Goal: Transaction & Acquisition: Purchase product/service

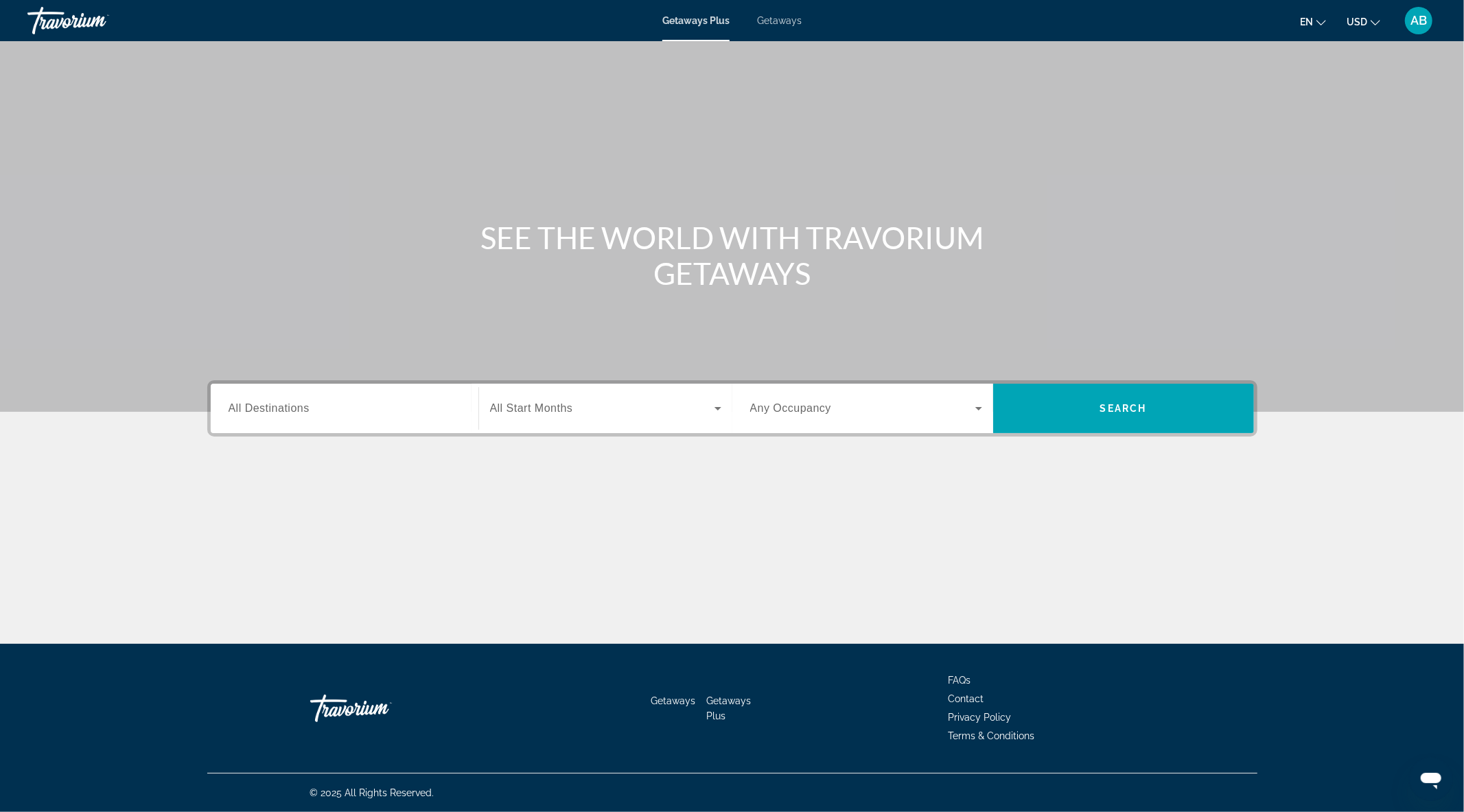
click at [783, 20] on span "Getaways" at bounding box center [779, 20] width 45 height 11
click at [357, 408] on input "Destination All Destinations" at bounding box center [345, 409] width 232 height 16
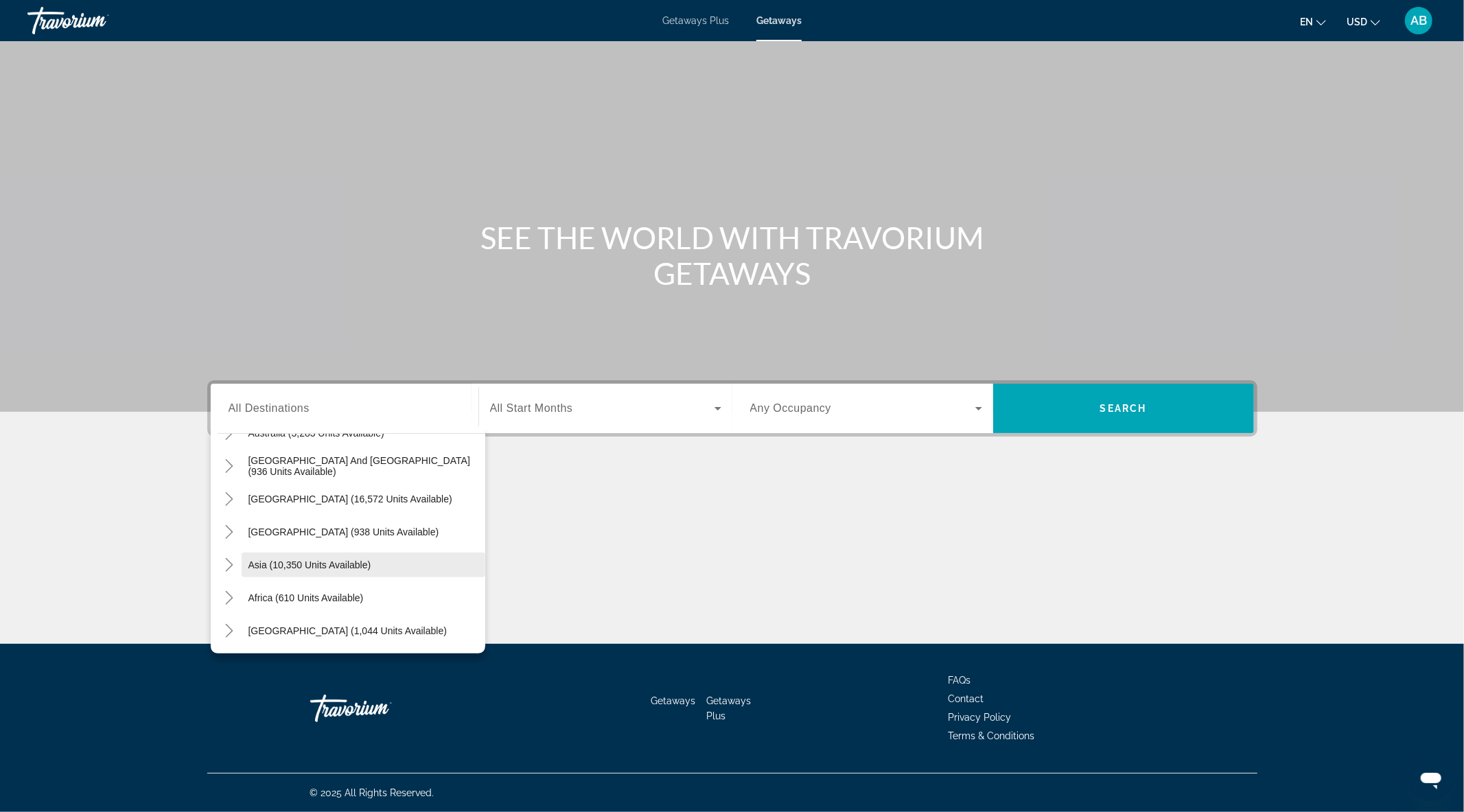
scroll to position [145, 0]
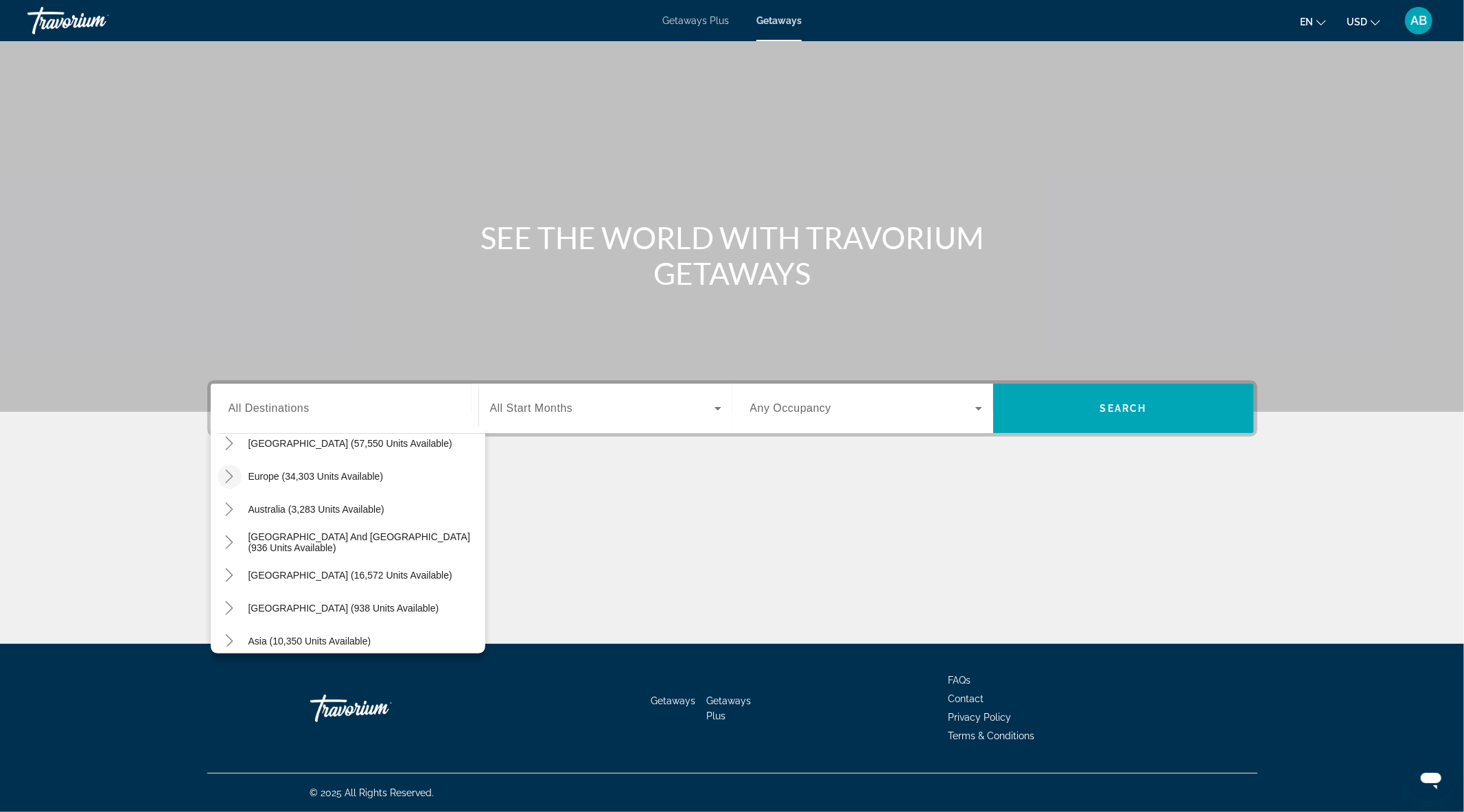
click at [225, 475] on icon "Toggle Europe (34,303 units available)" at bounding box center [228, 475] width 13 height 13
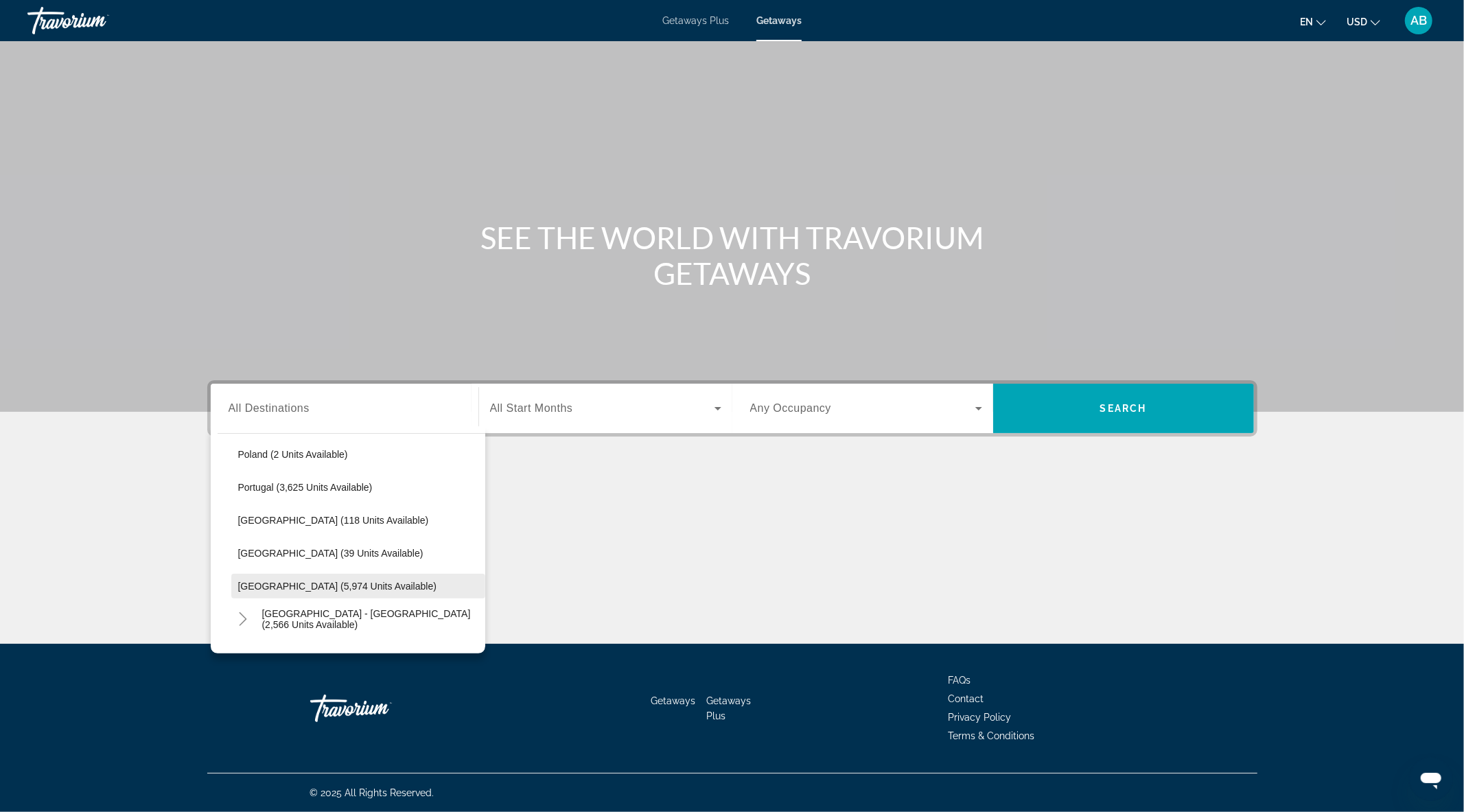
scroll to position [781, 0]
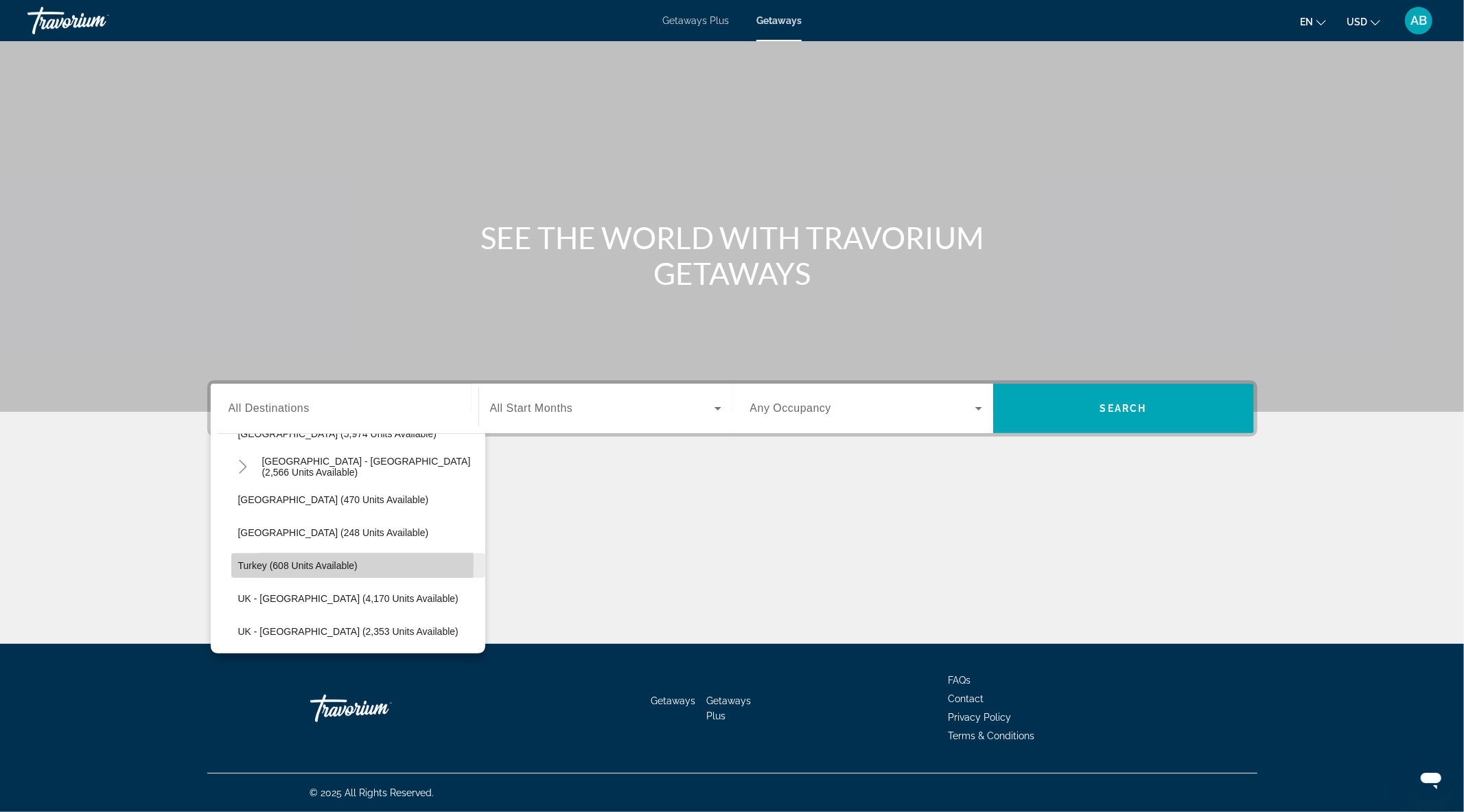
click at [279, 564] on span "Turkey (608 units available)" at bounding box center [298, 566] width 119 height 11
type input "**********"
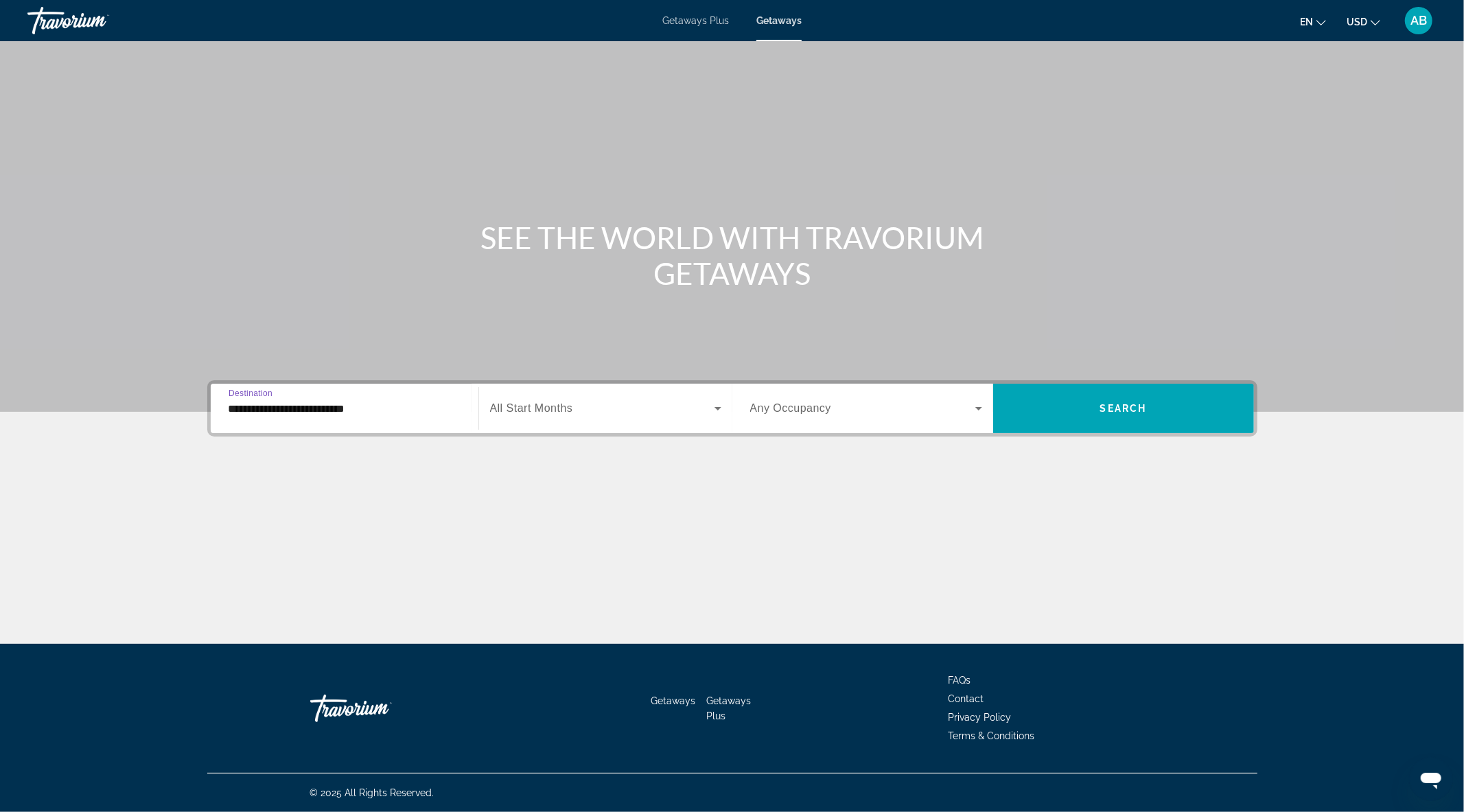
click at [820, 412] on span "Any Occupancy" at bounding box center [791, 407] width 82 height 12
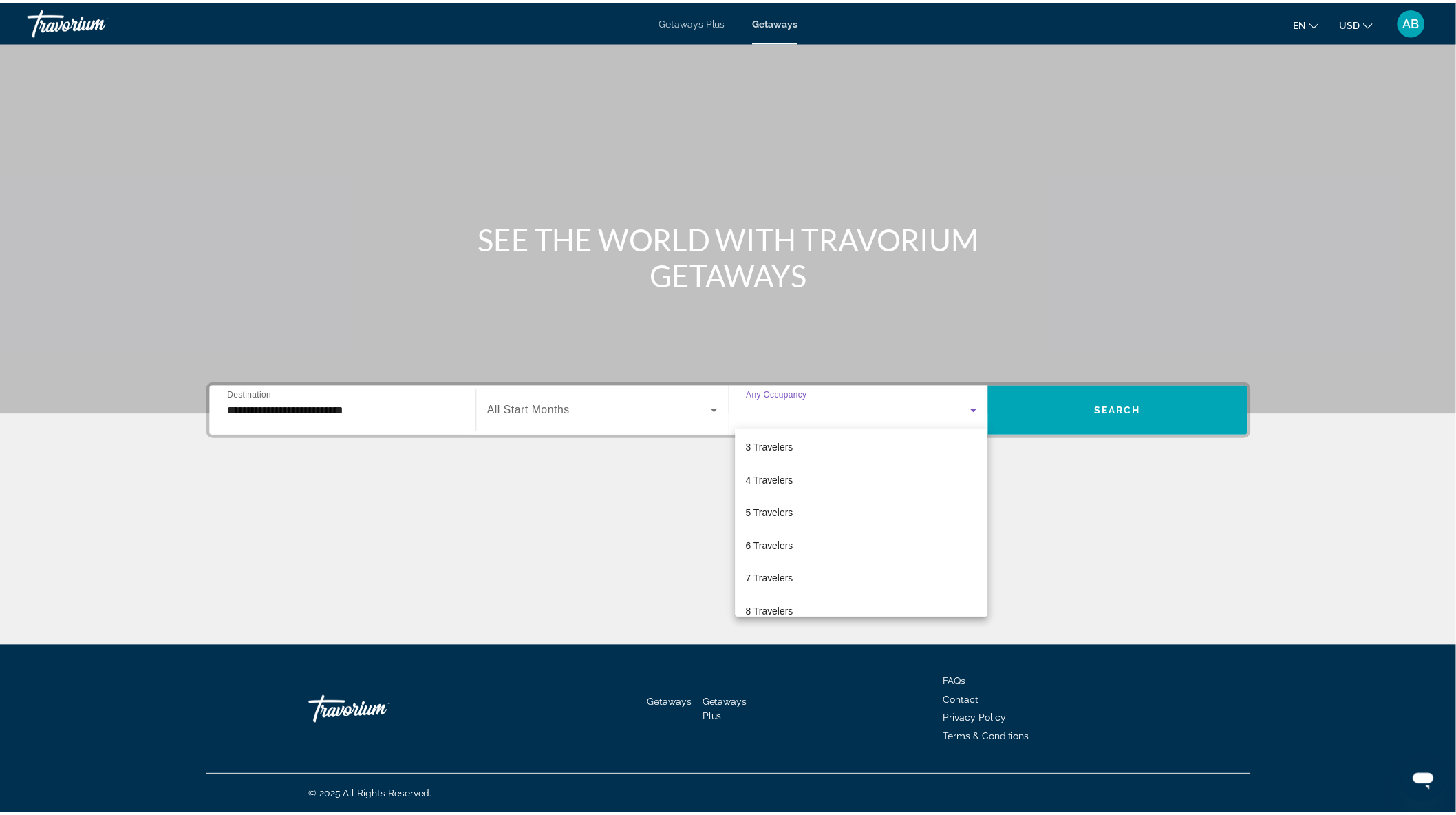
scroll to position [72, 0]
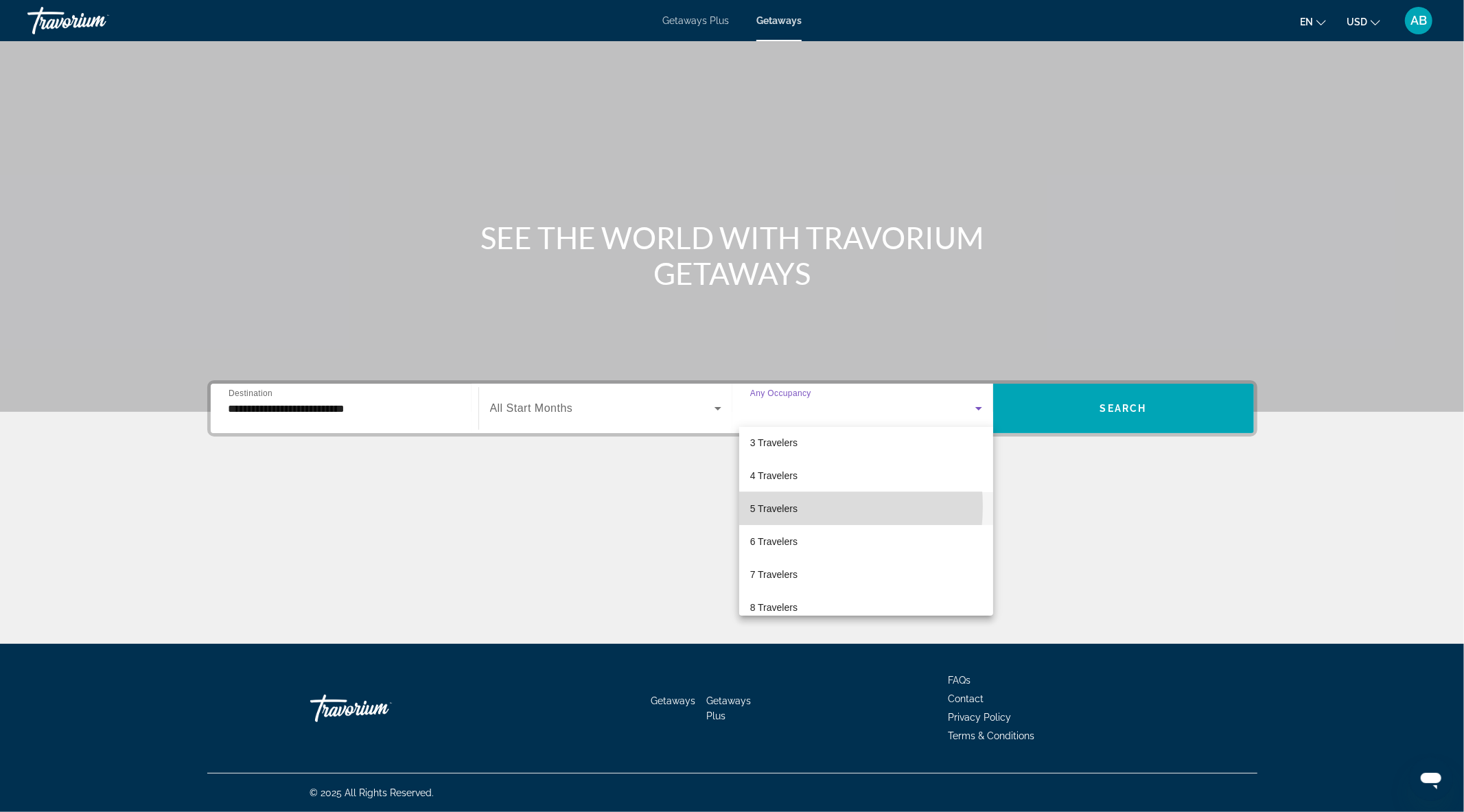
click at [780, 506] on span "5 Travelers" at bounding box center [774, 508] width 47 height 16
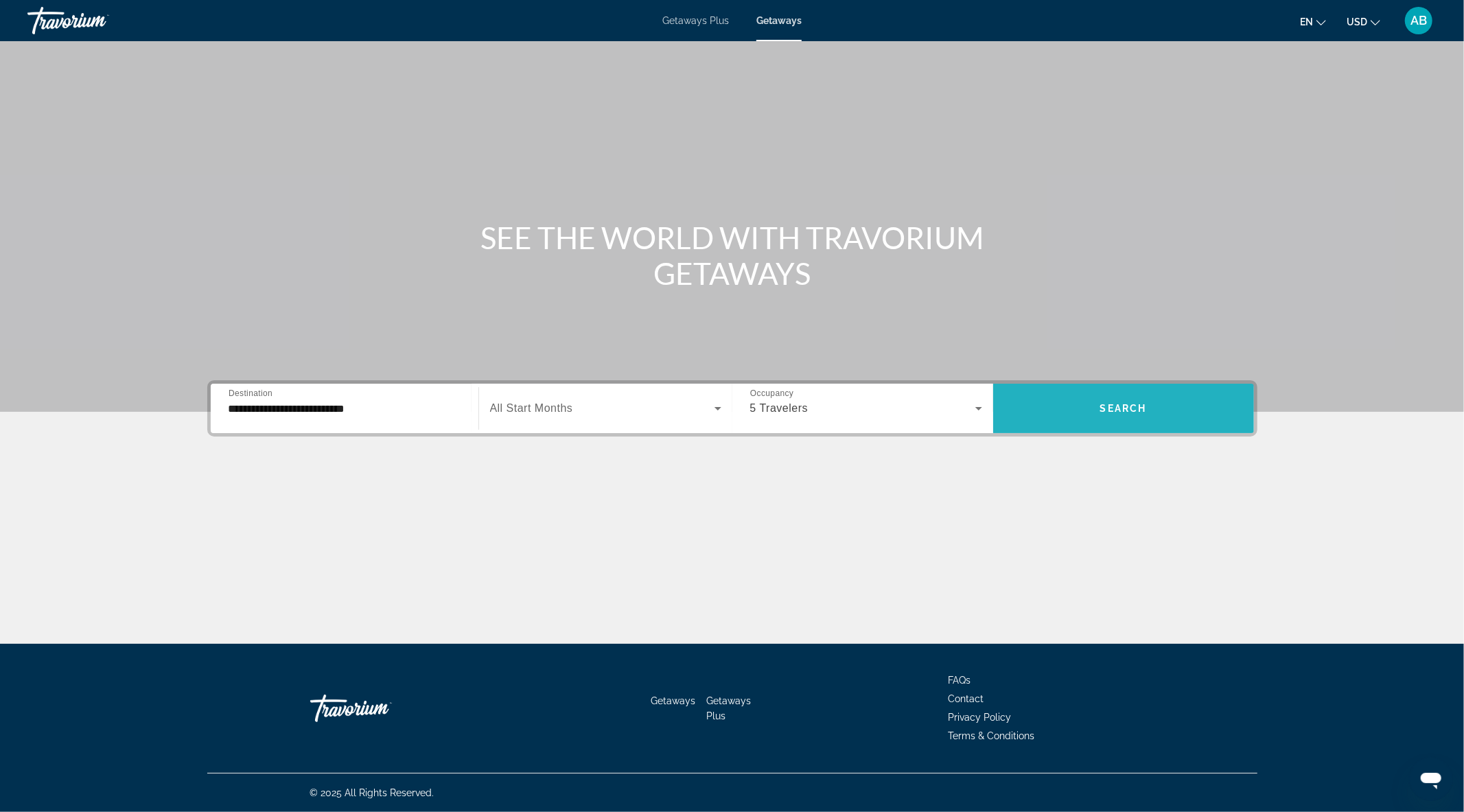
click at [1108, 407] on span "Search" at bounding box center [1123, 408] width 46 height 11
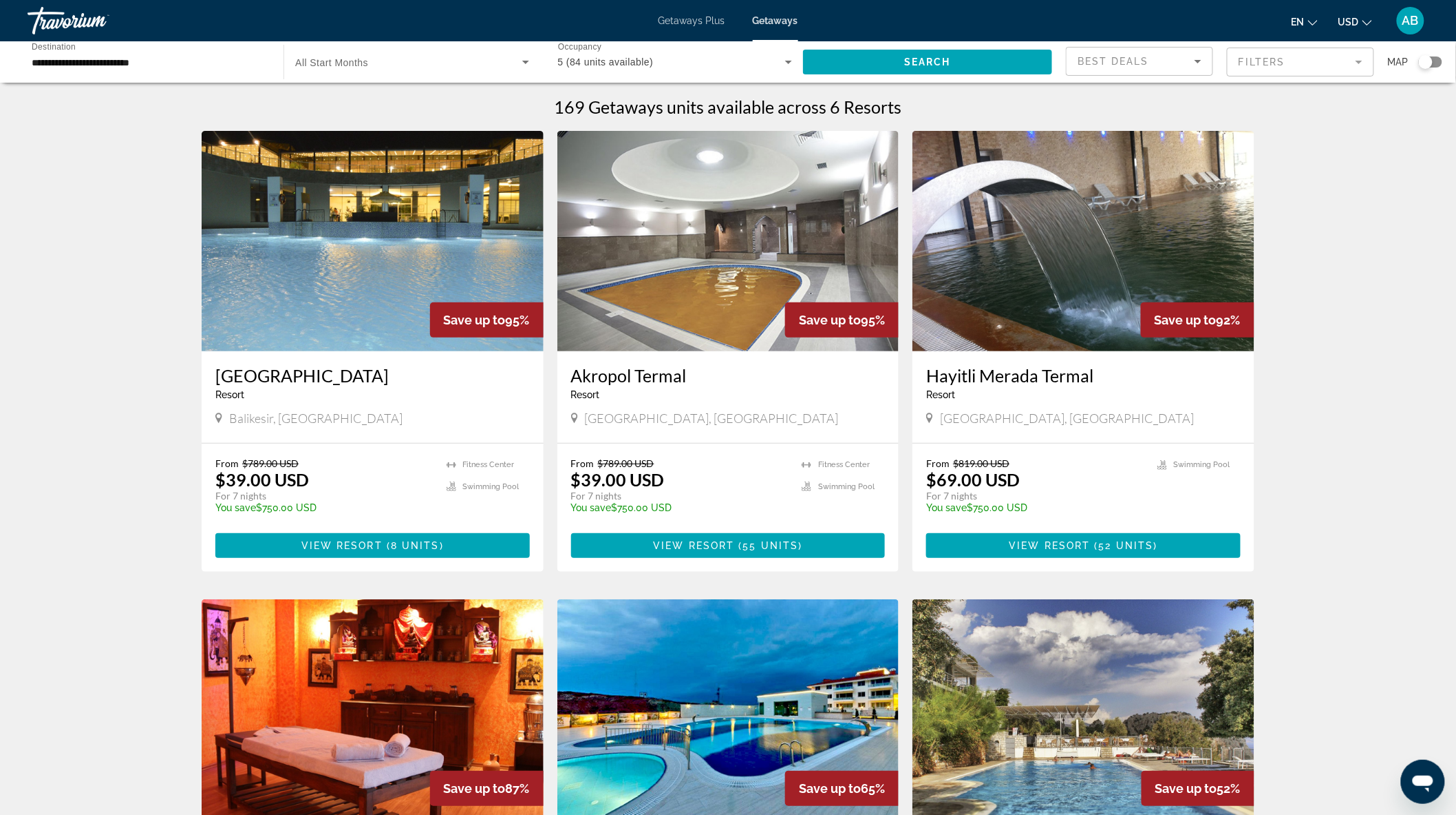
click at [1024, 300] on img "Main content" at bounding box center [1084, 241] width 342 height 220
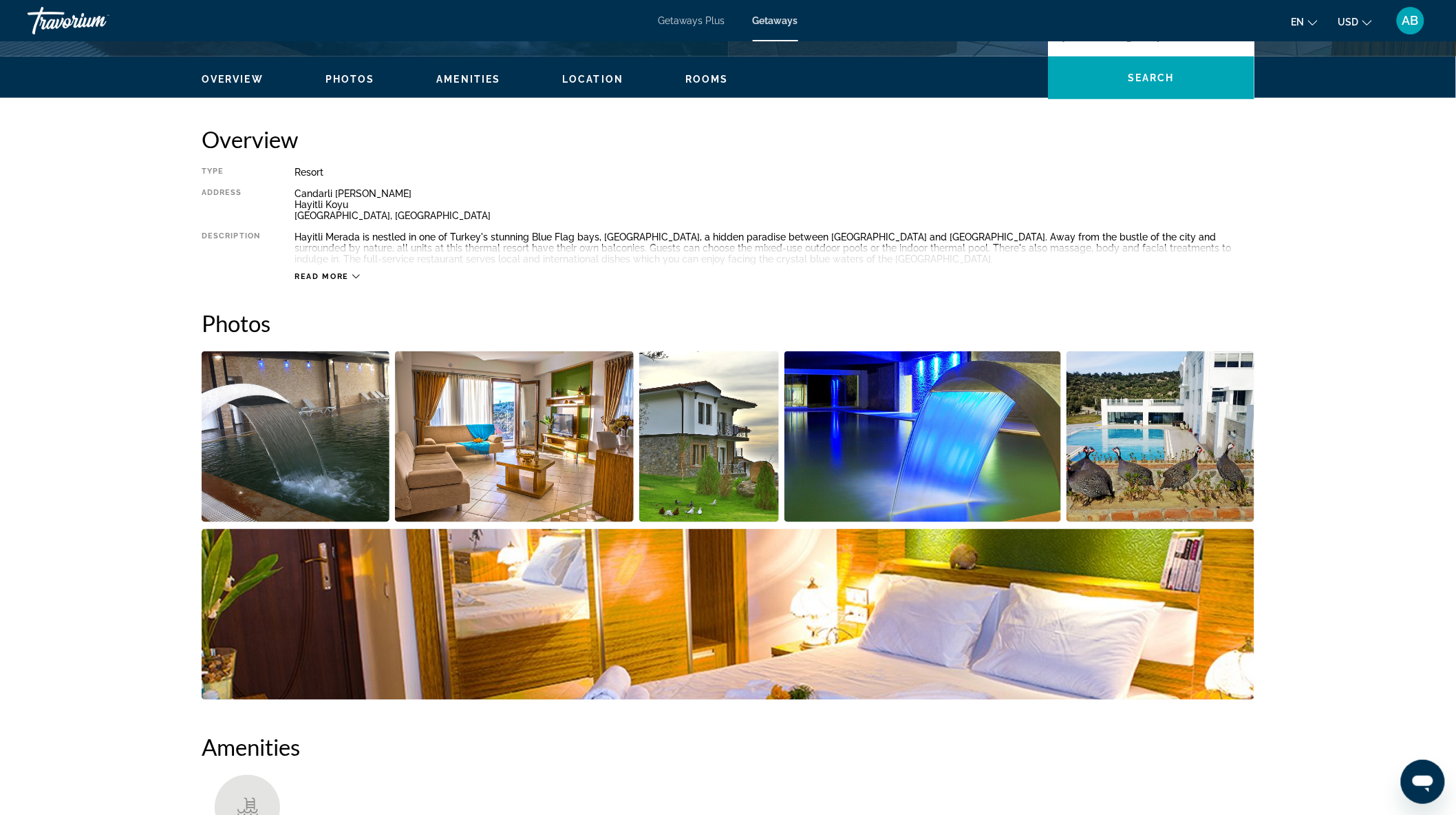
scroll to position [458, 0]
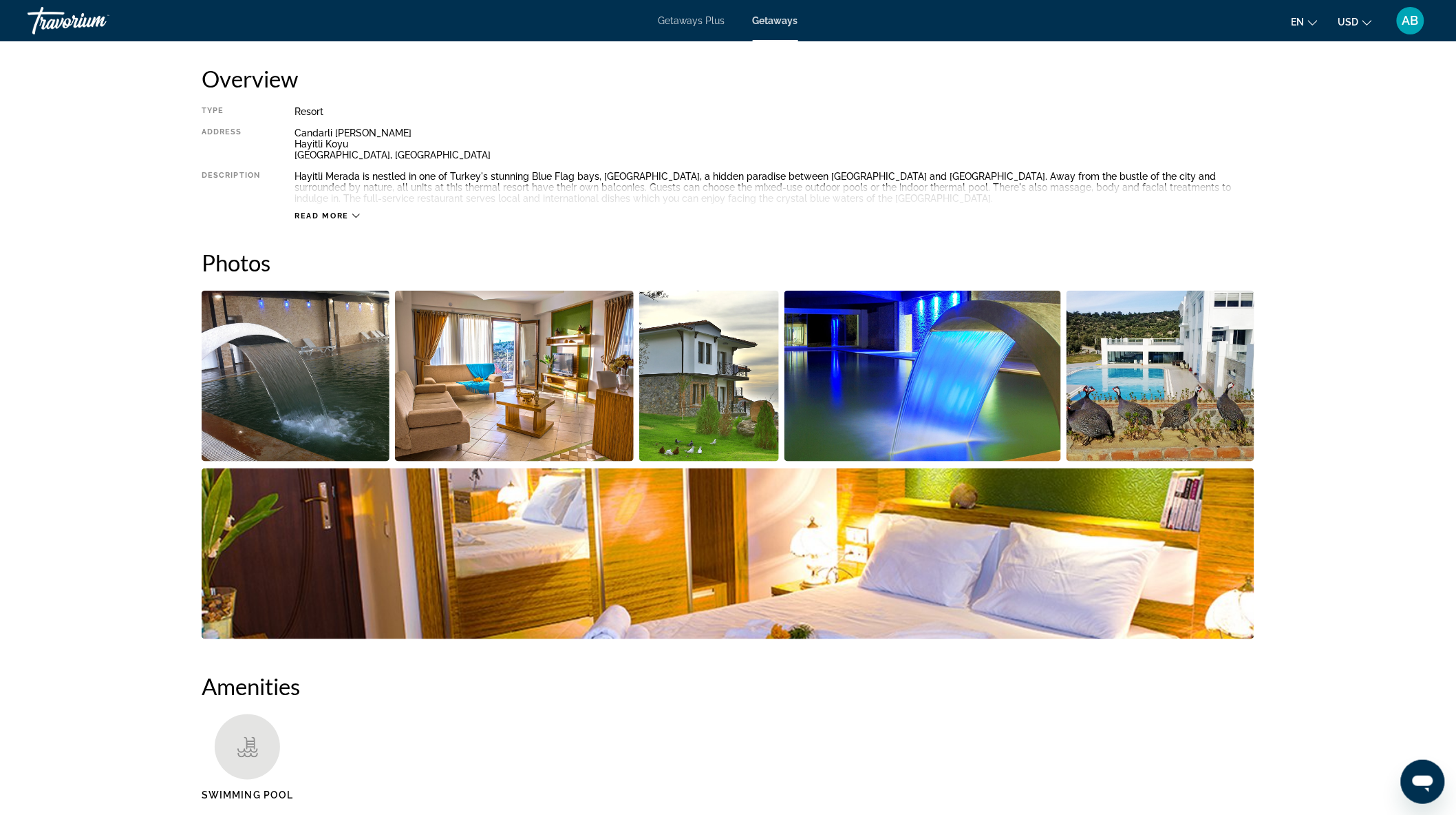
click at [309, 368] on img "Open full-screen image slider" at bounding box center [295, 376] width 188 height 171
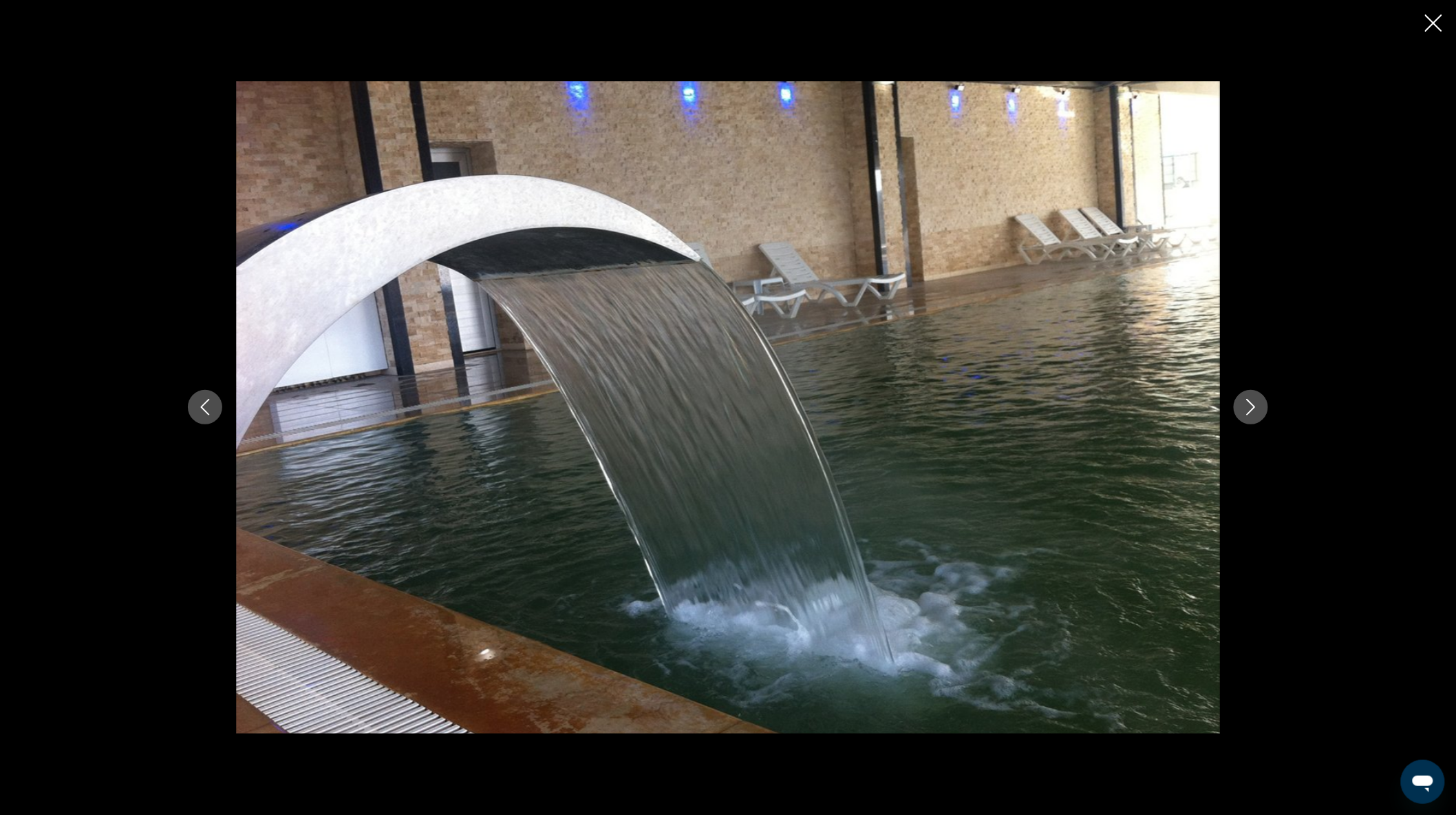
click at [1243, 417] on button "Next image" at bounding box center [1251, 407] width 35 height 35
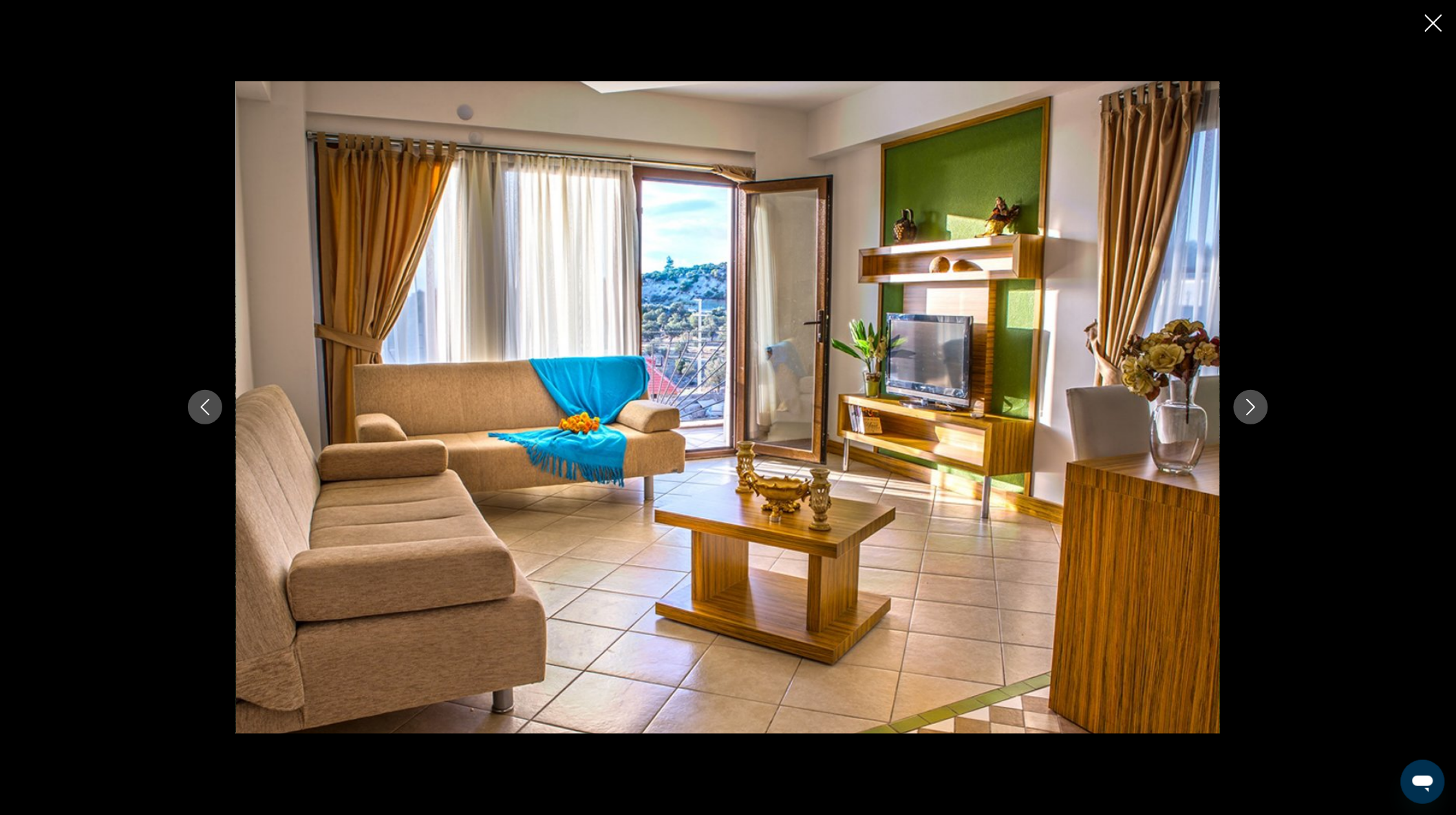
click at [1251, 410] on icon "Next image" at bounding box center [1251, 407] width 9 height 17
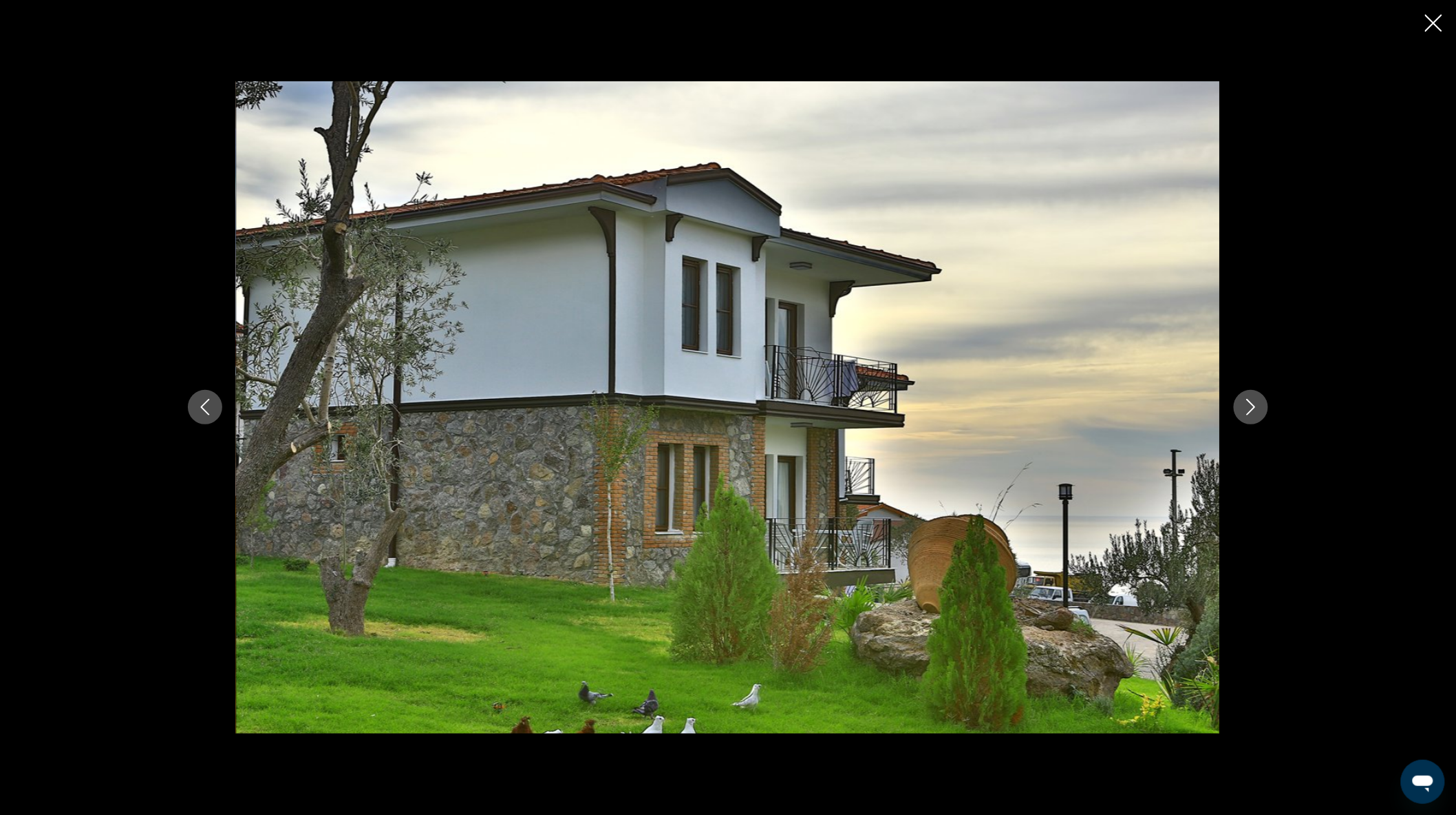
click at [1251, 410] on icon "Next image" at bounding box center [1251, 407] width 9 height 17
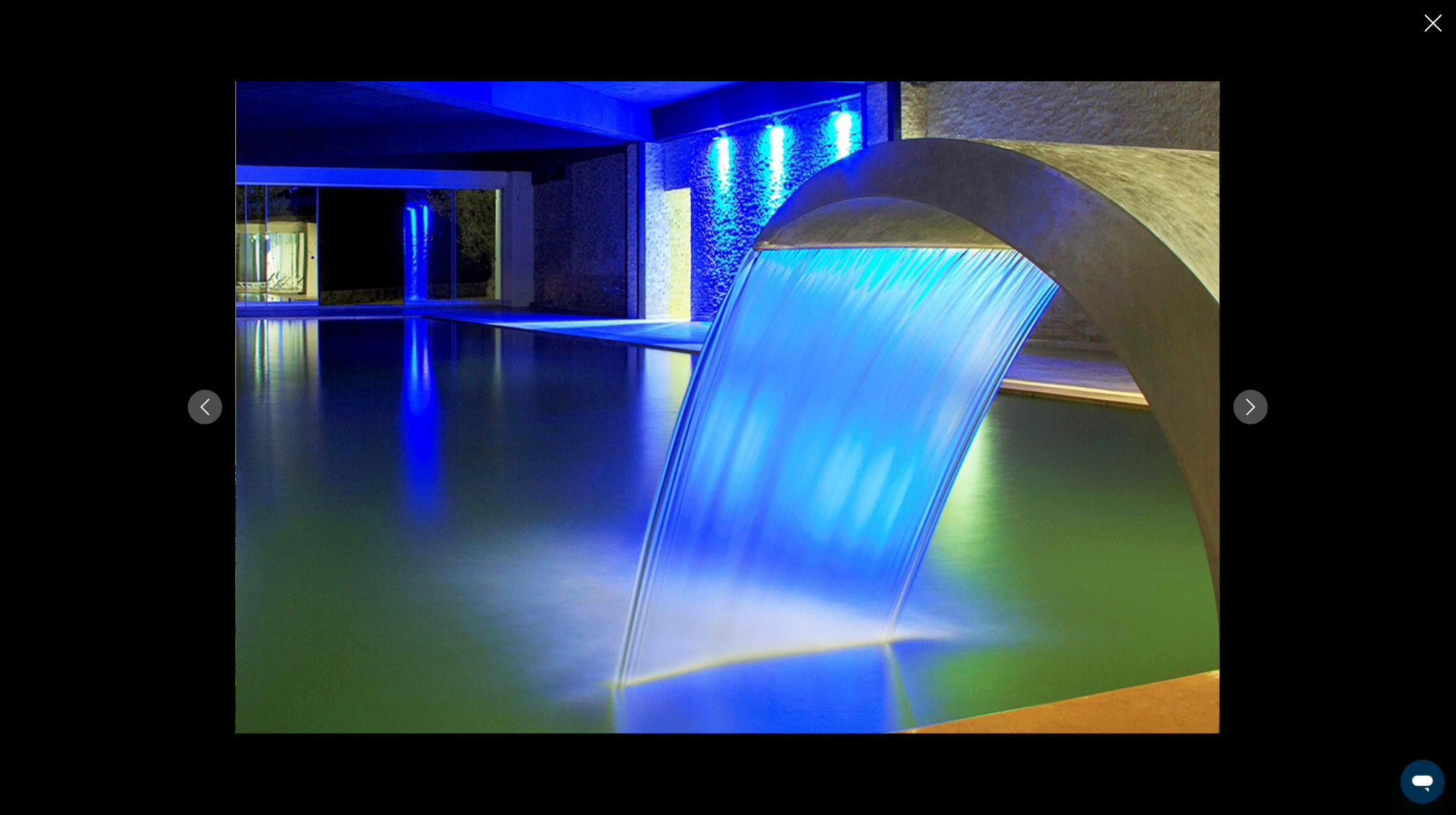
click at [1251, 410] on icon "Next image" at bounding box center [1251, 407] width 9 height 17
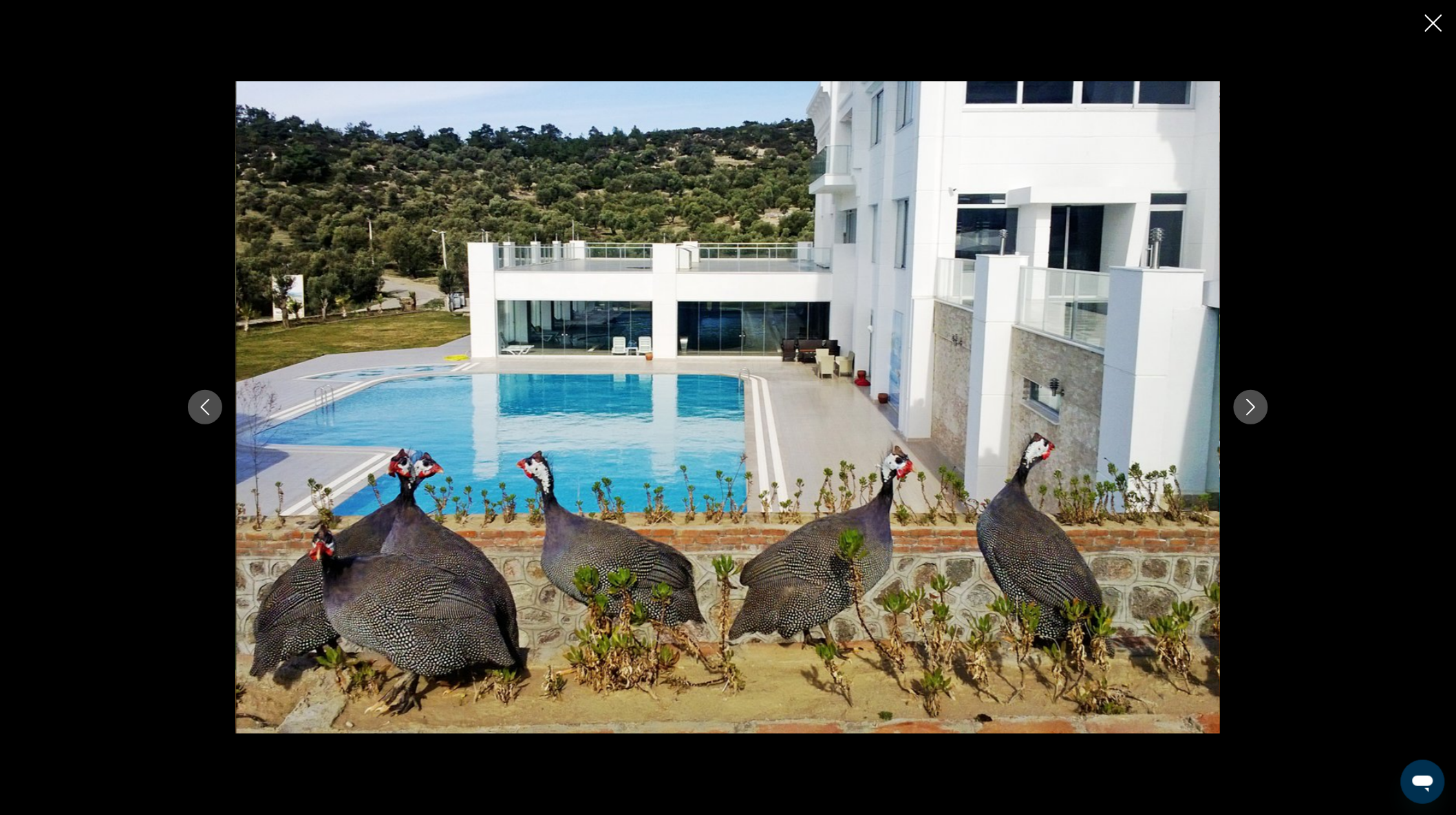
click at [1251, 410] on icon "Next image" at bounding box center [1251, 407] width 9 height 17
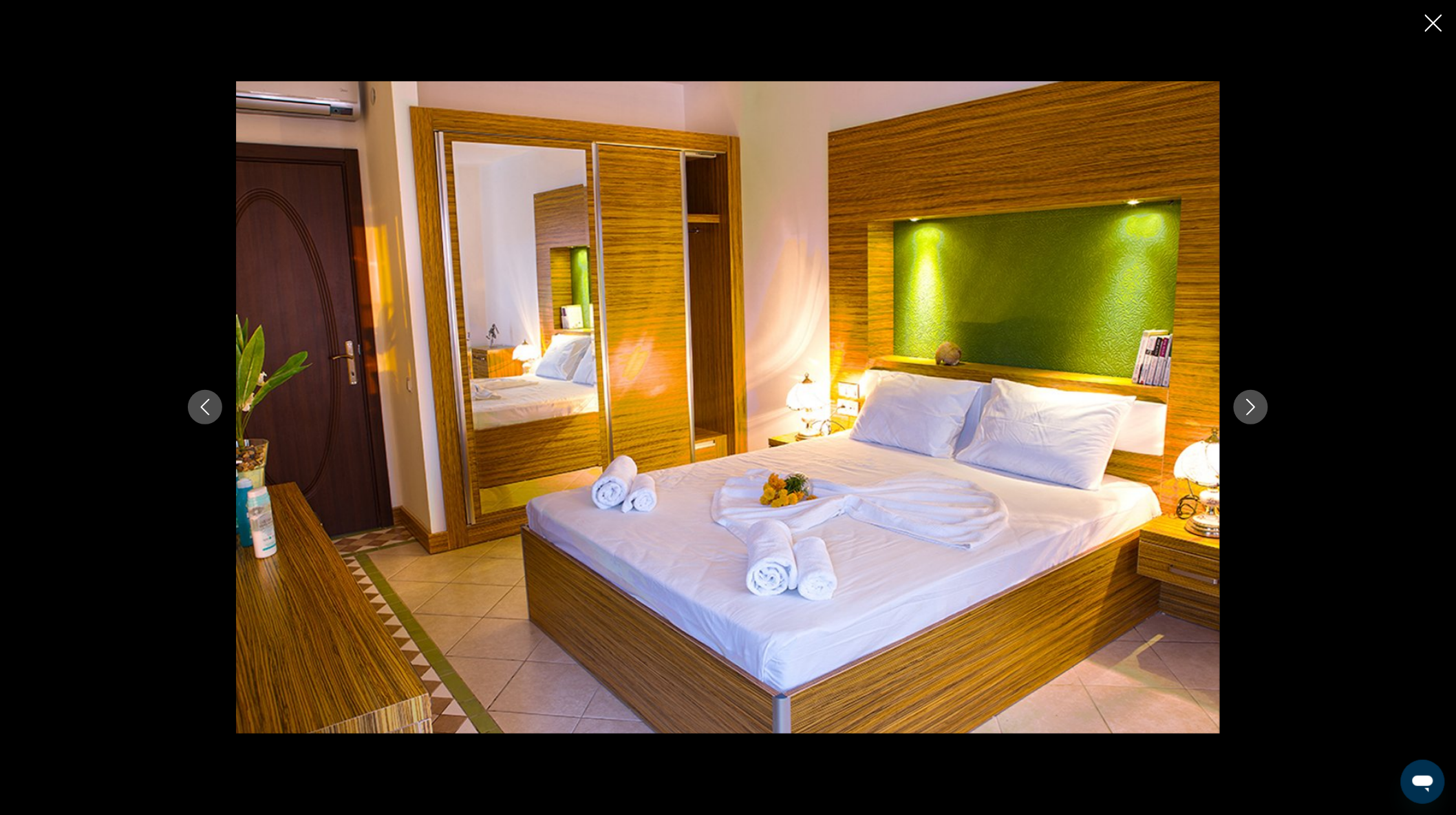
click at [1251, 410] on icon "Next image" at bounding box center [1251, 407] width 9 height 17
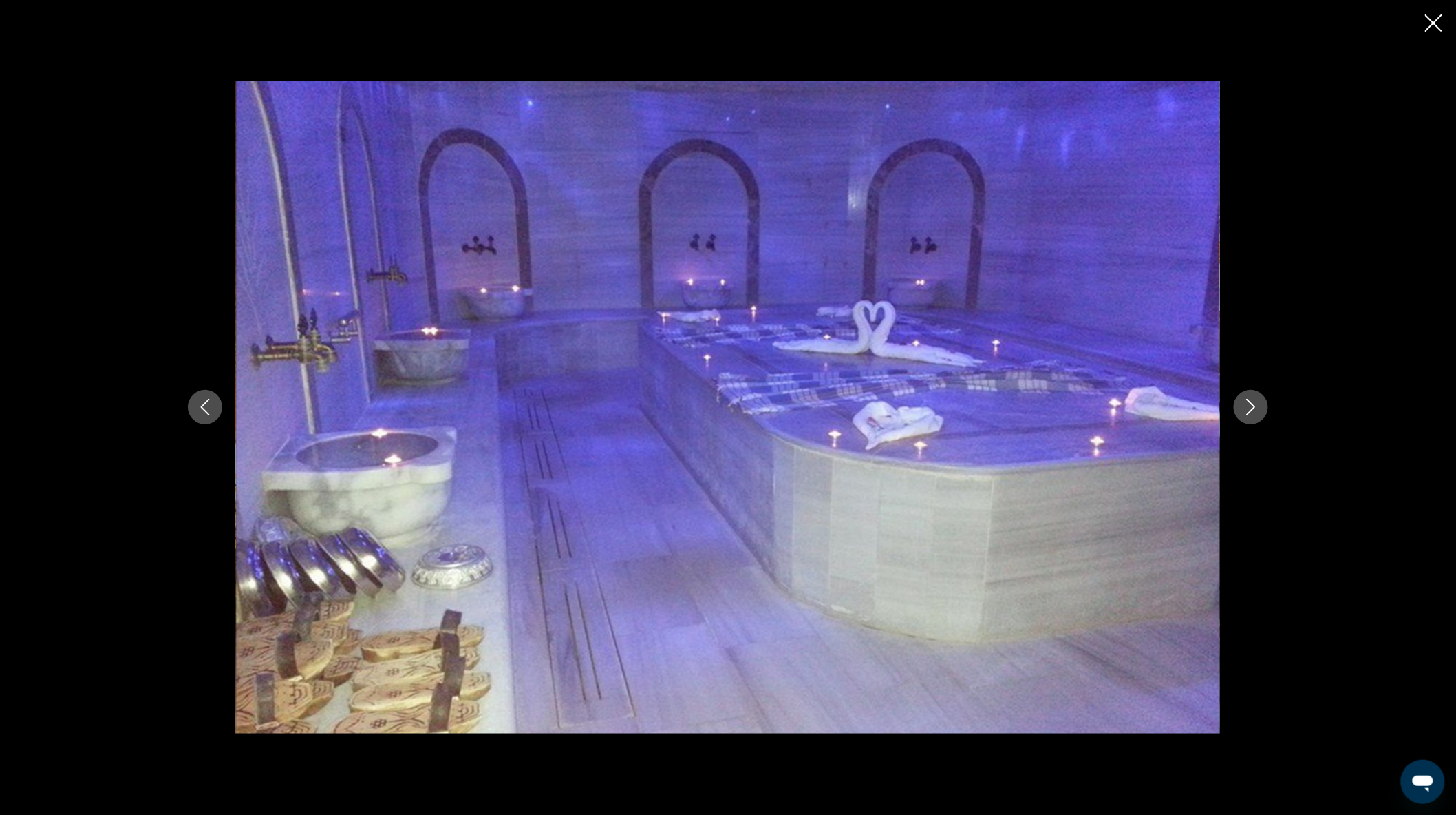
click at [1251, 410] on icon "Next image" at bounding box center [1251, 407] width 9 height 17
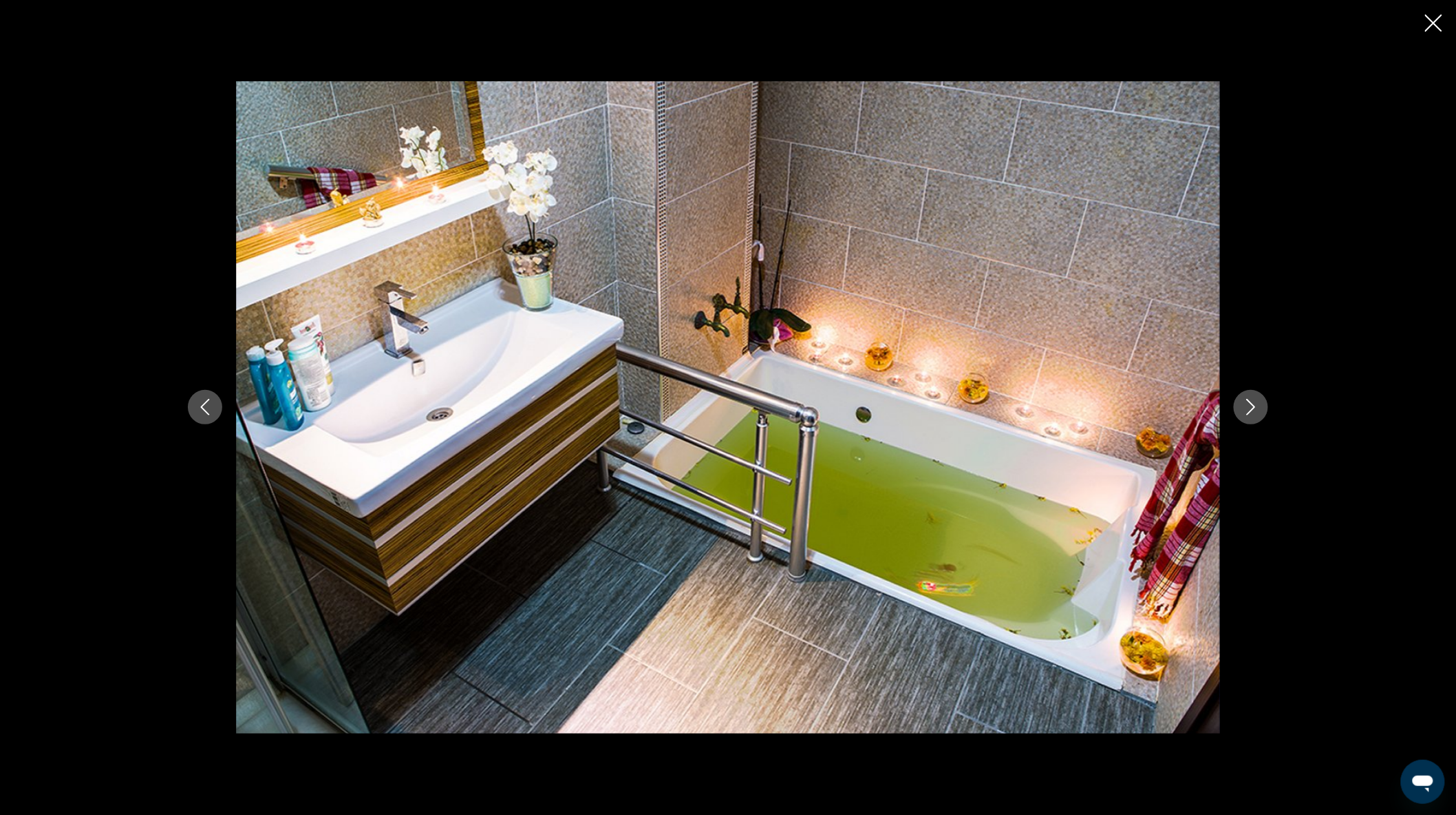
click at [1251, 410] on icon "Next image" at bounding box center [1251, 407] width 9 height 17
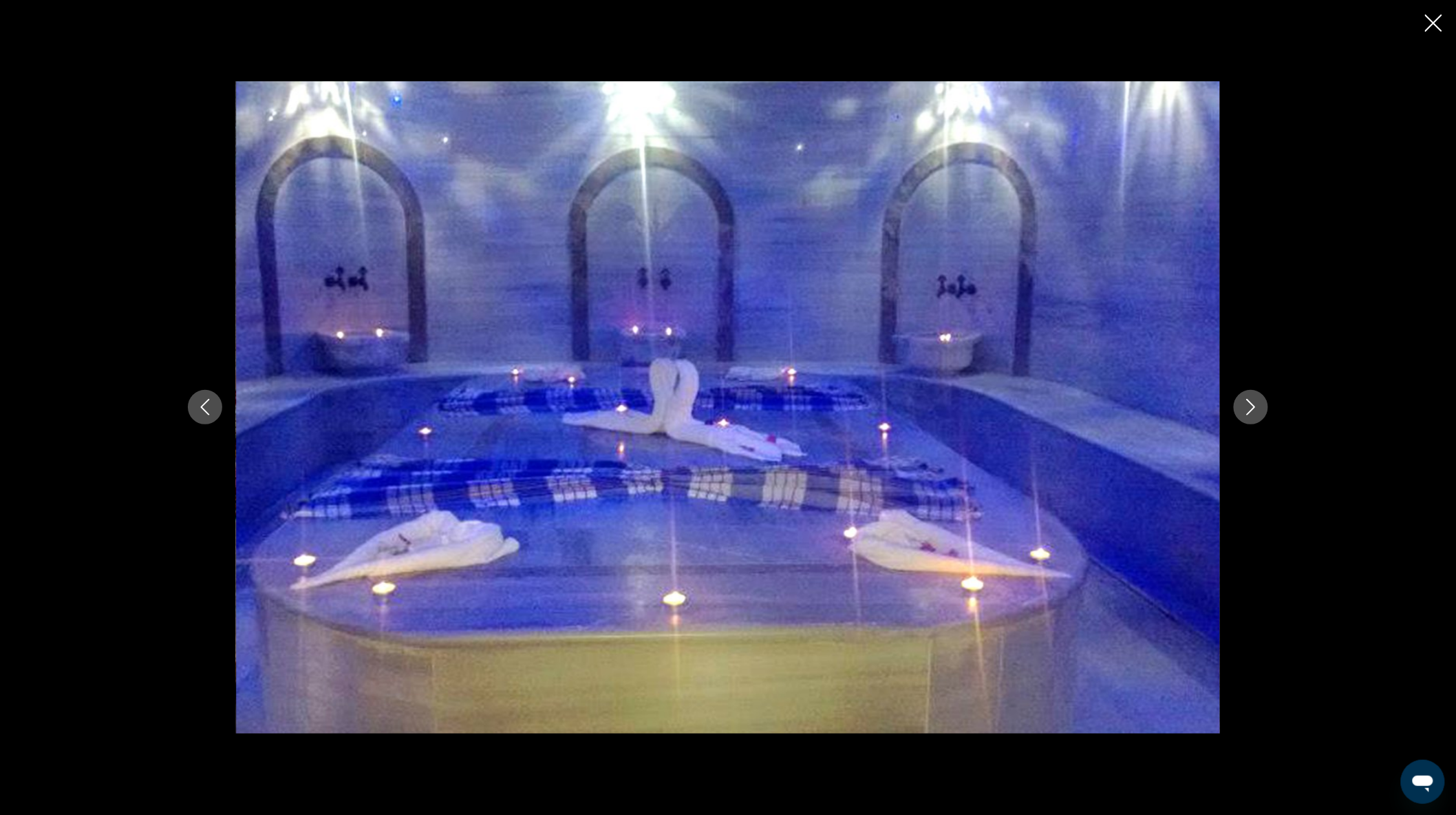
click at [1251, 410] on icon "Next image" at bounding box center [1251, 407] width 9 height 17
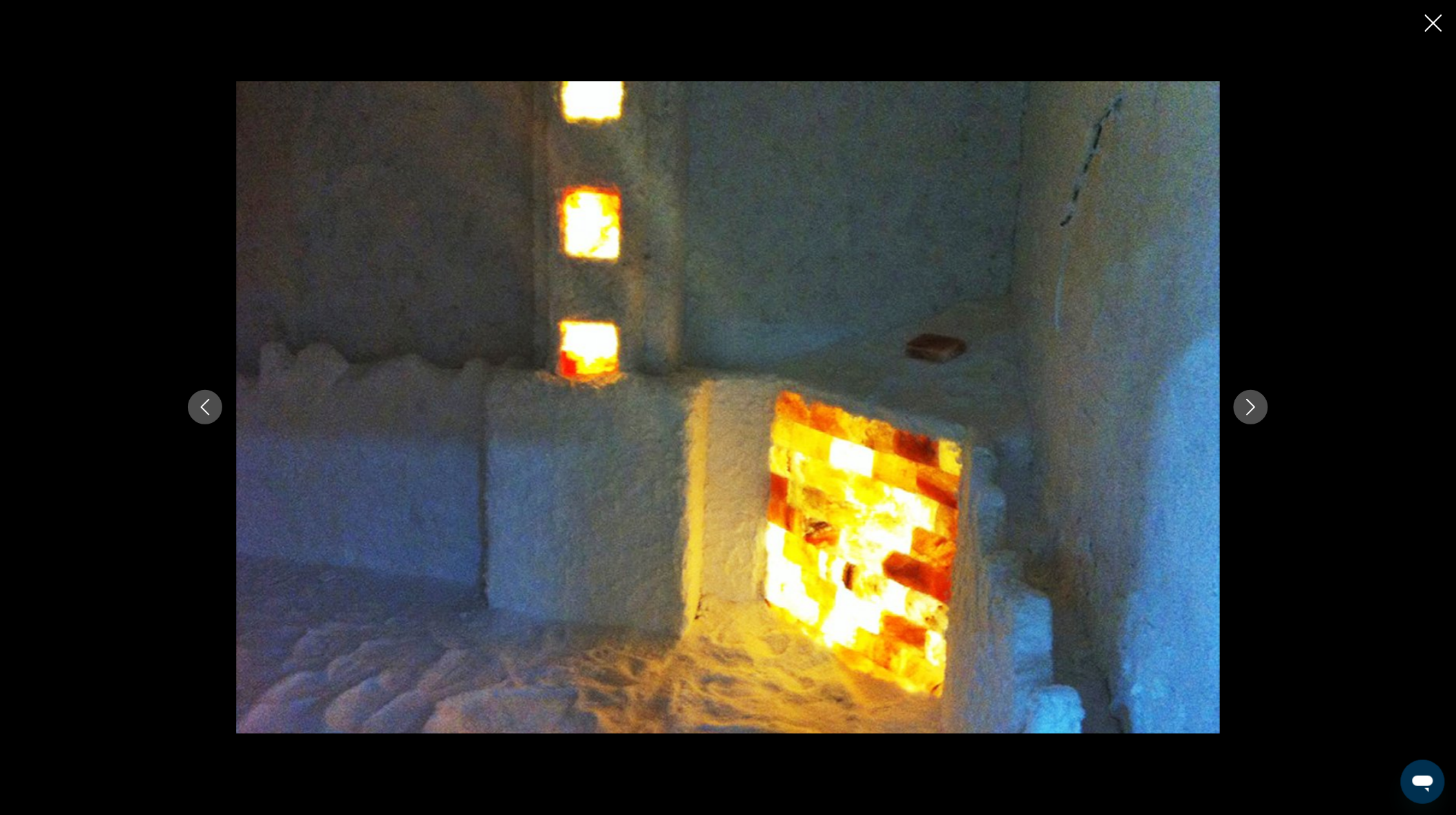
click at [1251, 410] on icon "Next image" at bounding box center [1251, 407] width 9 height 17
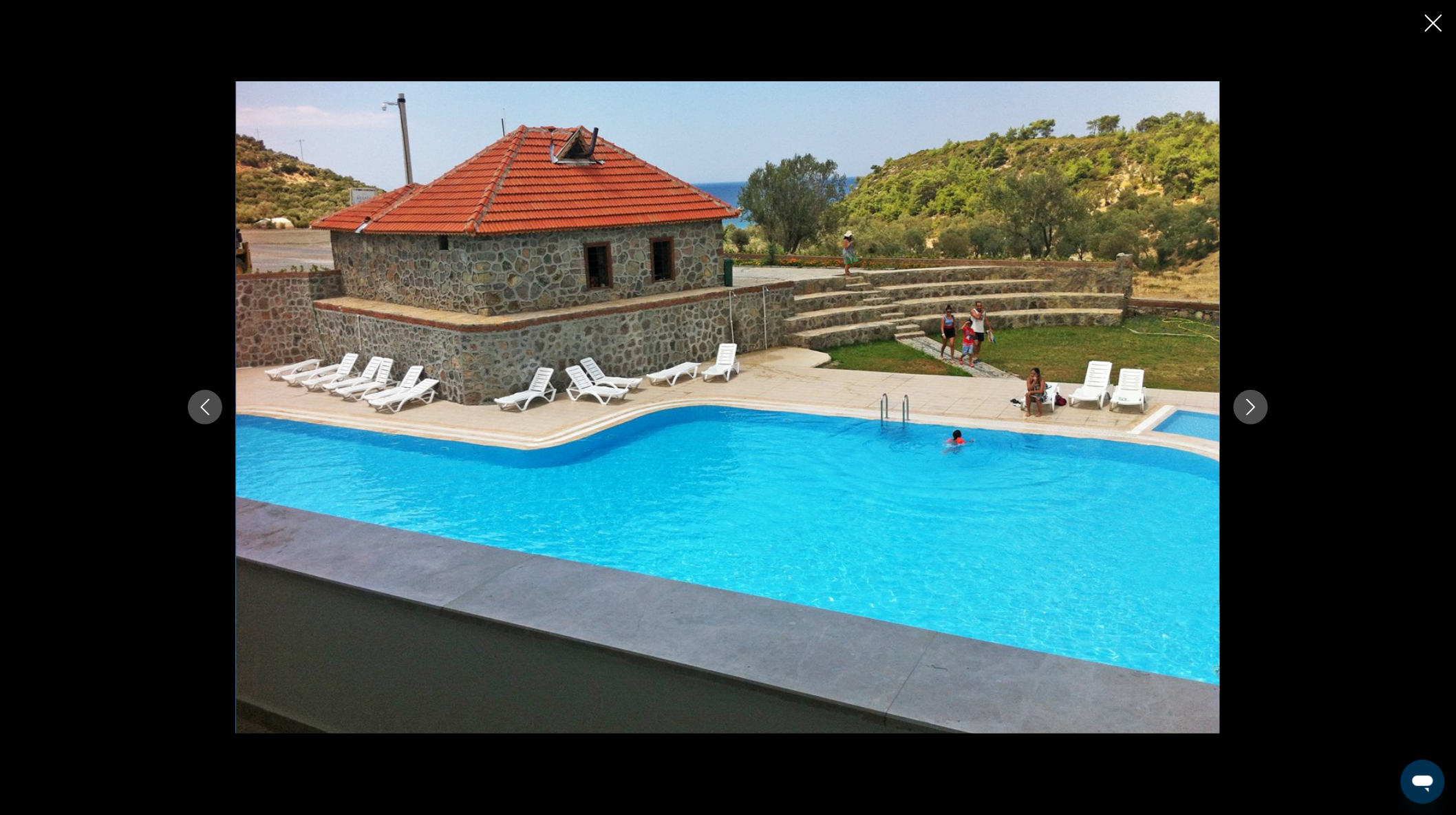
click at [1247, 408] on icon "Next image" at bounding box center [1251, 406] width 17 height 17
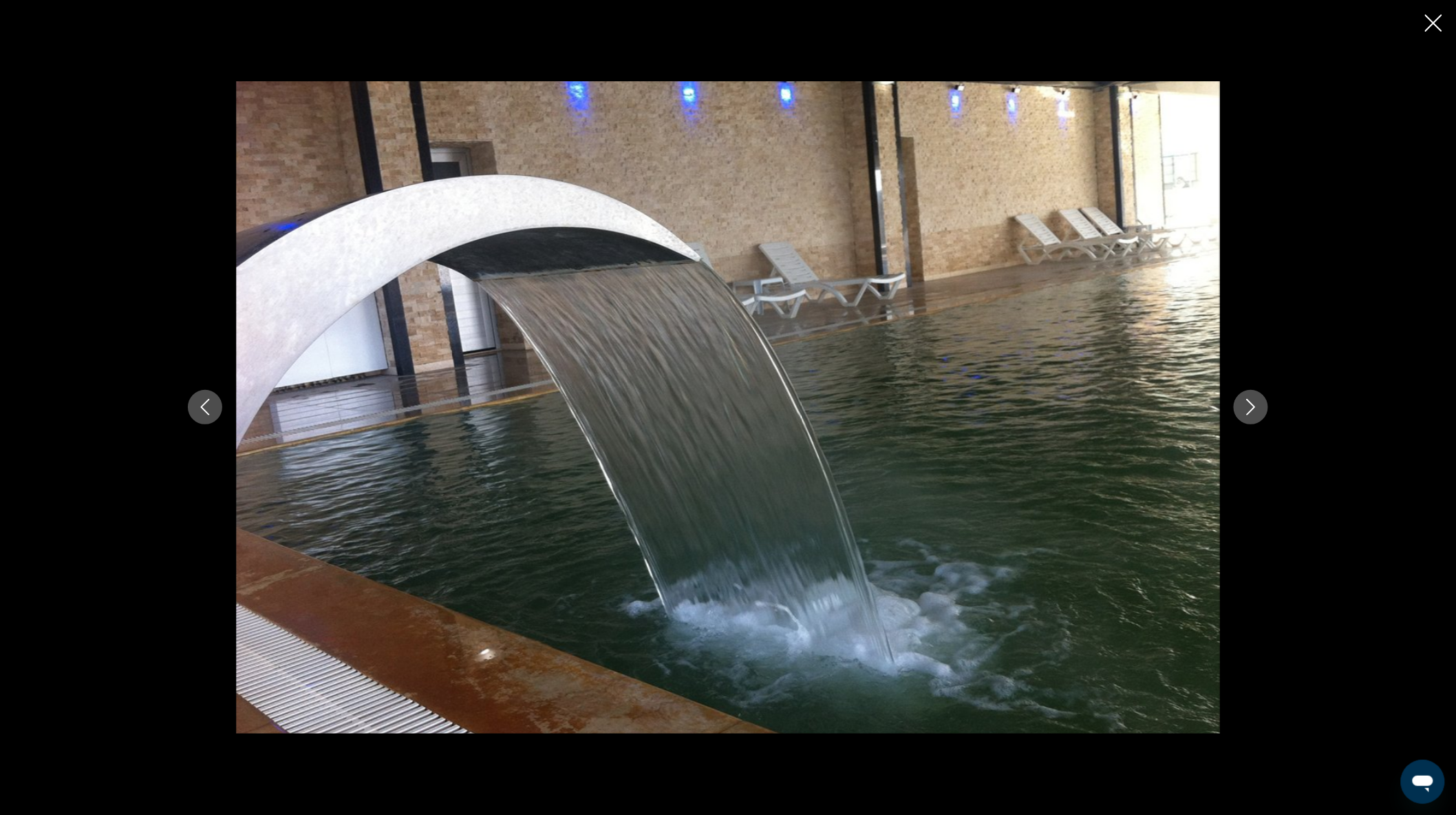
click at [1257, 406] on icon "Next image" at bounding box center [1251, 406] width 17 height 17
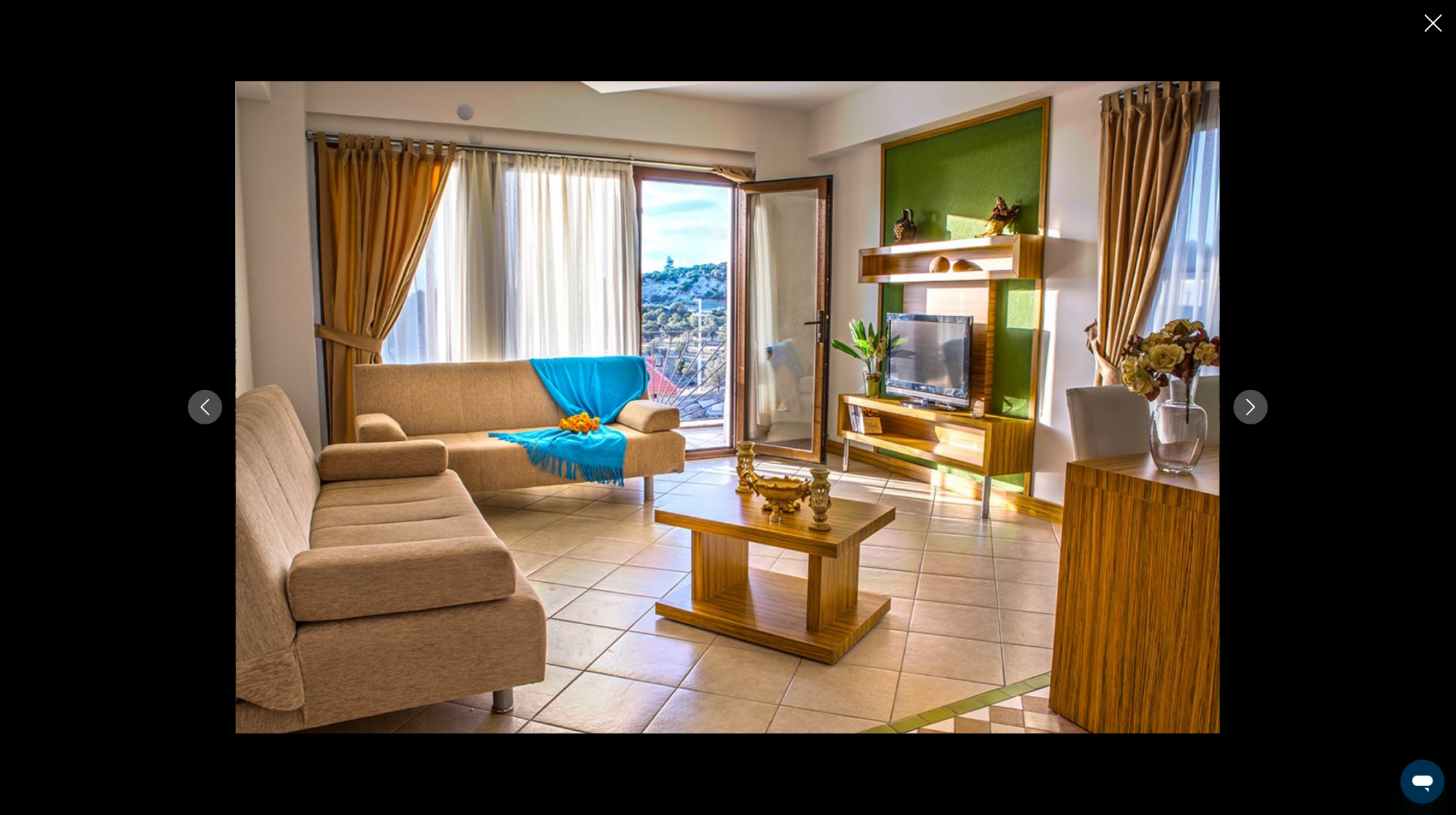
click at [1432, 23] on icon "Close slideshow" at bounding box center [1434, 23] width 17 height 17
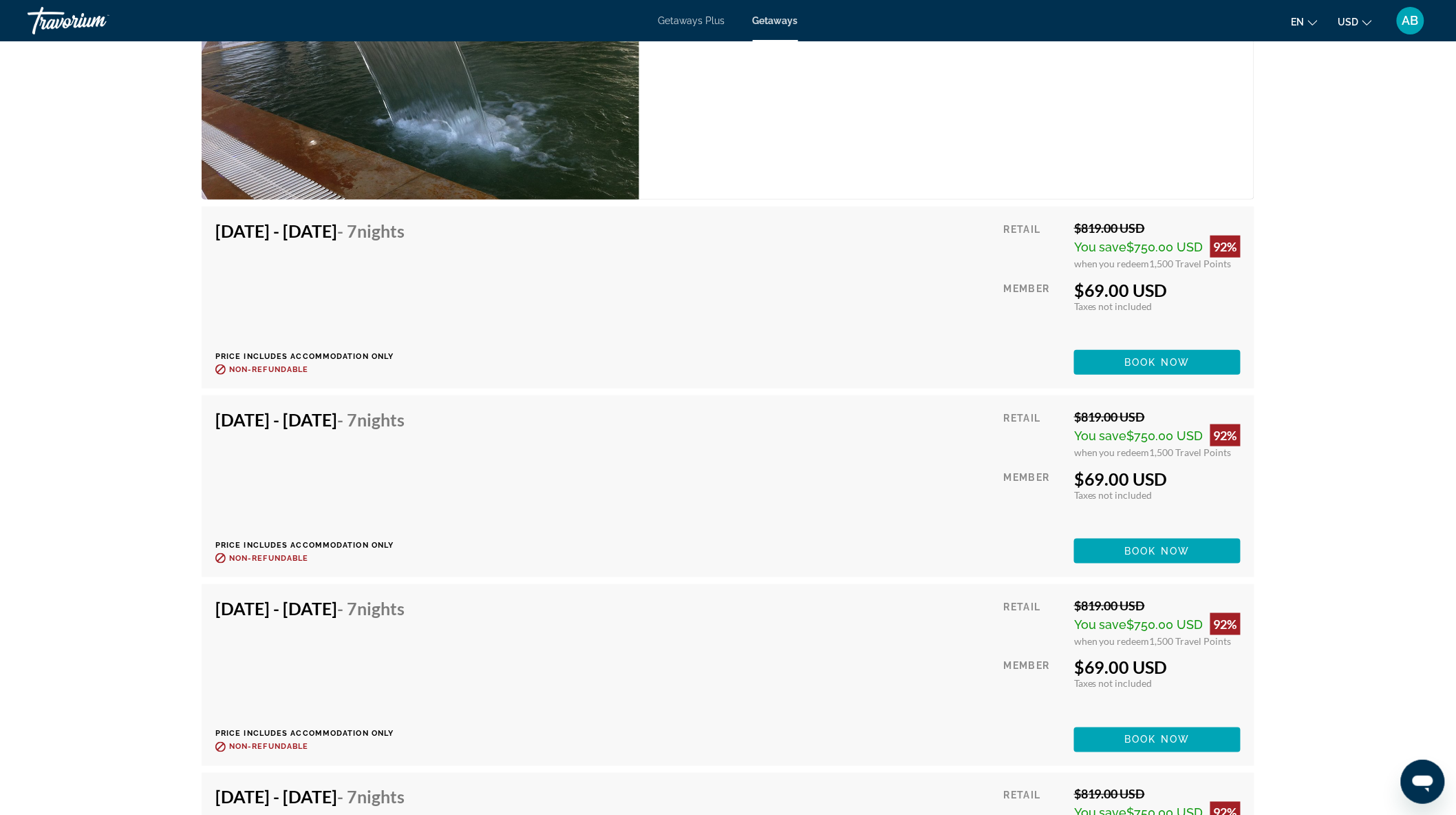
scroll to position [2601, 0]
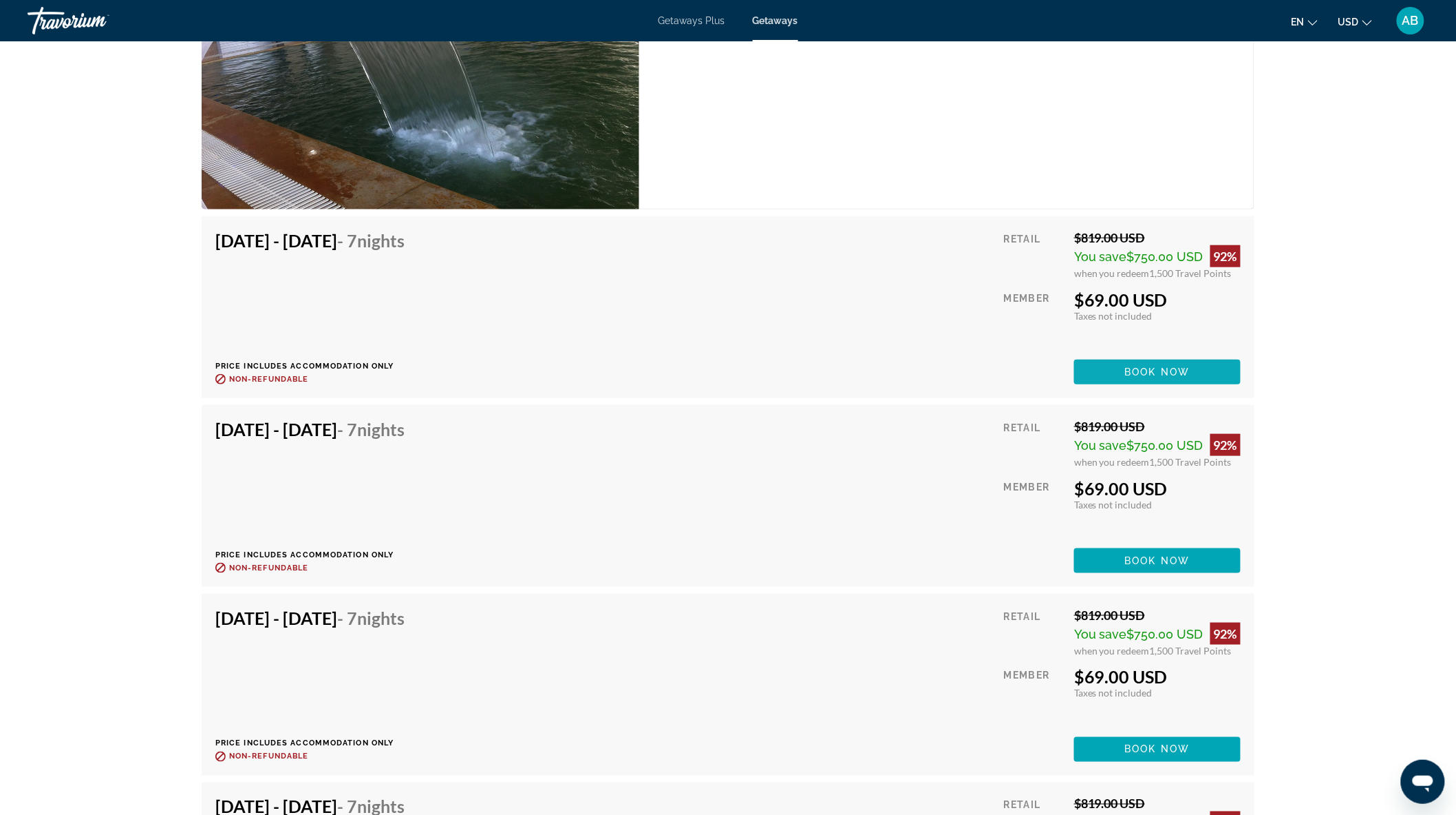
click at [1146, 366] on span "Book now" at bounding box center [1158, 372] width 65 height 11
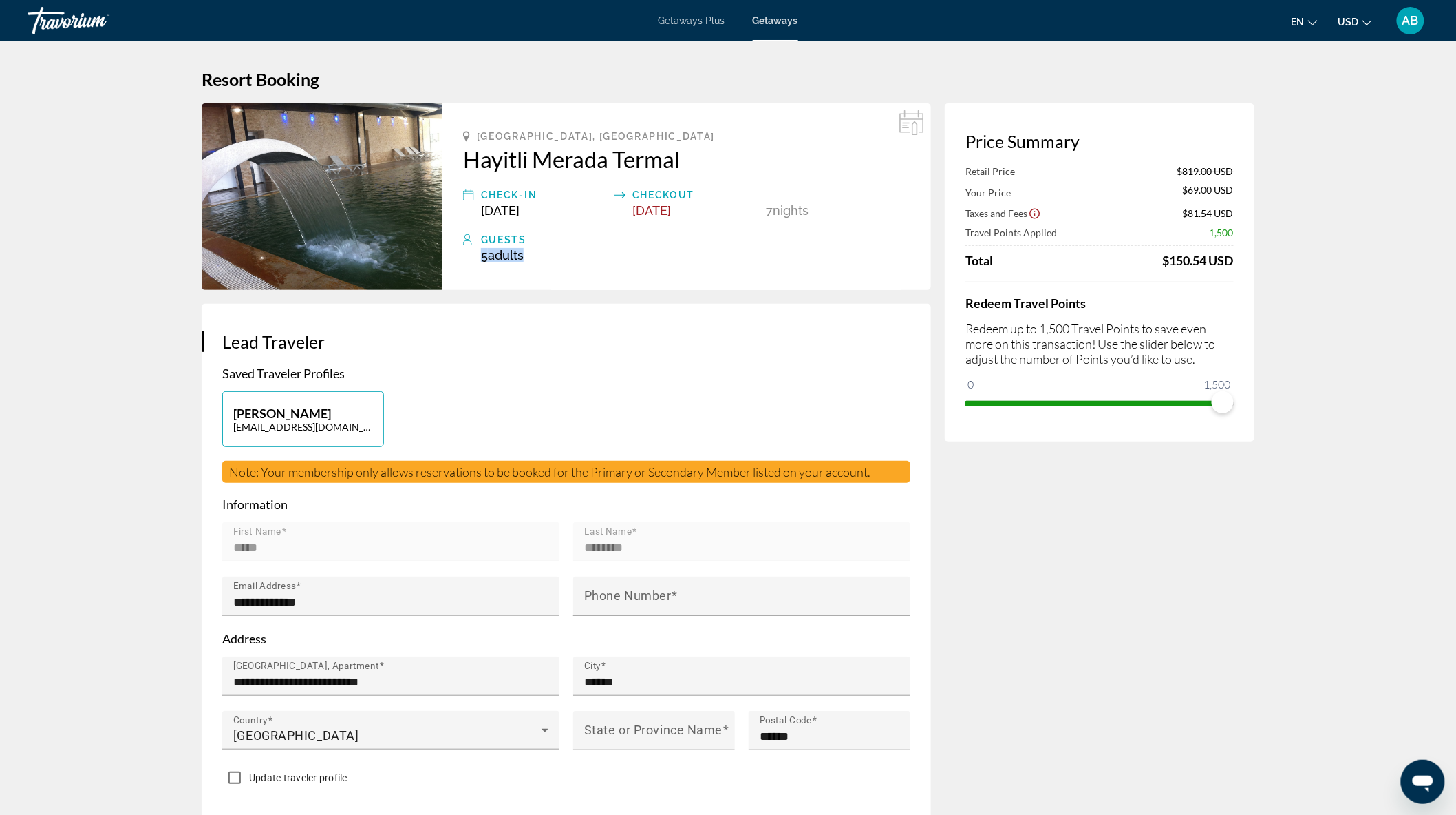
drag, startPoint x: 538, startPoint y: 257, endPoint x: 475, endPoint y: 257, distance: 63.0
click at [475, 257] on div "Guests 5 Adult Adults , Child Children" at bounding box center [687, 246] width 447 height 31
click at [622, 267] on div "Izmir, Turkey Hayitli Merada Termal Check-In Oct 31, 2025 Checkout Nov 7, 2025 …" at bounding box center [686, 196] width 489 height 187
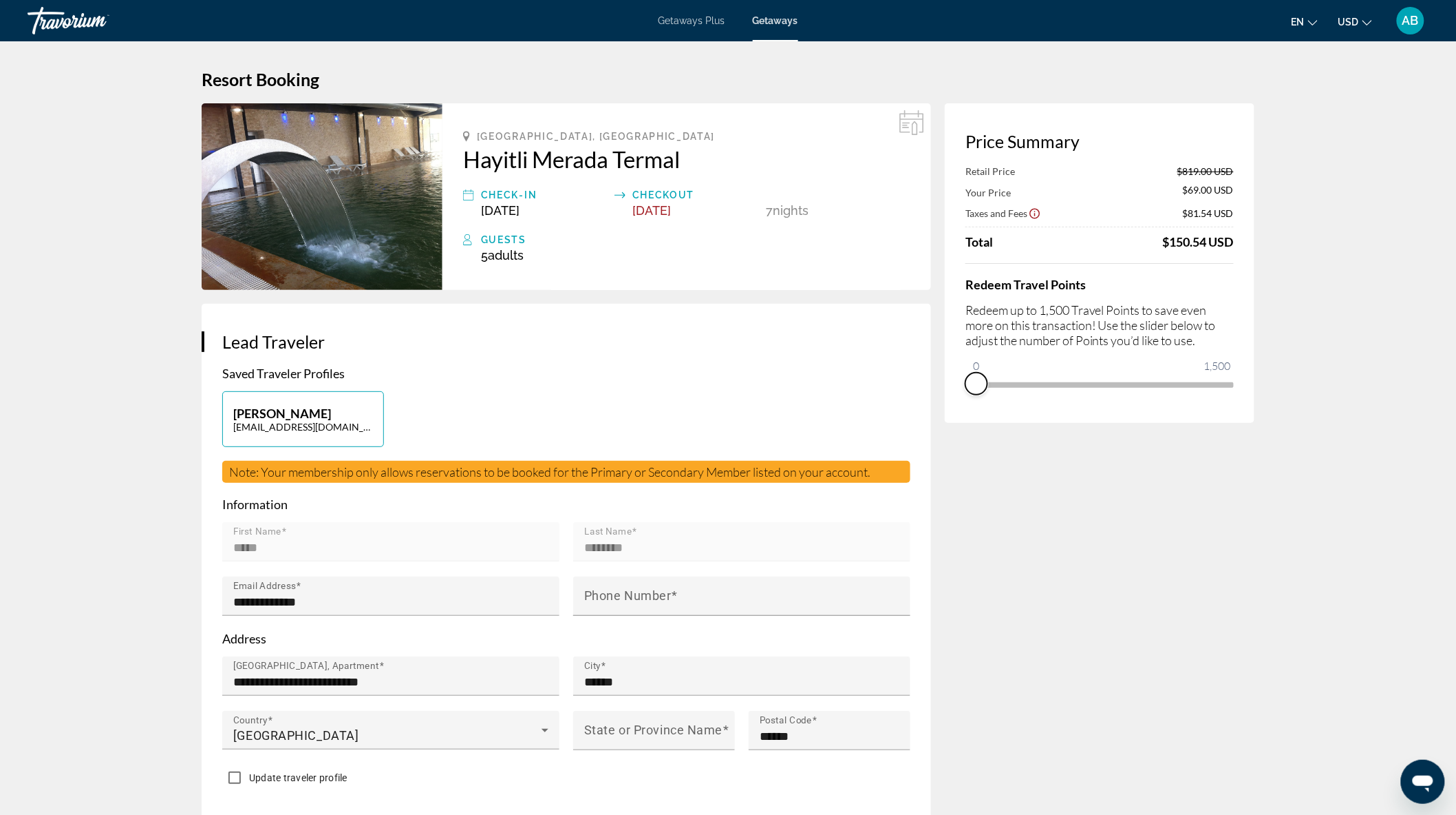
drag, startPoint x: 1221, startPoint y: 402, endPoint x: 948, endPoint y: 407, distance: 273.0
click at [948, 407] on div "Price Summary Retail Price $819.00 USD Your Price $69.00 USD Taxes and Fees $81…" at bounding box center [1100, 263] width 310 height 320
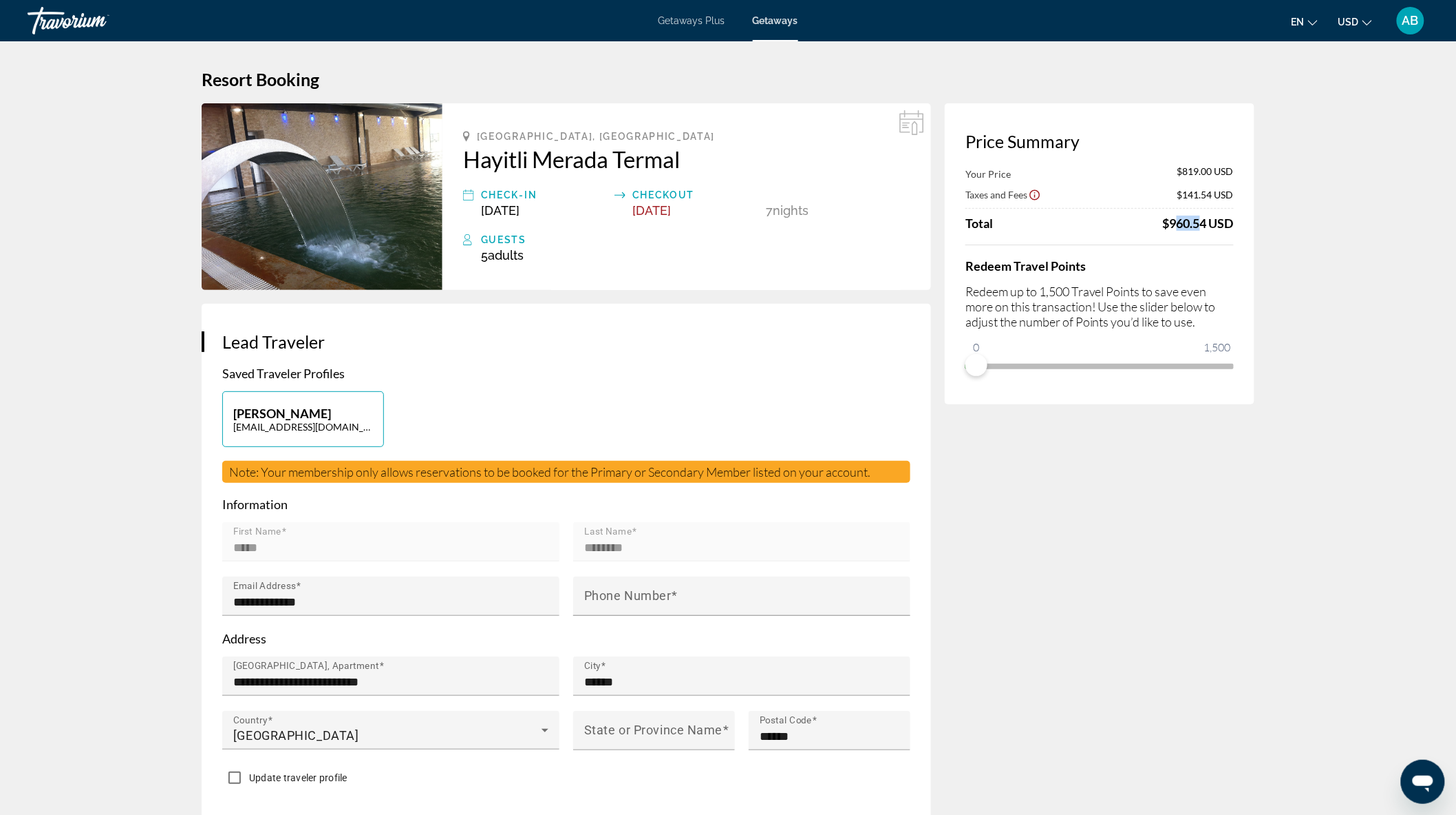
drag, startPoint x: 1167, startPoint y: 222, endPoint x: 1192, endPoint y: 224, distance: 25.1
click at [1192, 224] on div "$960.54 USD" at bounding box center [1199, 223] width 71 height 15
click at [549, 255] on div "5 Adult Adults , Child Children" at bounding box center [696, 255] width 430 height 14
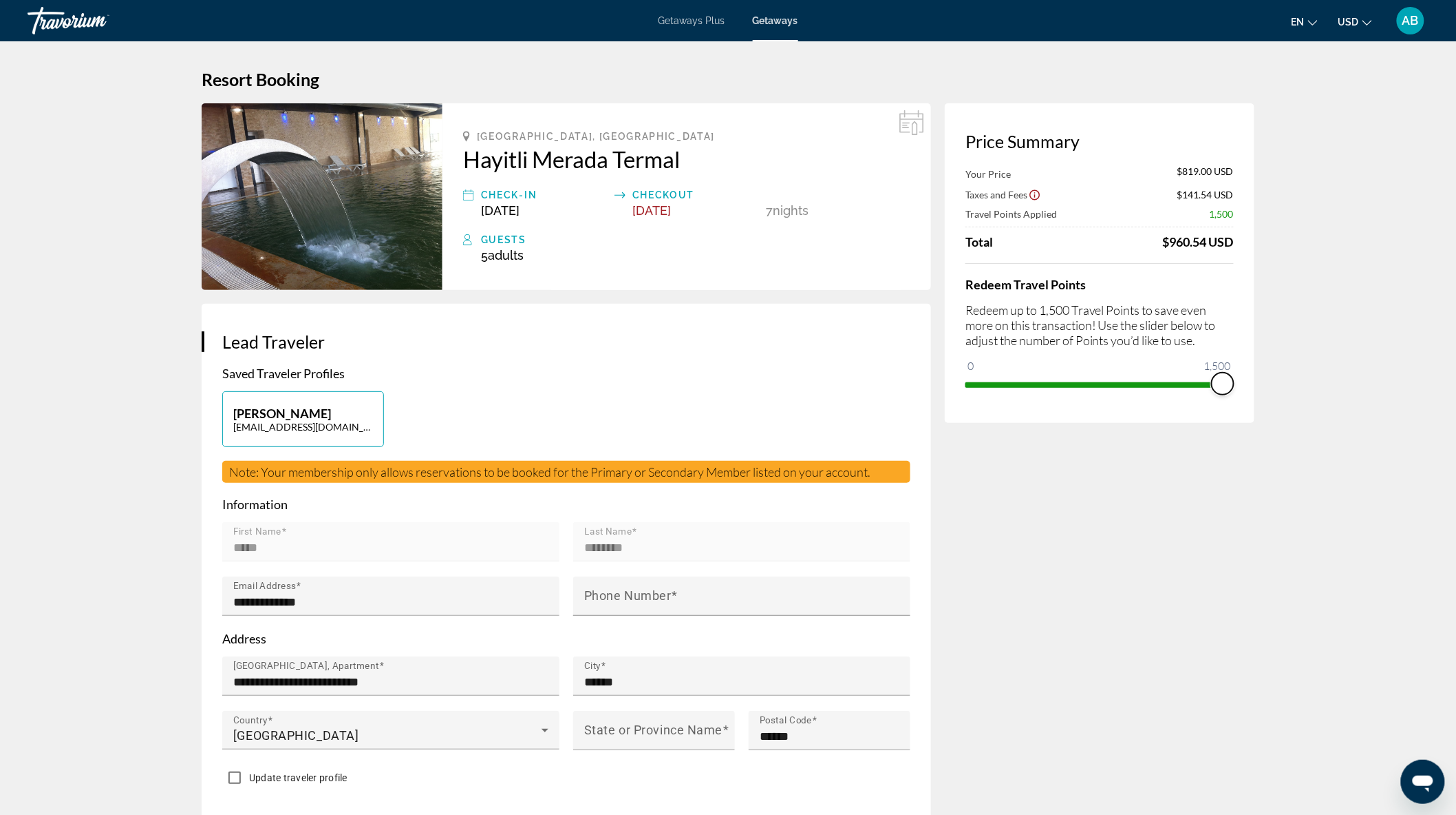
drag, startPoint x: 977, startPoint y: 369, endPoint x: 1254, endPoint y: 406, distance: 279.5
click at [1254, 406] on div "Price Summary Your Price $819.00 USD Taxes and Fees $141.54 USD Travel Points A…" at bounding box center [1100, 263] width 310 height 320
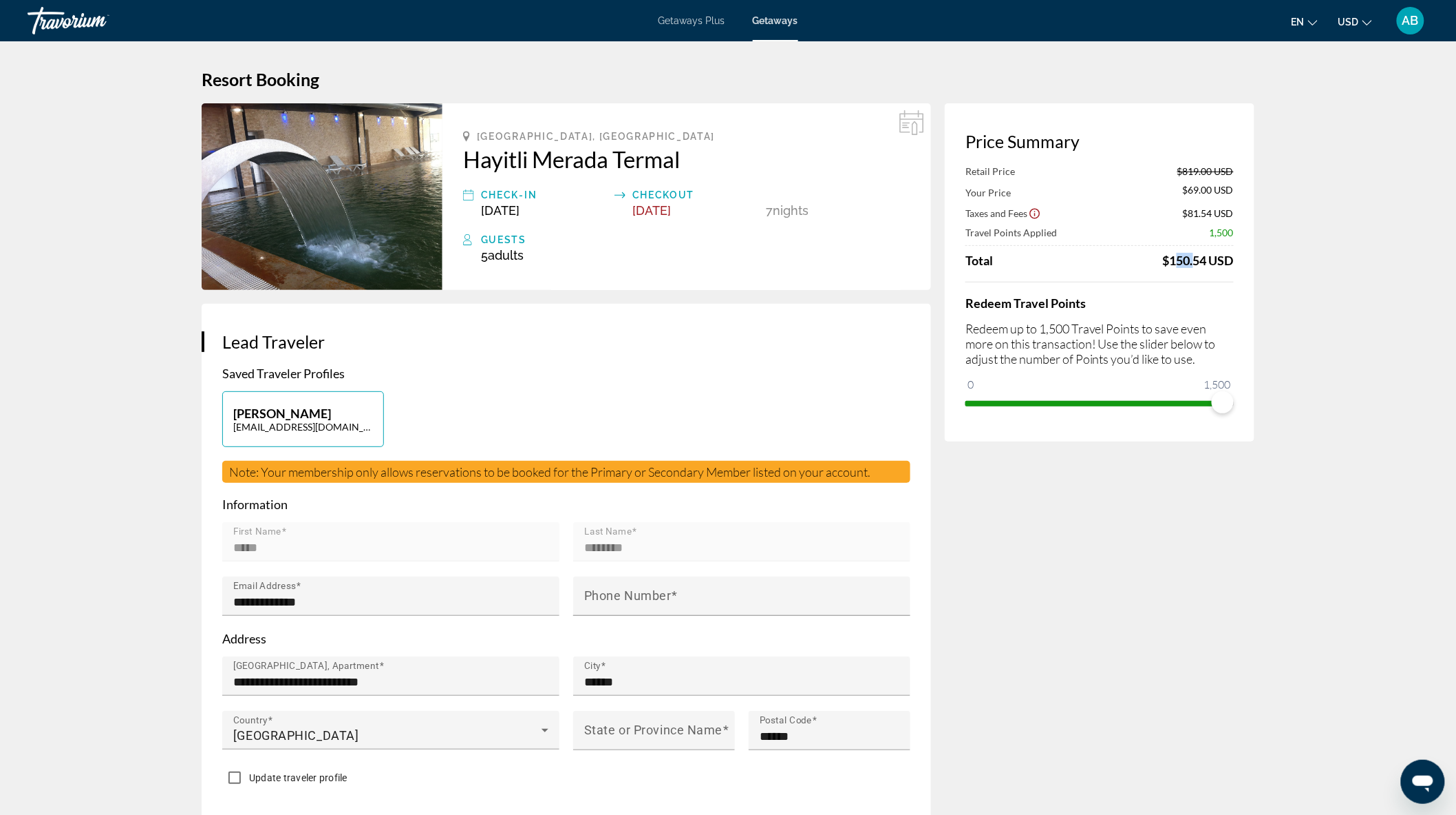
drag, startPoint x: 1167, startPoint y: 257, endPoint x: 1191, endPoint y: 266, distance: 25.6
click at [1191, 266] on div "$150.54 USD" at bounding box center [1199, 260] width 71 height 15
click at [1212, 277] on div "Retail Price $819.00 USD Your Price $69.00 USD Taxes and Fees $81.54 USD Travel…" at bounding box center [1099, 290] width 268 height 249
drag, startPoint x: 471, startPoint y: 5, endPoint x: 486, endPoint y: 13, distance: 17.0
click at [486, 13] on div "Getaways Plus Getaways en English Español Français Italiano Português русский U…" at bounding box center [728, 20] width 1456 height 35
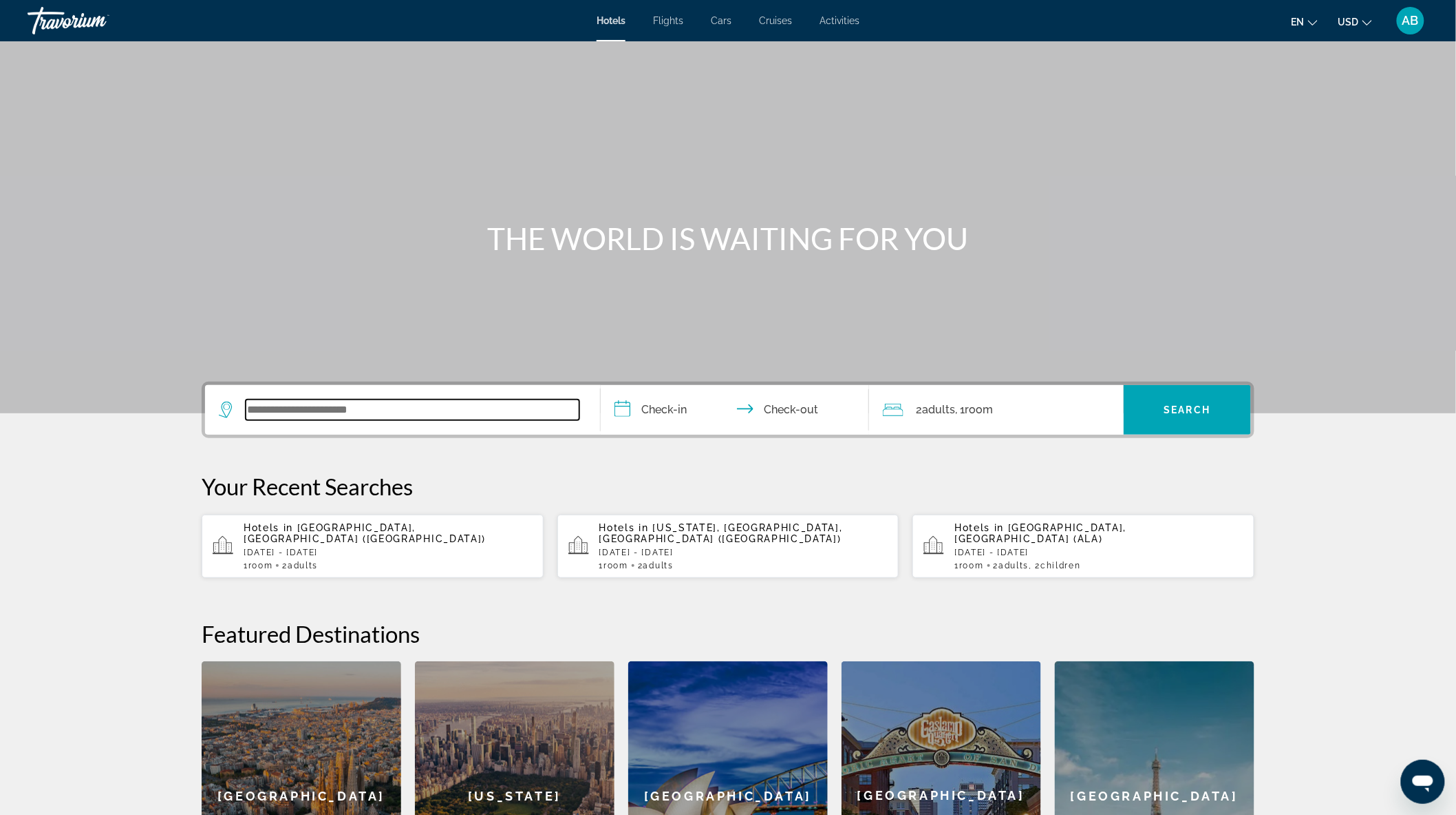
click at [364, 409] on input "Search widget" at bounding box center [412, 409] width 334 height 20
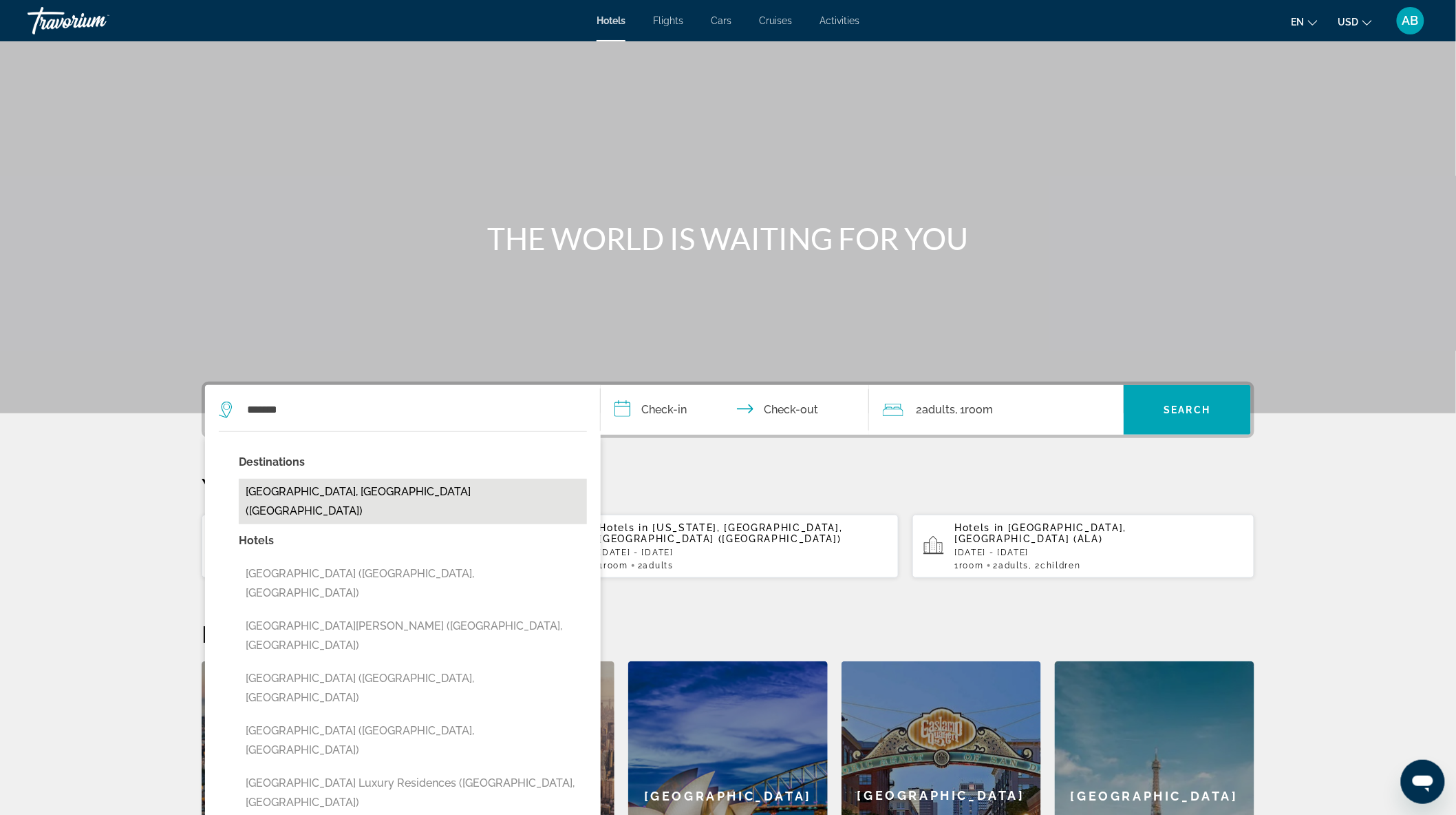
click at [342, 490] on button "[GEOGRAPHIC_DATA], [GEOGRAPHIC_DATA] ([GEOGRAPHIC_DATA])" at bounding box center [412, 502] width 349 height 46
type input "**********"
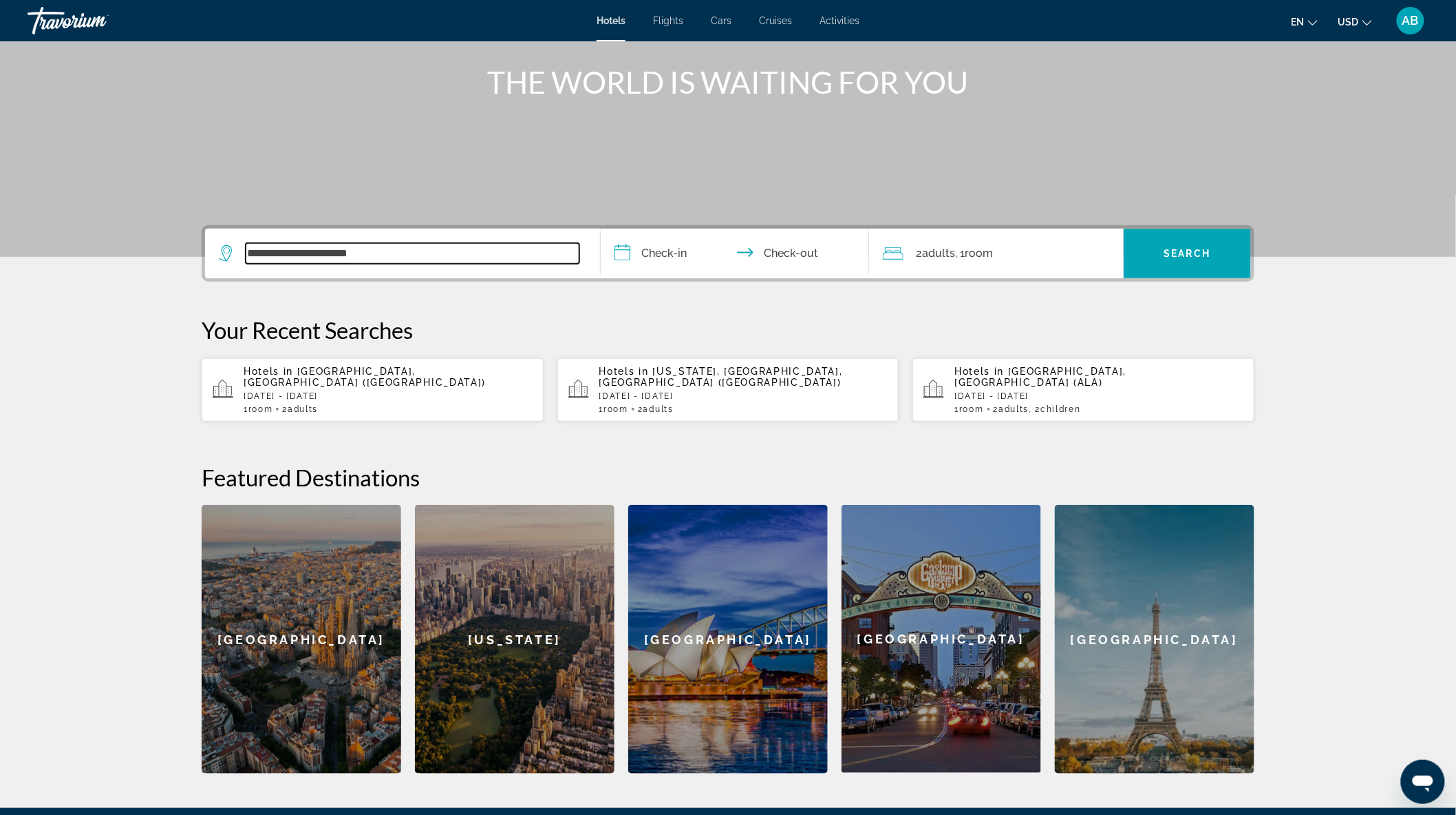
scroll to position [153, 0]
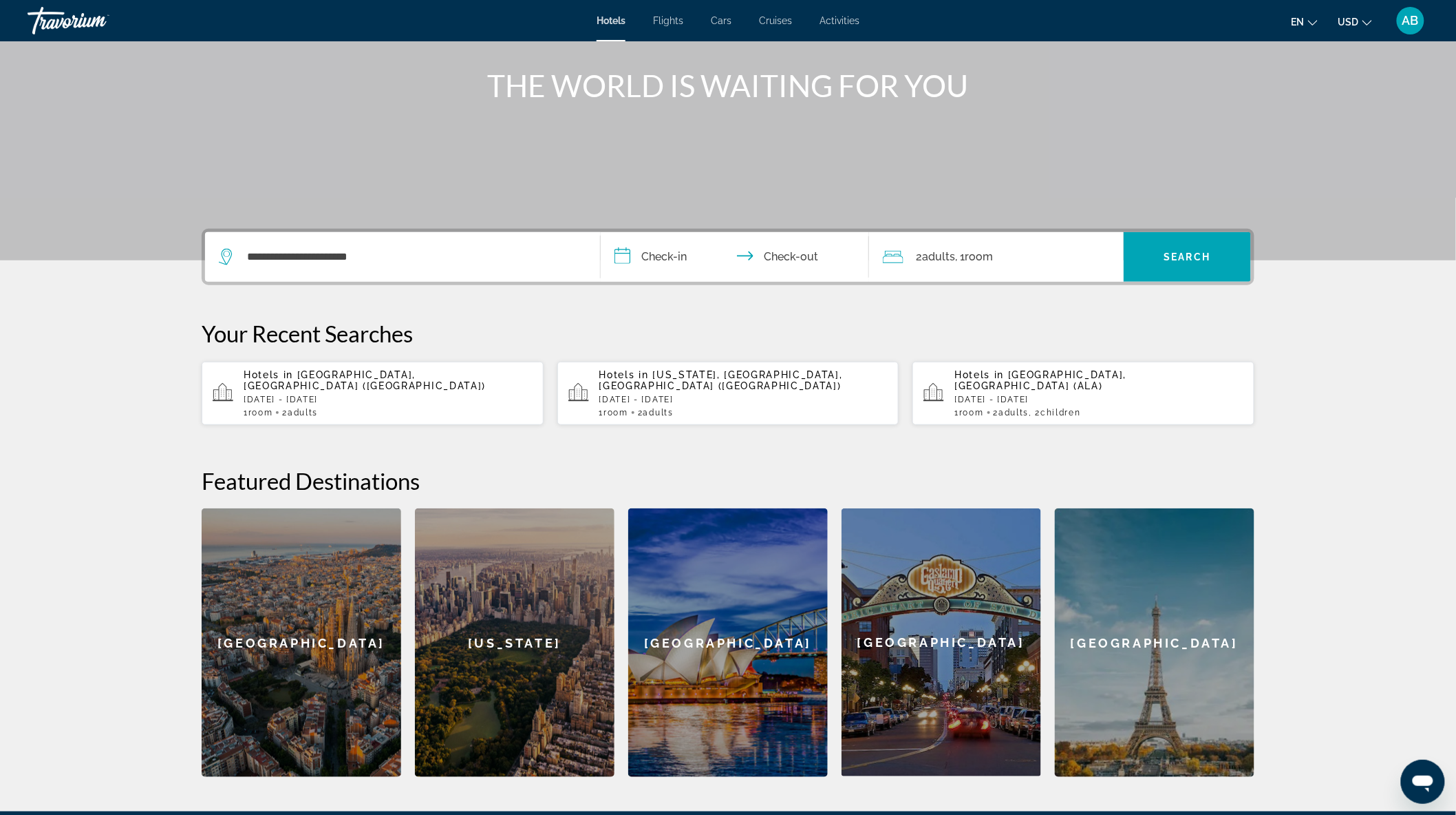
click at [662, 246] on input "**********" at bounding box center [737, 259] width 274 height 54
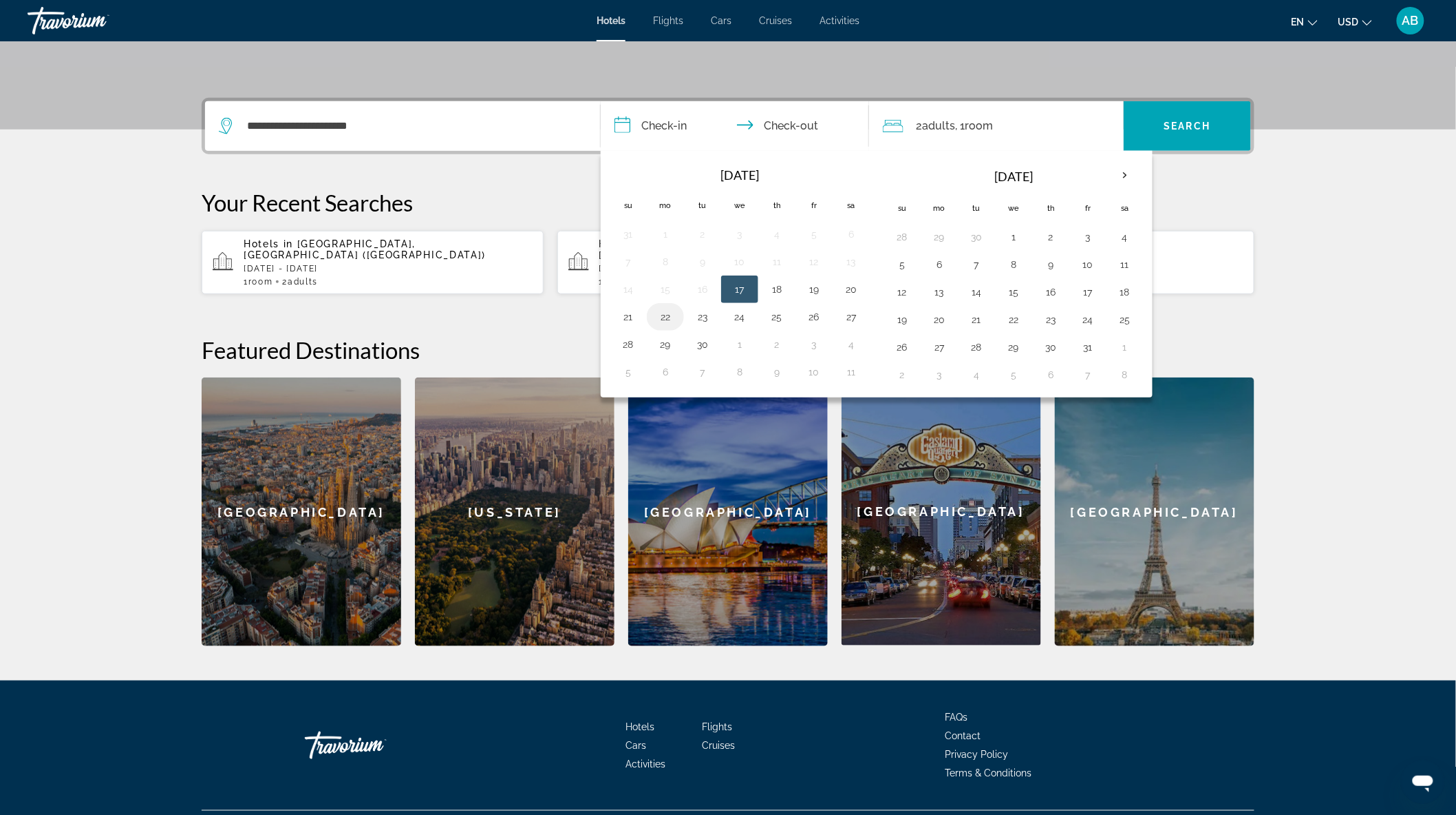
scroll to position [306, 0]
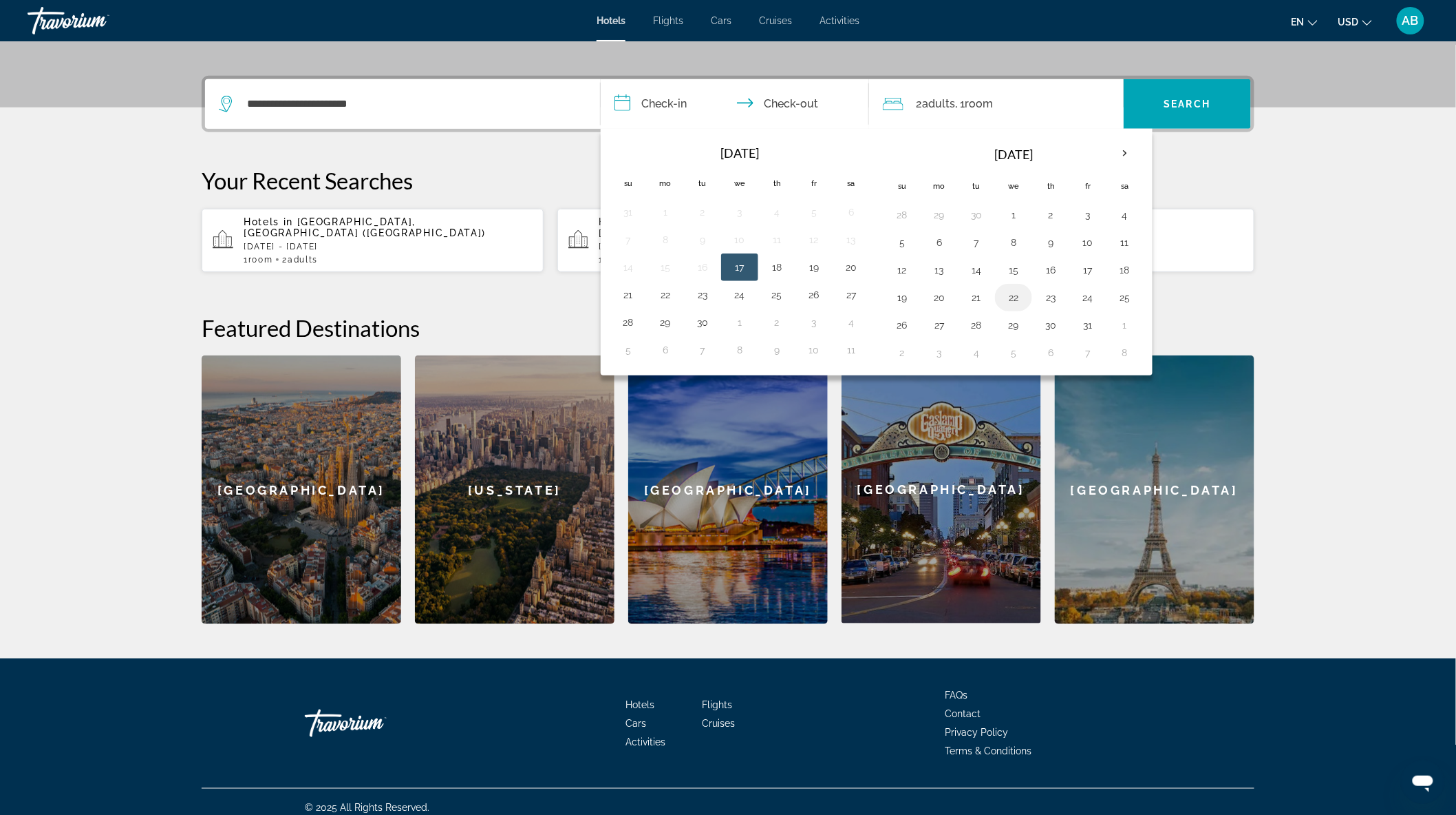
click at [1018, 296] on button "22" at bounding box center [1014, 298] width 22 height 19
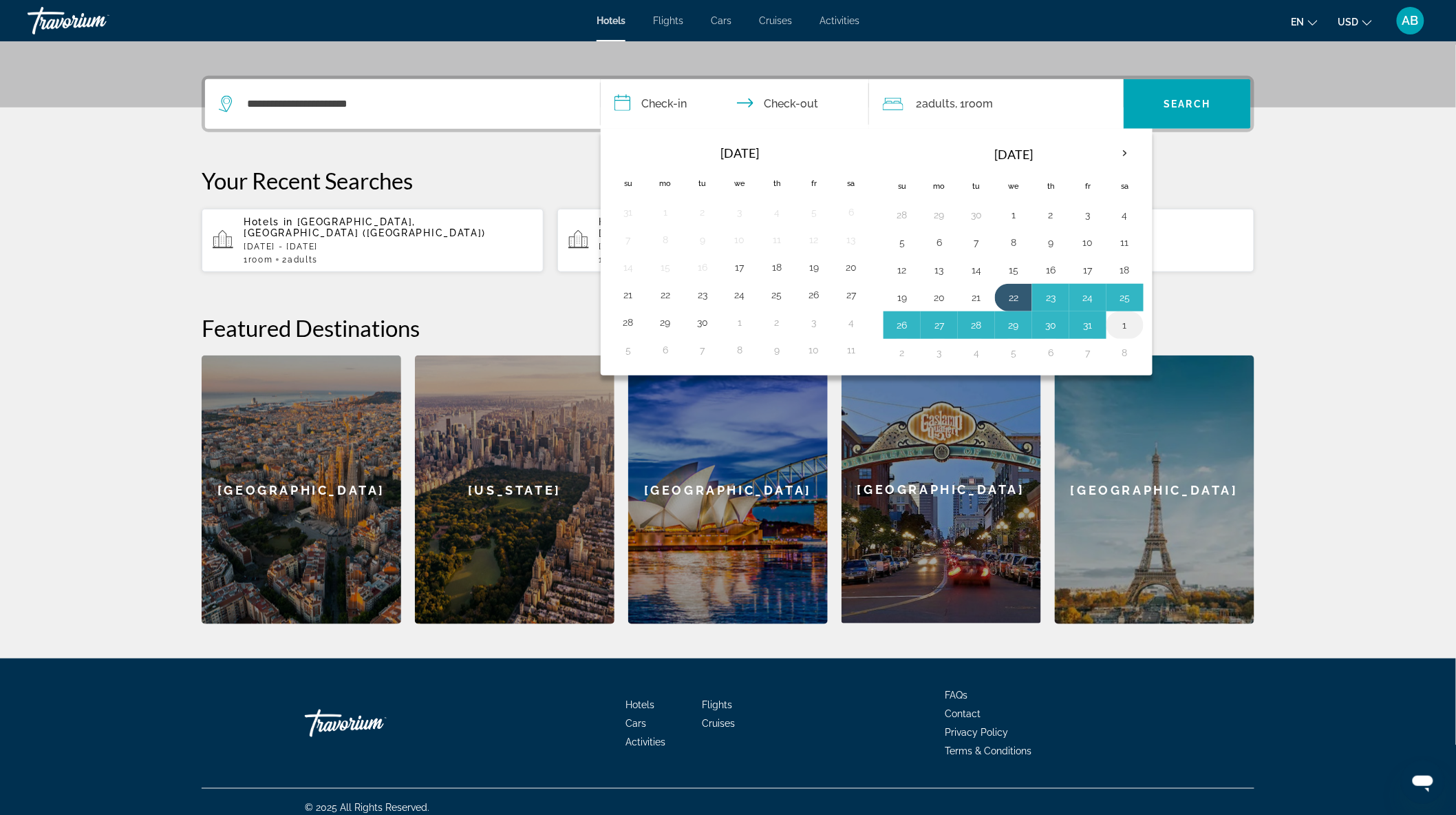
click at [1133, 327] on button "1" at bounding box center [1125, 325] width 22 height 19
type input "**********"
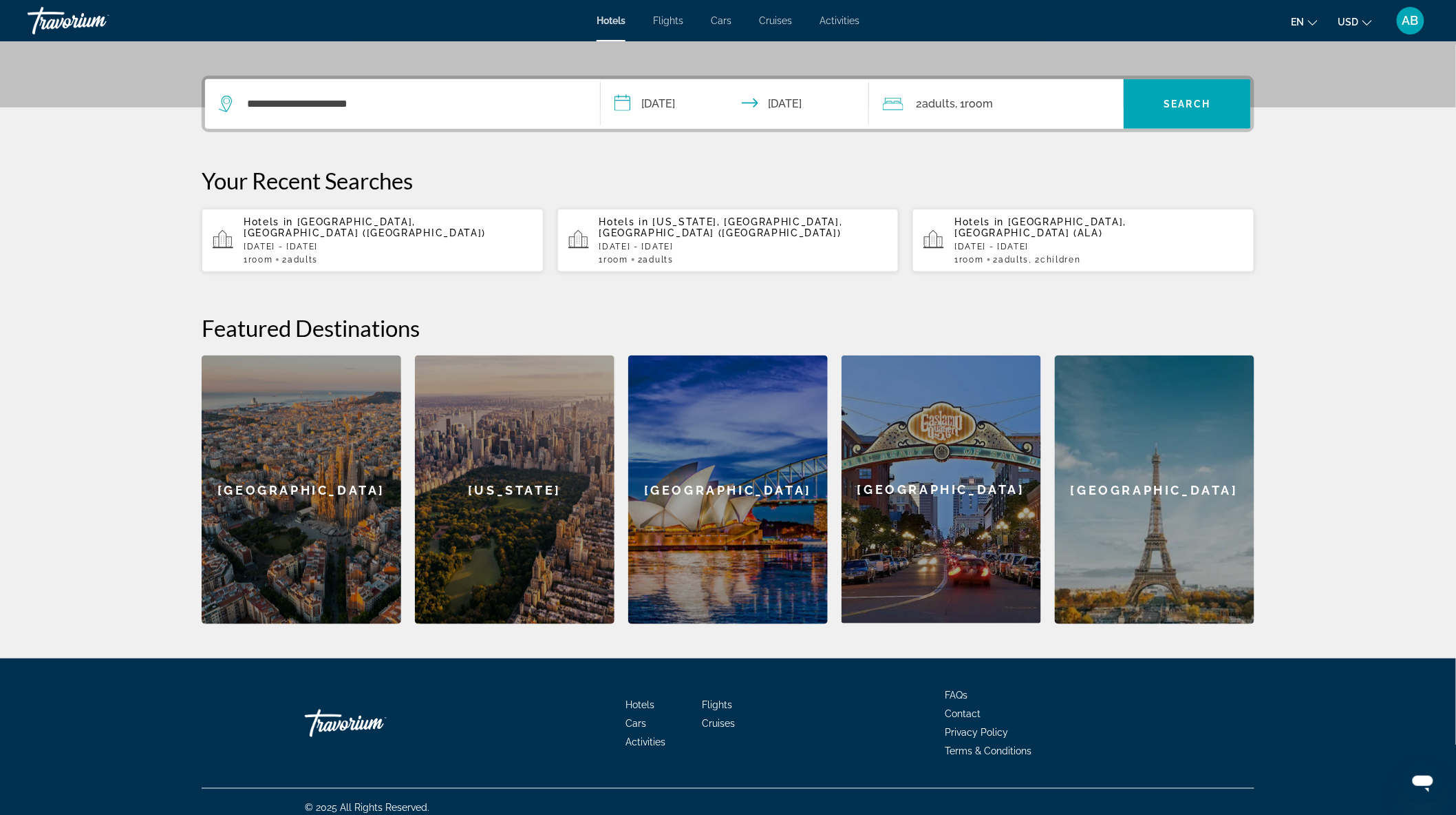
click at [1007, 104] on div "2 Adult Adults , 1 Room rooms" at bounding box center [1003, 104] width 241 height 19
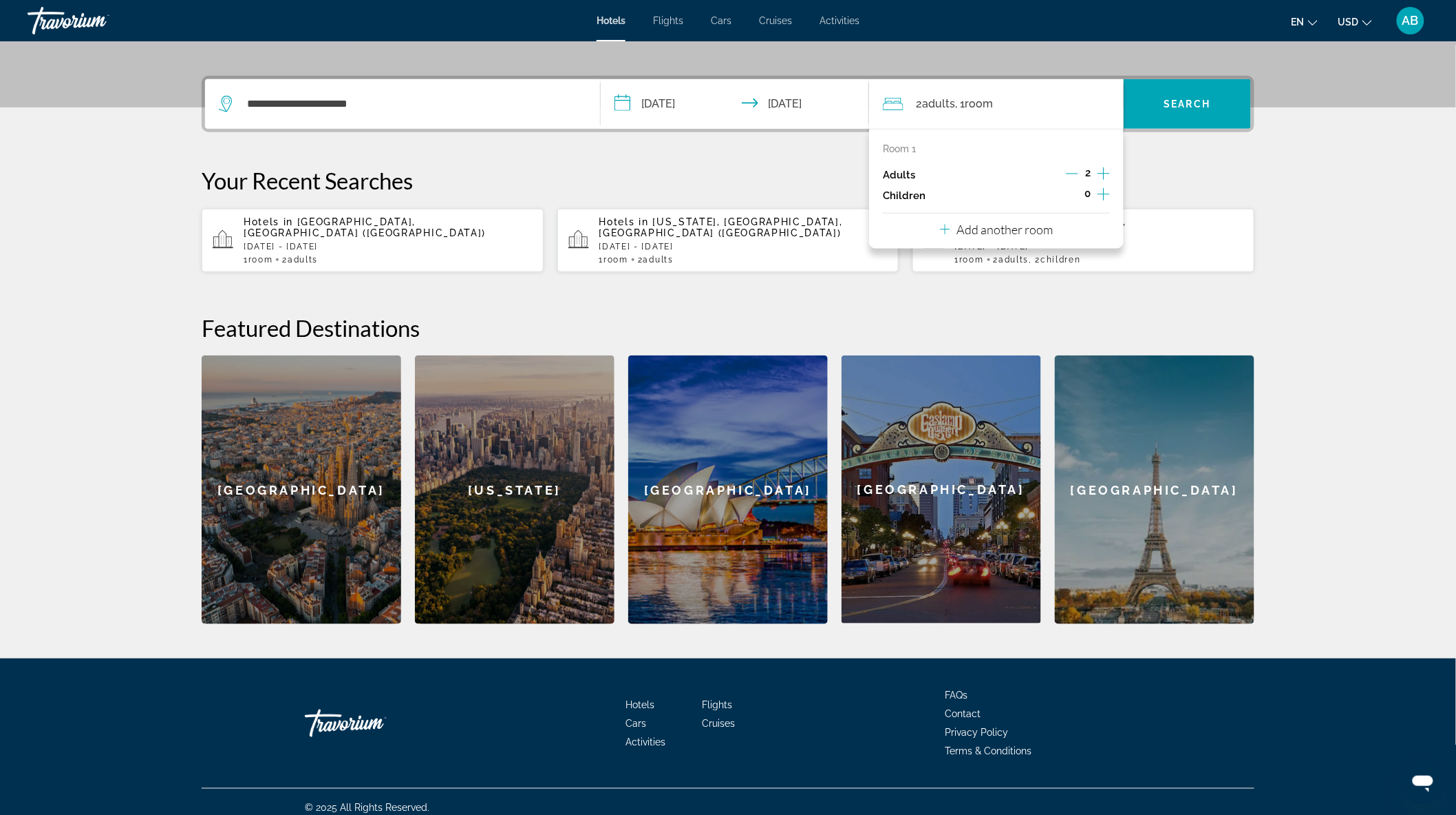
click at [1106, 189] on icon "Increment children" at bounding box center [1104, 194] width 13 height 17
click at [977, 228] on icon "Travelers: 2 adults, 1 child" at bounding box center [977, 232] width 17 height 17
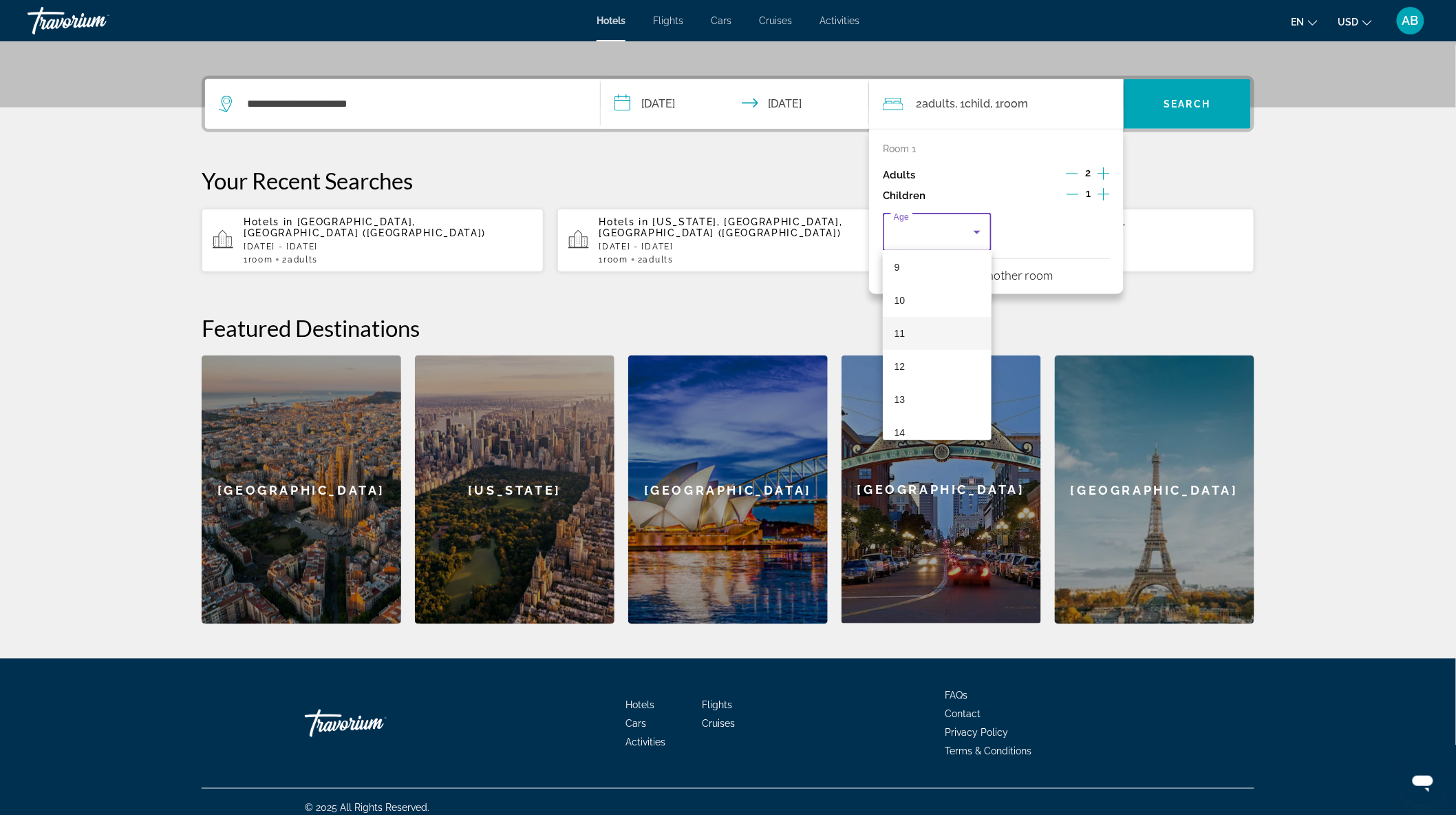
scroll to position [331, 0]
click at [918, 398] on mat-option "14" at bounding box center [937, 405] width 109 height 33
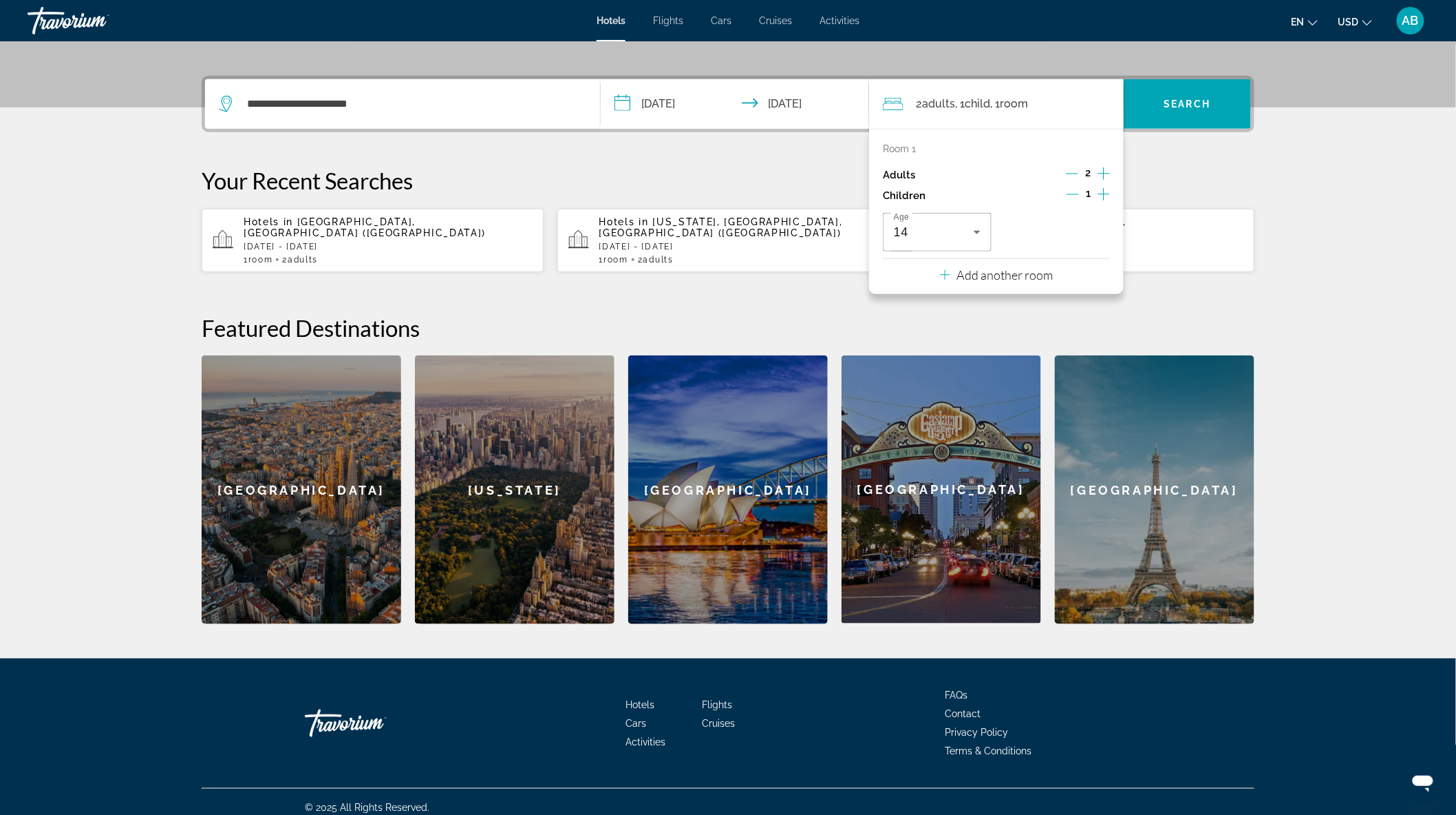
click at [1103, 194] on icon "Increment children" at bounding box center [1104, 194] width 13 height 17
click at [1096, 233] on icon "Travelers: 2 adults, 2 children" at bounding box center [1096, 232] width 7 height 3
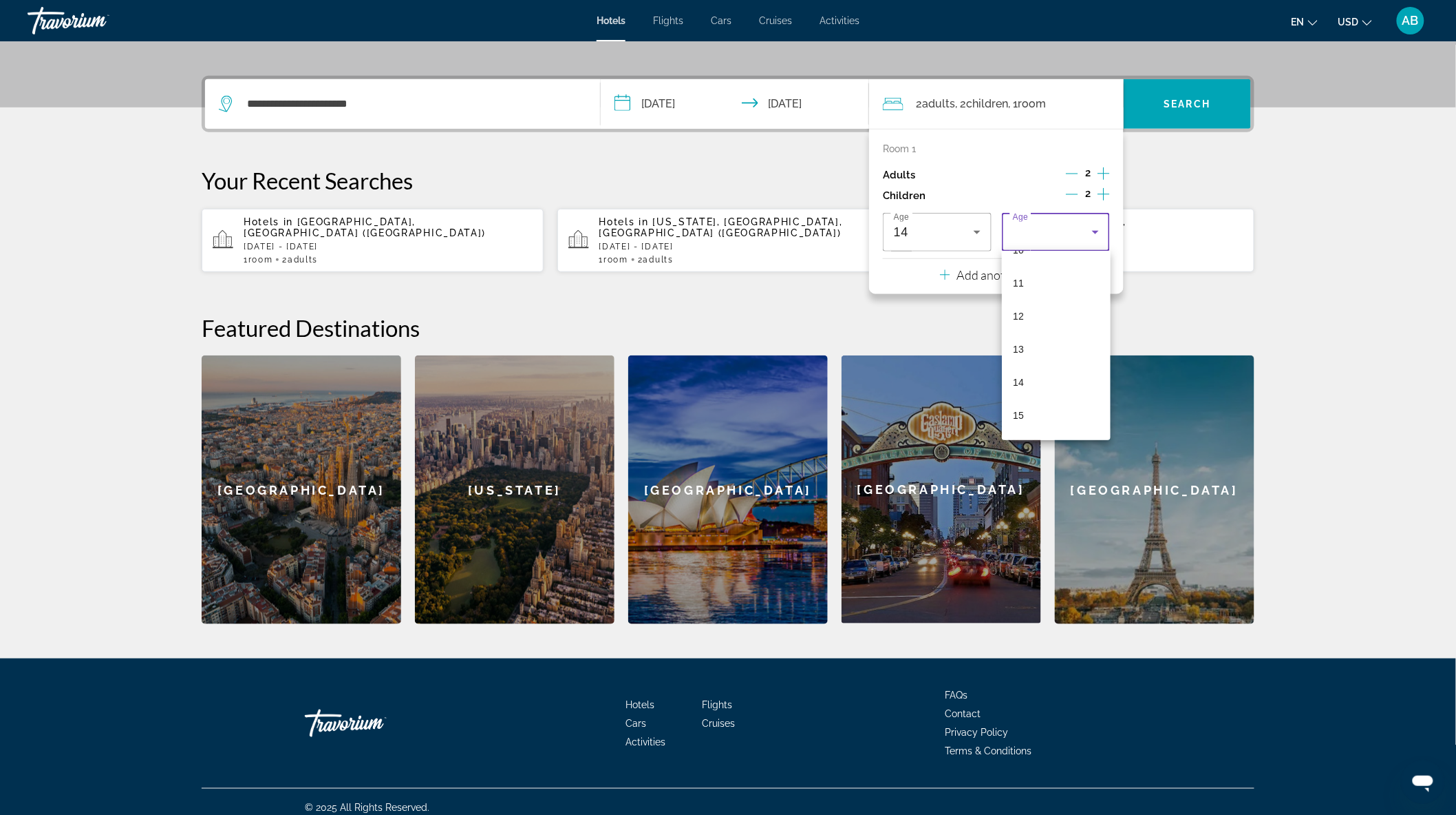
scroll to position [356, 0]
click at [1029, 307] on mat-option "12" at bounding box center [1056, 313] width 109 height 33
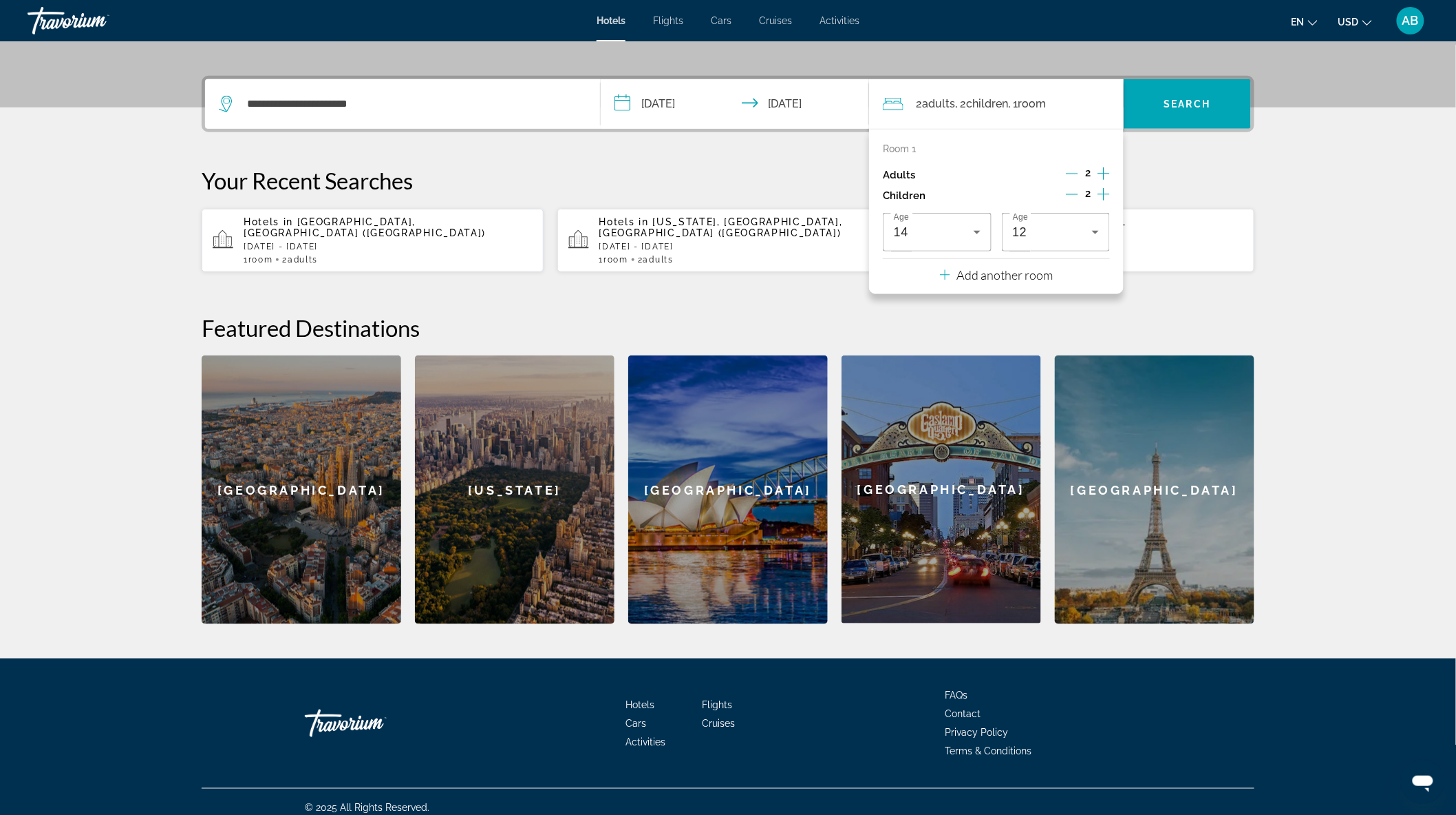
click at [1105, 191] on icon "Increment children" at bounding box center [1104, 194] width 13 height 17
click at [975, 277] on icon "Travelers: 2 adults, 3 children" at bounding box center [977, 280] width 17 height 17
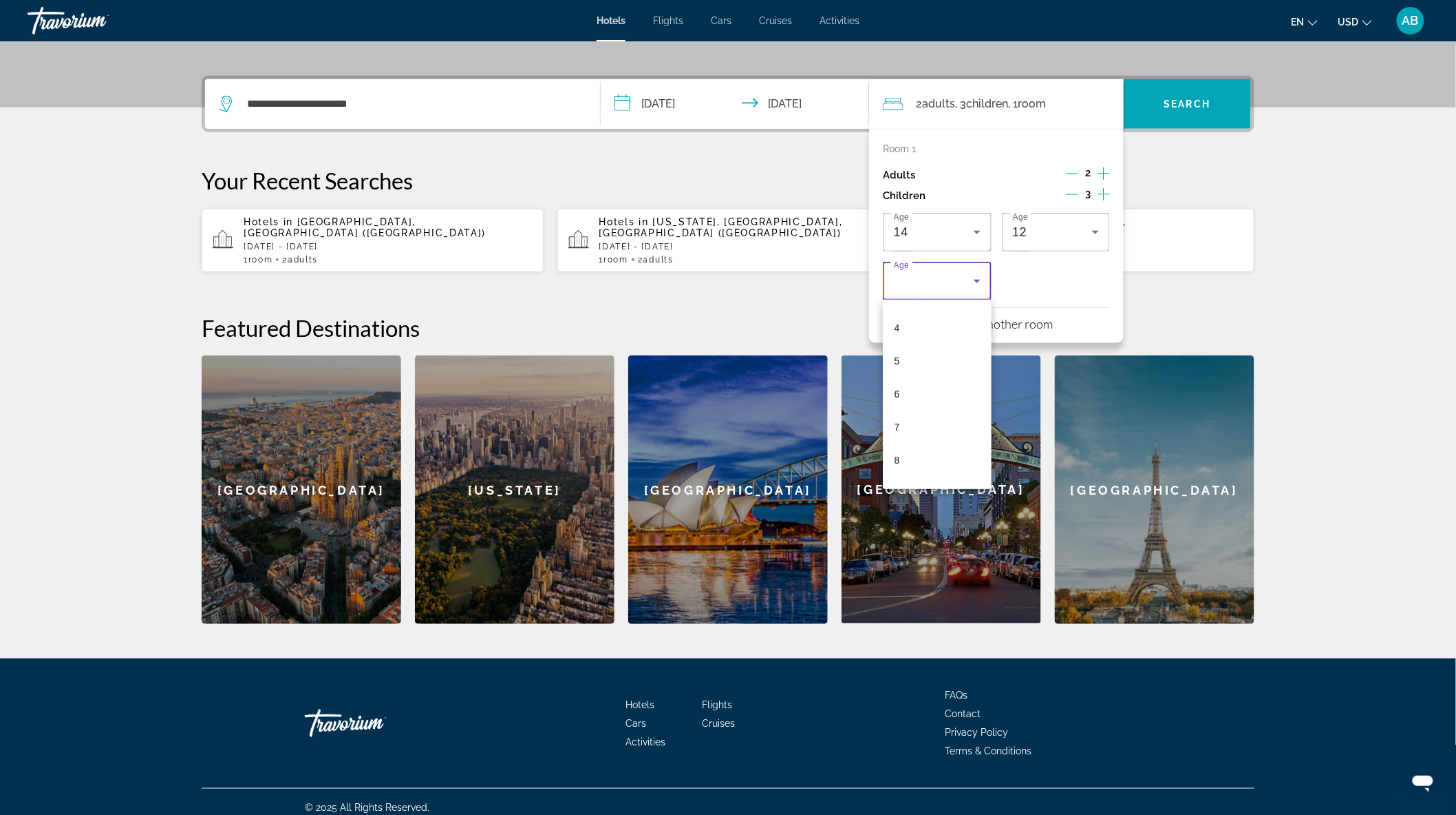
scroll to position [0, 0]
click at [915, 388] on mat-option "2" at bounding box center [937, 387] width 109 height 33
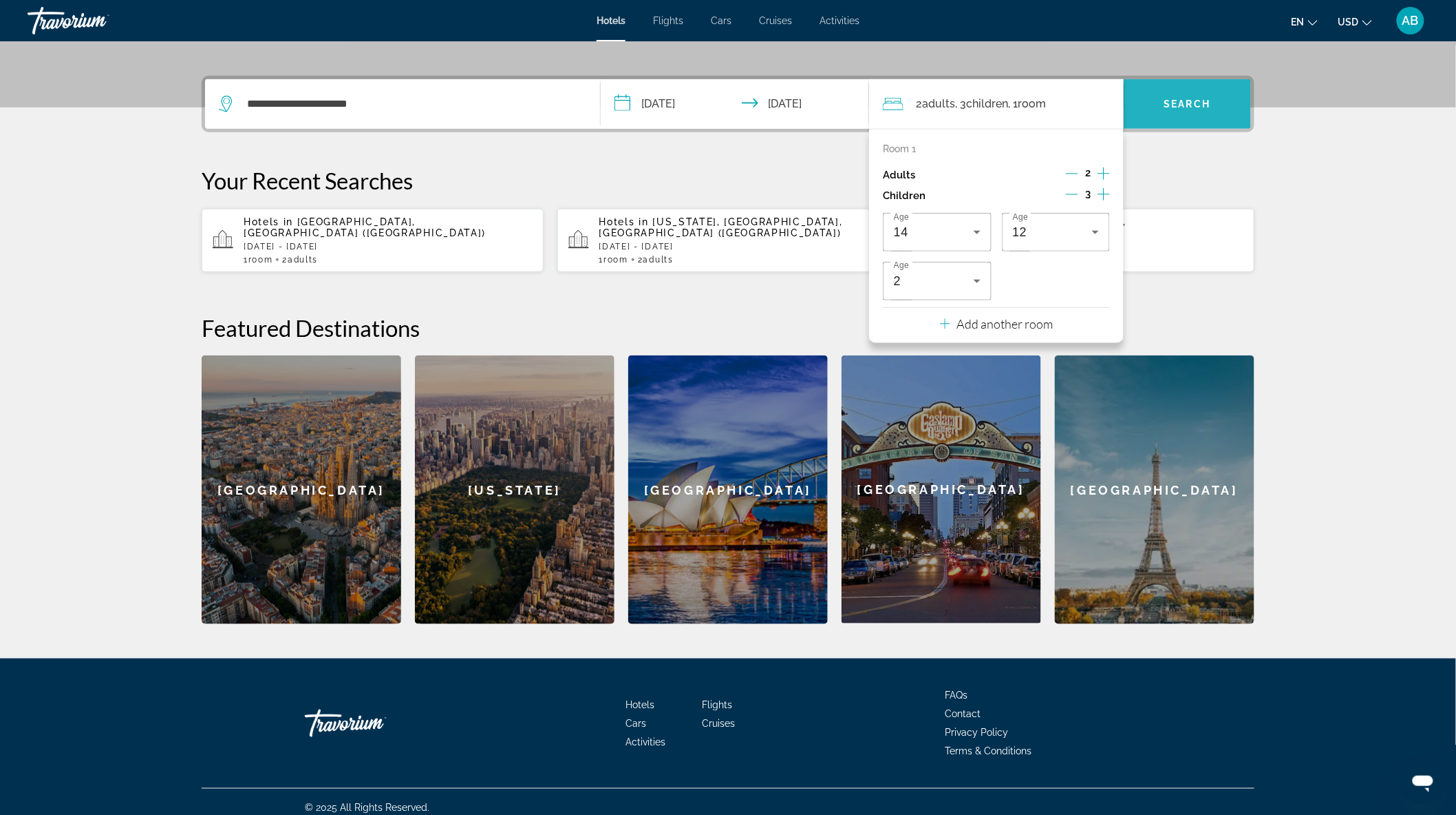
click at [1185, 92] on span "Search widget" at bounding box center [1188, 104] width 127 height 33
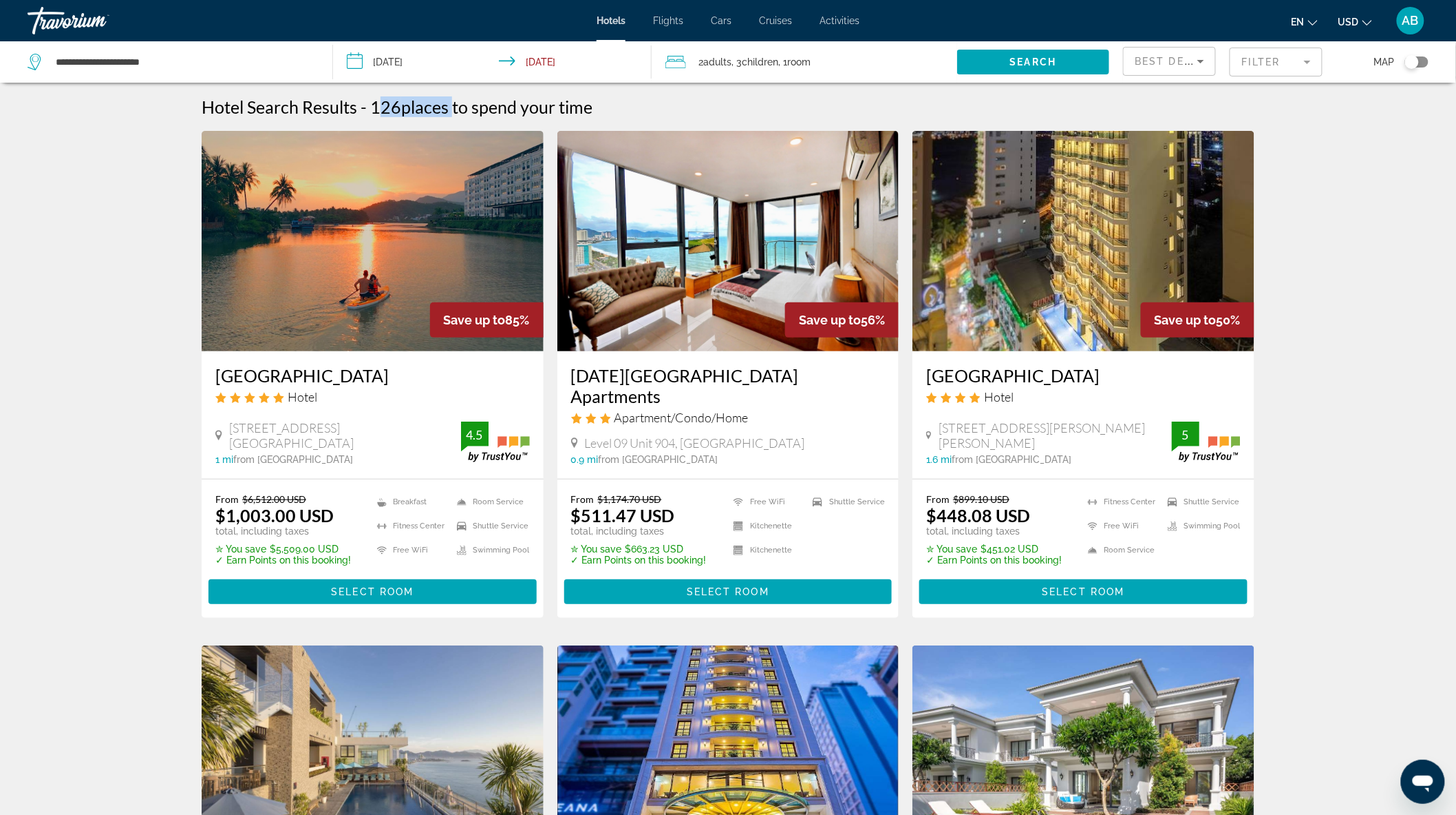
drag, startPoint x: 368, startPoint y: 106, endPoint x: 457, endPoint y: 107, distance: 89.0
click at [457, 107] on div "Hotel Search Results - 126 places to spend your time" at bounding box center [728, 106] width 1053 height 20
click at [419, 601] on span "Main content" at bounding box center [372, 591] width 328 height 33
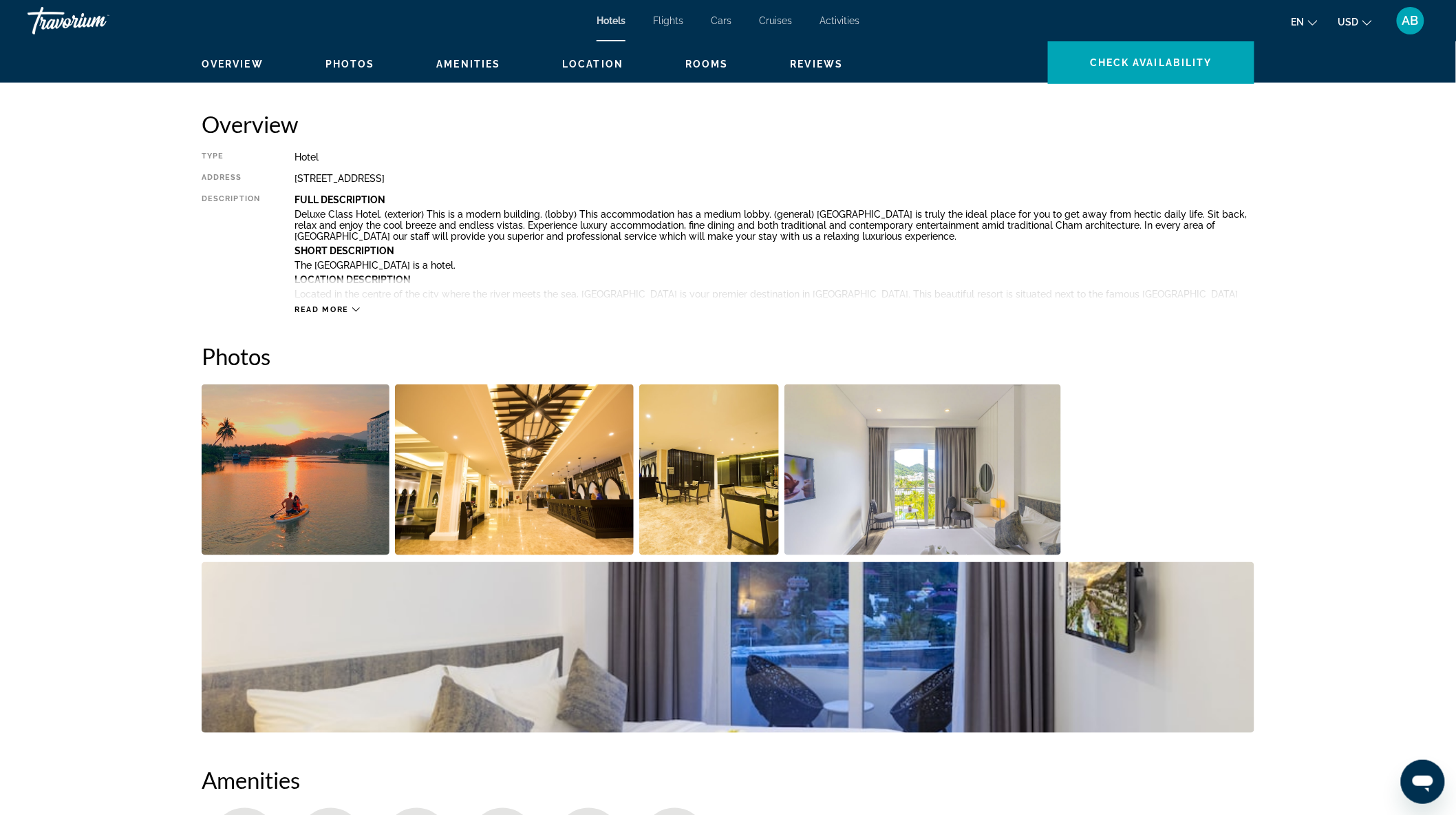
scroll to position [458, 0]
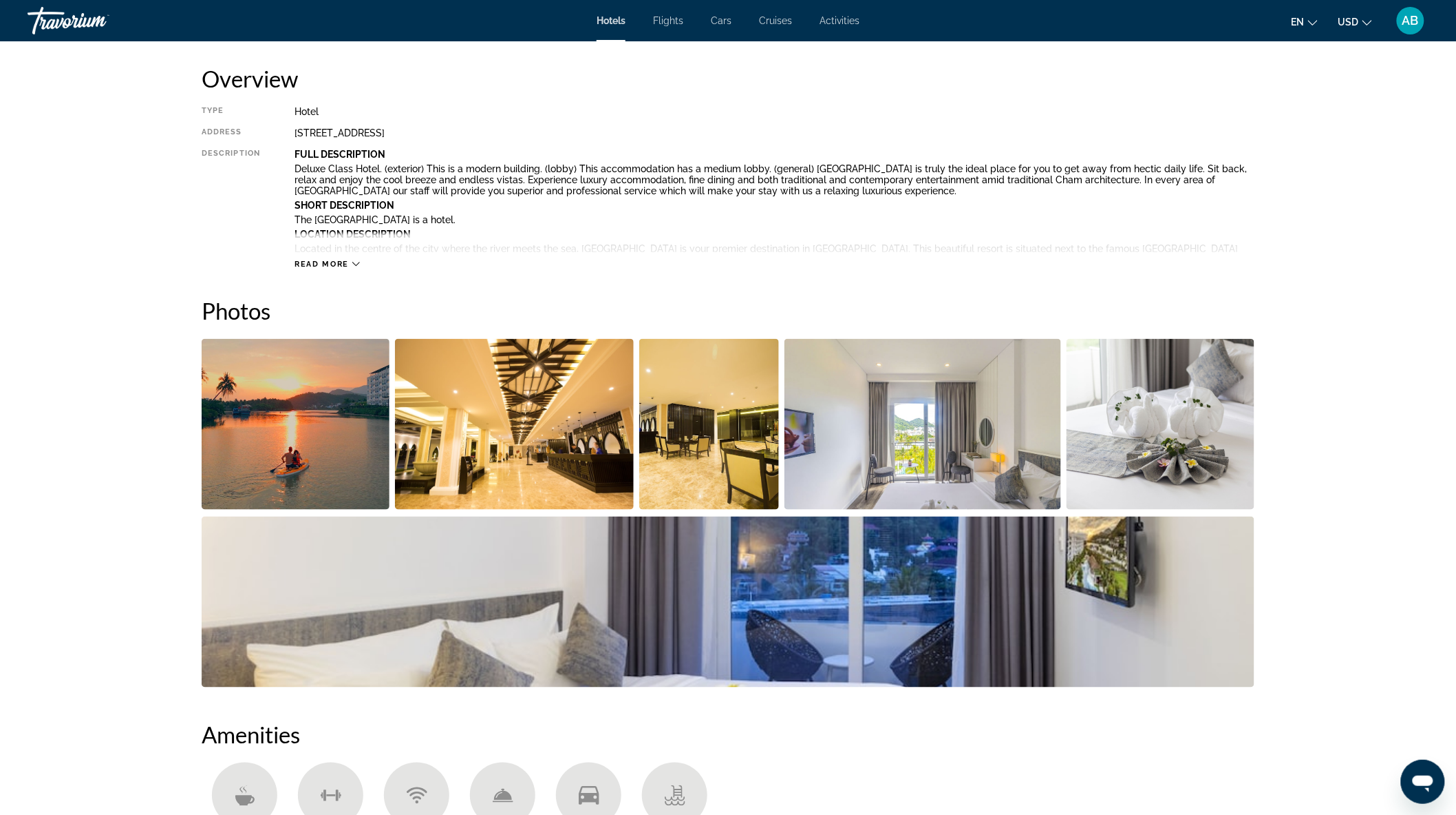
click at [319, 427] on img "Open full-screen image slider" at bounding box center [295, 424] width 188 height 171
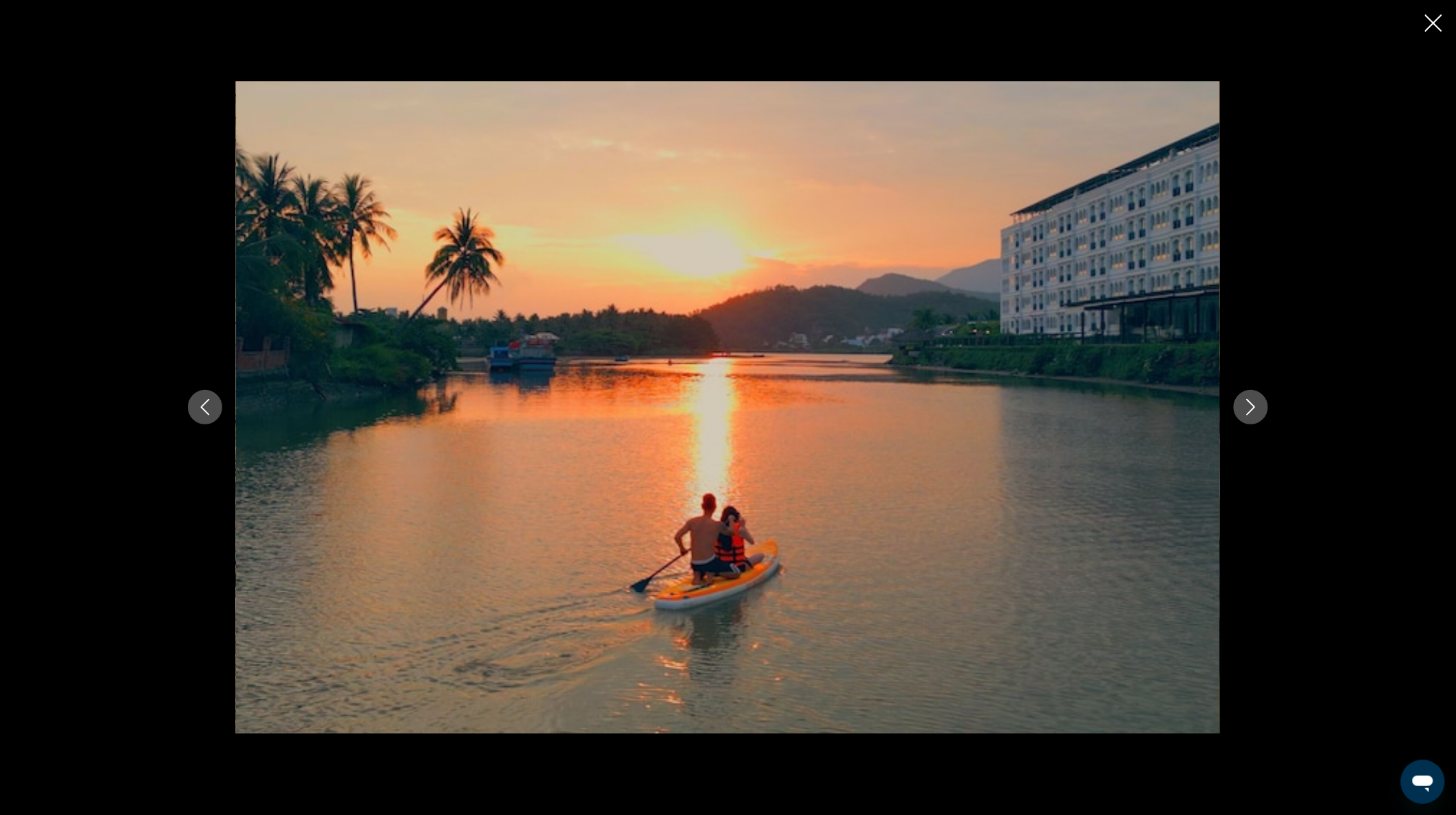
click at [1251, 405] on icon "Next image" at bounding box center [1251, 406] width 17 height 17
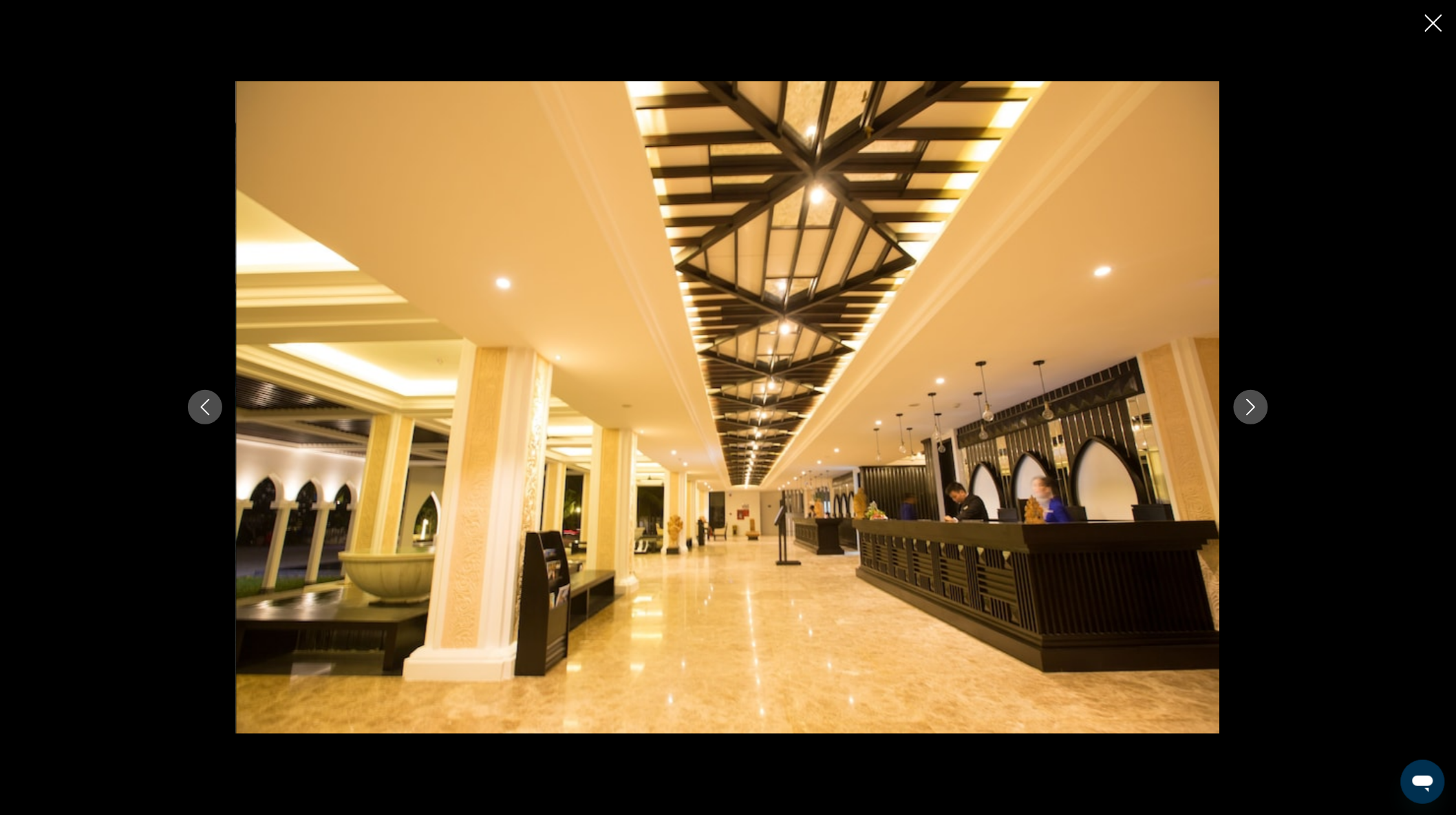
click at [1251, 405] on icon "Next image" at bounding box center [1251, 406] width 17 height 17
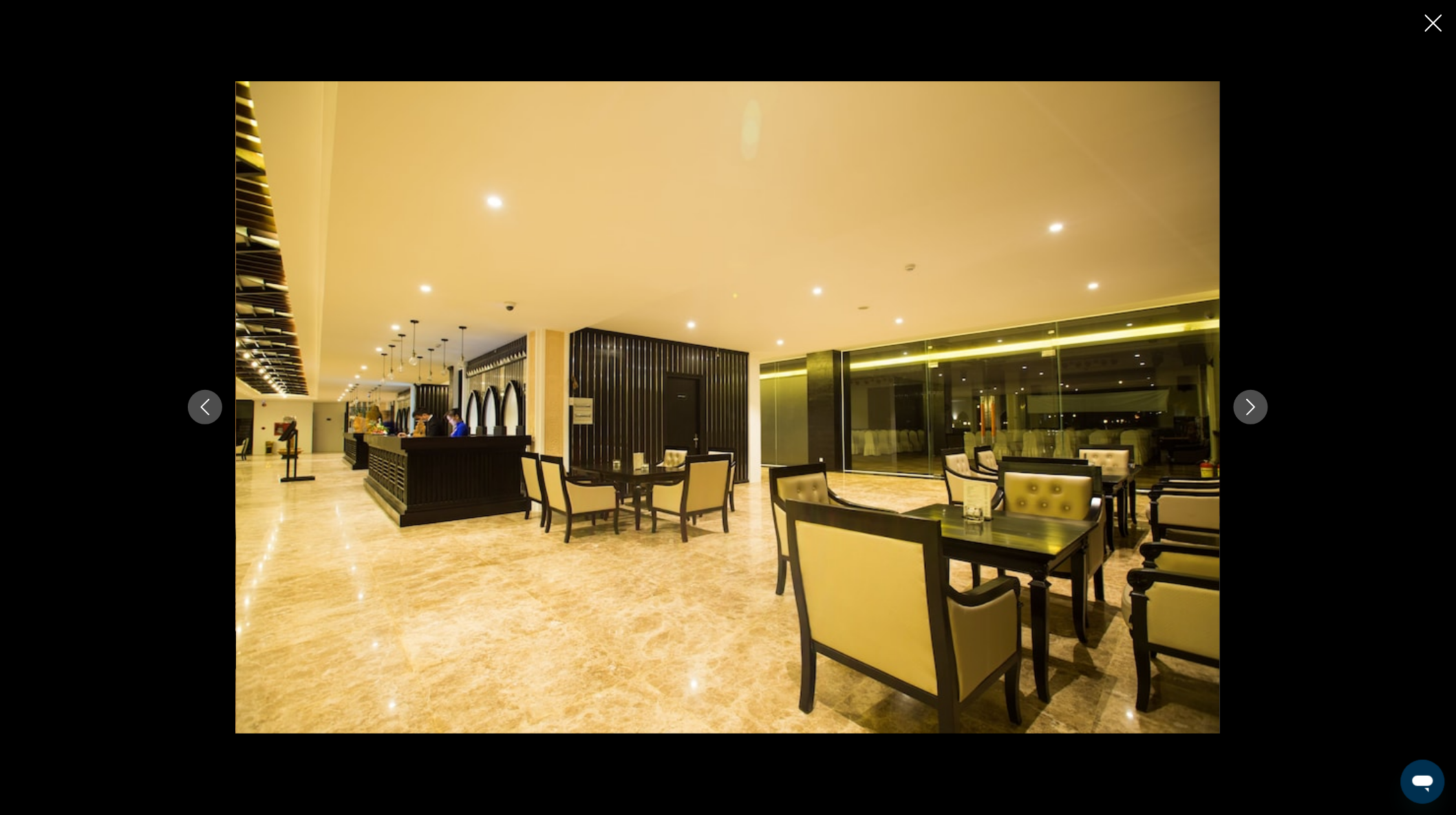
click at [1251, 405] on icon "Next image" at bounding box center [1251, 406] width 17 height 17
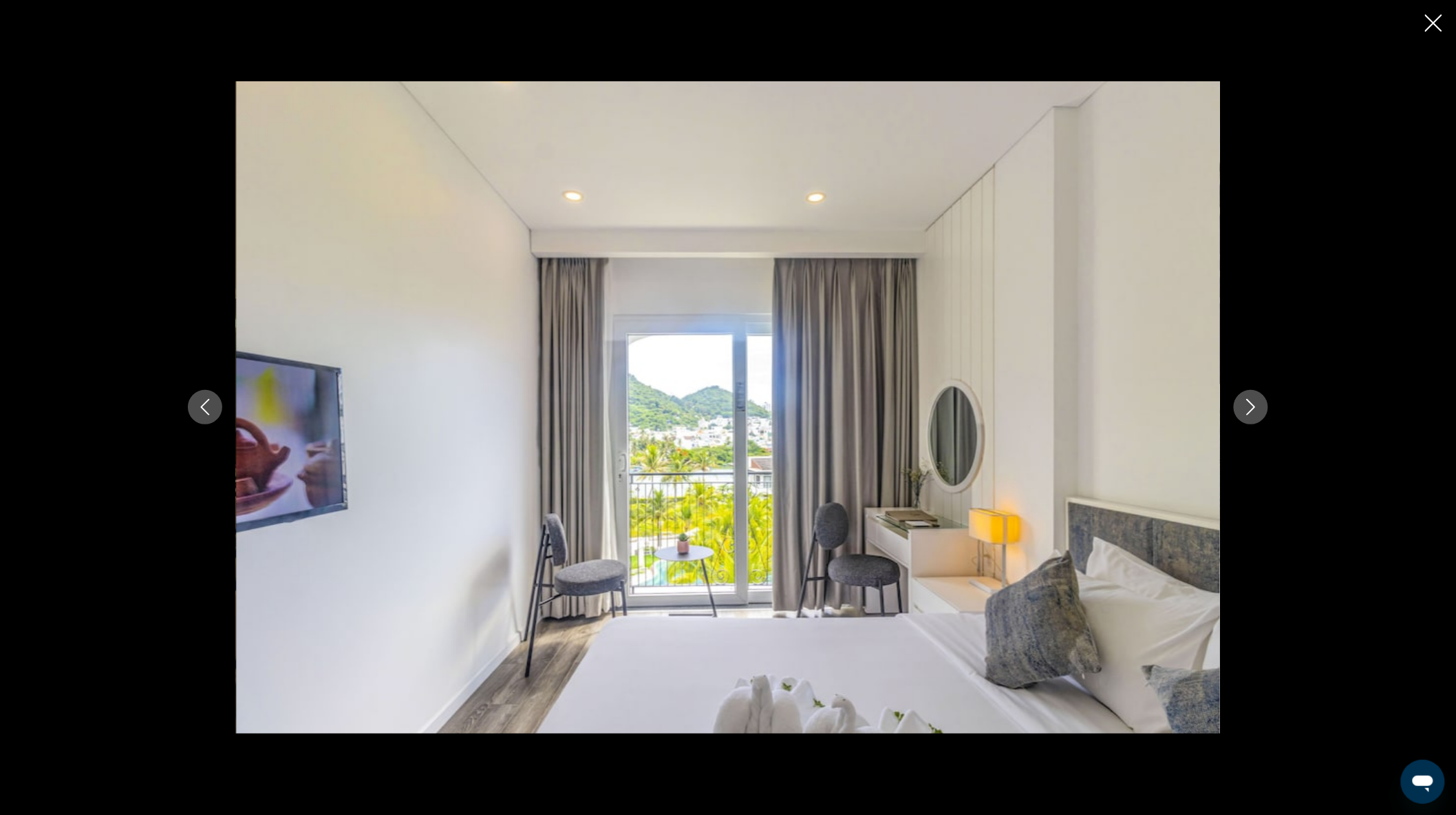
click at [1251, 405] on icon "Next image" at bounding box center [1251, 406] width 17 height 17
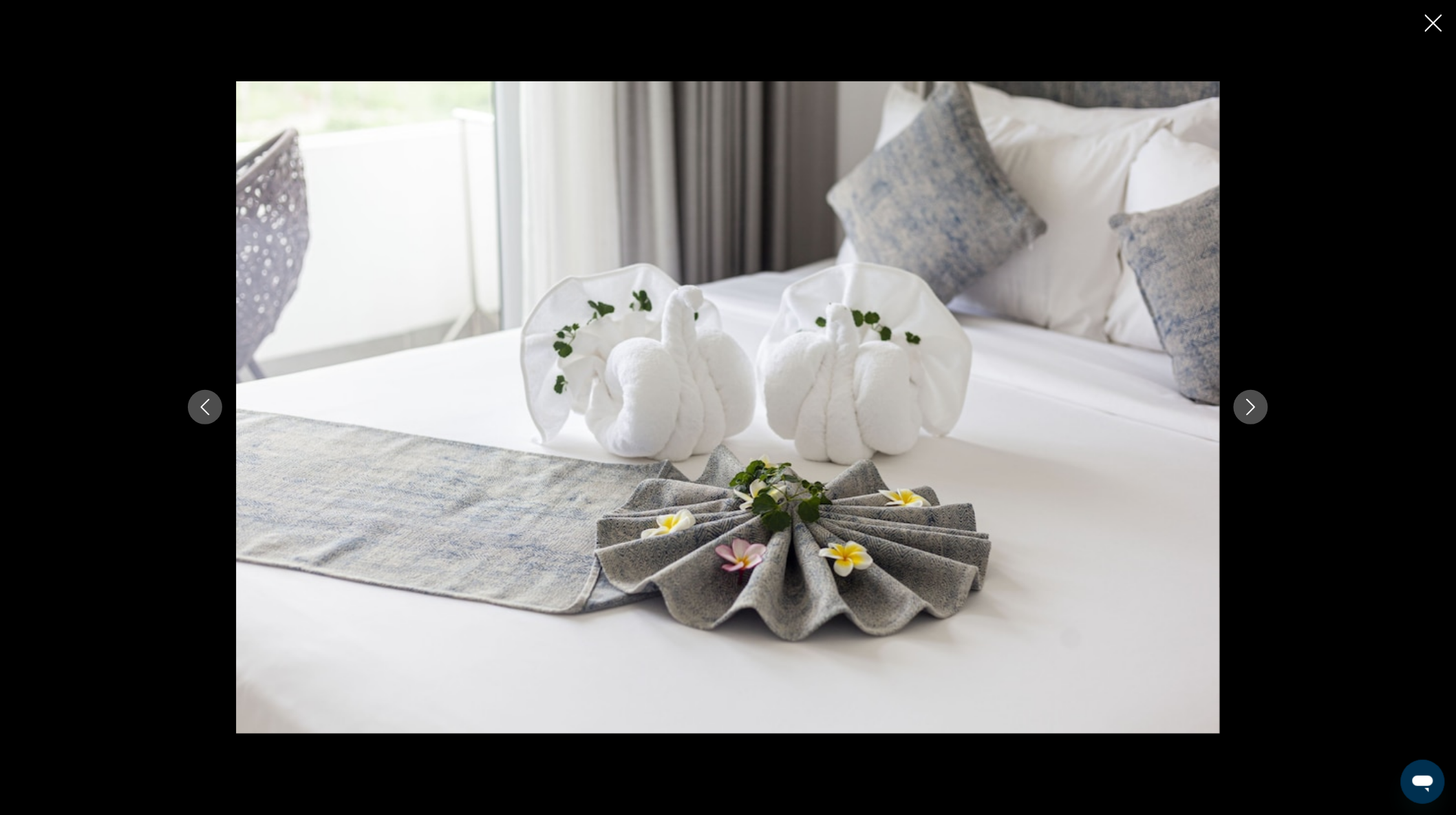
click at [1251, 405] on icon "Next image" at bounding box center [1251, 406] width 17 height 17
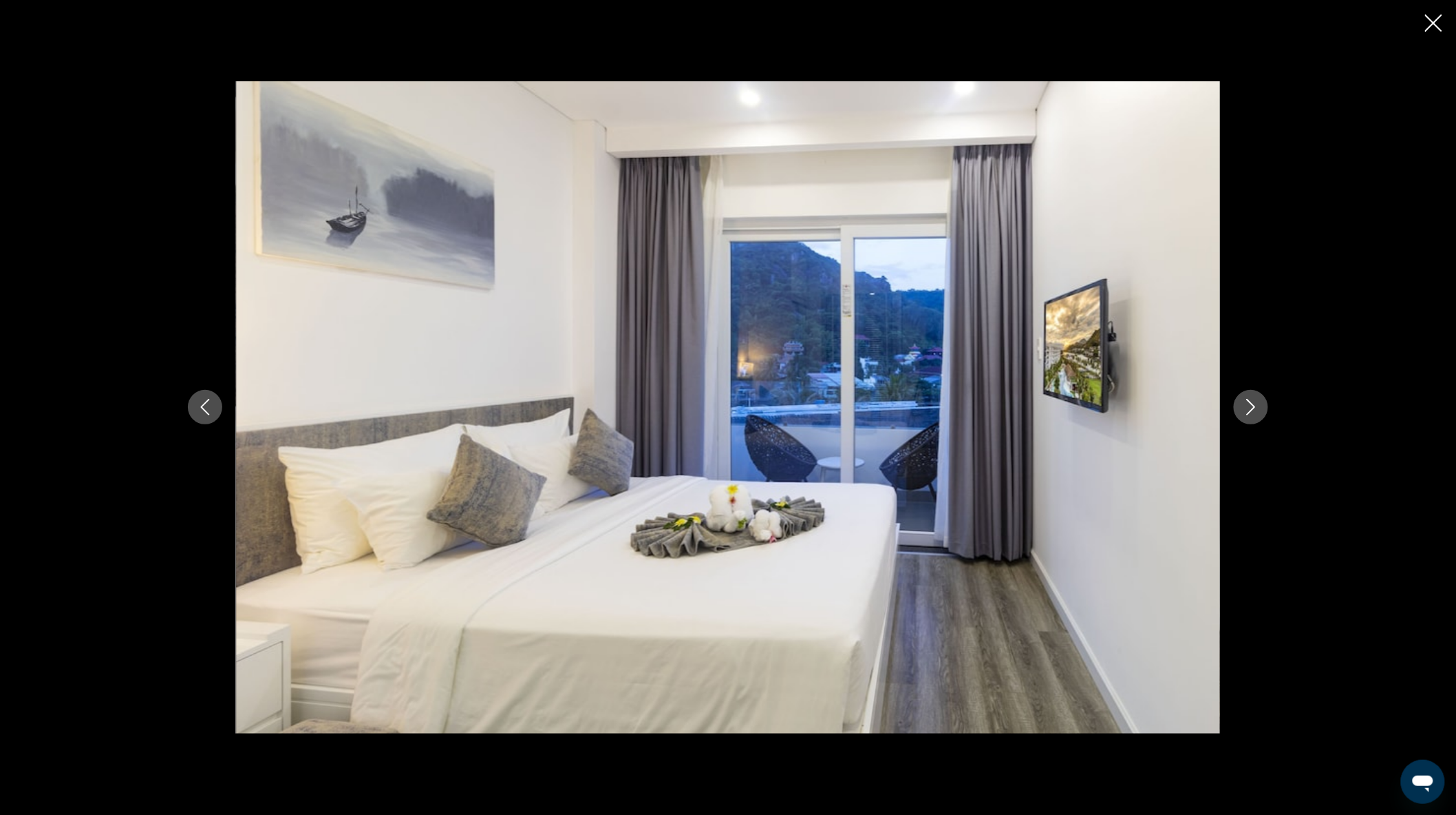
click at [1251, 409] on icon "Next image" at bounding box center [1251, 406] width 17 height 17
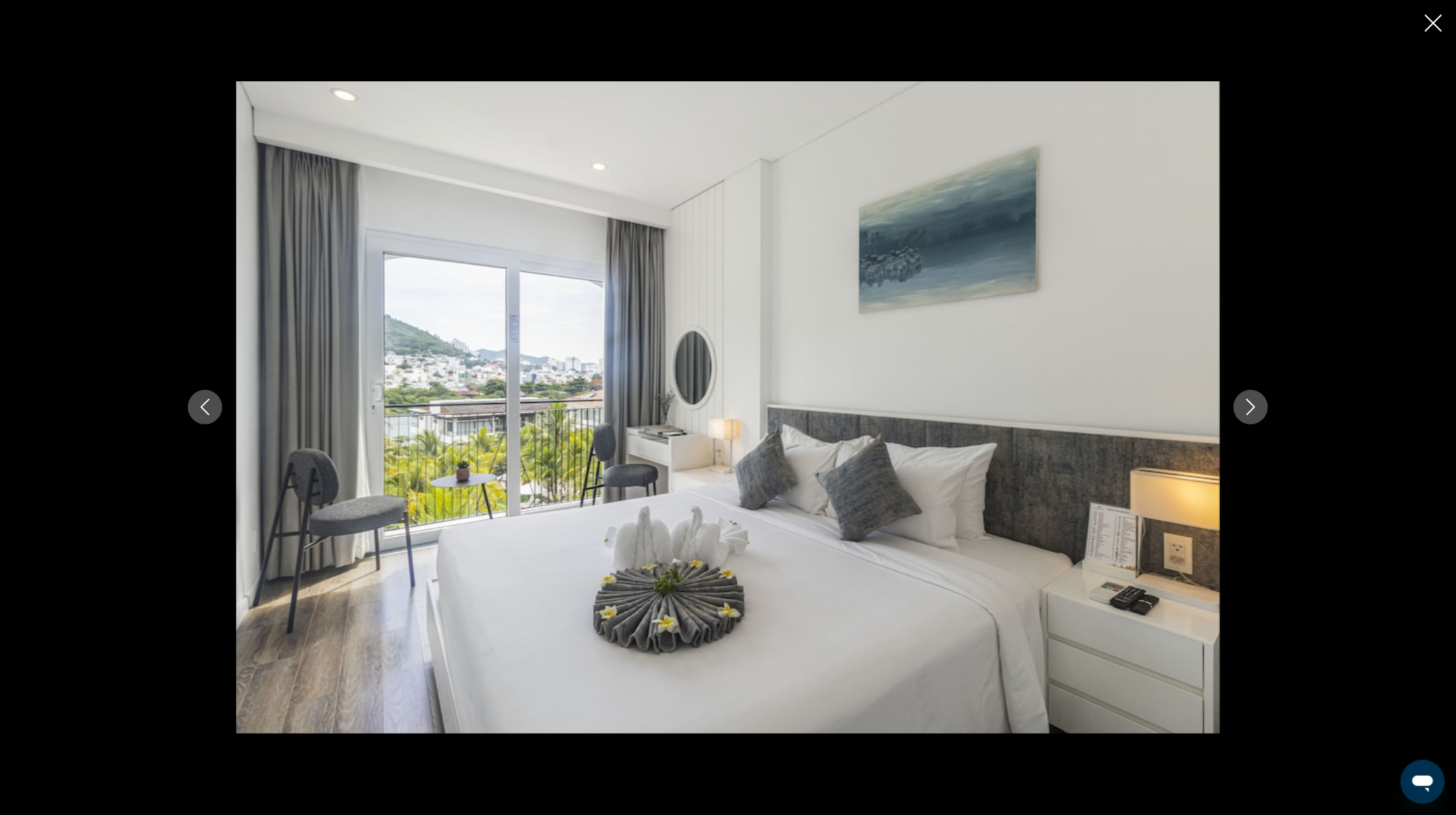
click at [1251, 409] on icon "Next image" at bounding box center [1251, 406] width 17 height 17
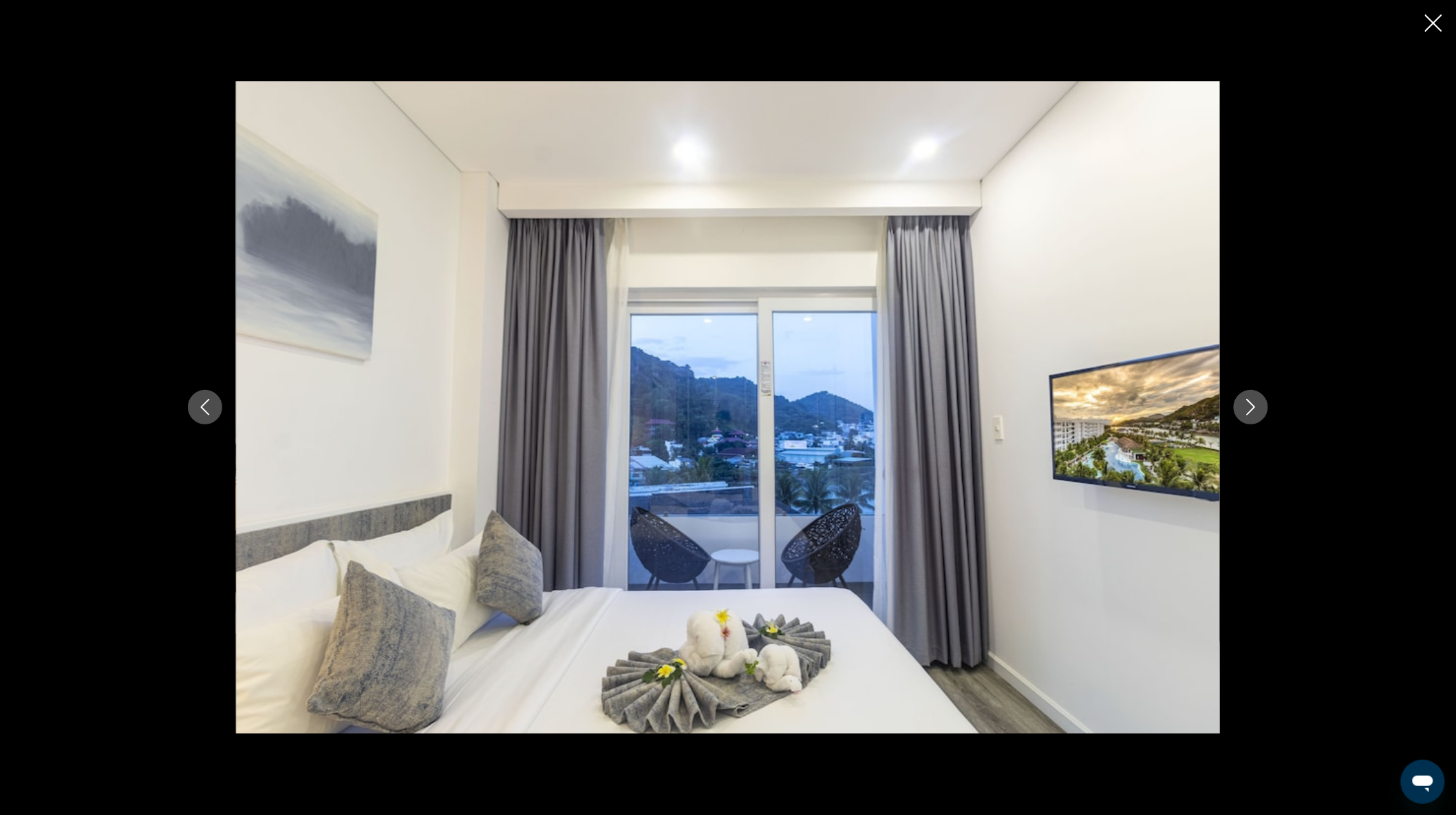
click at [1251, 409] on icon "Next image" at bounding box center [1251, 406] width 17 height 17
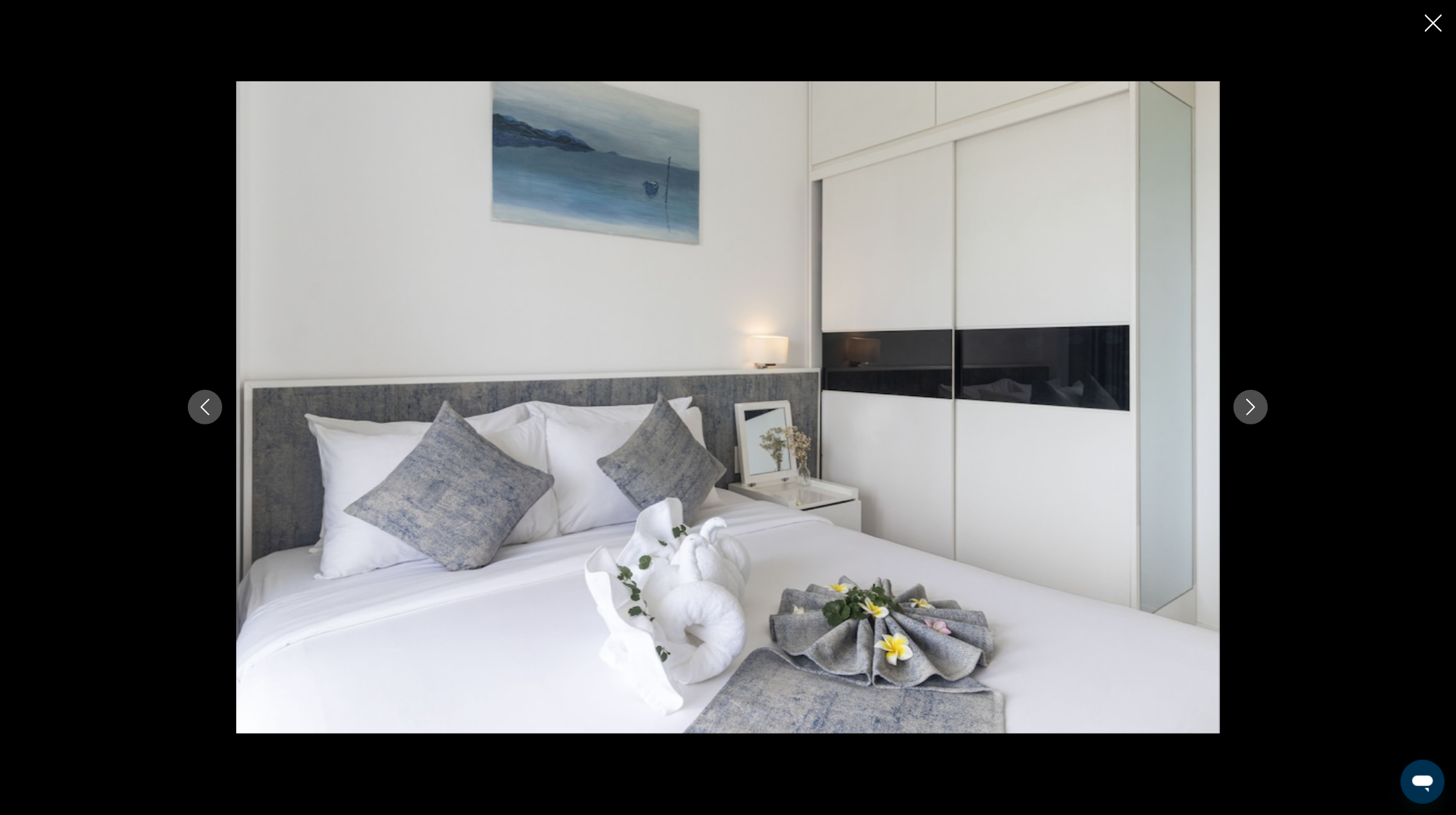
click at [1253, 406] on icon "Next image" at bounding box center [1251, 406] width 17 height 17
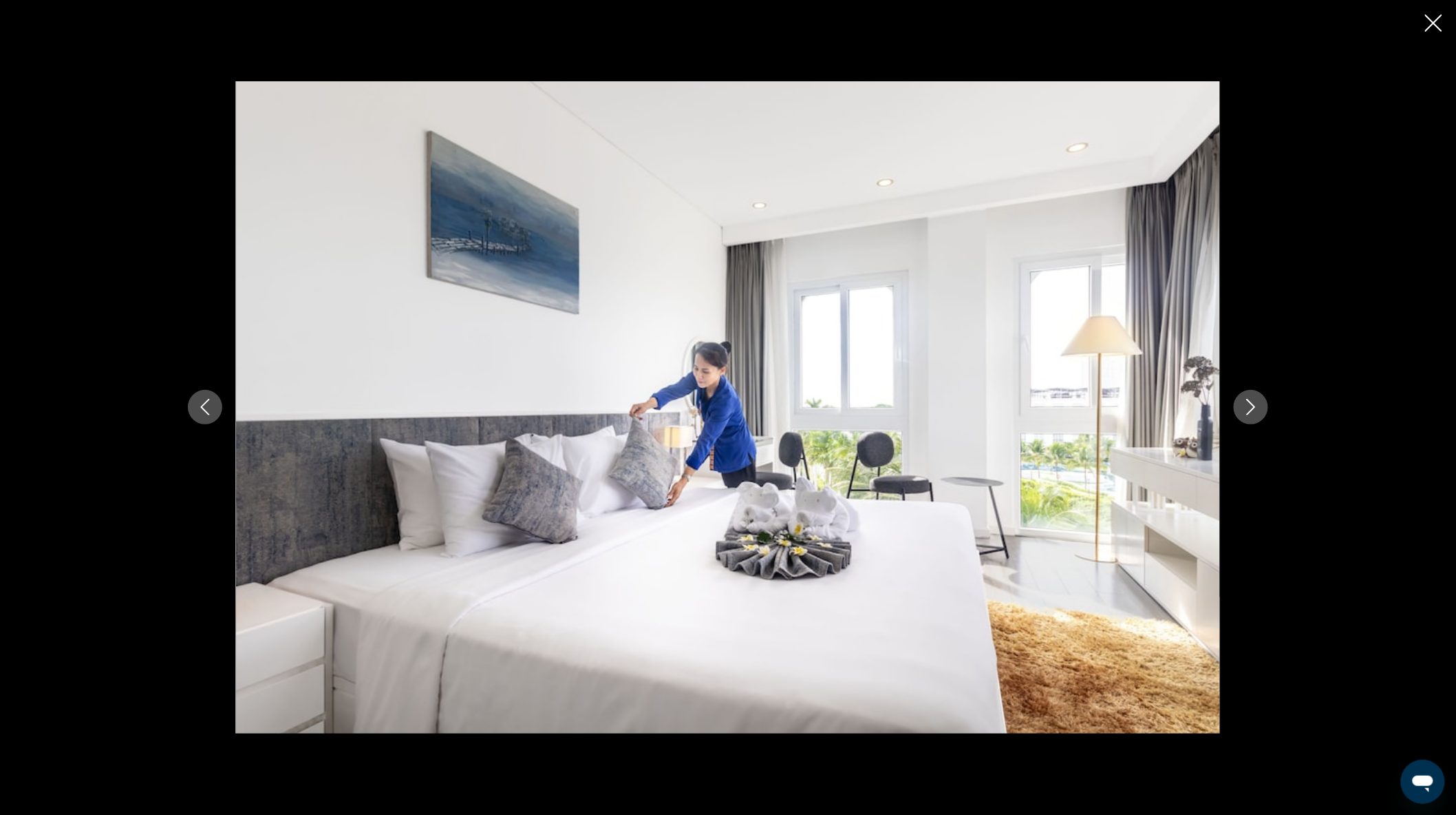
click at [1256, 409] on icon "Next image" at bounding box center [1251, 406] width 17 height 17
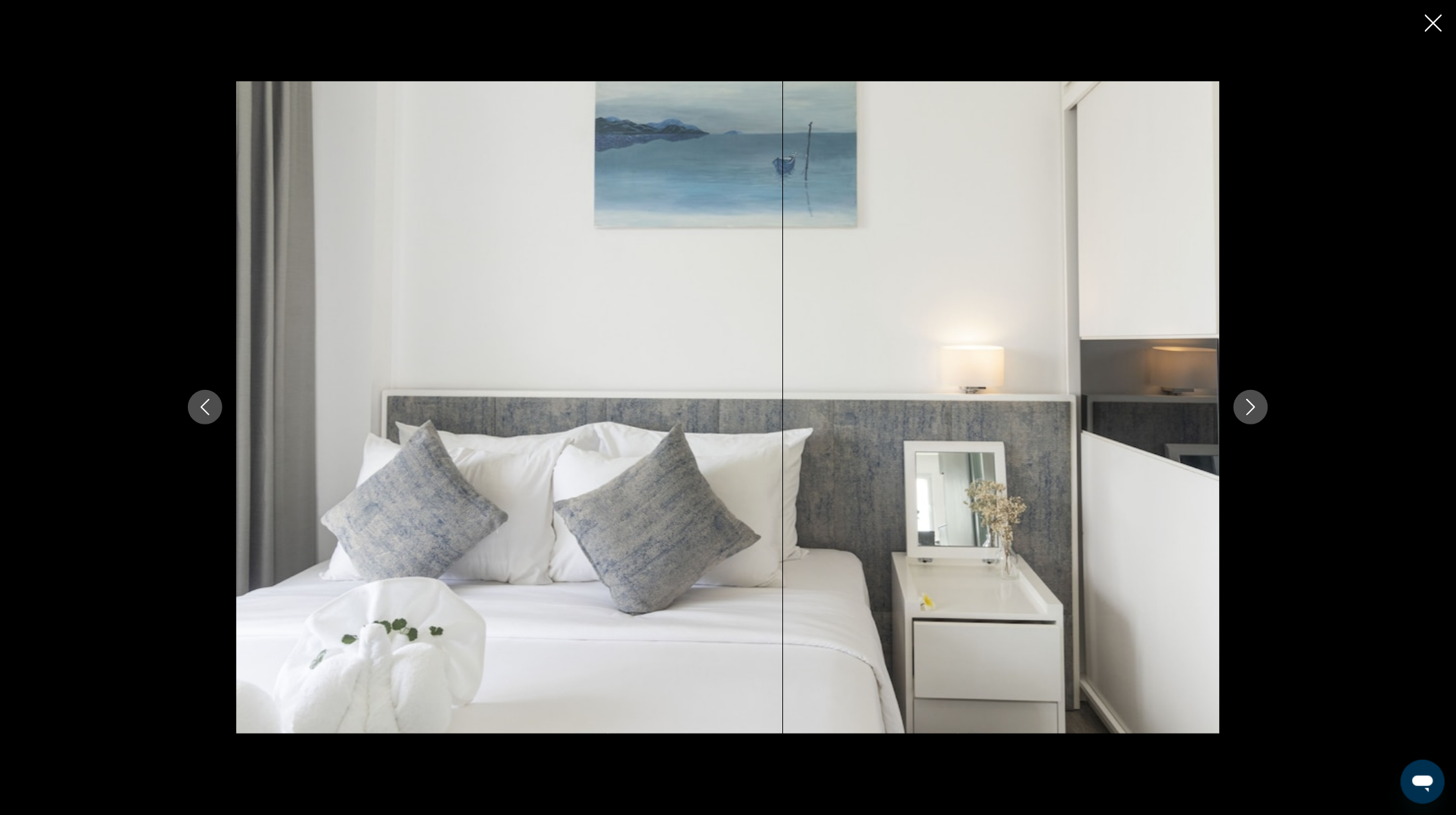
click at [1256, 409] on icon "Next image" at bounding box center [1251, 406] width 17 height 17
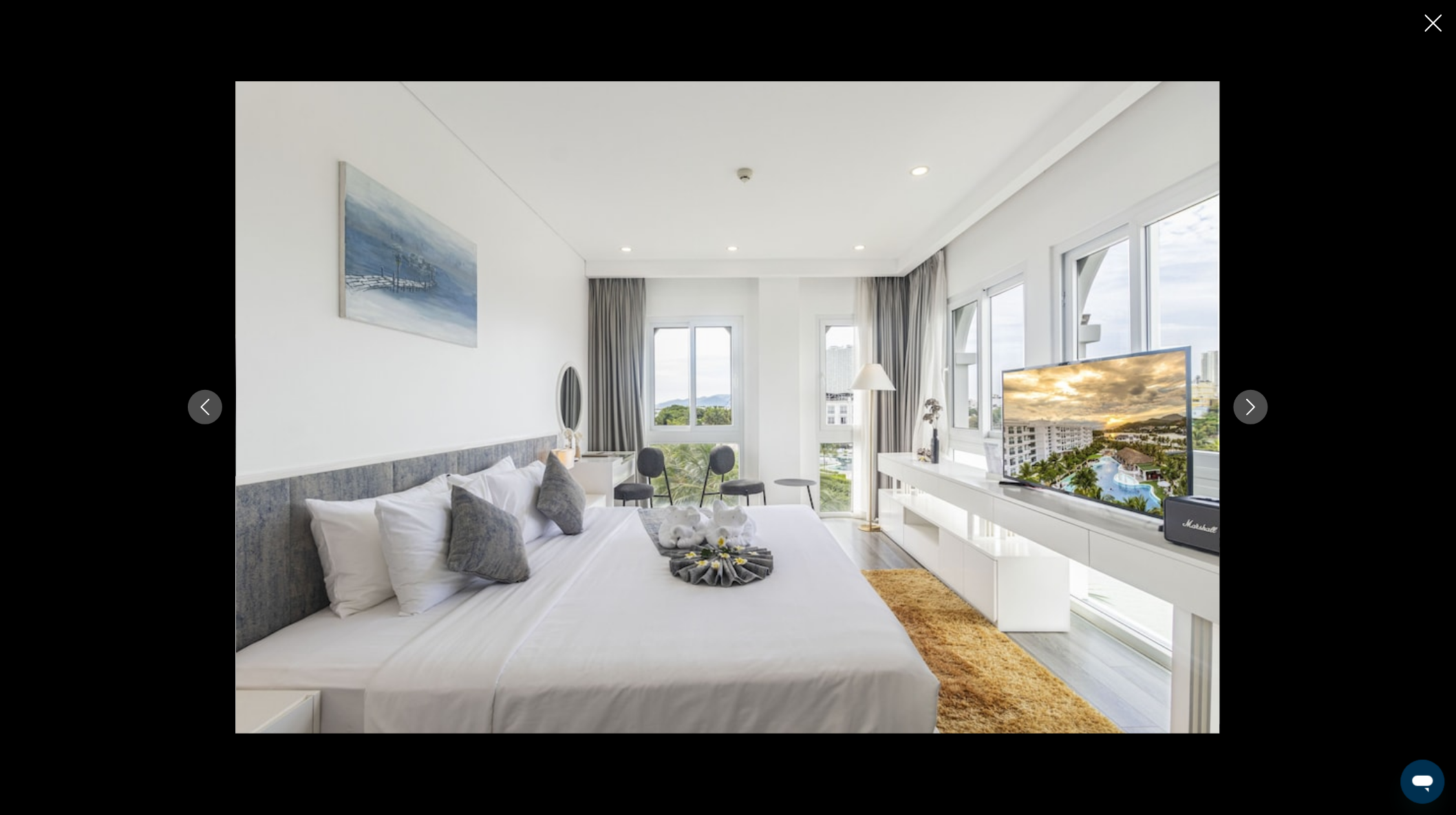
click at [1256, 409] on icon "Next image" at bounding box center [1251, 406] width 17 height 17
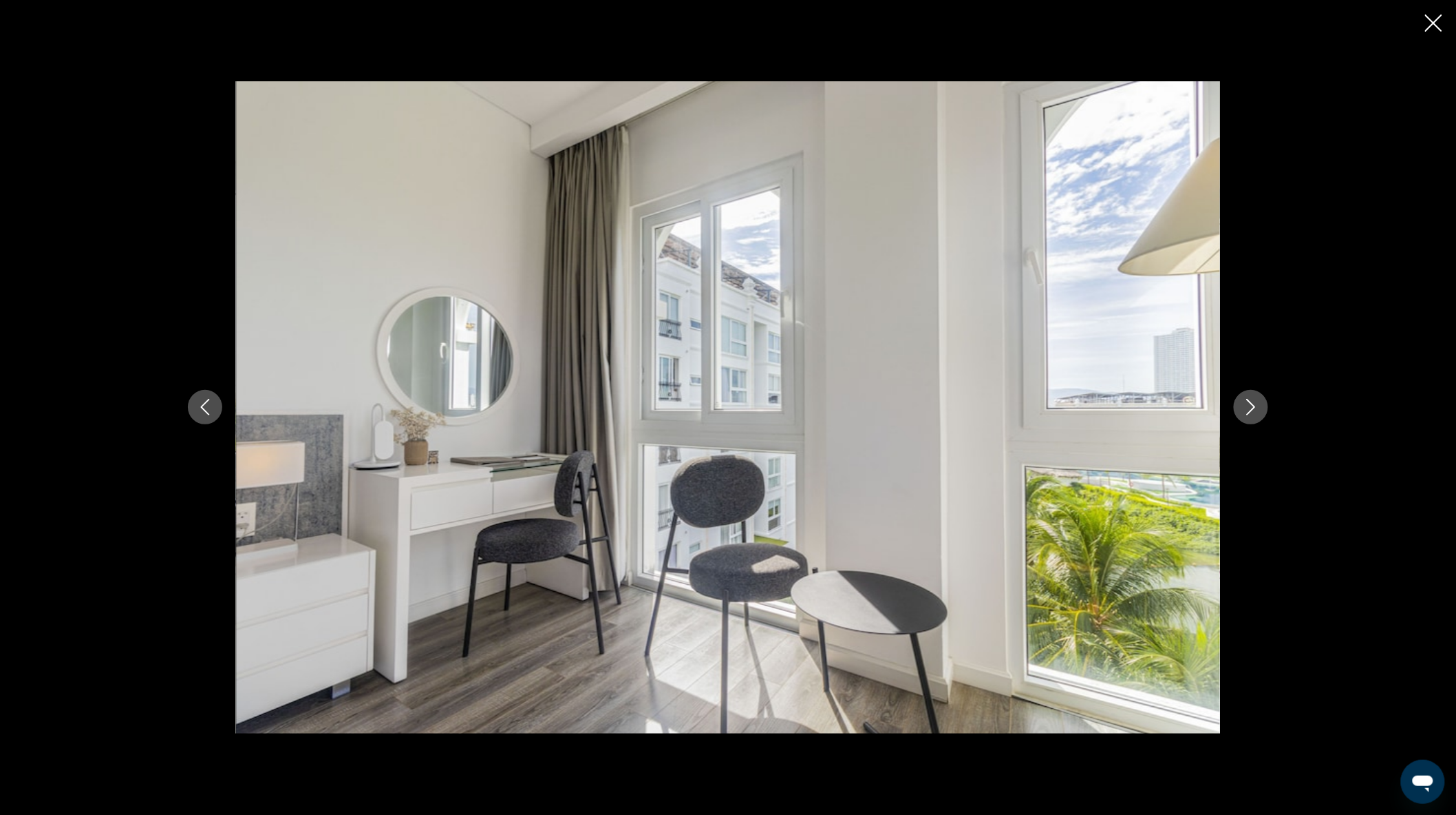
click at [1428, 24] on icon "Close slideshow" at bounding box center [1434, 23] width 17 height 17
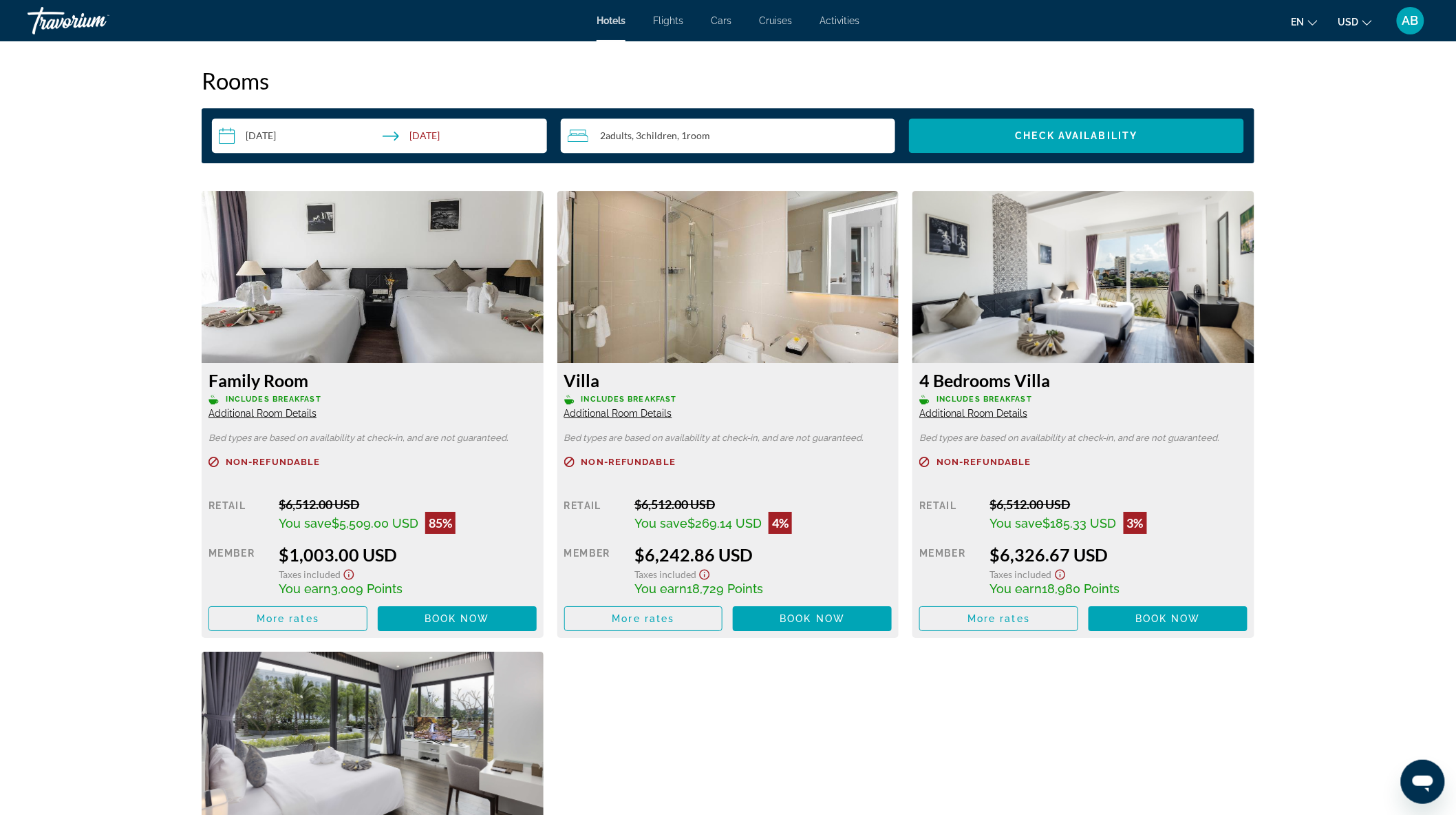
scroll to position [1759, 0]
drag, startPoint x: 328, startPoint y: 380, endPoint x: 300, endPoint y: 395, distance: 31.8
click at [219, 395] on div "Family Room Includes Breakfast Additional Room Details" at bounding box center [372, 394] width 328 height 50
drag, startPoint x: 286, startPoint y: 501, endPoint x: 320, endPoint y: 501, distance: 34.0
click at [320, 501] on div "$6,512.00 USD" at bounding box center [407, 503] width 257 height 15
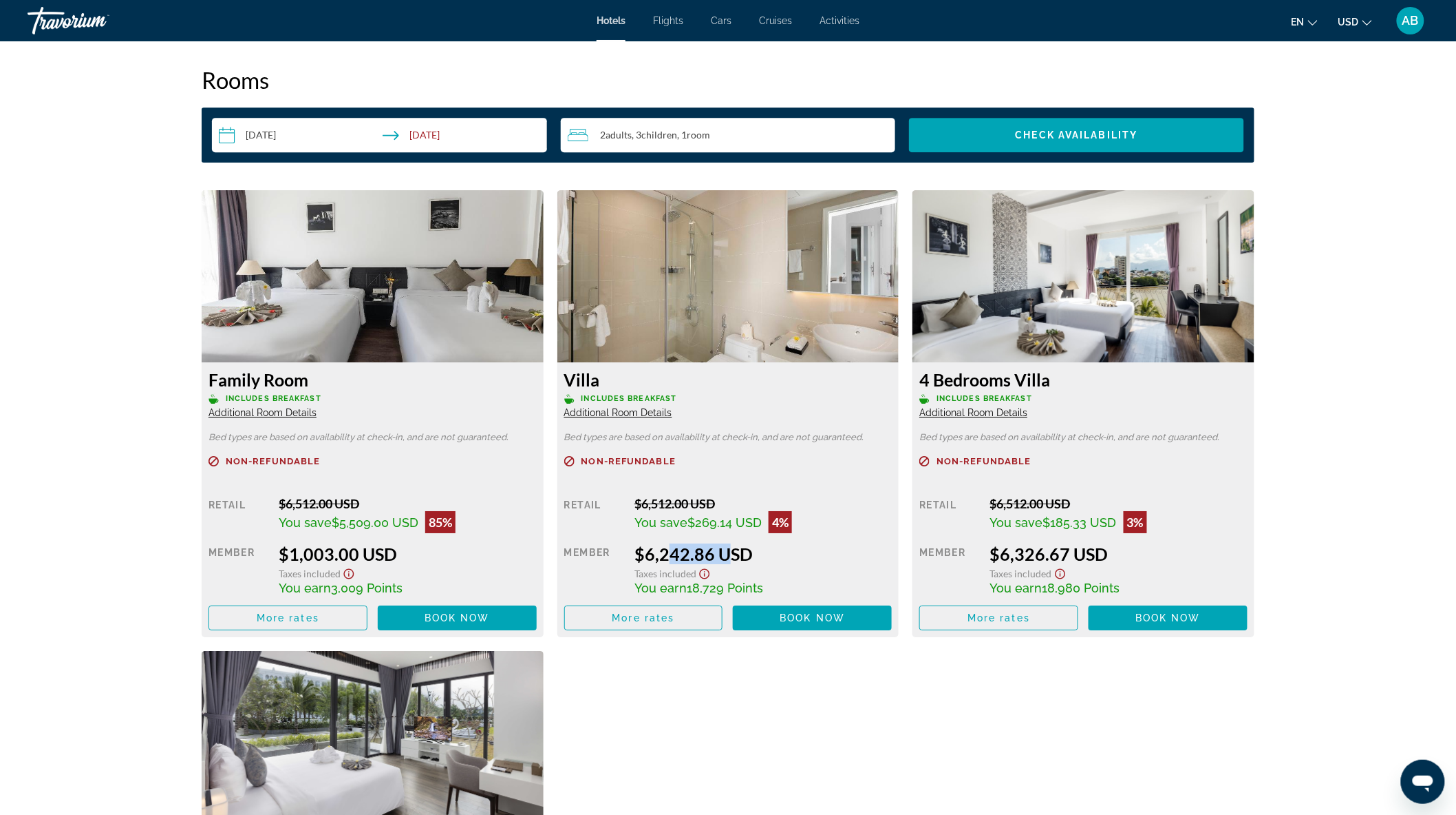
drag, startPoint x: 663, startPoint y: 558, endPoint x: 720, endPoint y: 558, distance: 57.0
click at [720, 558] on div "$6,242.86 USD" at bounding box center [763, 554] width 257 height 20
click at [804, 555] on div "$6,242.86 USD" at bounding box center [763, 554] width 257 height 20
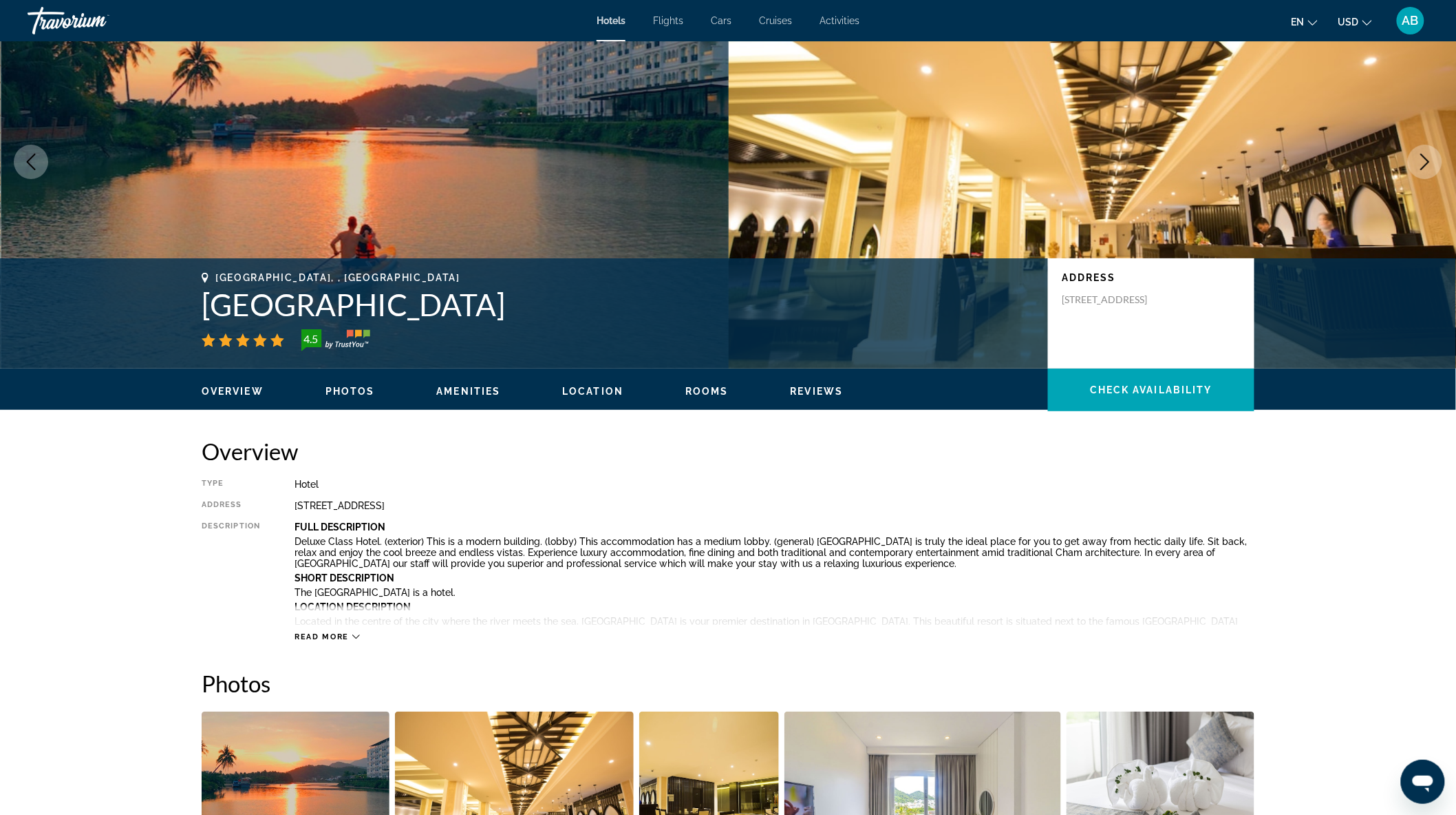
scroll to position [0, 0]
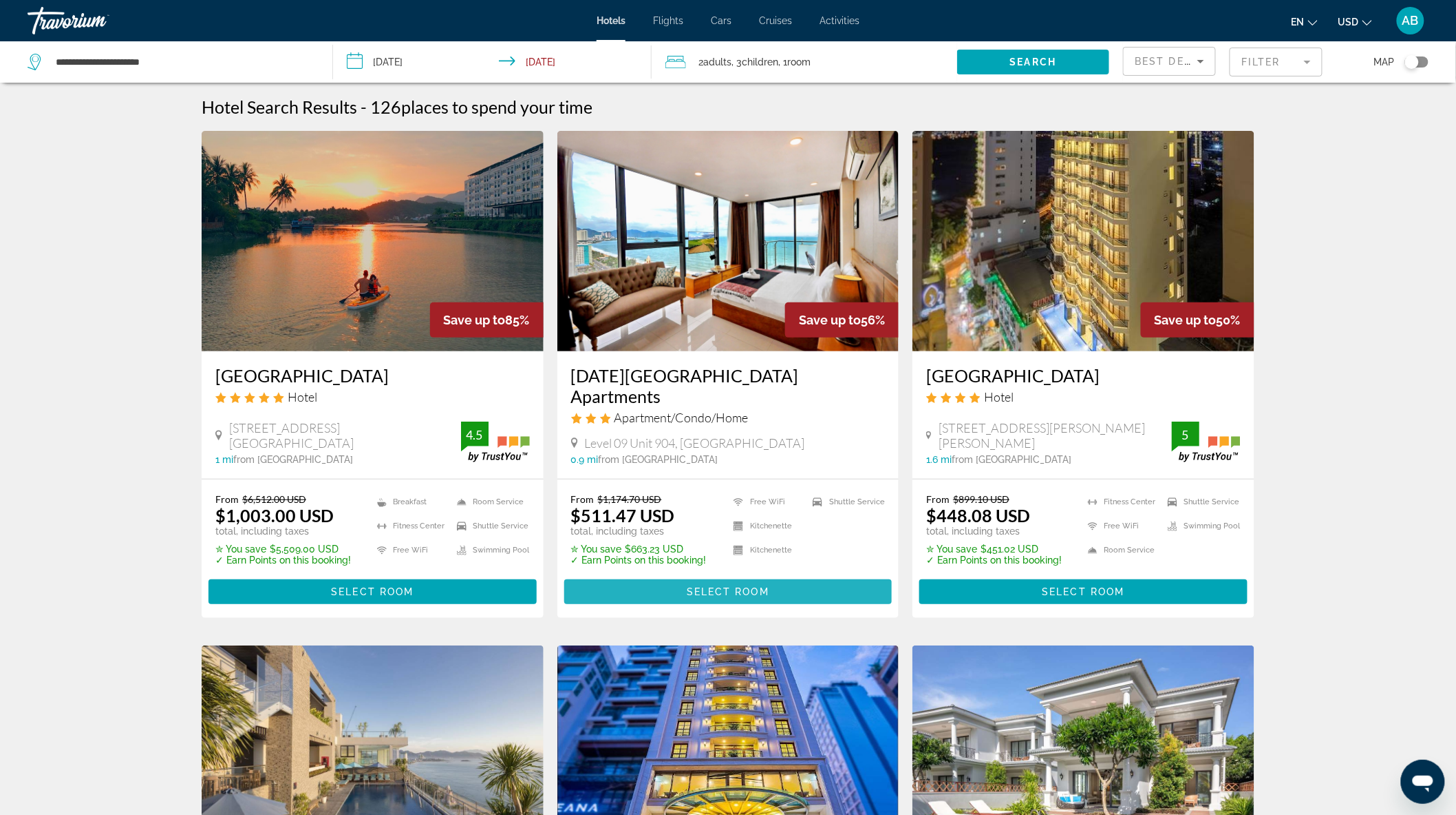
click at [757, 597] on span "Select Room" at bounding box center [728, 591] width 83 height 11
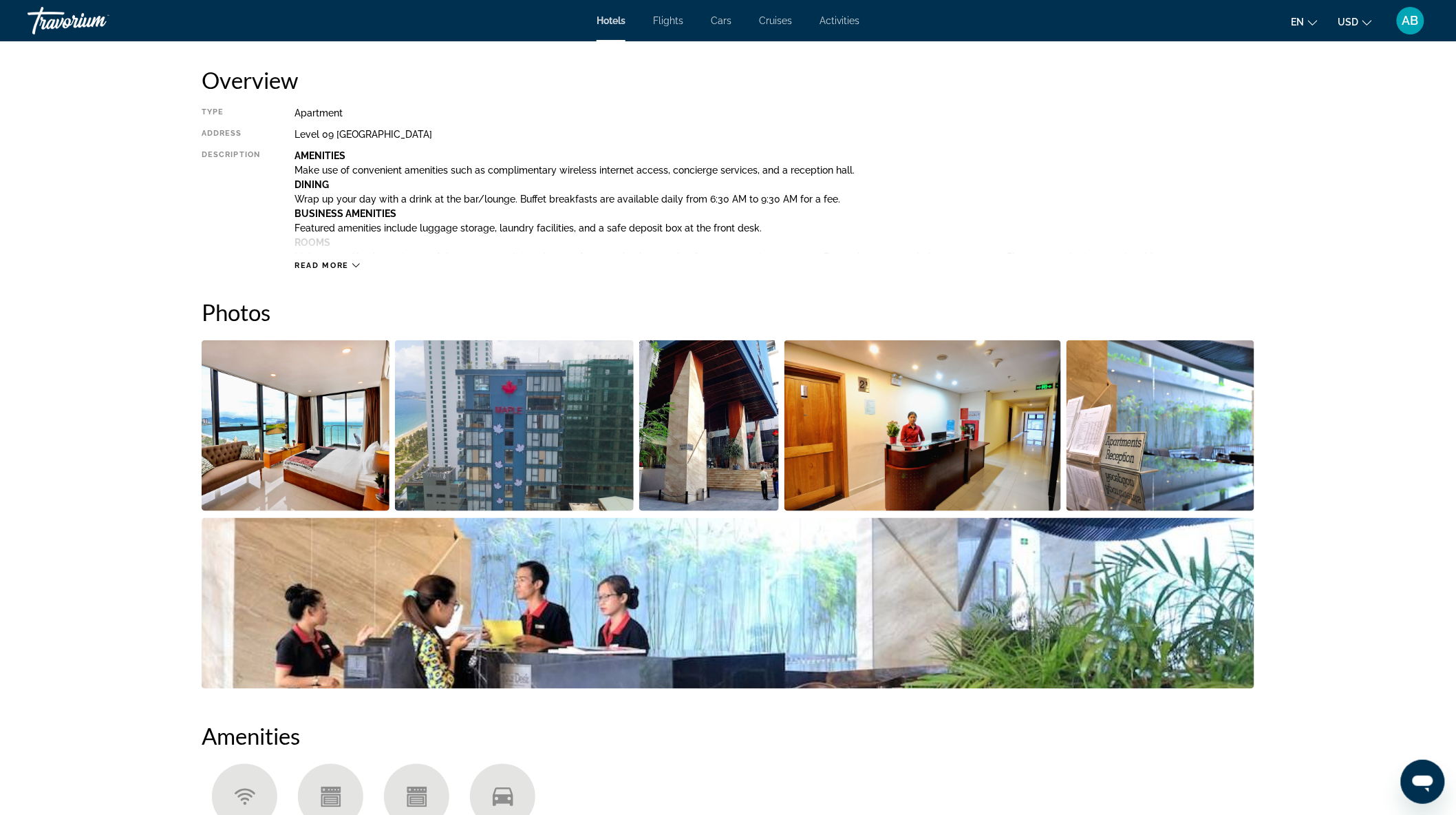
scroll to position [458, 0]
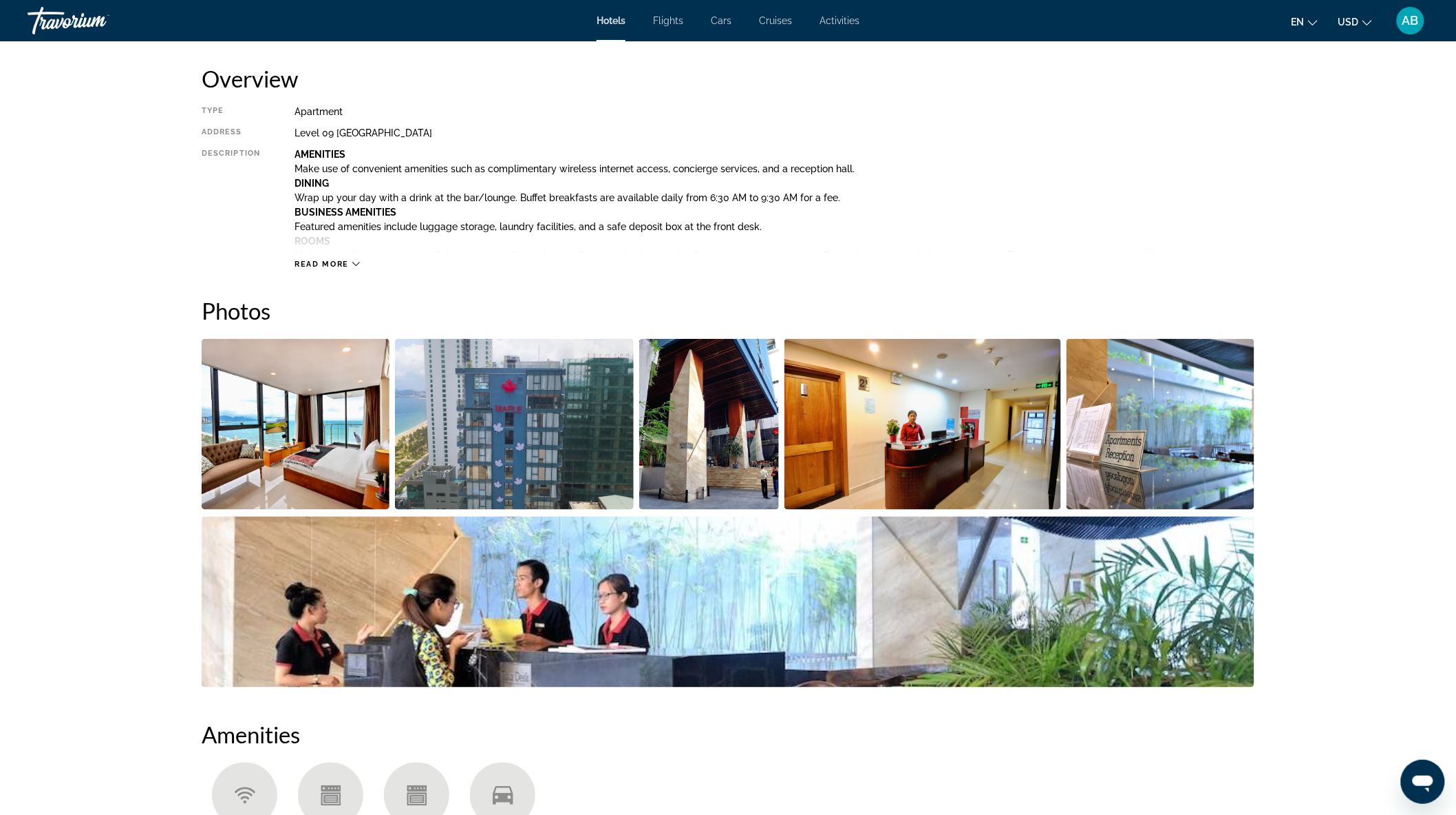
click at [300, 464] on img "Open full-screen image slider" at bounding box center [295, 424] width 188 height 171
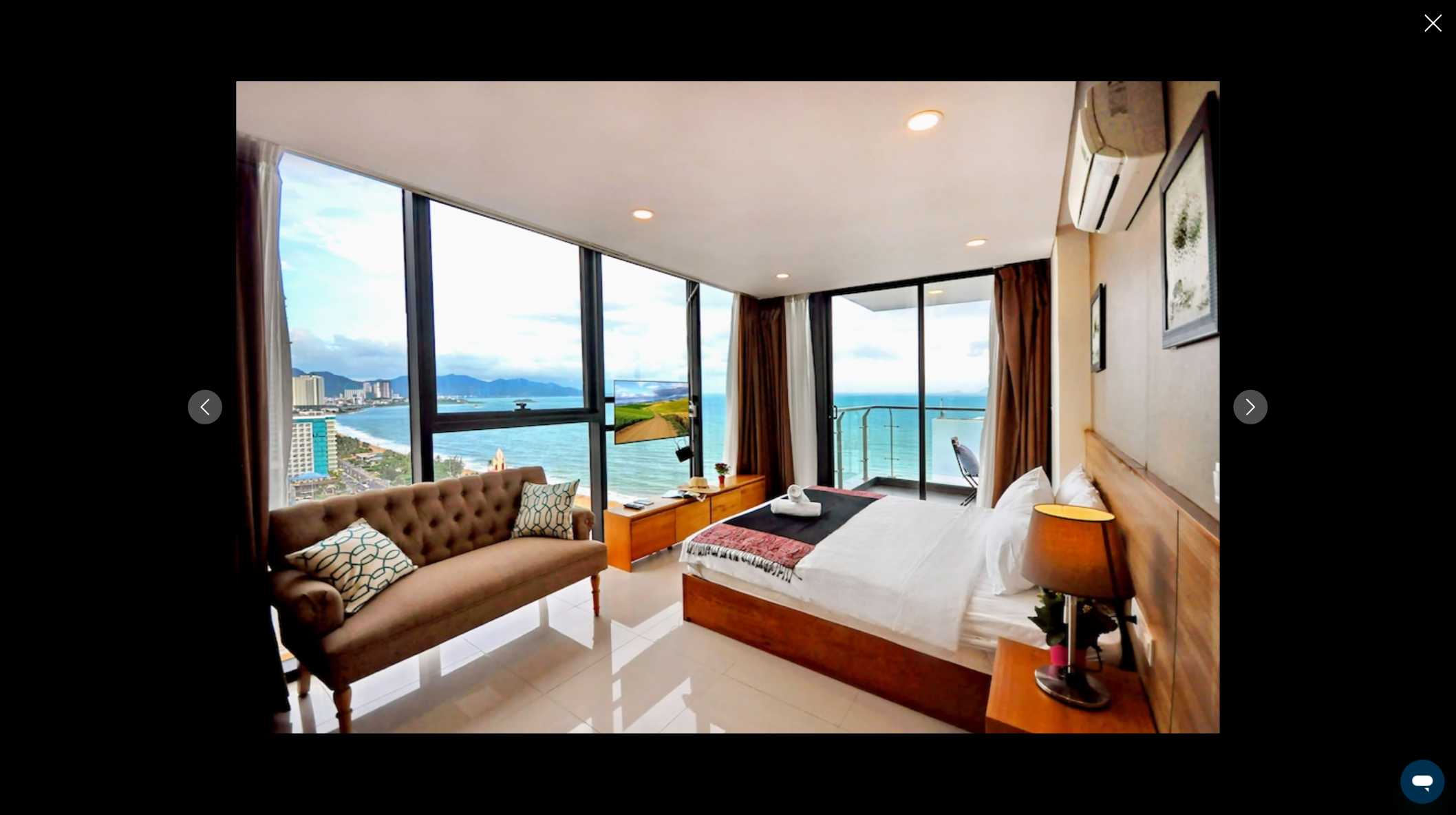
click at [1255, 409] on icon "Next image" at bounding box center [1251, 406] width 17 height 17
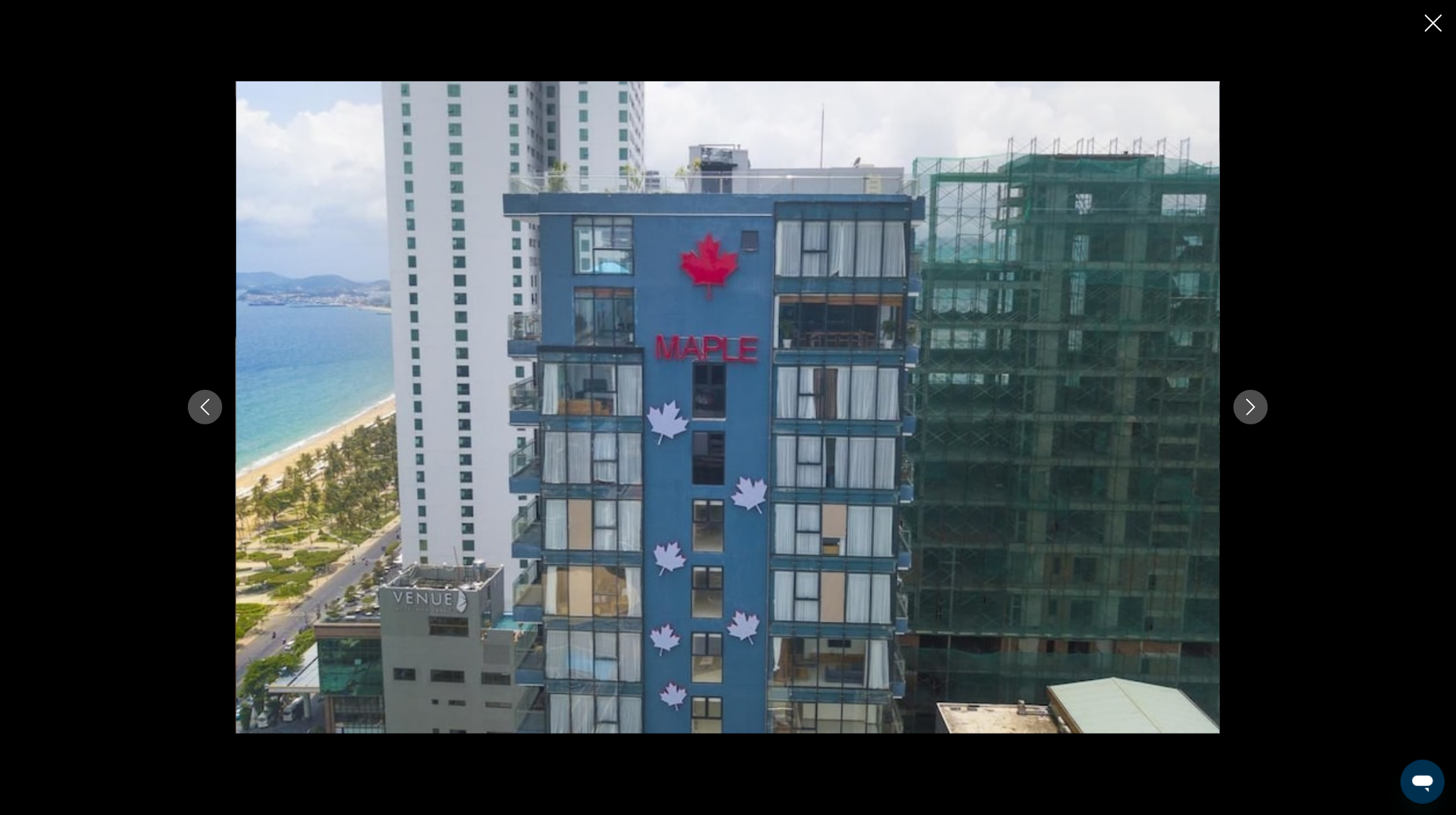
click at [1255, 409] on icon "Next image" at bounding box center [1251, 406] width 17 height 17
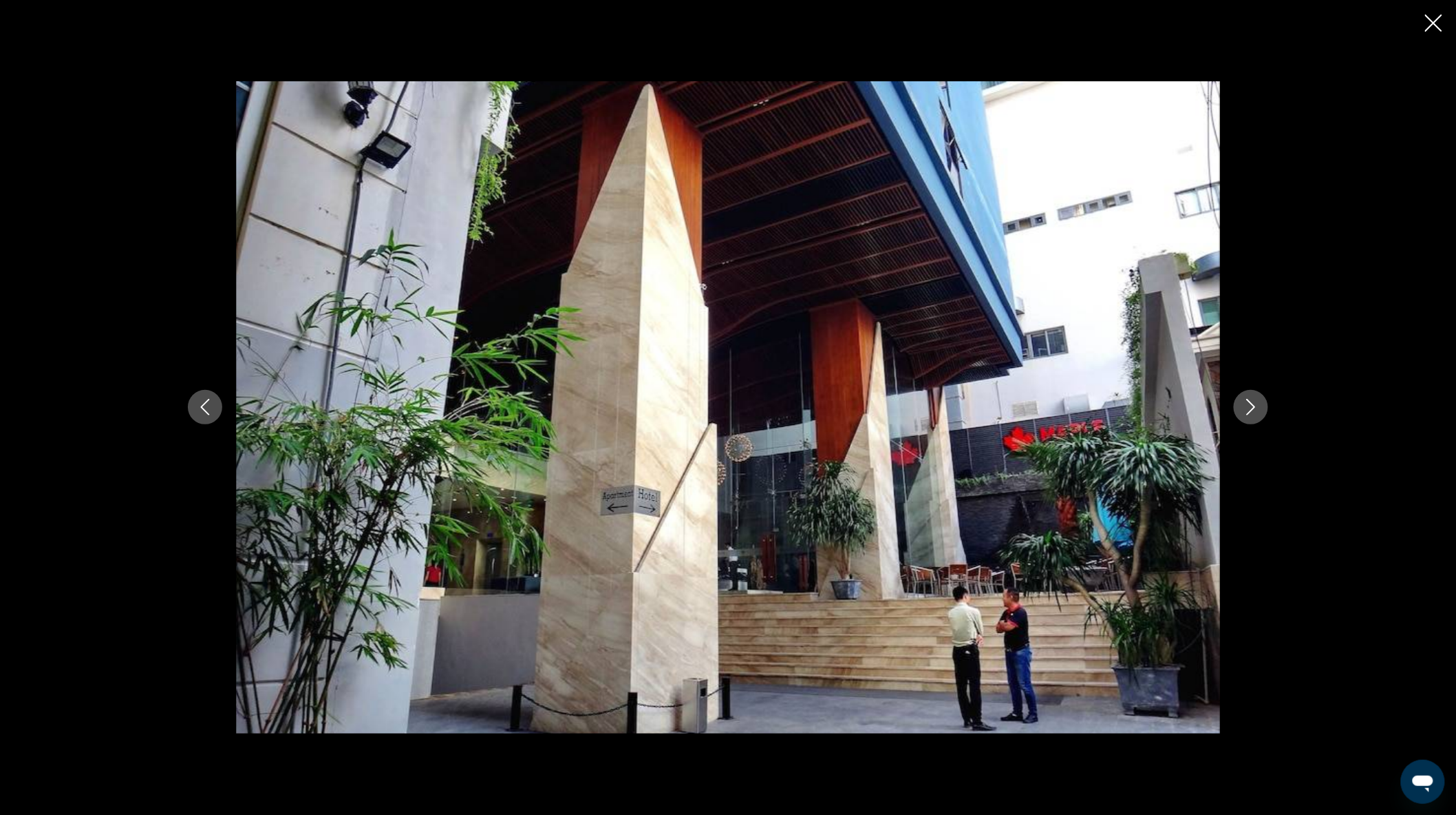
click at [1255, 409] on icon "Next image" at bounding box center [1251, 406] width 17 height 17
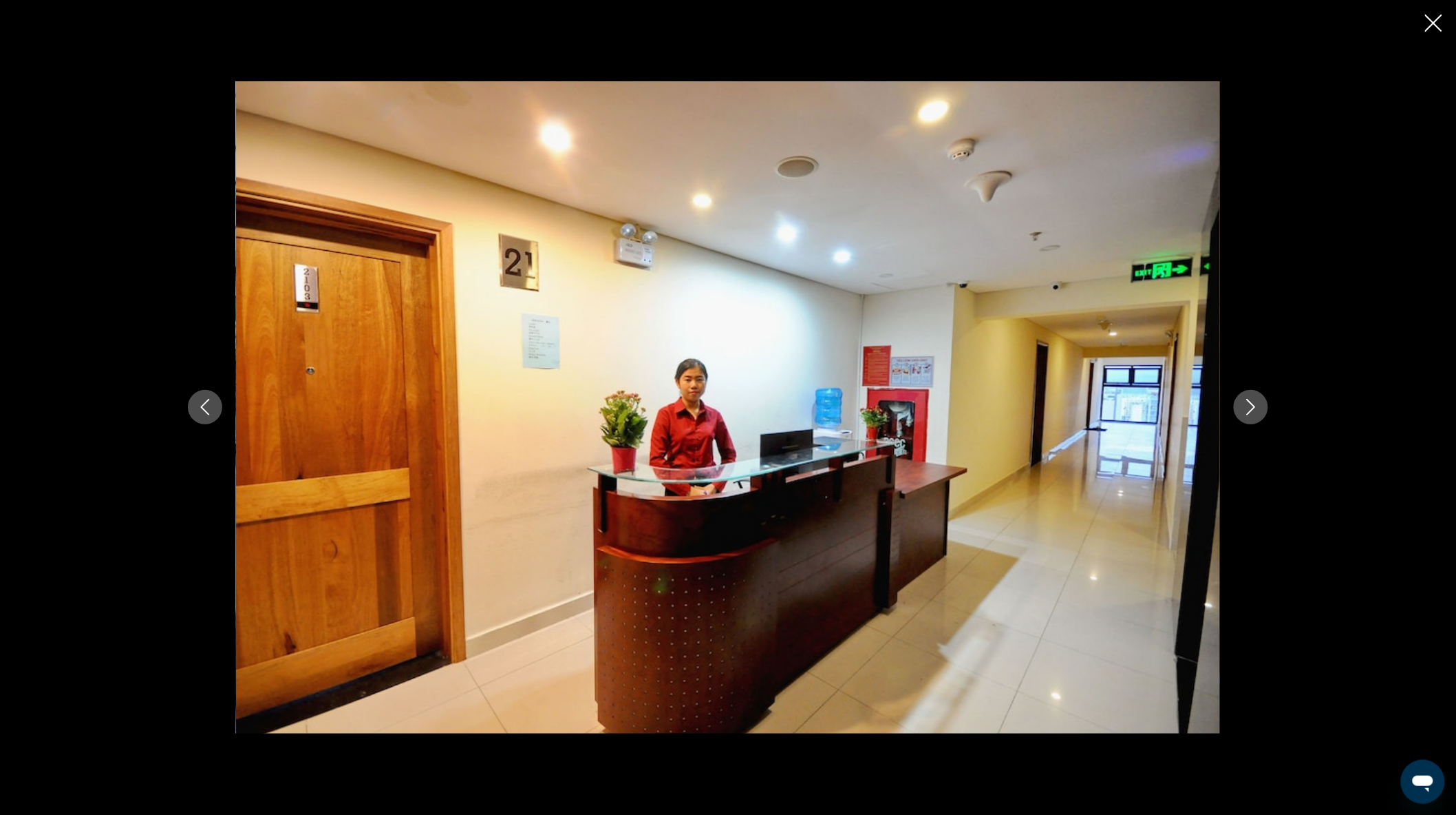
click at [1255, 409] on icon "Next image" at bounding box center [1251, 406] width 17 height 17
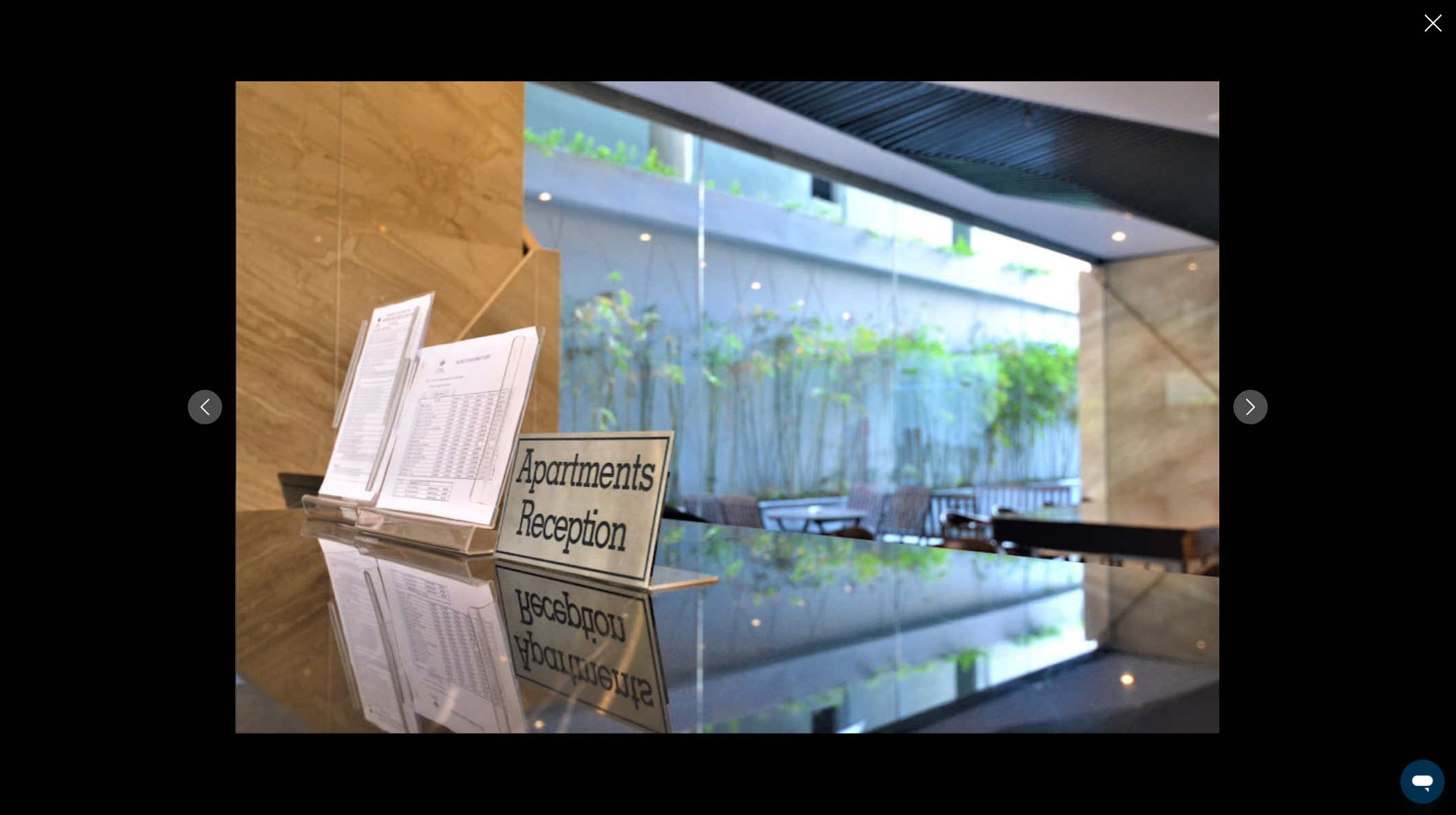
click at [1255, 409] on icon "Next image" at bounding box center [1251, 406] width 17 height 17
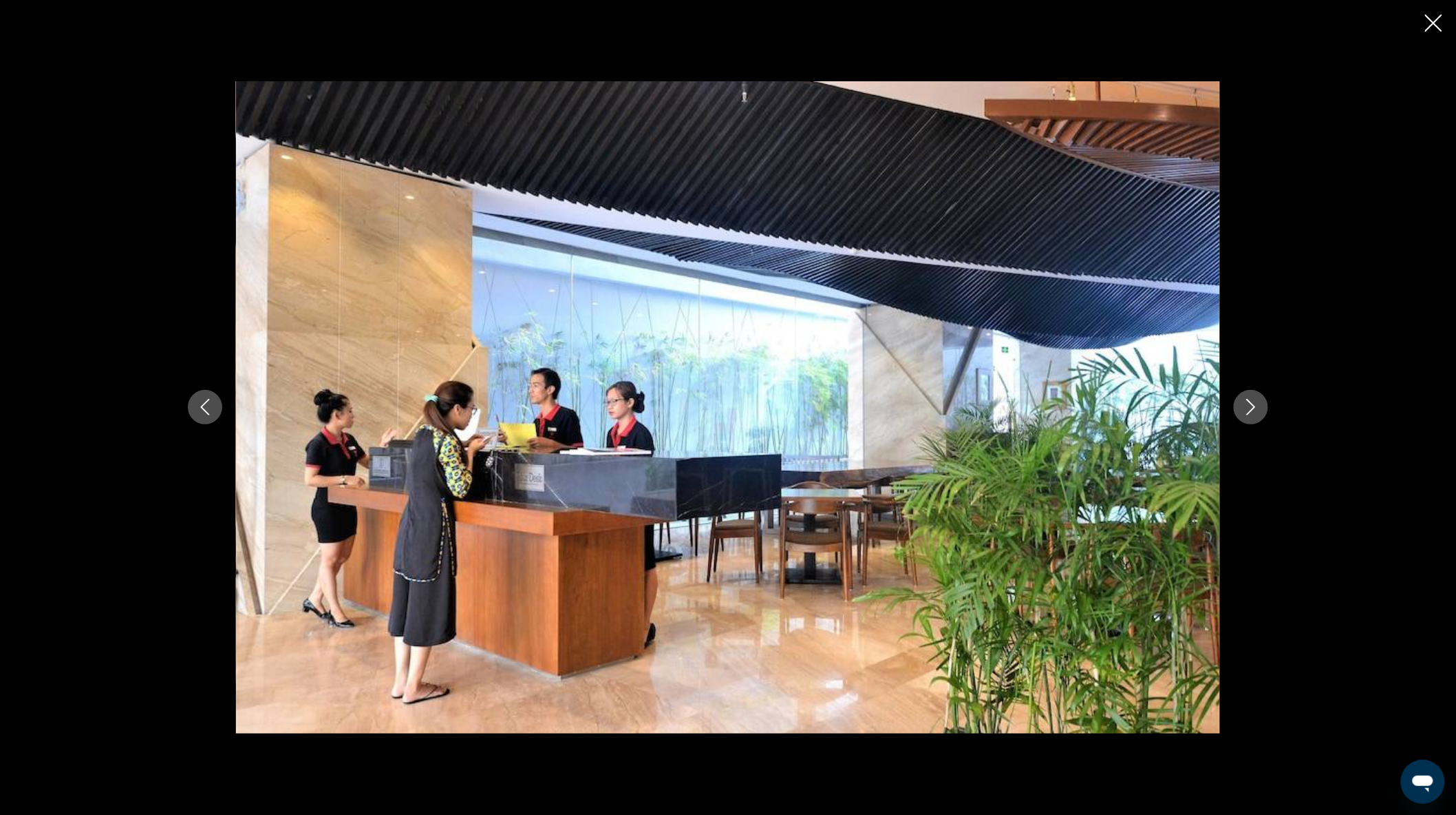
click at [1255, 409] on icon "Next image" at bounding box center [1251, 406] width 17 height 17
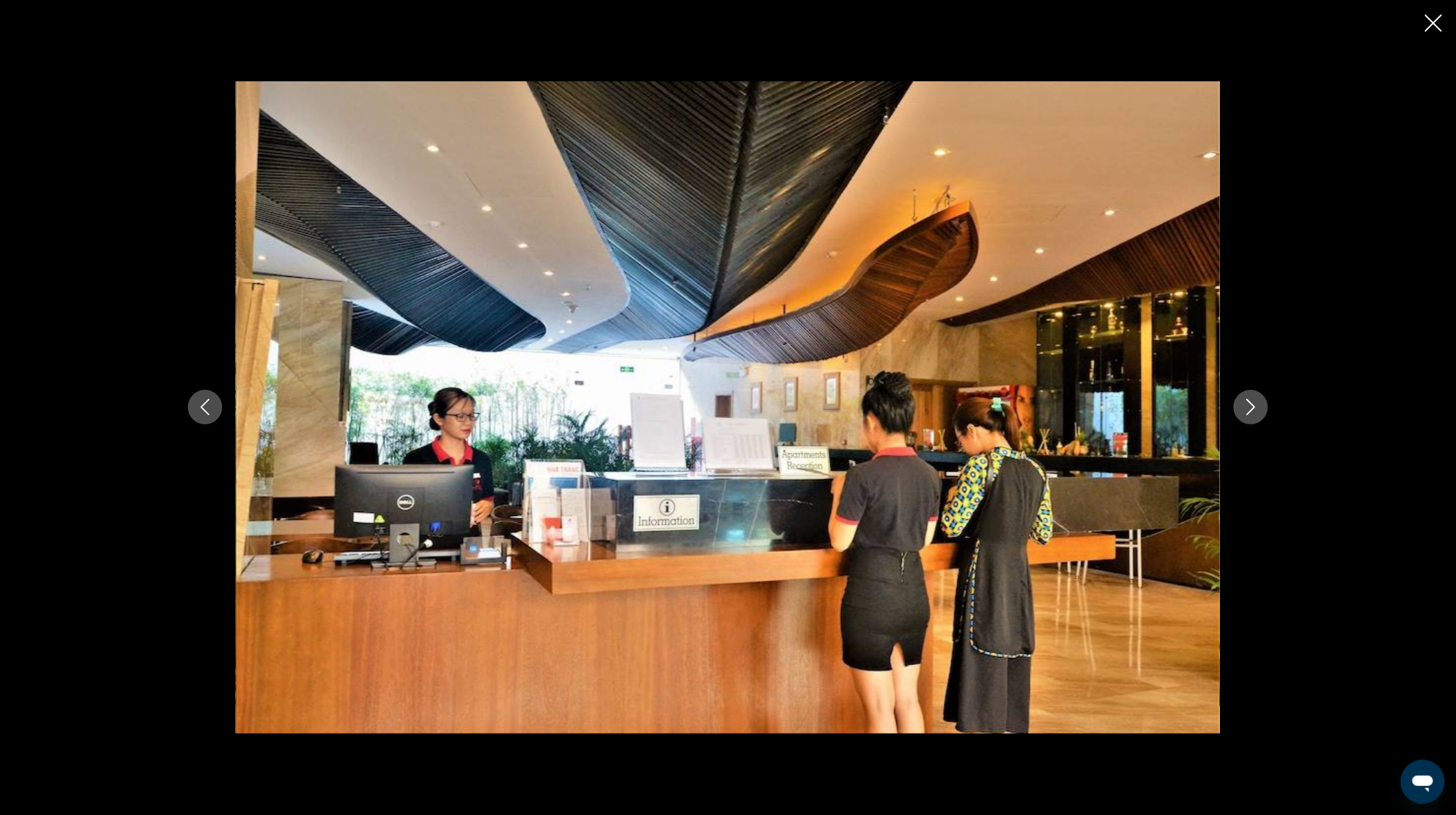
click at [1255, 409] on icon "Next image" at bounding box center [1251, 406] width 17 height 17
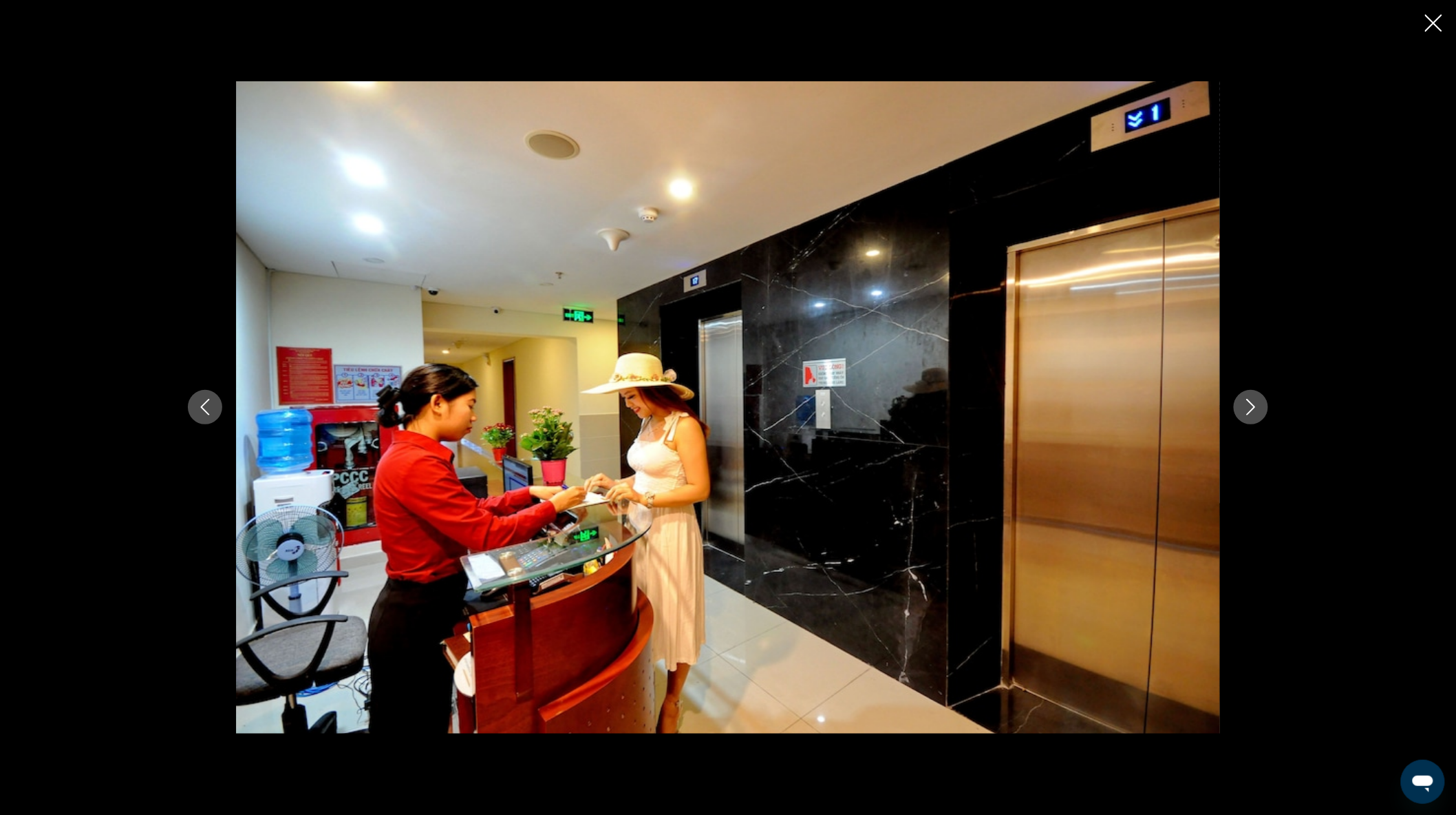
click at [1432, 20] on icon "Close slideshow" at bounding box center [1434, 23] width 17 height 17
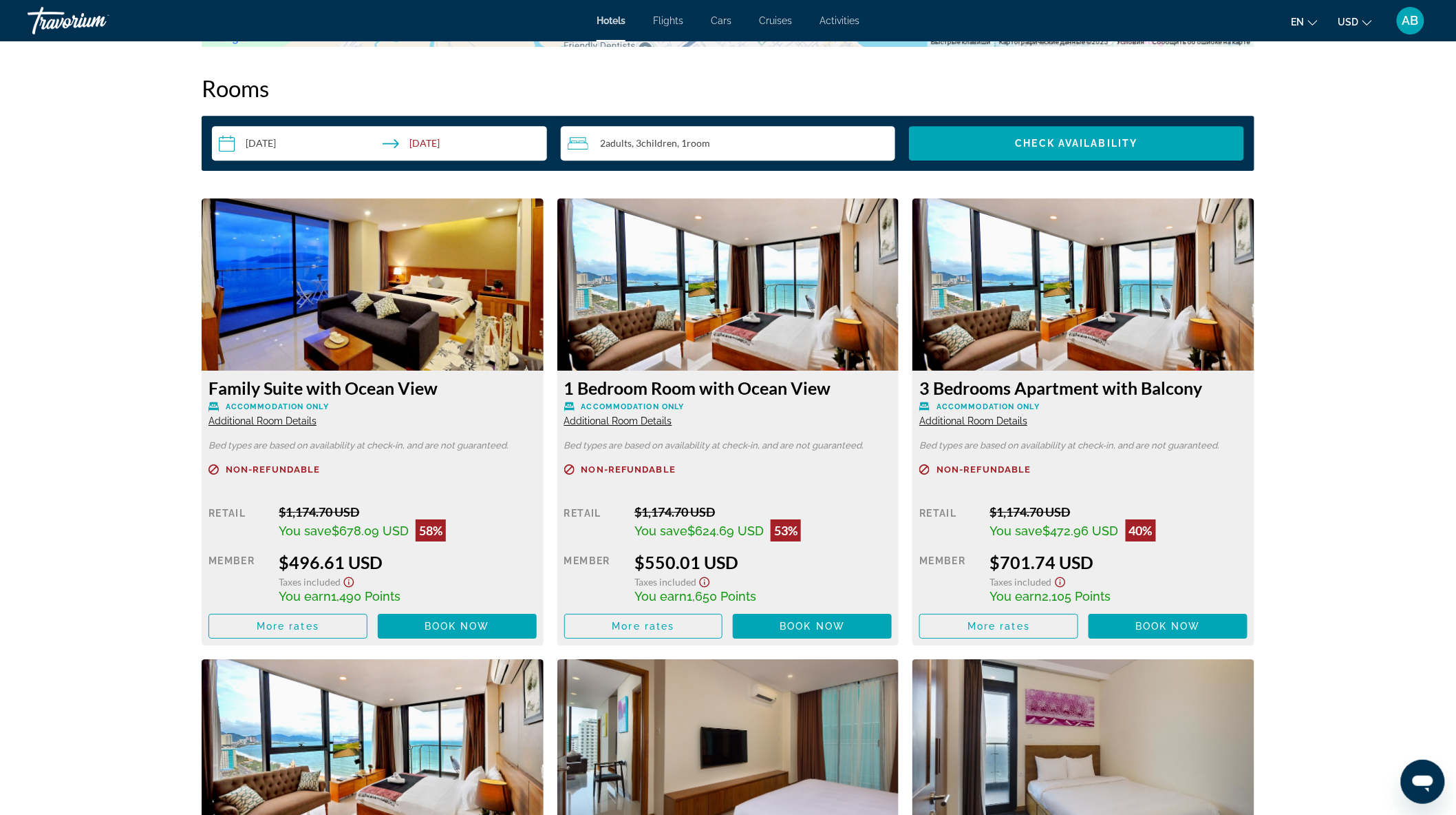
scroll to position [1759, 0]
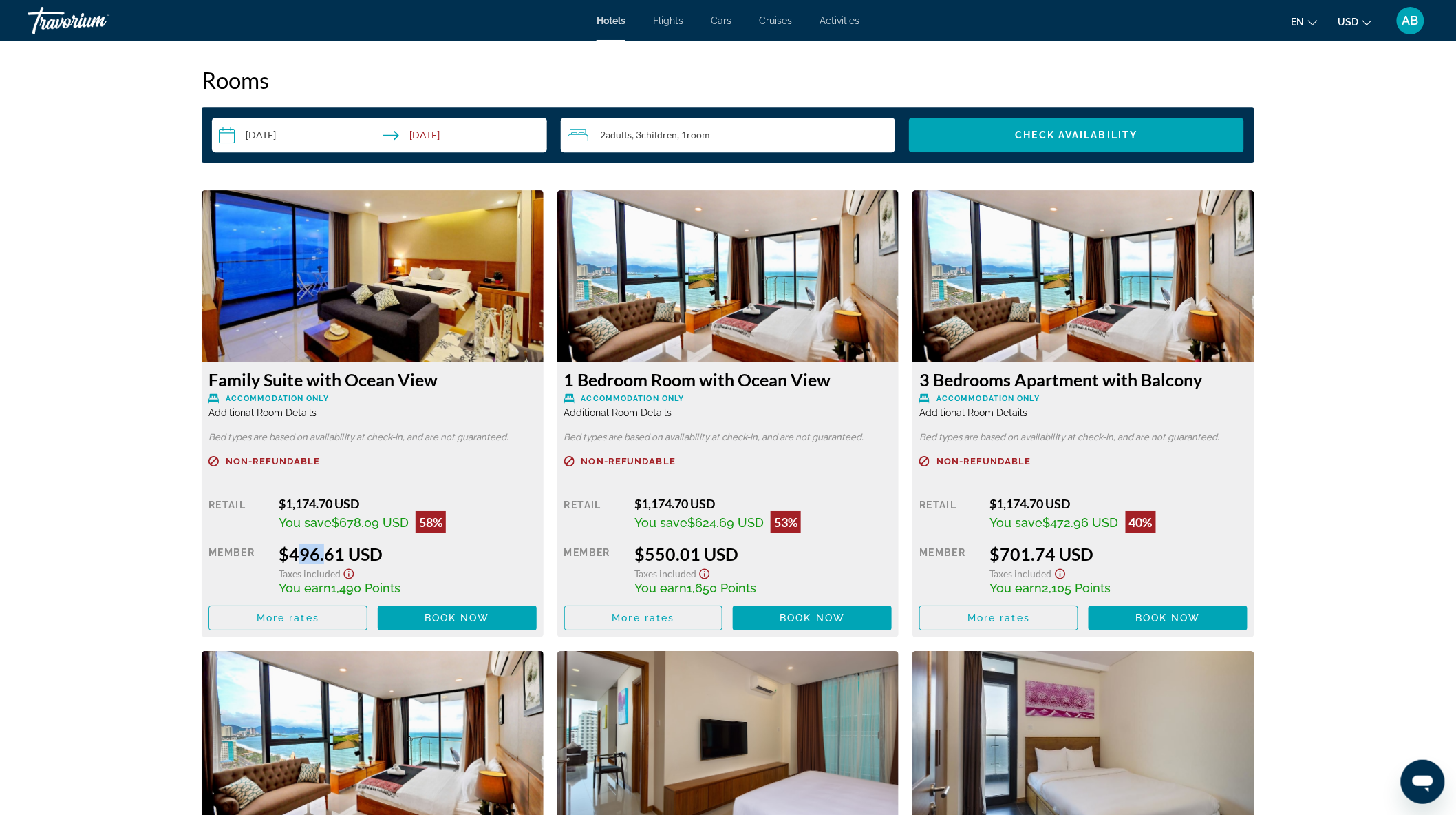
drag, startPoint x: 287, startPoint y: 551, endPoint x: 316, endPoint y: 551, distance: 29.0
click at [316, 551] on div "$496.61 USD" at bounding box center [407, 554] width 257 height 20
click at [332, 393] on p "Accommodation Only" at bounding box center [372, 398] width 328 height 10
drag, startPoint x: 334, startPoint y: 391, endPoint x: 190, endPoint y: 383, distance: 144.2
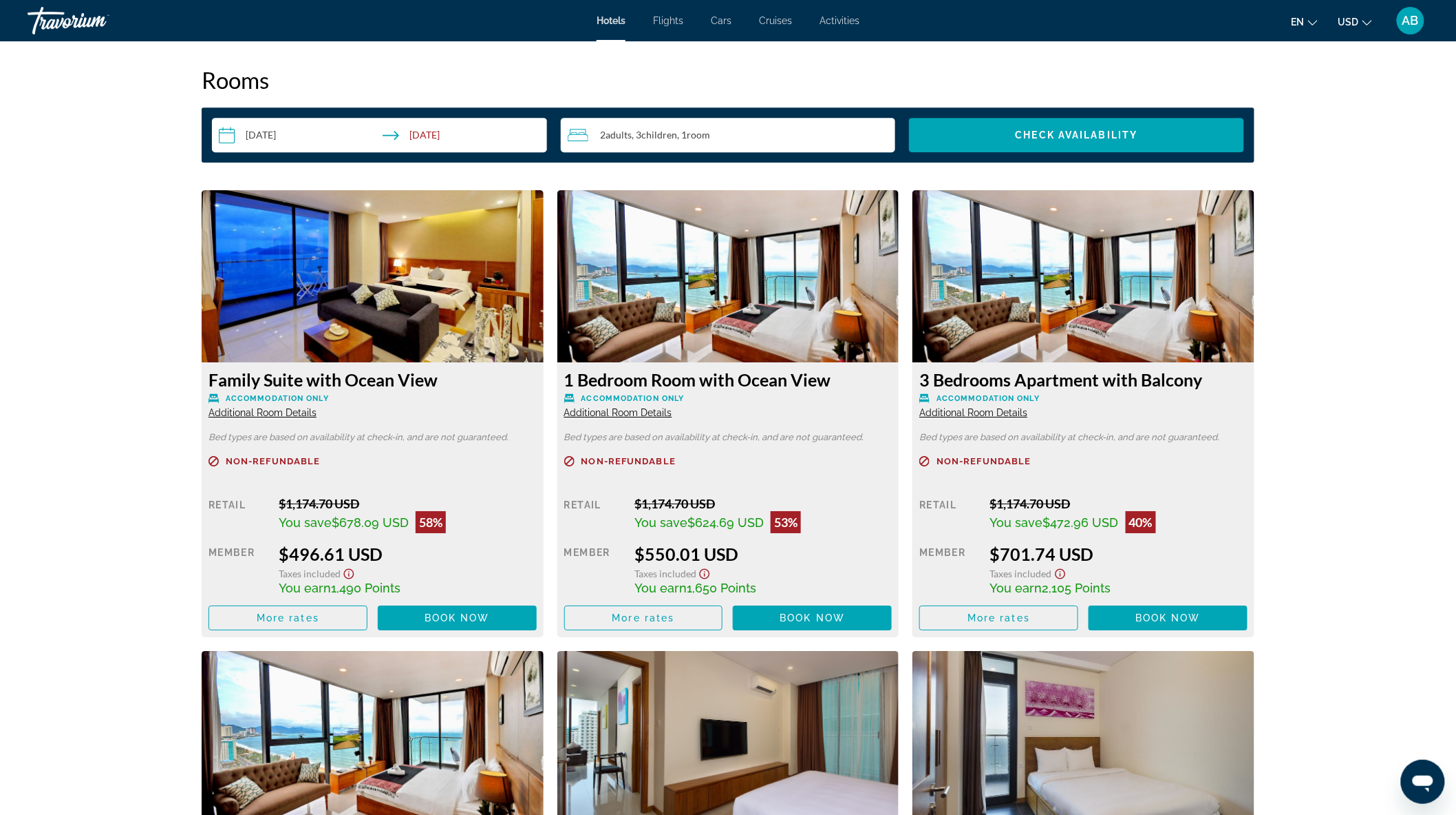
click at [464, 403] on div "Family Suite with Ocean View Accommodation Only Additional Room Details" at bounding box center [372, 394] width 328 height 50
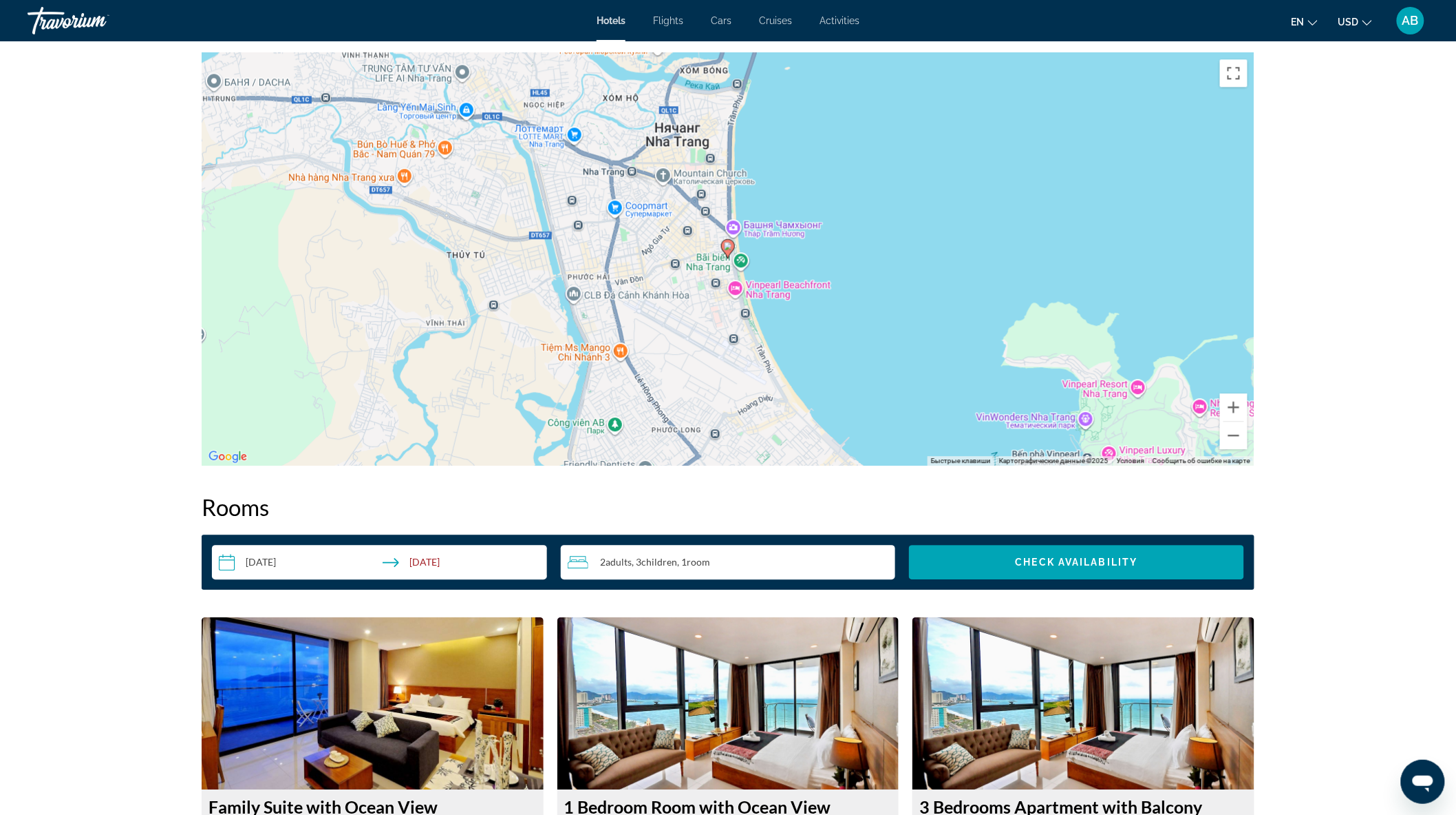
scroll to position [1147, 0]
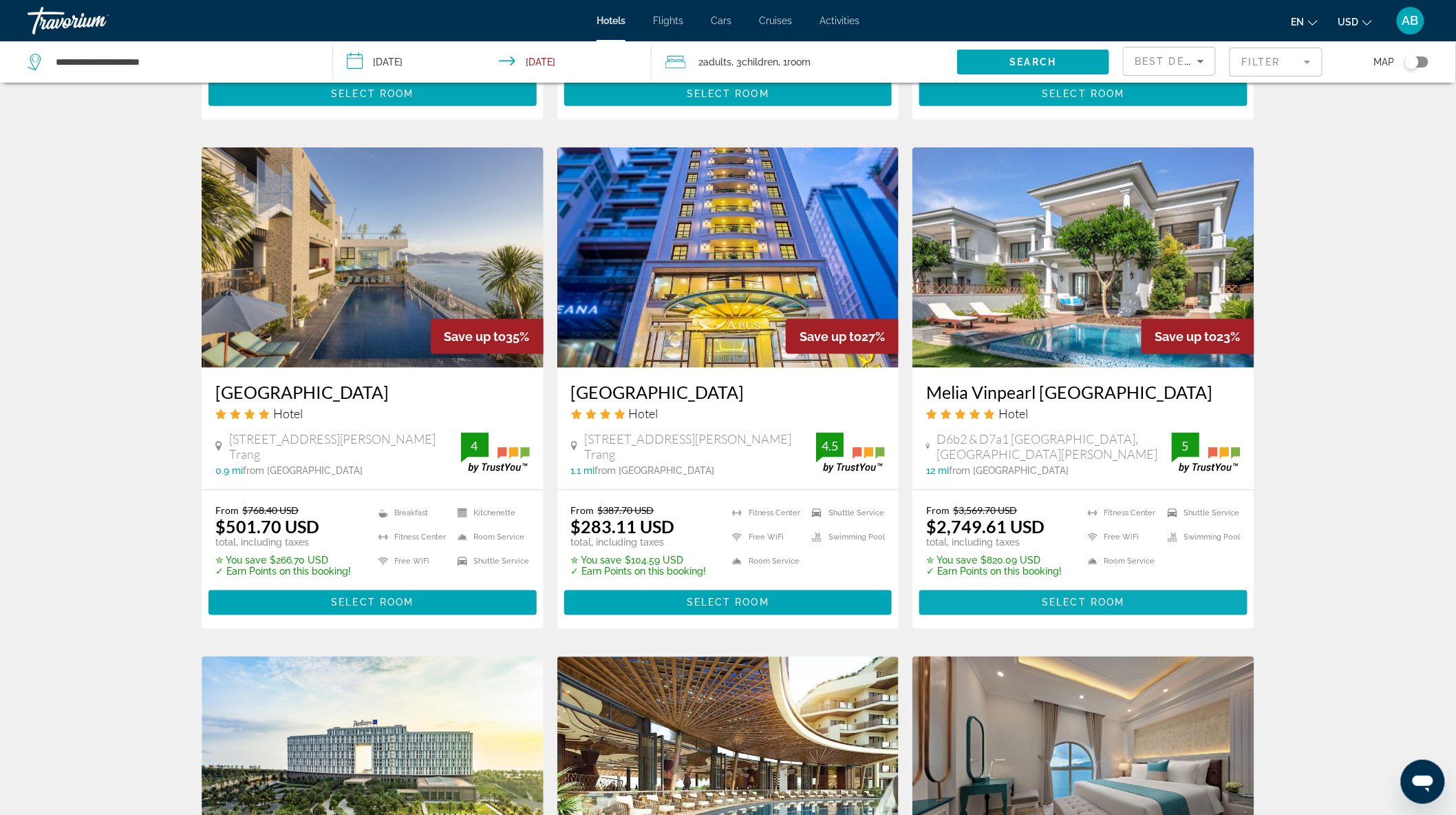
scroll to position [458, 0]
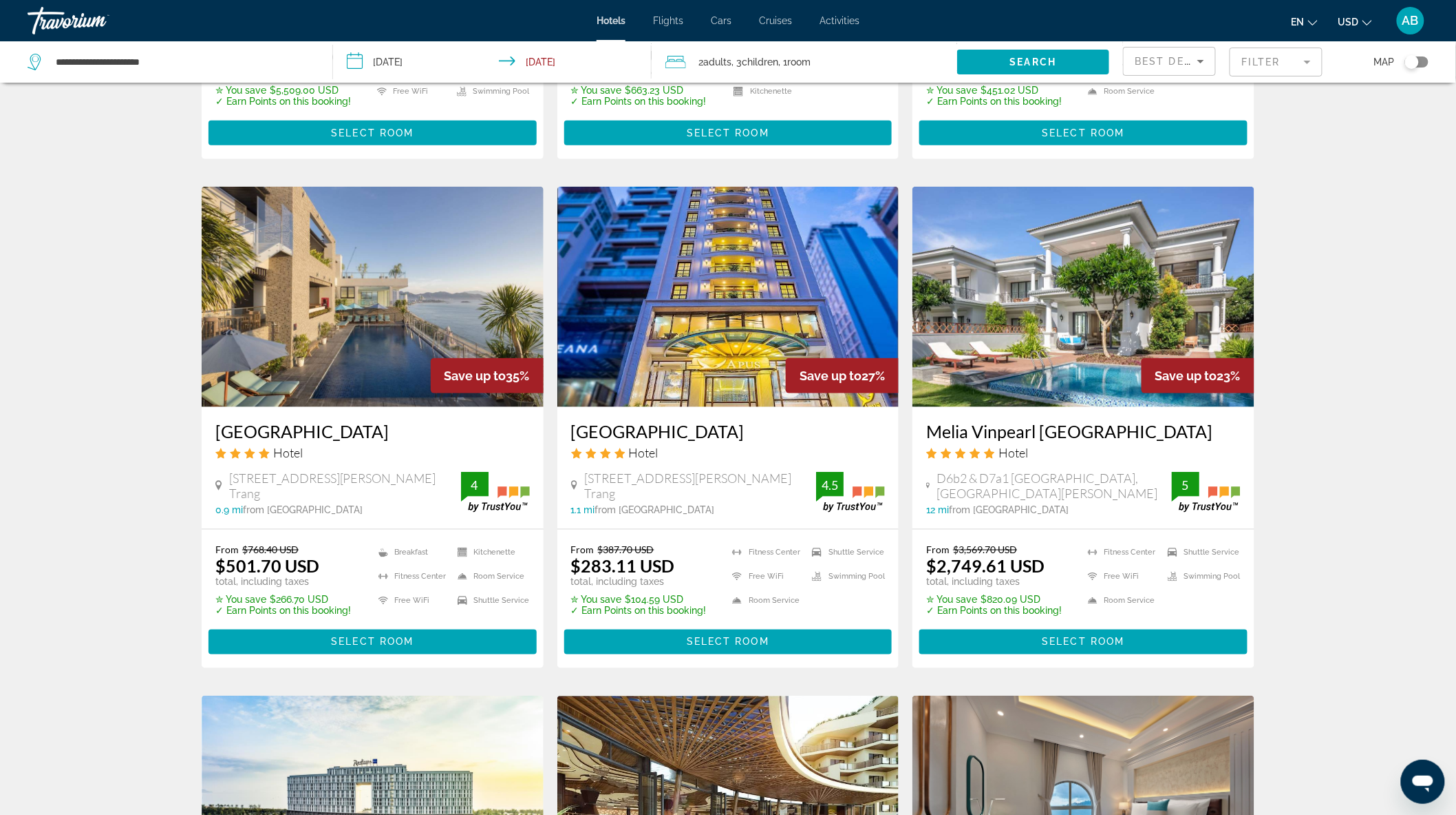
click at [737, 318] on img "Main content" at bounding box center [728, 297] width 342 height 220
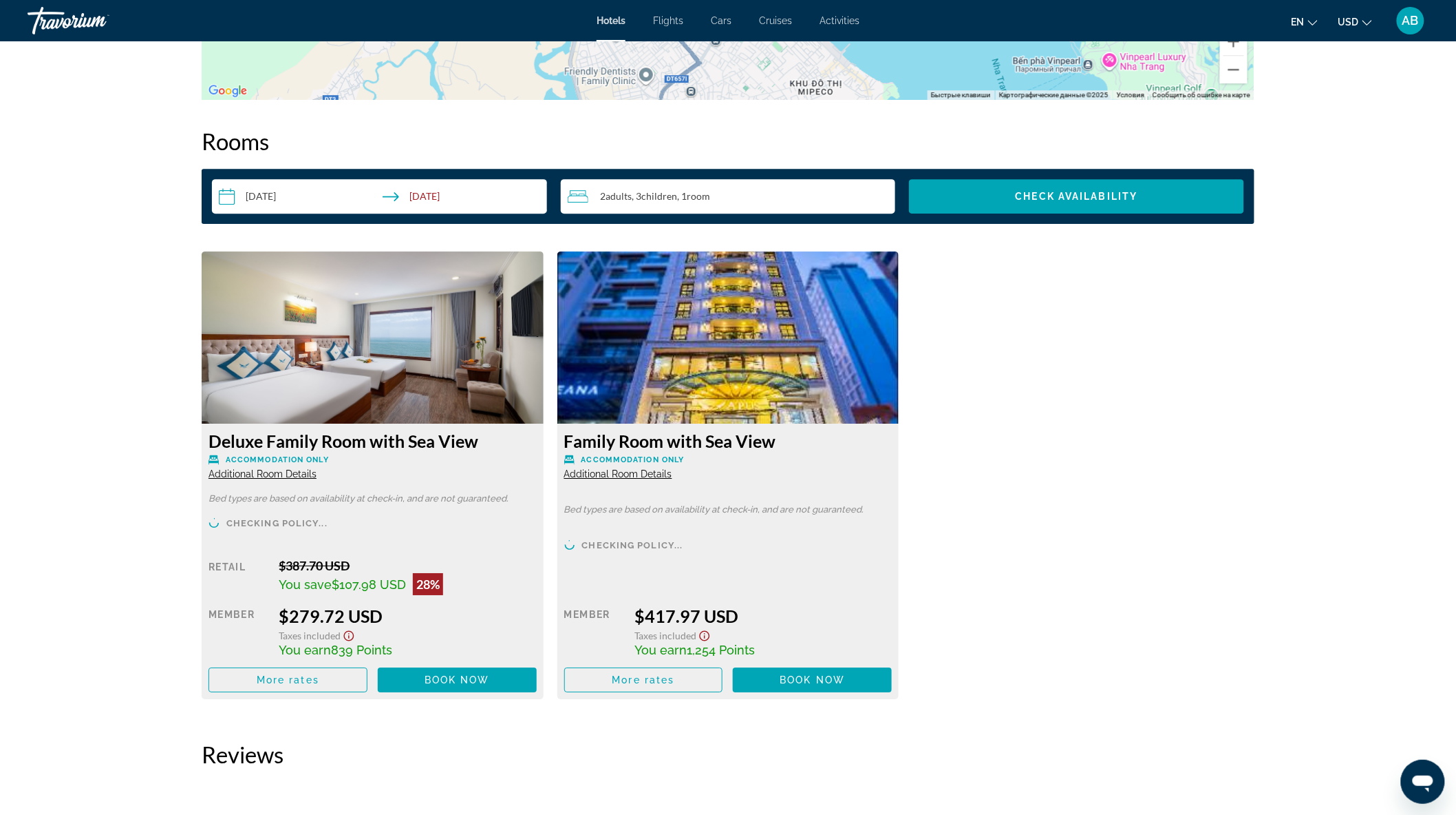
scroll to position [1726, 0]
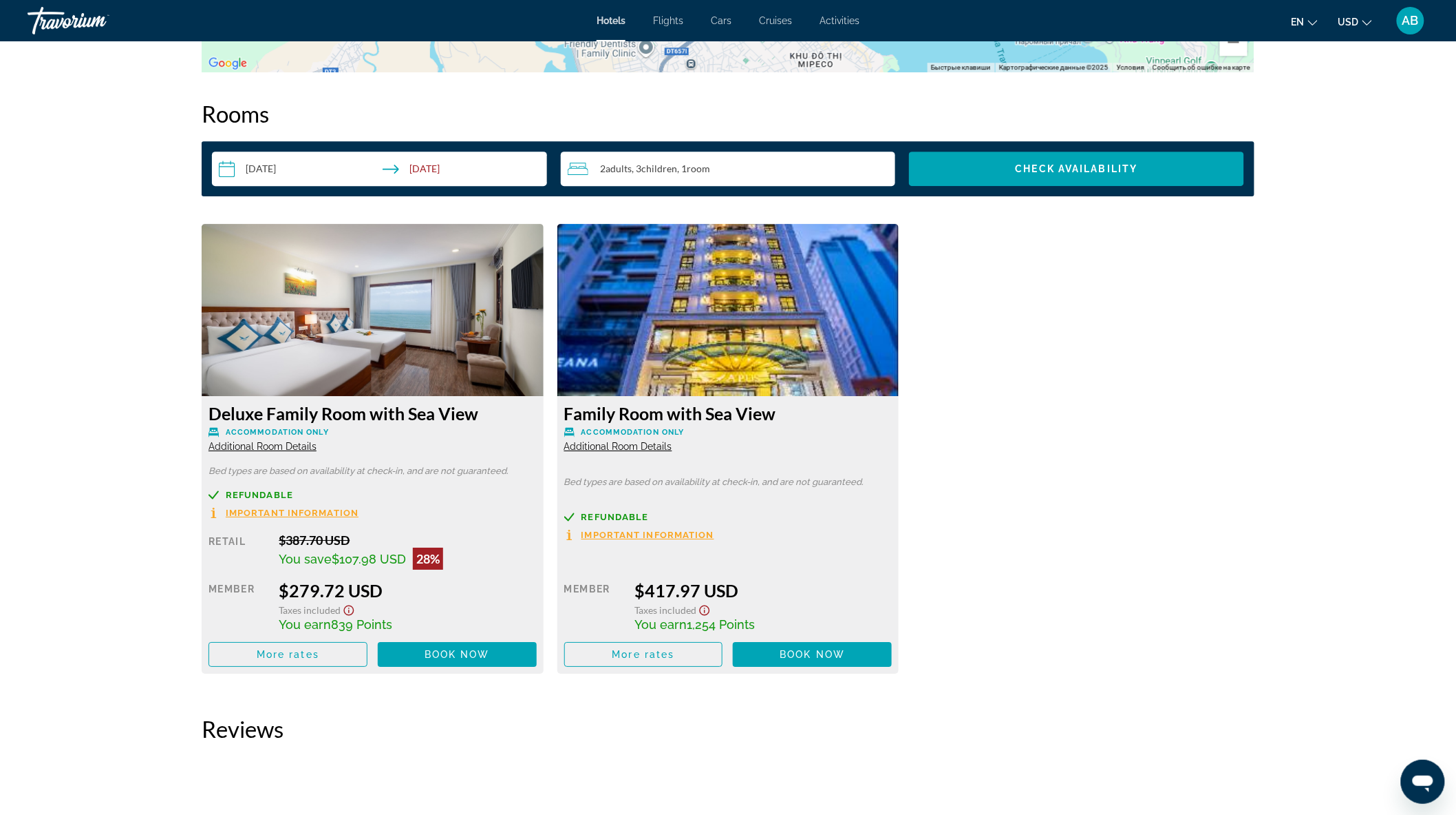
click at [346, 317] on img "Main content" at bounding box center [372, 309] width 342 height 172
click at [471, 650] on span "Book now" at bounding box center [457, 654] width 65 height 11
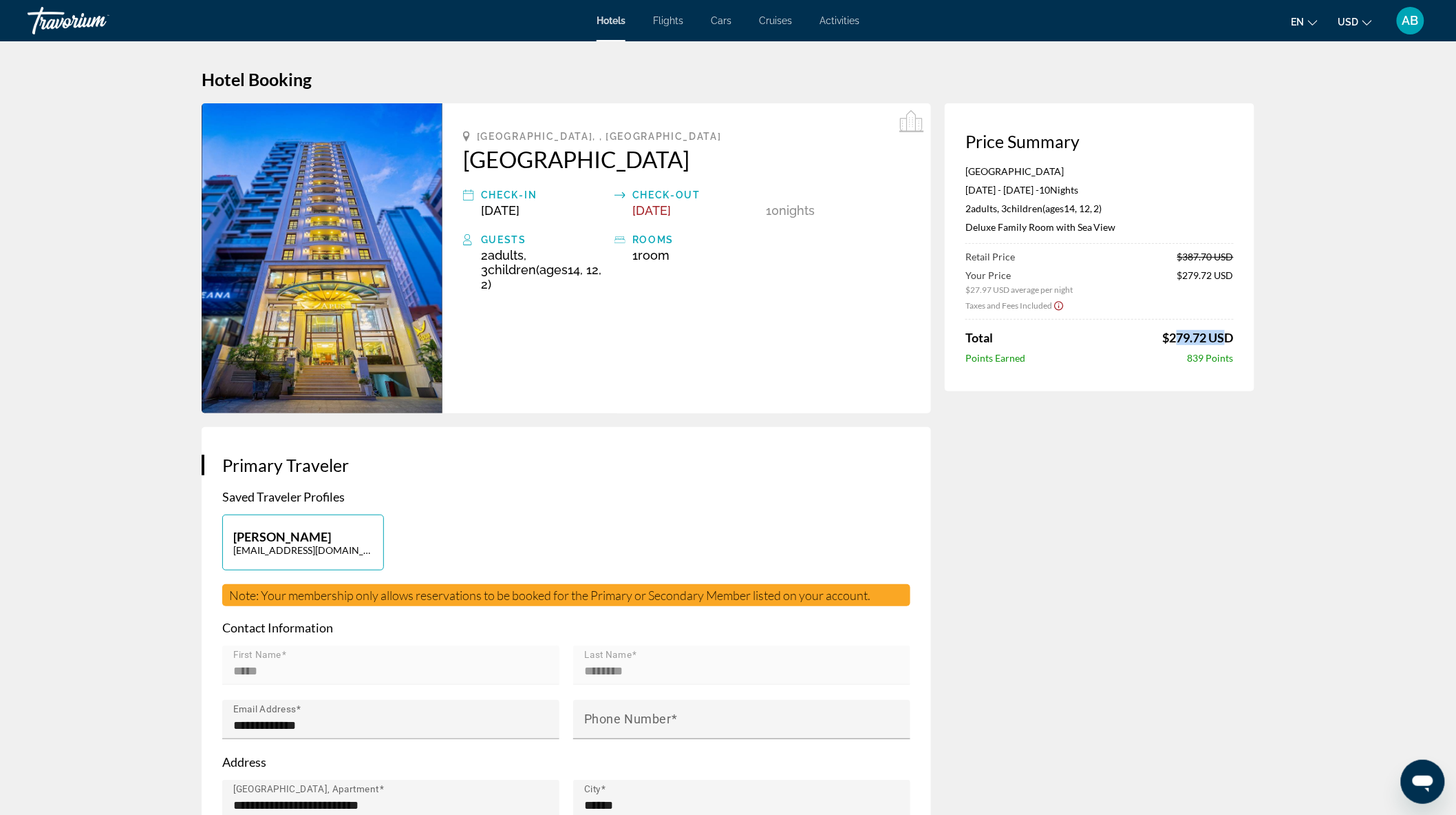
drag, startPoint x: 1169, startPoint y: 334, endPoint x: 1215, endPoint y: 335, distance: 46.0
click at [1215, 335] on span "$279.72 USD" at bounding box center [1199, 337] width 71 height 15
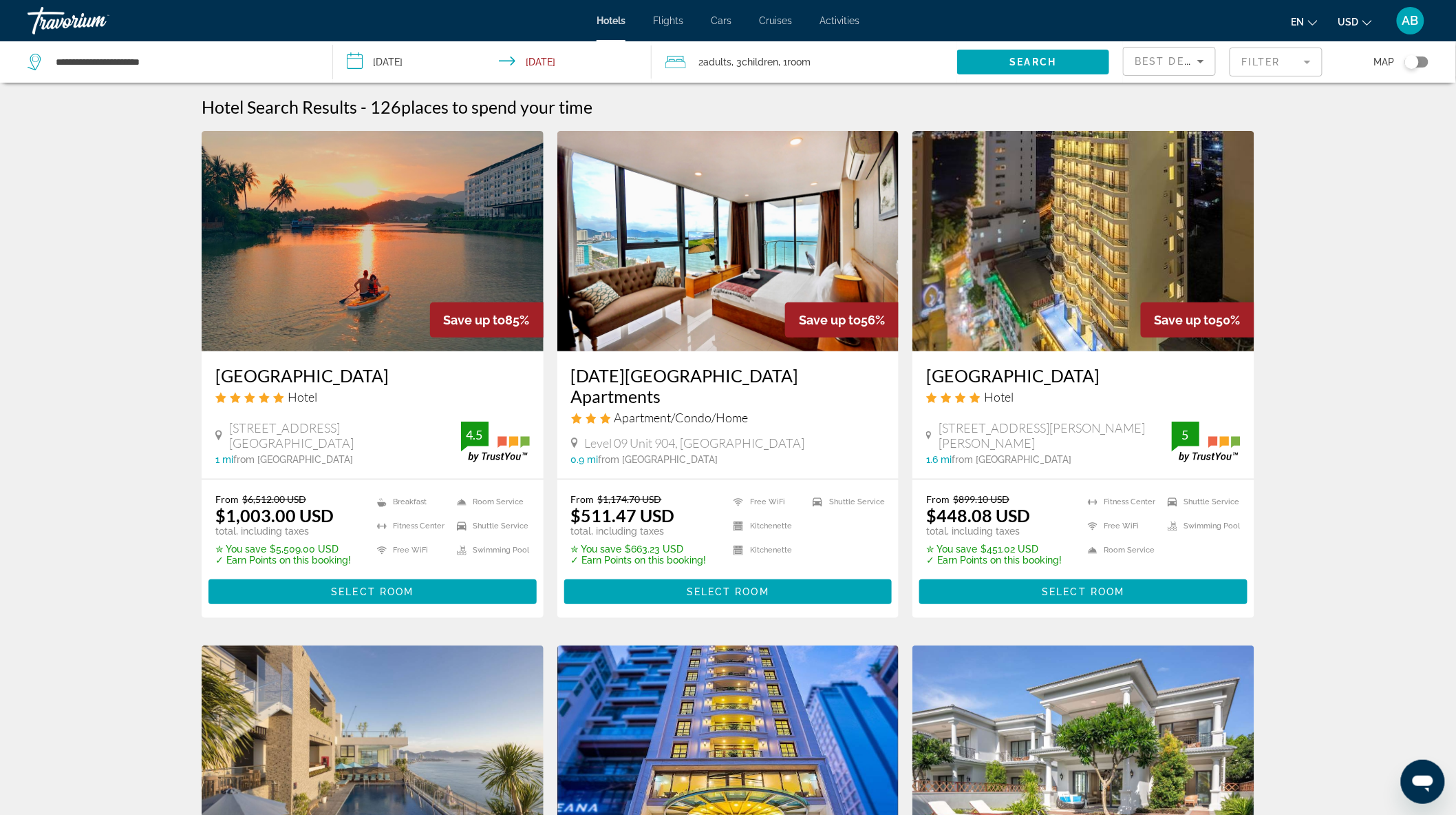
click at [844, 58] on div "2 Adult Adults , 3 Child Children , 1 Room rooms" at bounding box center [811, 61] width 292 height 19
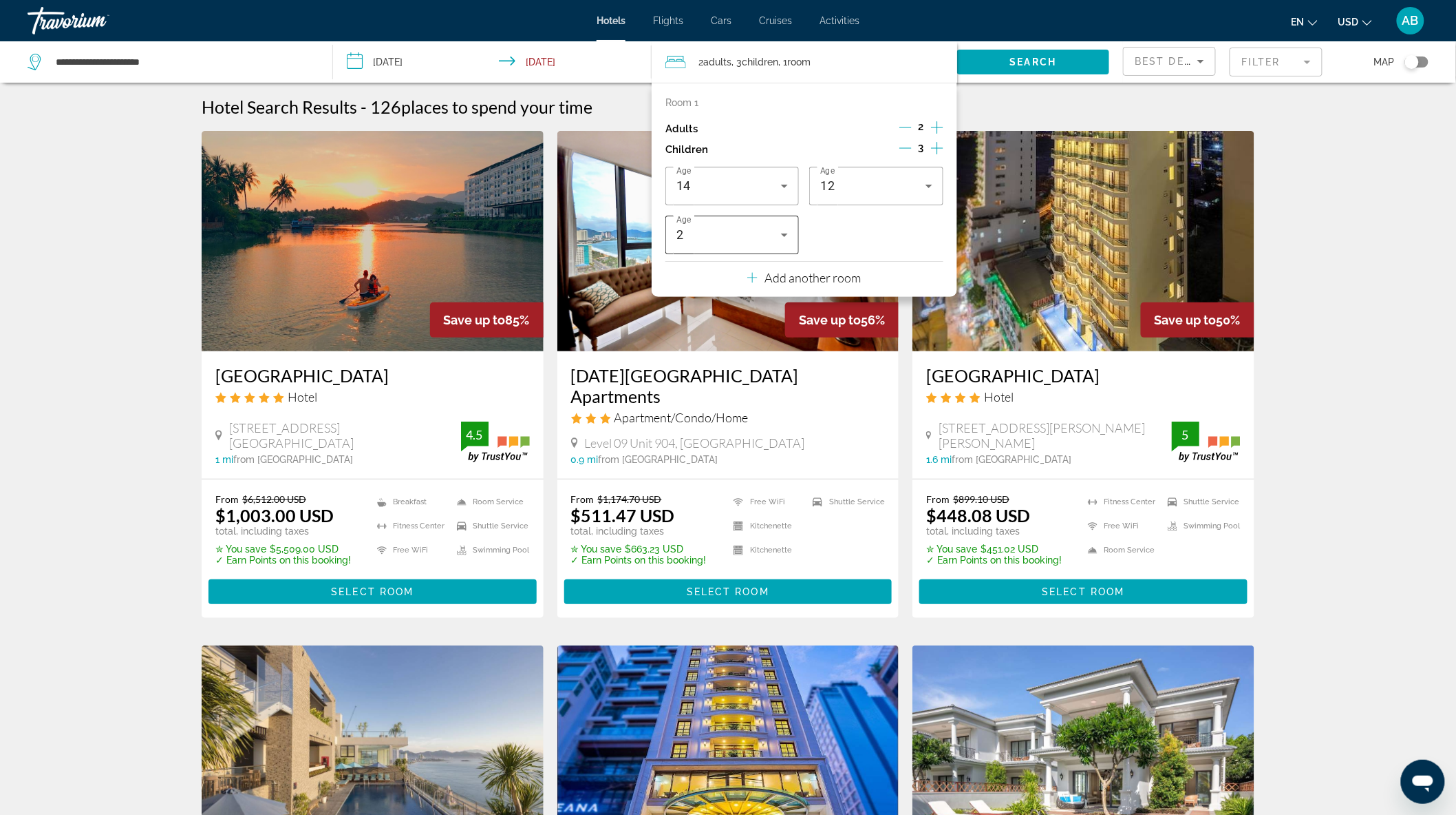
click at [785, 234] on icon "Travelers: 2 adults, 3 children" at bounding box center [785, 235] width 7 height 3
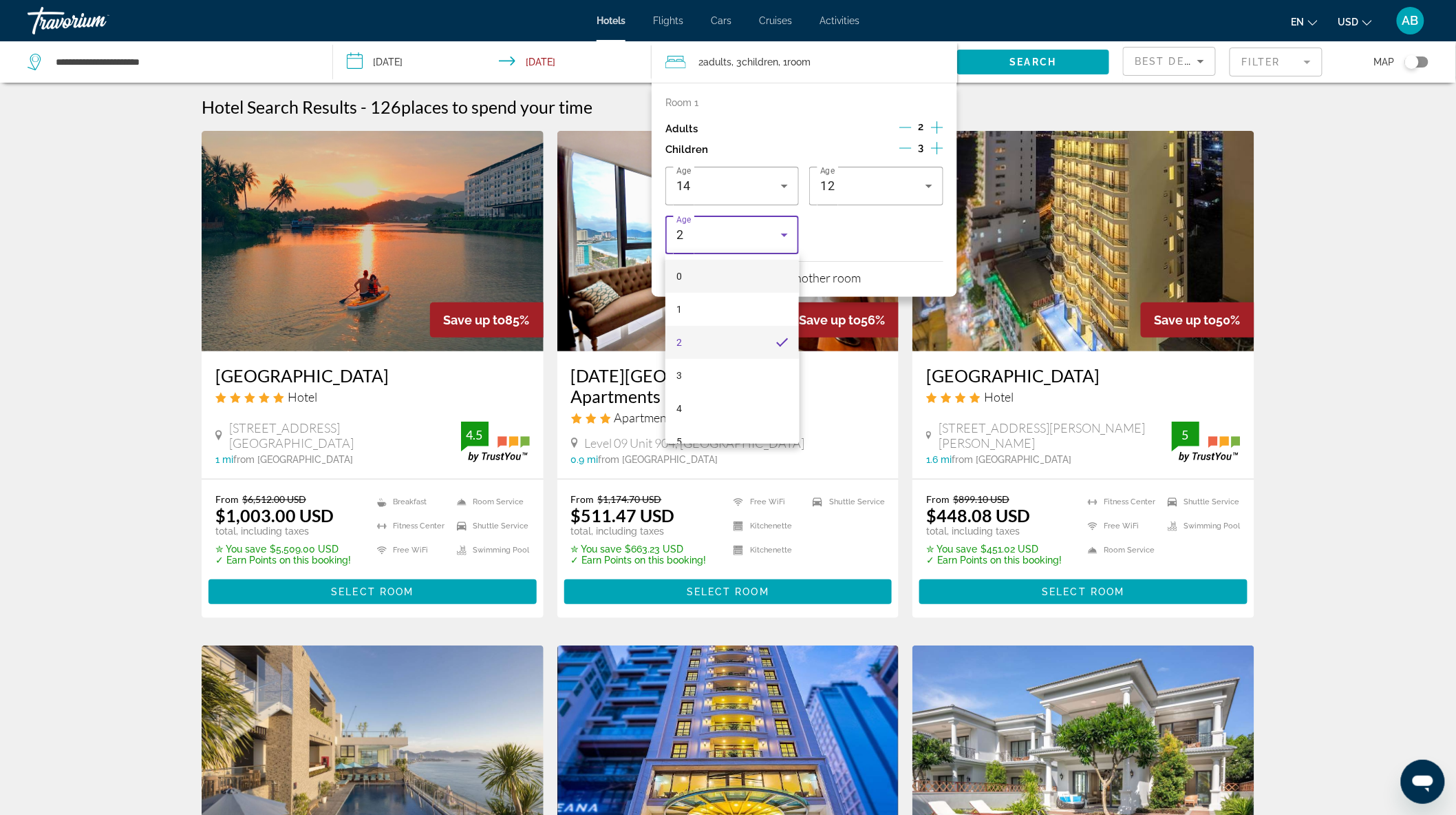
click at [683, 276] on mat-option "0" at bounding box center [733, 276] width 134 height 33
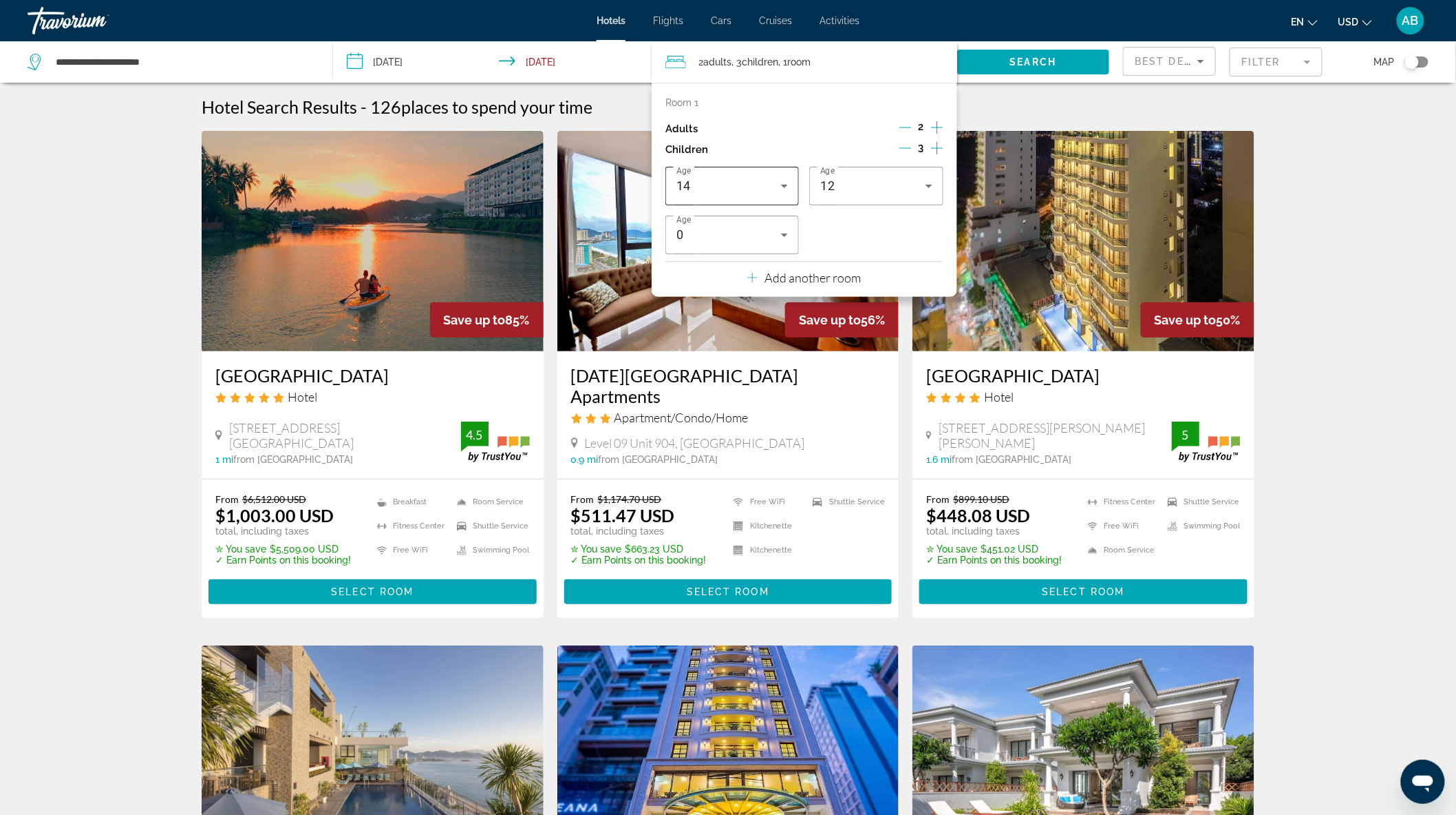
click at [786, 186] on icon "Travelers: 2 adults, 3 children" at bounding box center [785, 186] width 7 height 3
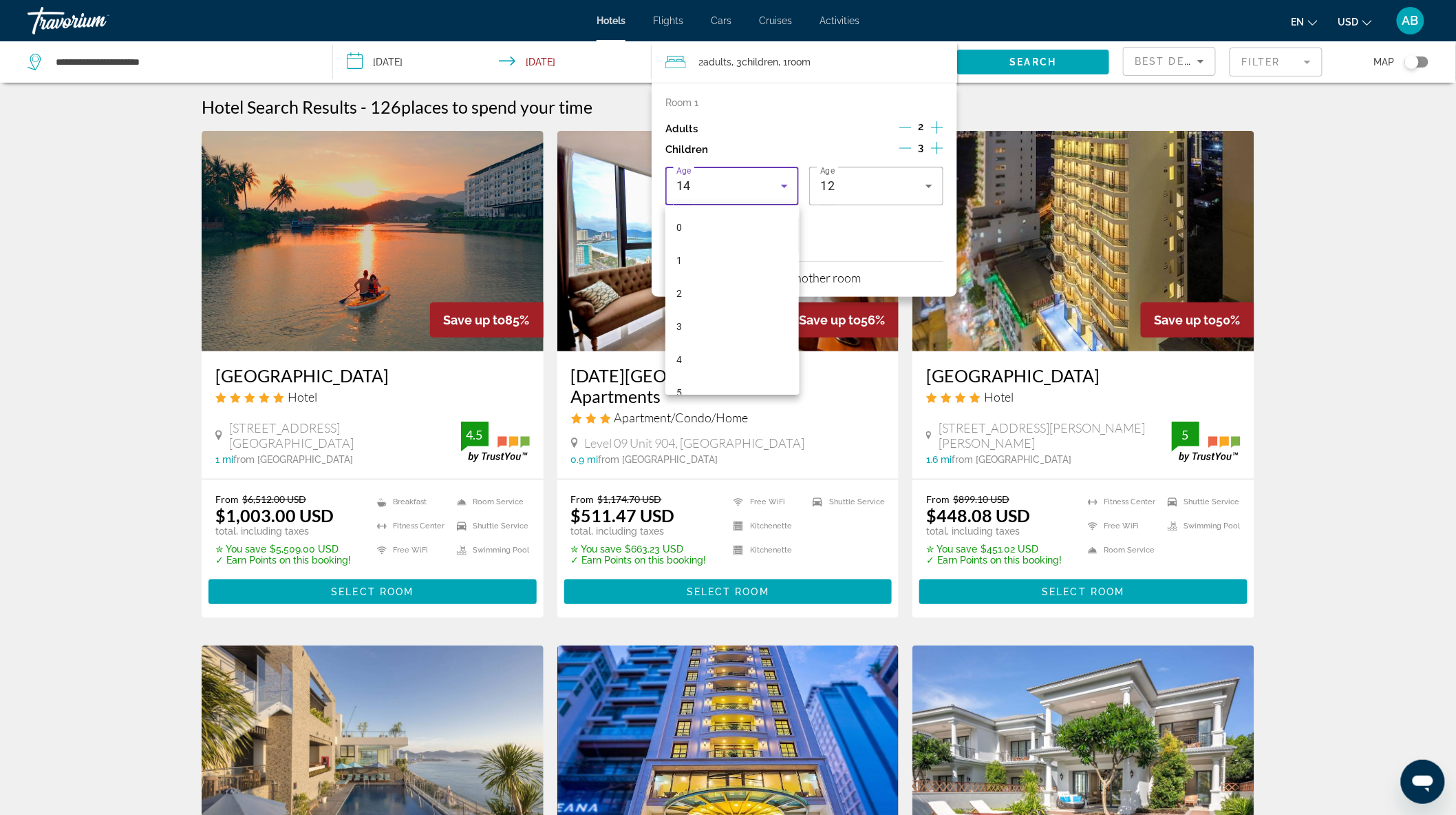
scroll to position [312, 0]
click at [708, 217] on mat-option "9" at bounding box center [733, 213] width 134 height 33
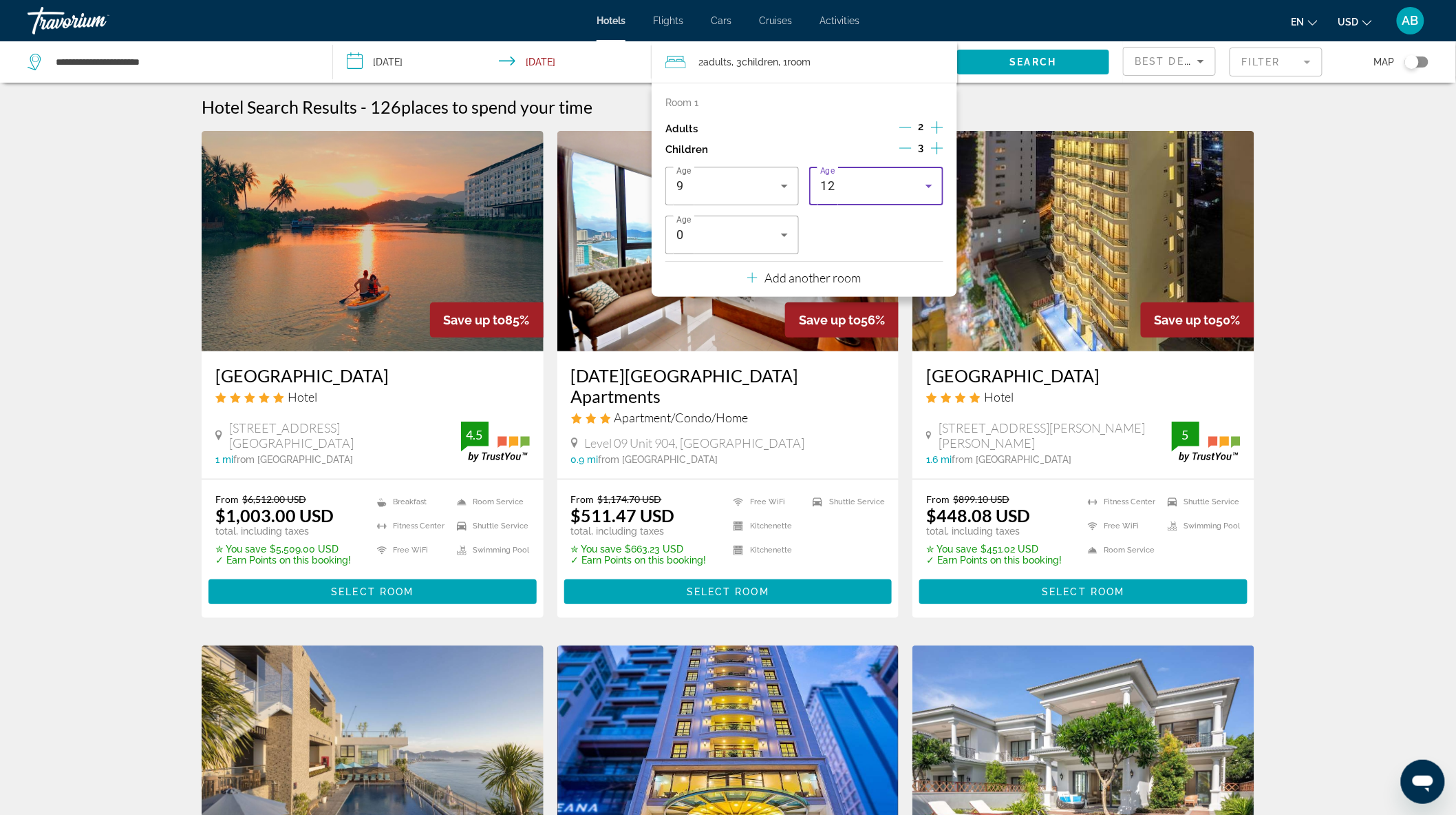
click at [930, 184] on icon "Travelers: 2 adults, 3 children" at bounding box center [929, 186] width 7 height 3
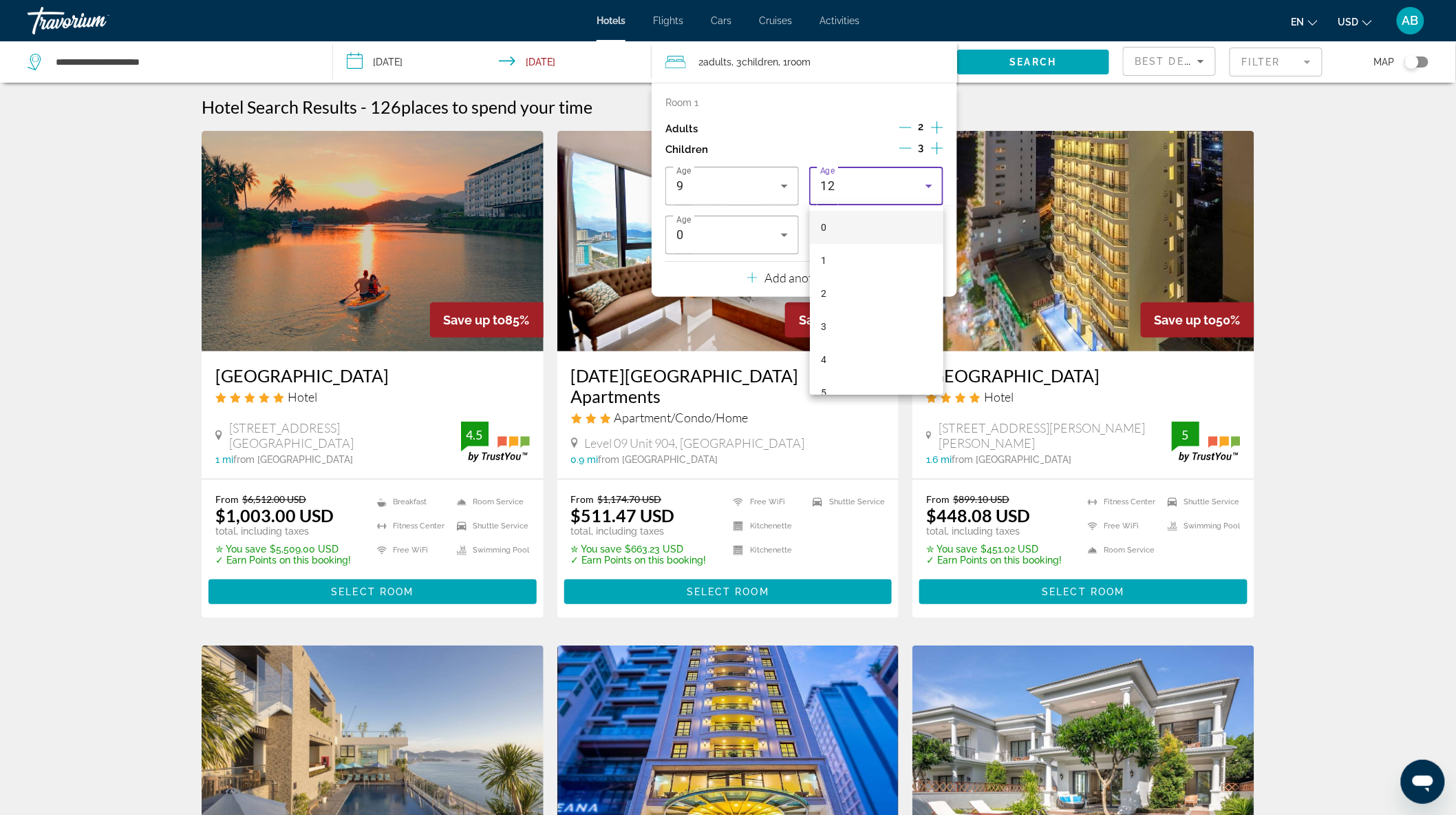
click at [837, 226] on mat-option "0" at bounding box center [877, 228] width 134 height 33
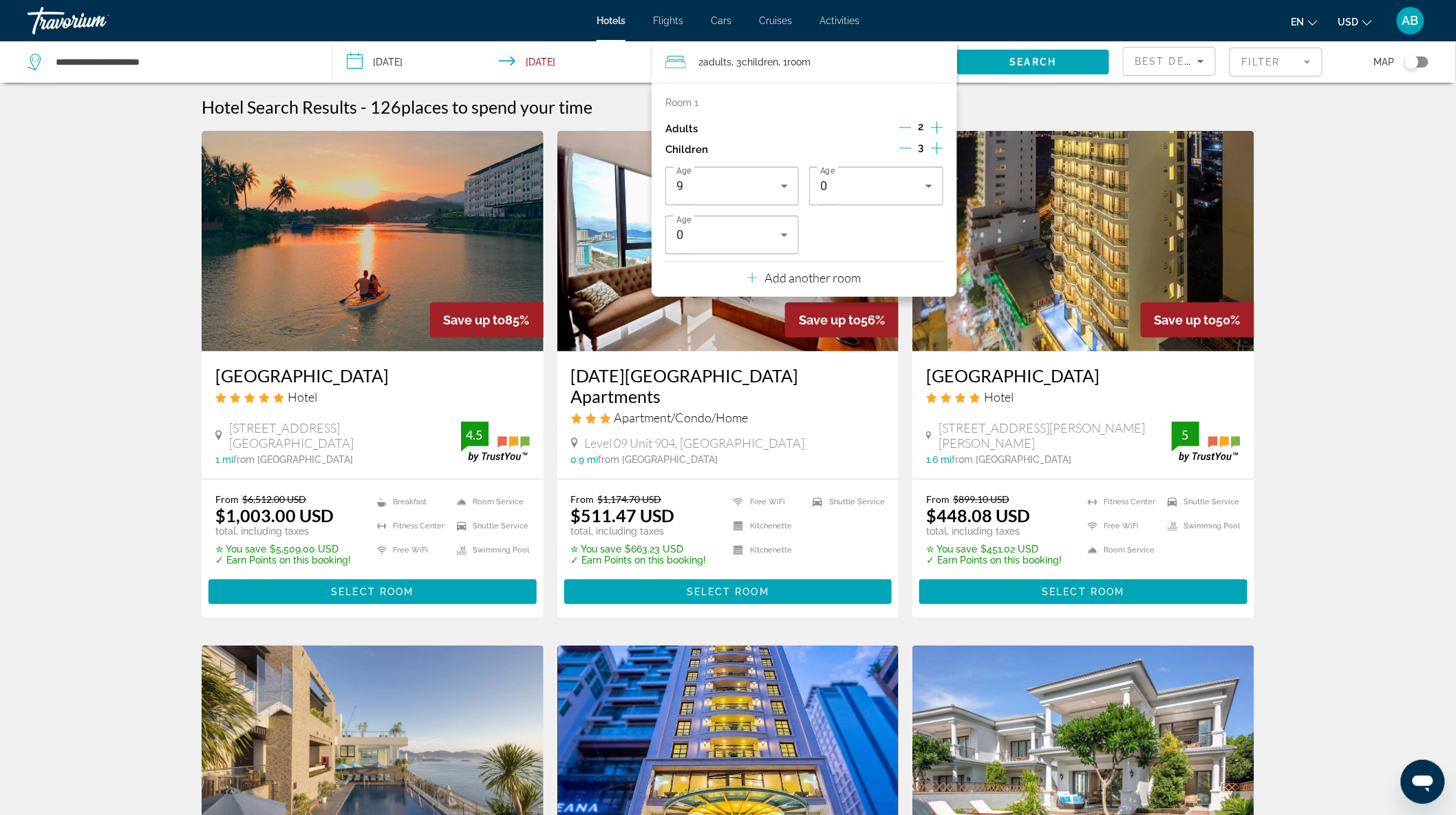
click at [904, 146] on icon "Decrement children" at bounding box center [906, 148] width 13 height 13
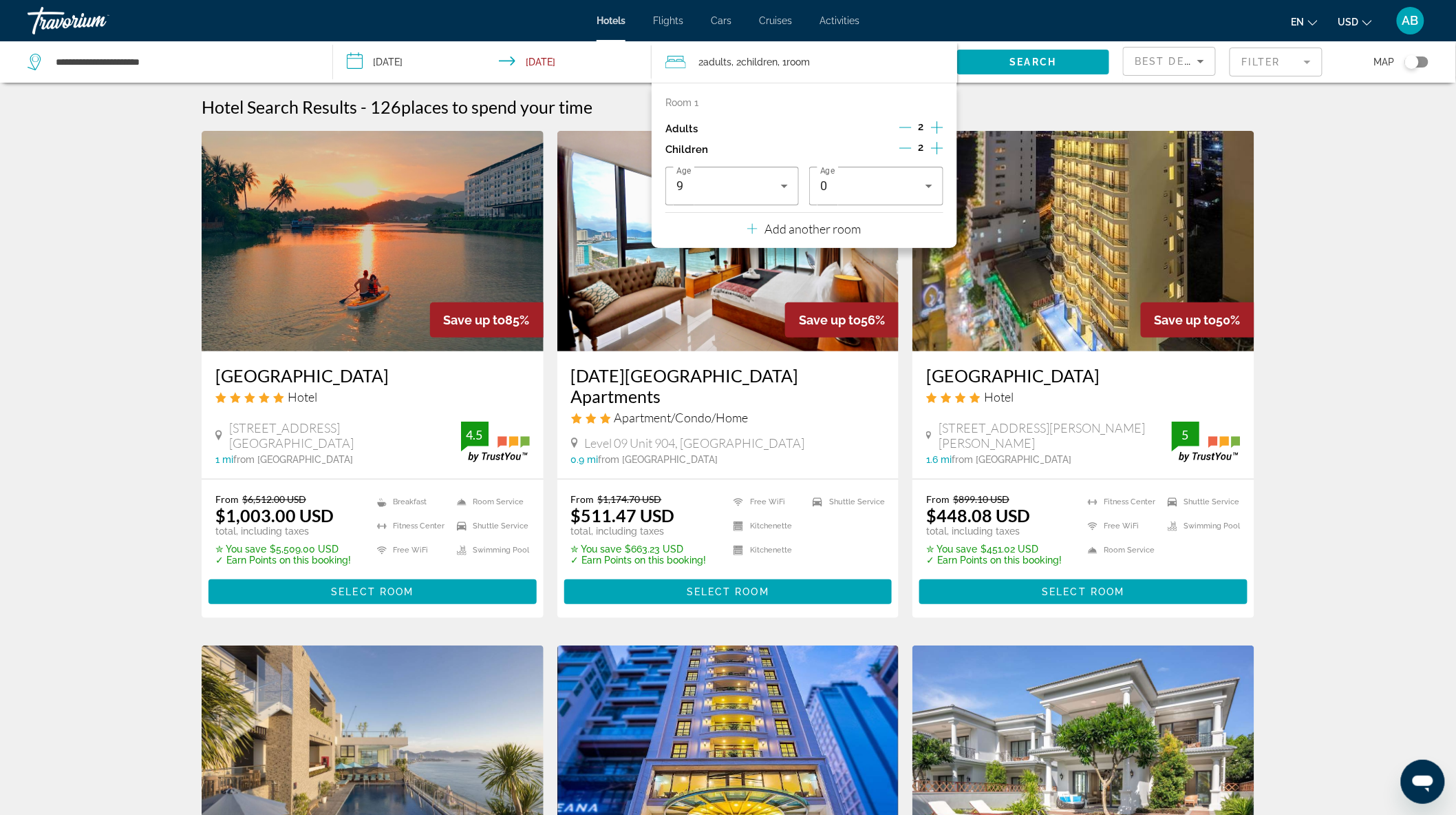
click at [904, 146] on icon "Decrement children" at bounding box center [906, 148] width 13 height 13
click at [1036, 57] on span "Search" at bounding box center [1033, 62] width 46 height 11
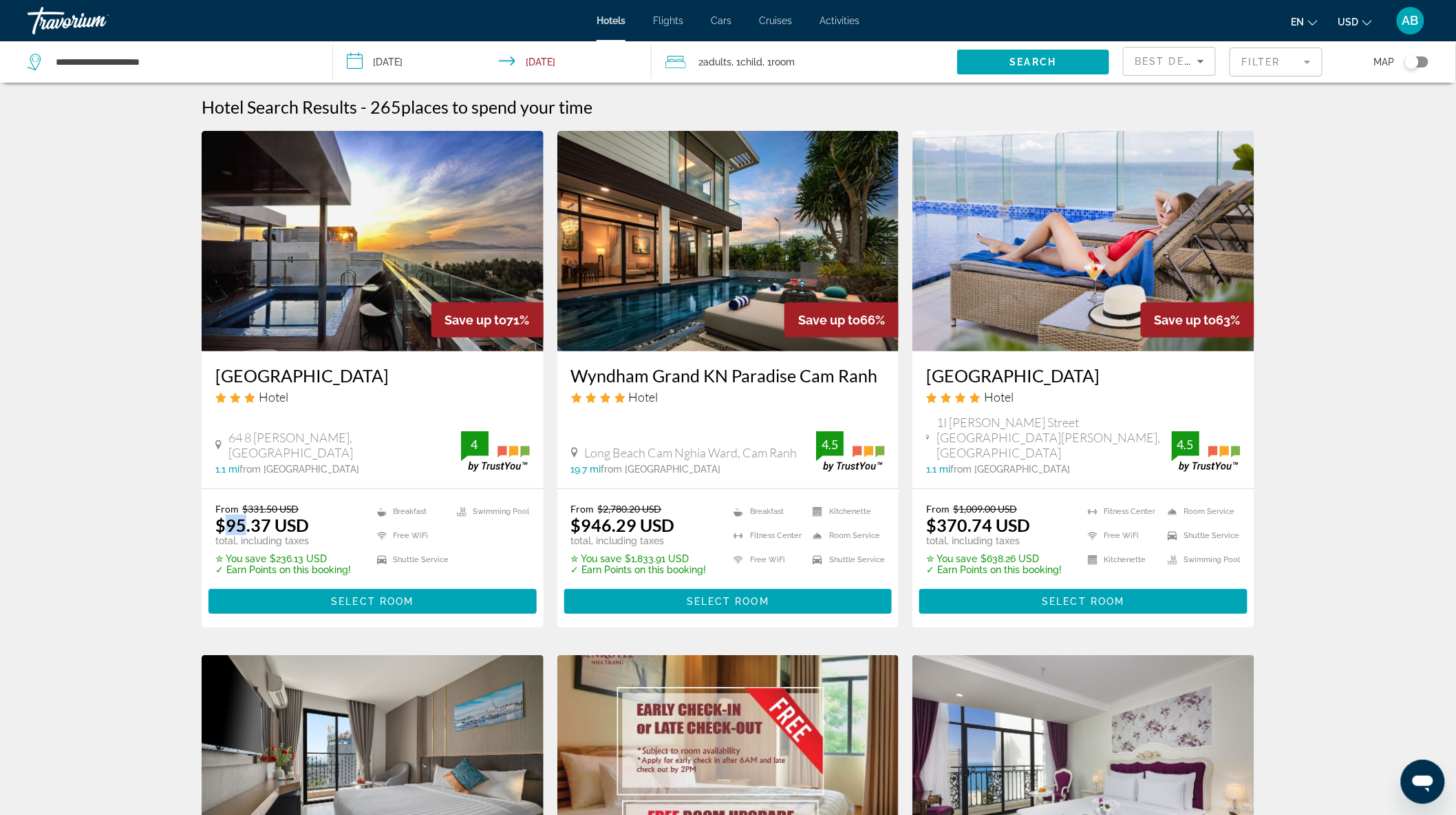
drag, startPoint x: 230, startPoint y: 508, endPoint x: 244, endPoint y: 509, distance: 14.0
click at [244, 514] on ins "$95.37 USD" at bounding box center [262, 524] width 94 height 20
click at [397, 250] on img "Main content" at bounding box center [372, 241] width 342 height 220
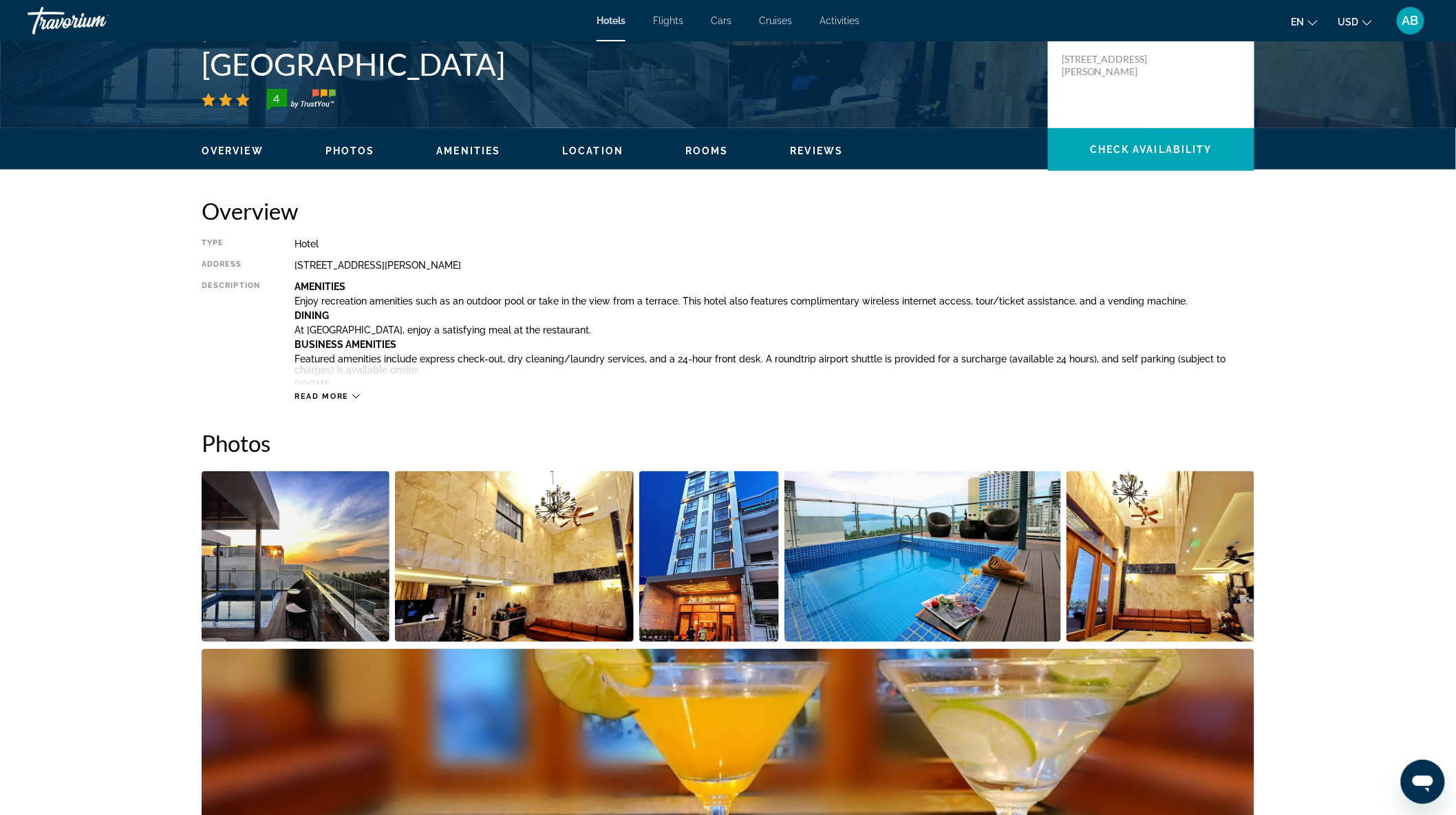
scroll to position [382, 0]
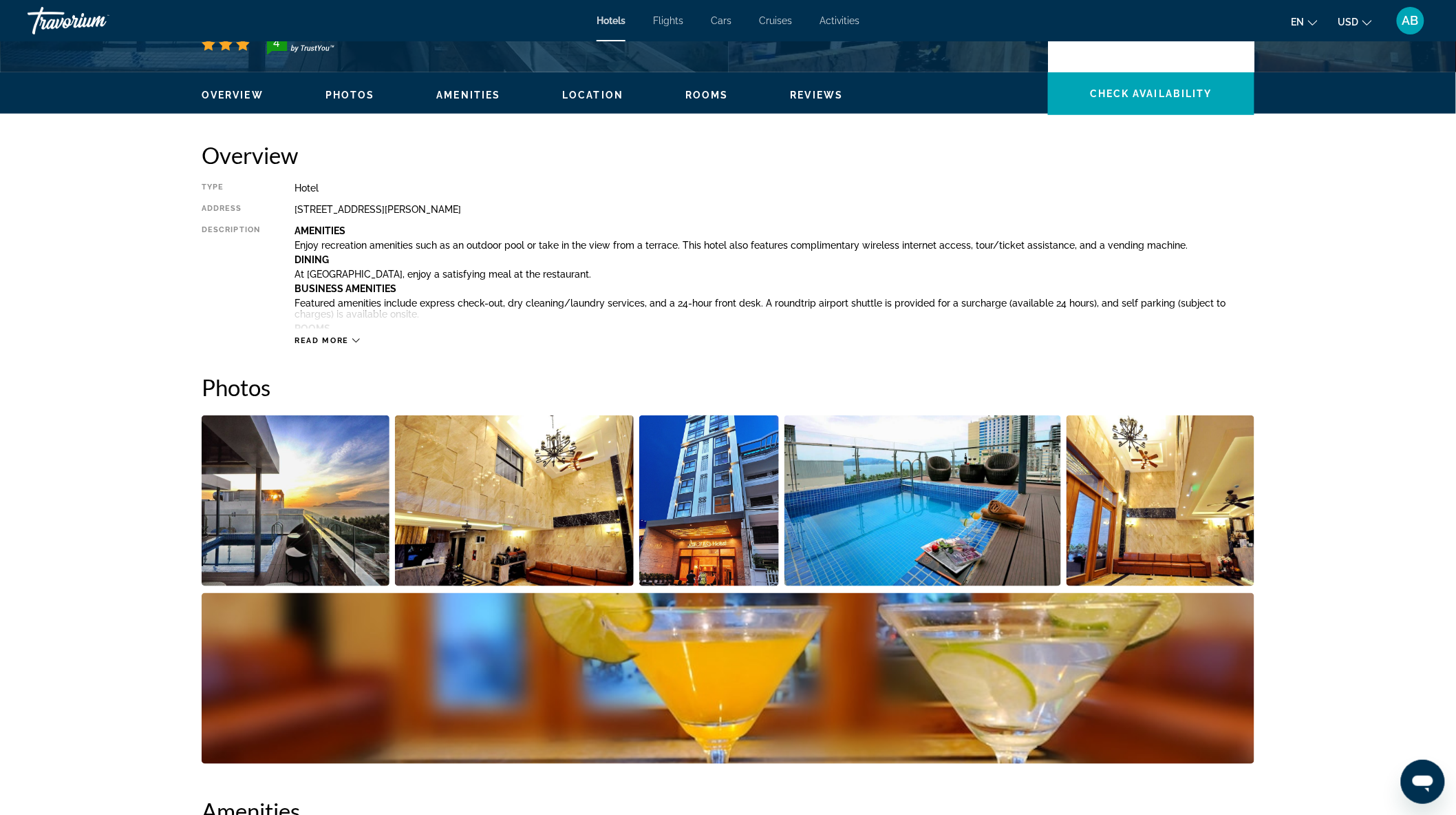
click at [294, 494] on img "Open full-screen image slider" at bounding box center [295, 500] width 188 height 171
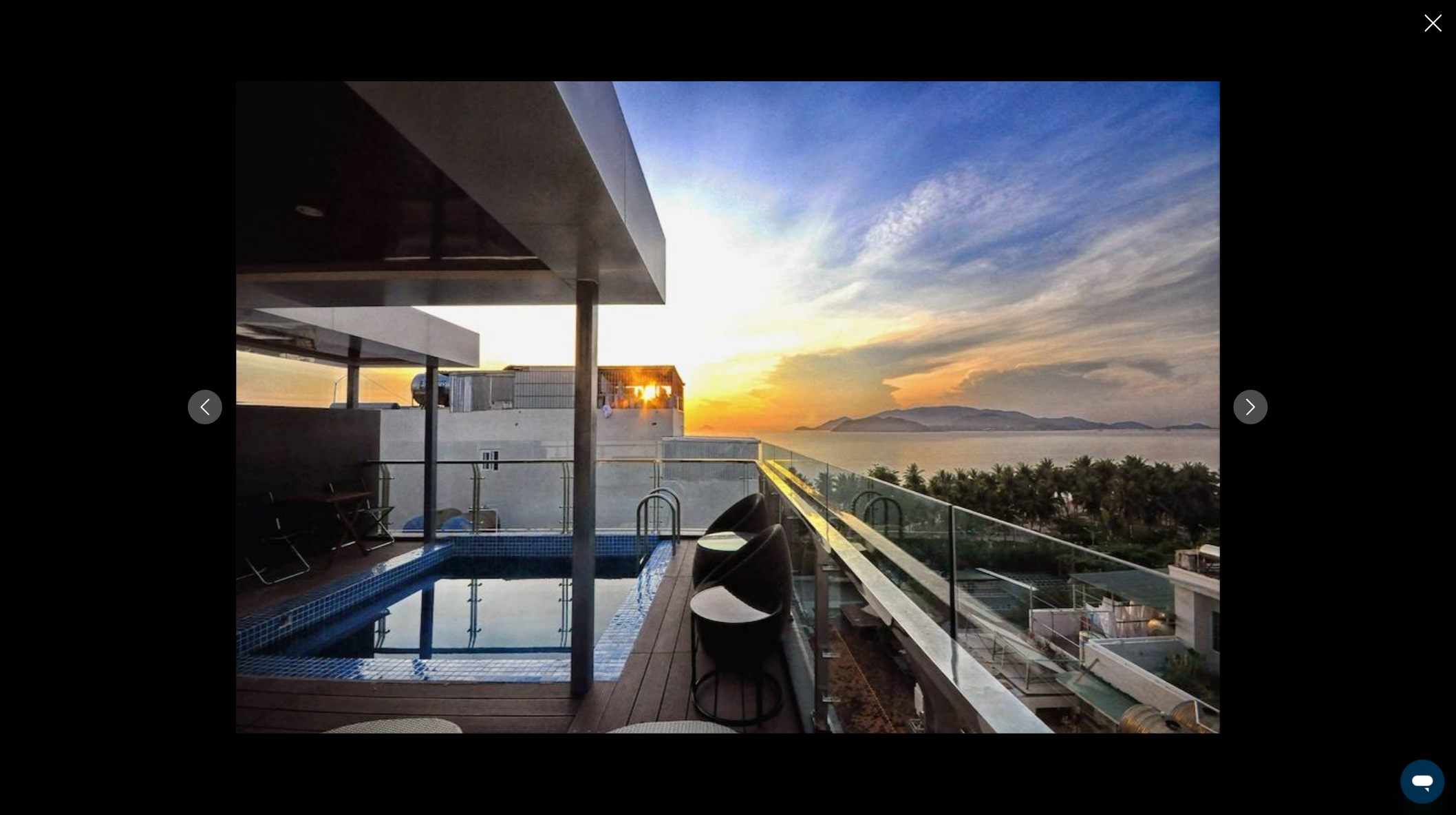
click at [1257, 403] on icon "Next image" at bounding box center [1251, 406] width 17 height 17
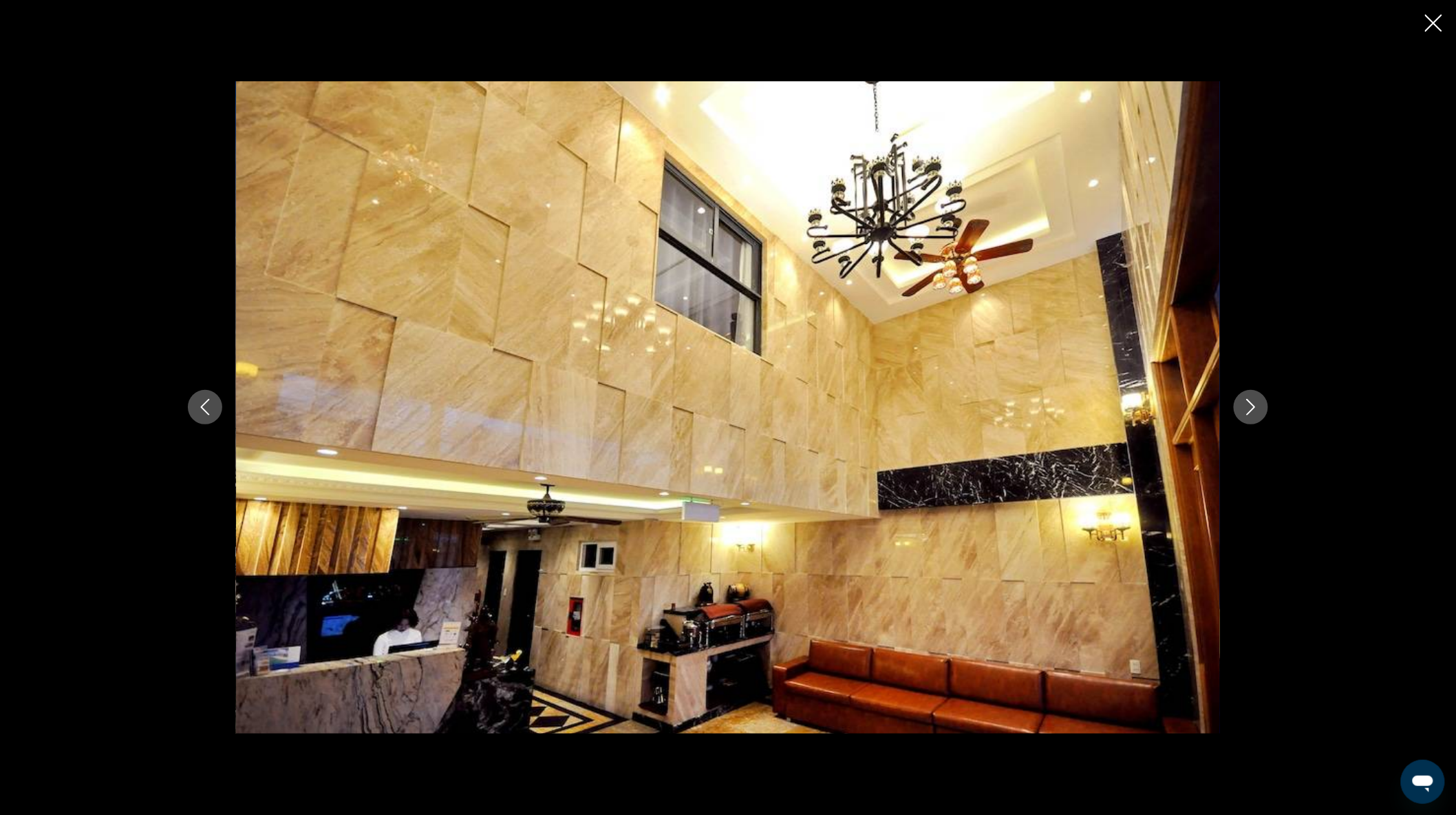
click at [1258, 405] on icon "Next image" at bounding box center [1251, 406] width 17 height 17
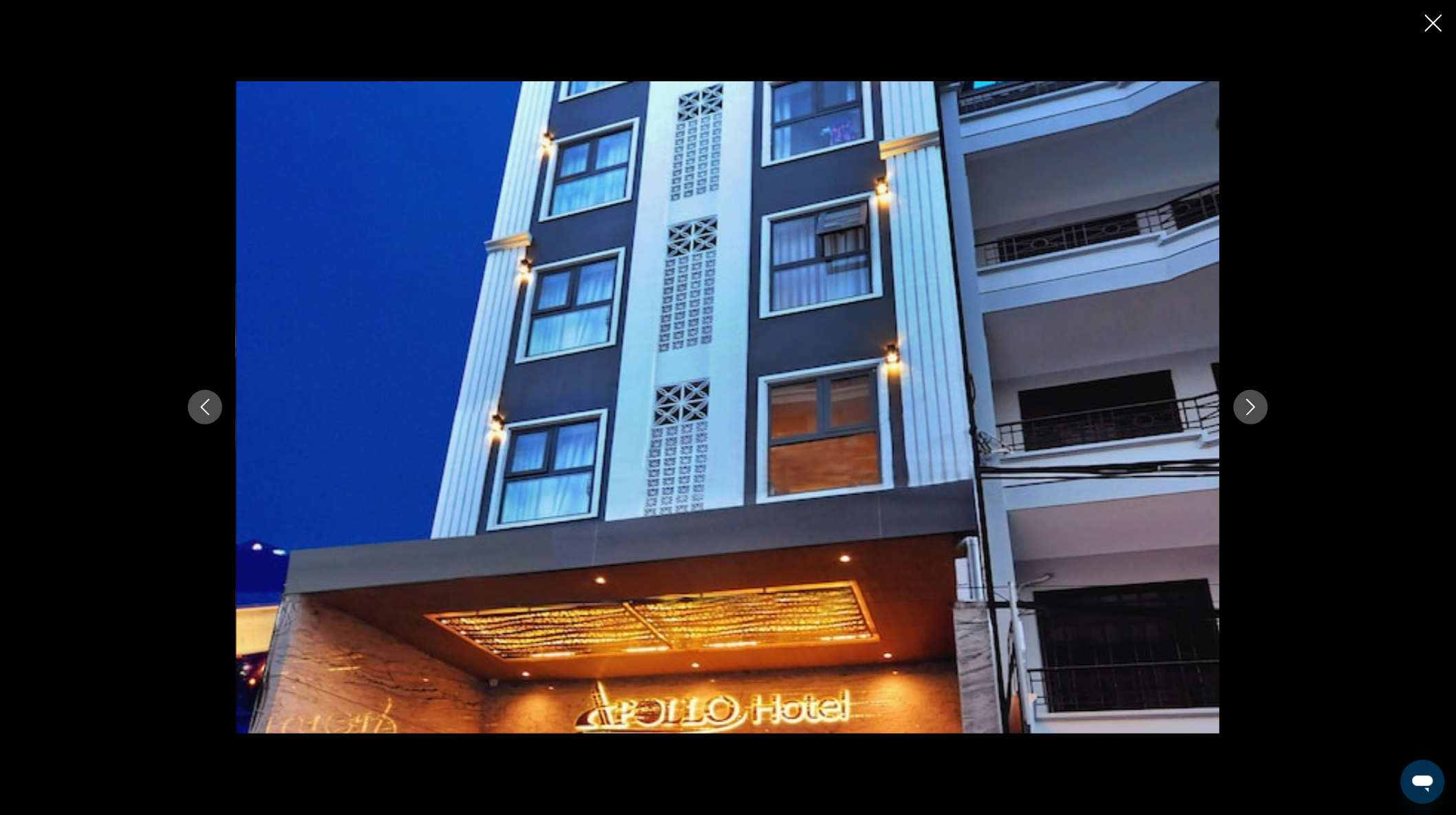
click at [1258, 405] on icon "Next image" at bounding box center [1251, 406] width 17 height 17
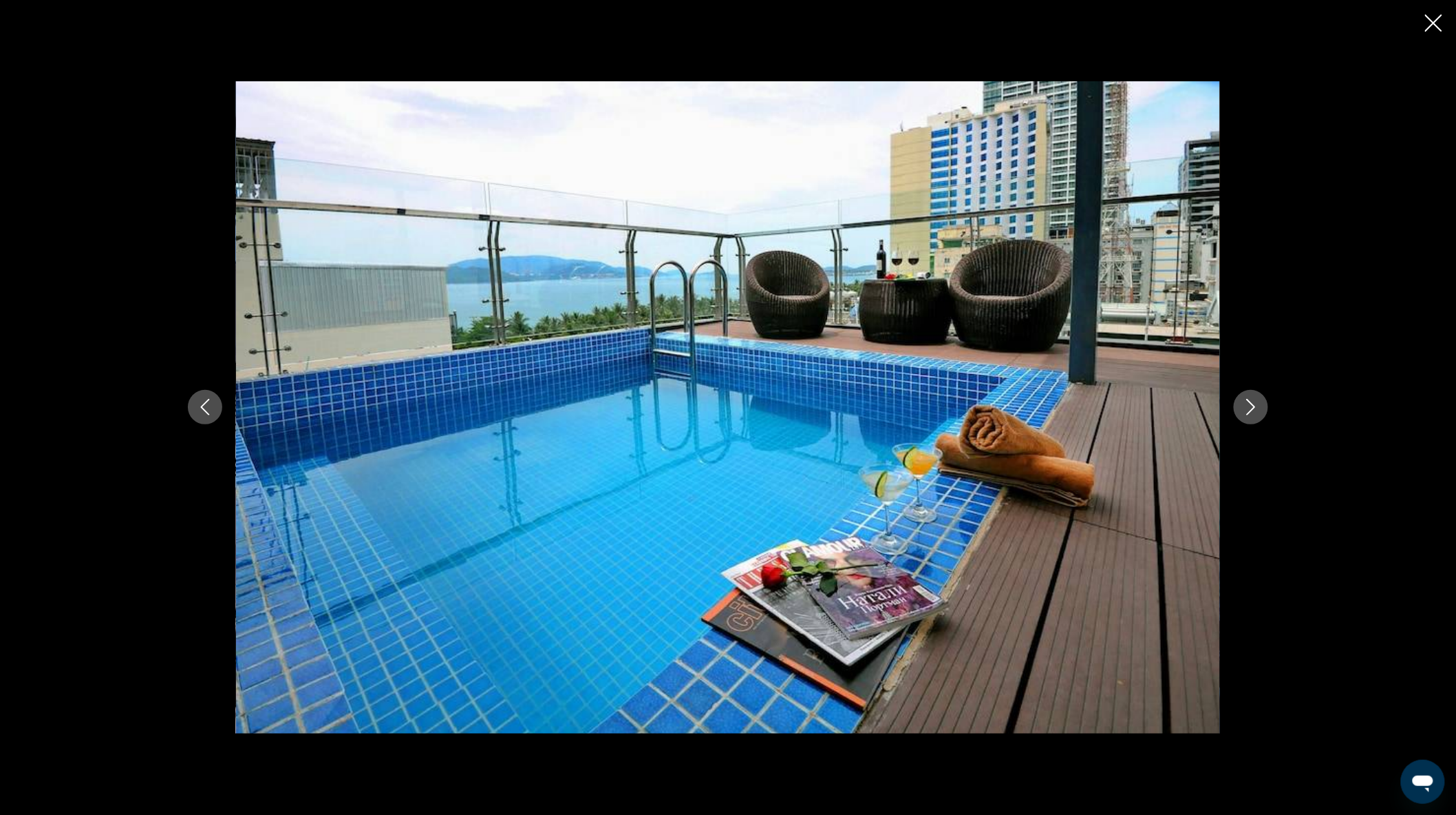
click at [1258, 405] on icon "Next image" at bounding box center [1251, 406] width 17 height 17
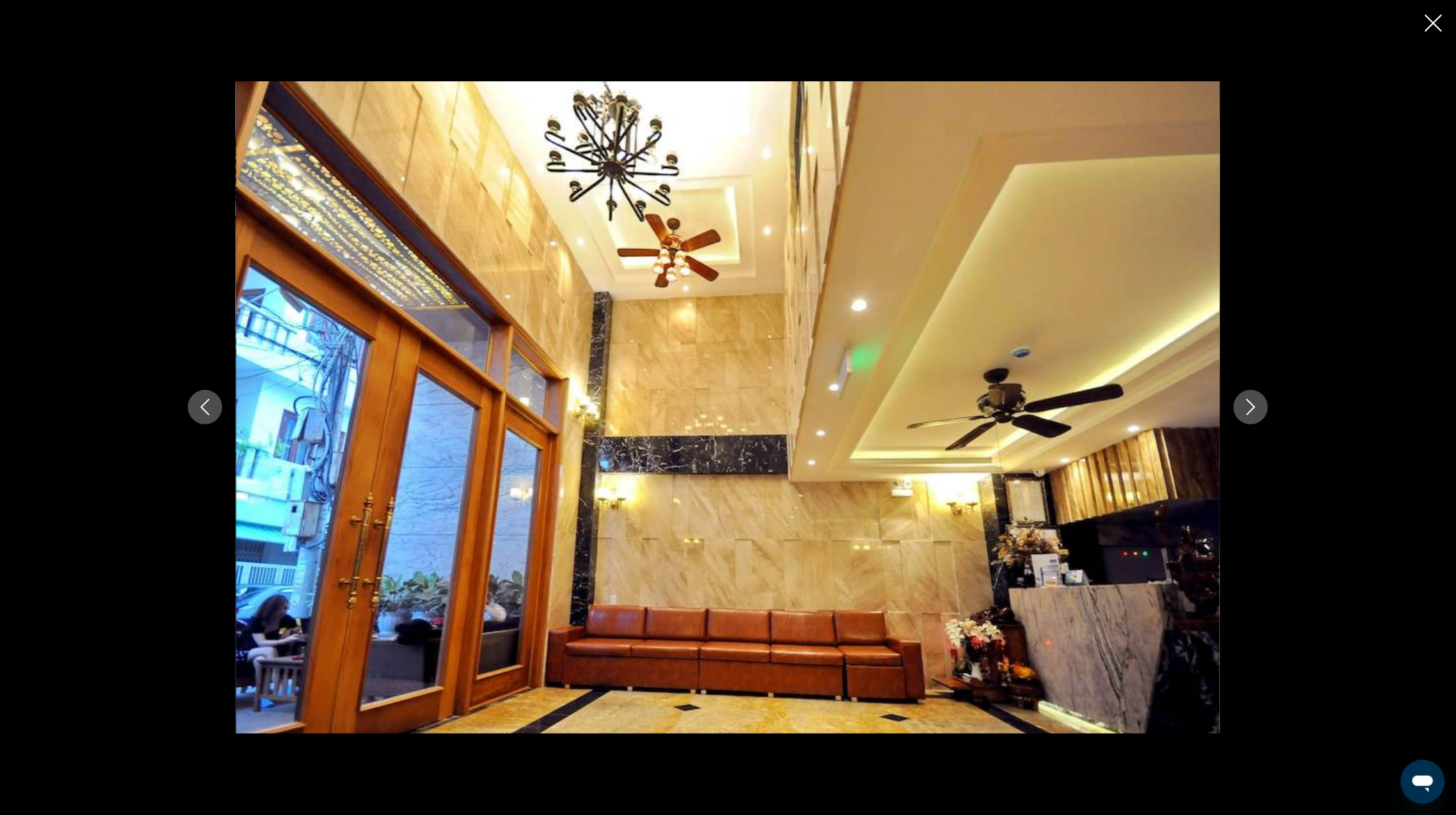
click at [1258, 405] on icon "Next image" at bounding box center [1251, 406] width 17 height 17
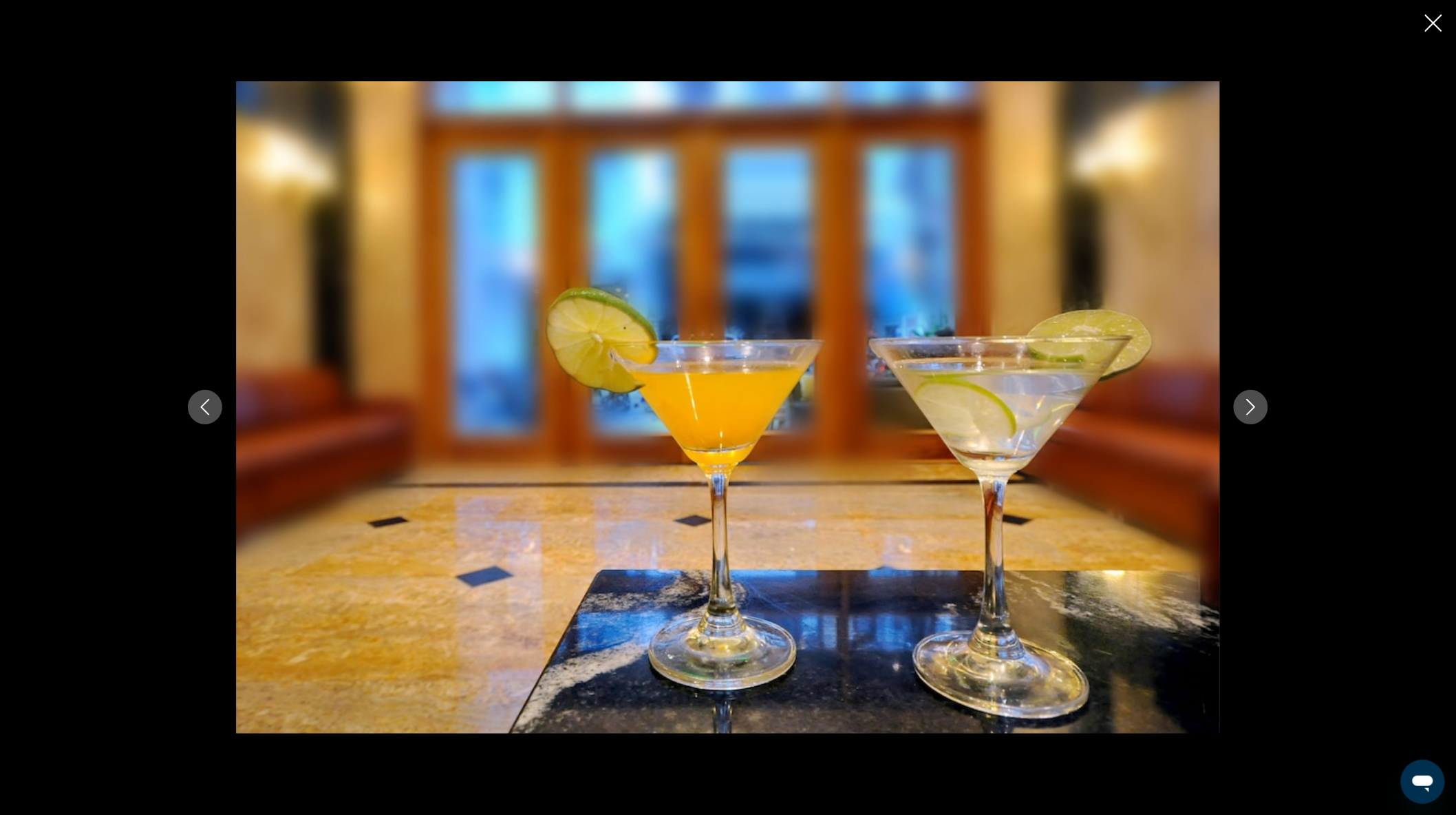
click at [1258, 405] on icon "Next image" at bounding box center [1251, 406] width 17 height 17
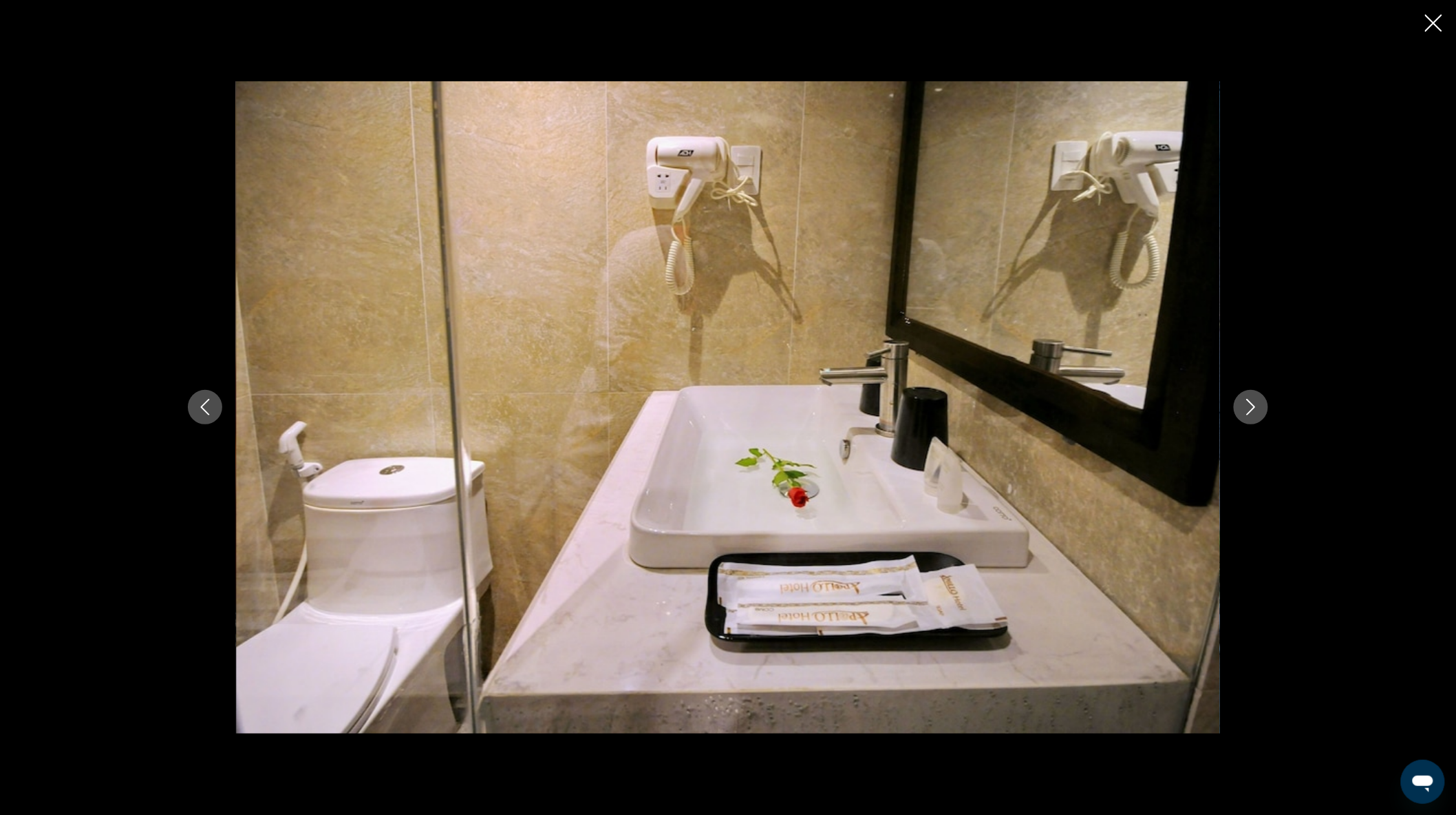
click at [1258, 405] on icon "Next image" at bounding box center [1251, 406] width 17 height 17
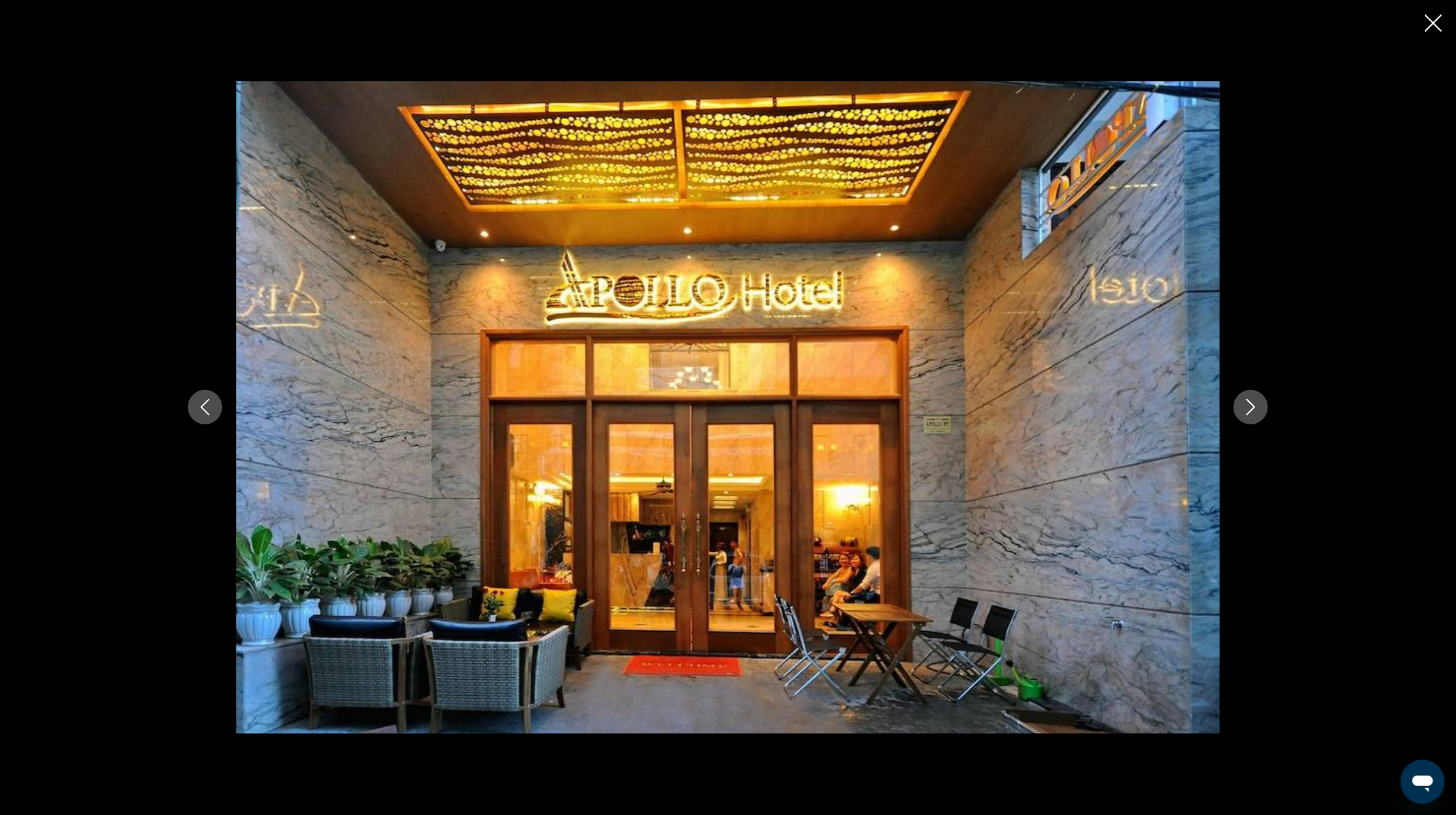
click at [1434, 20] on icon "Close slideshow" at bounding box center [1434, 23] width 17 height 17
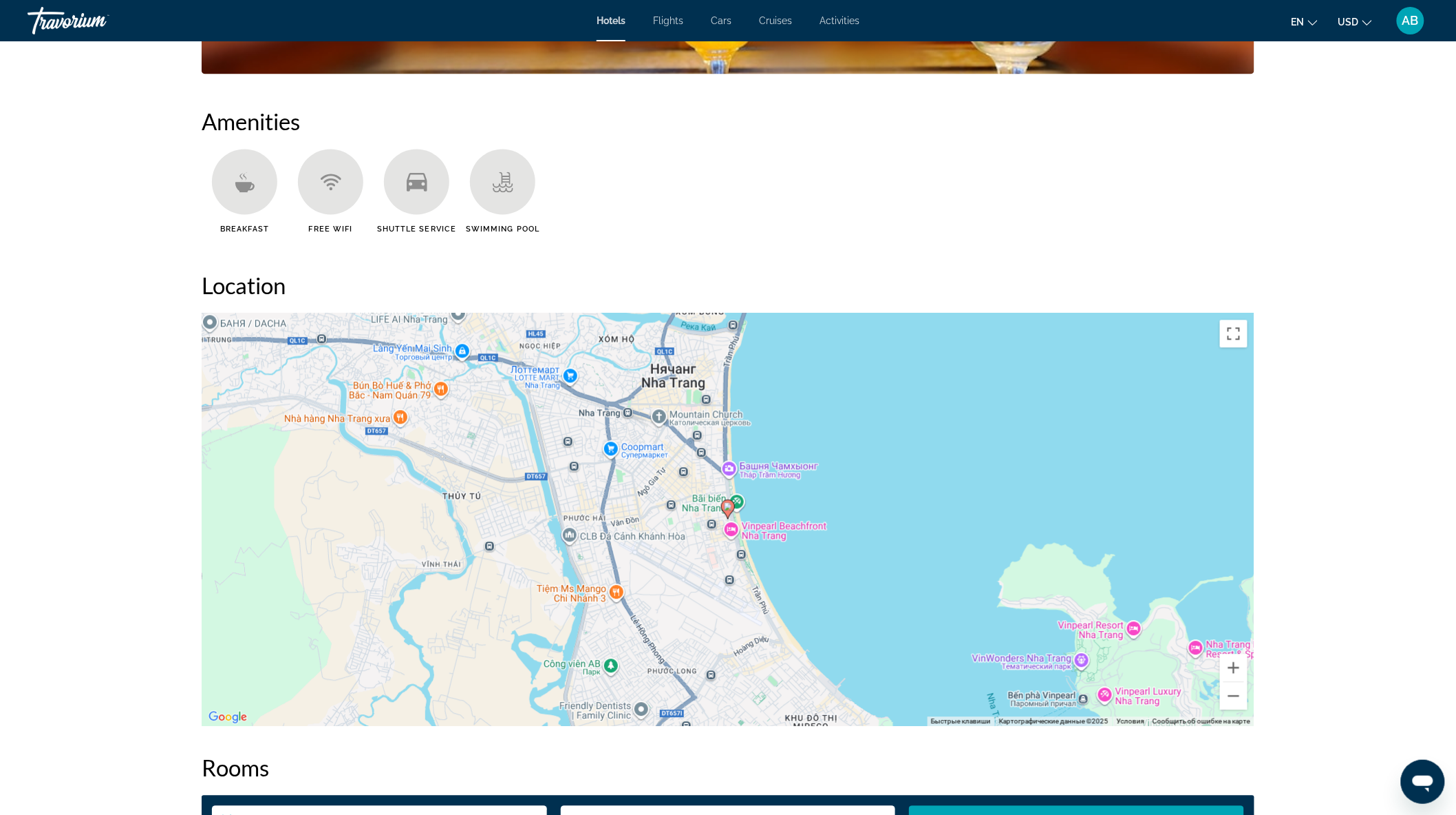
scroll to position [1071, 0]
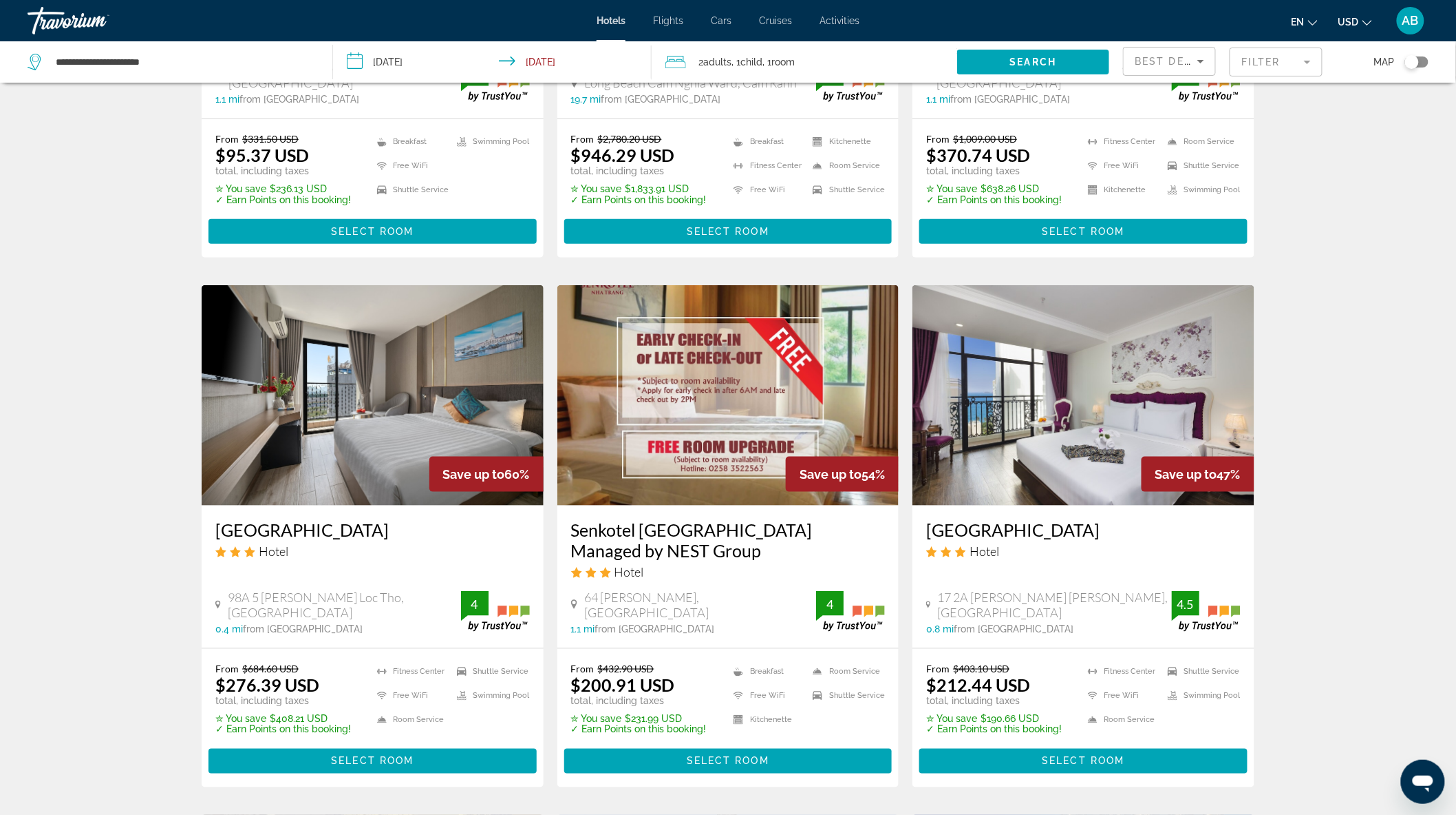
scroll to position [153, 0]
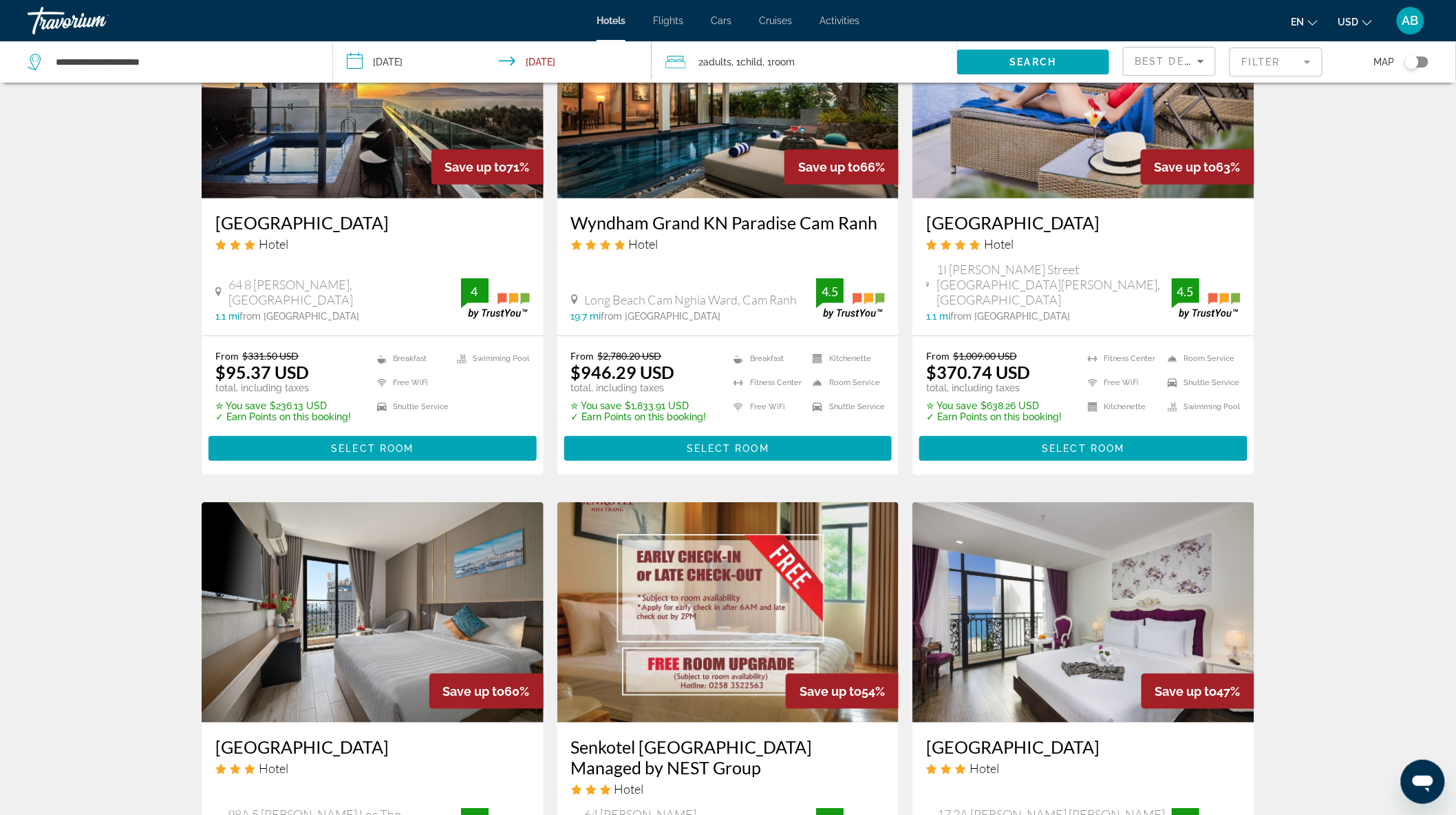
click at [1276, 57] on mat-form-field "Filter" at bounding box center [1277, 61] width 93 height 29
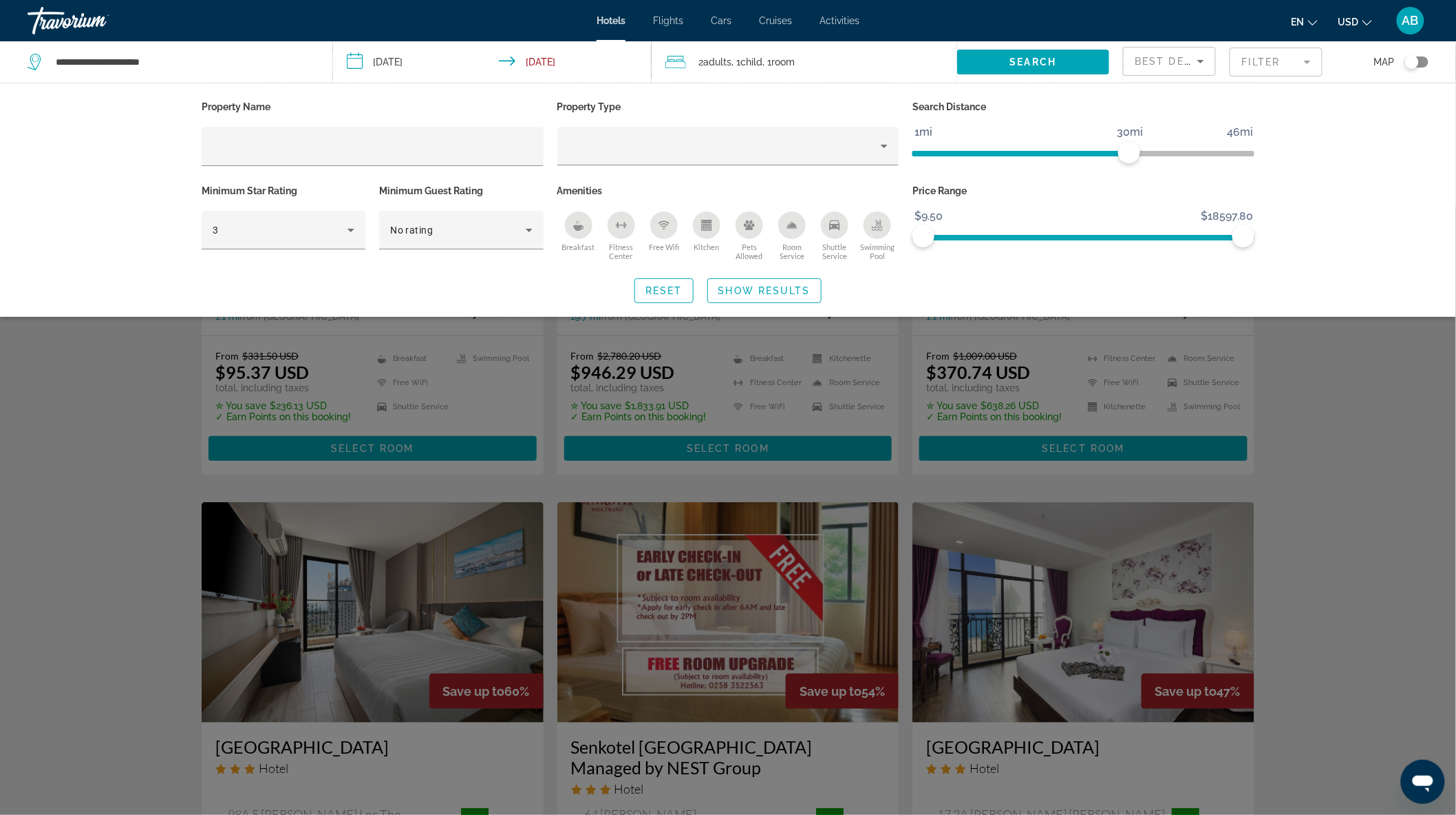
click at [577, 232] on div "Breakfast" at bounding box center [578, 224] width 28 height 28
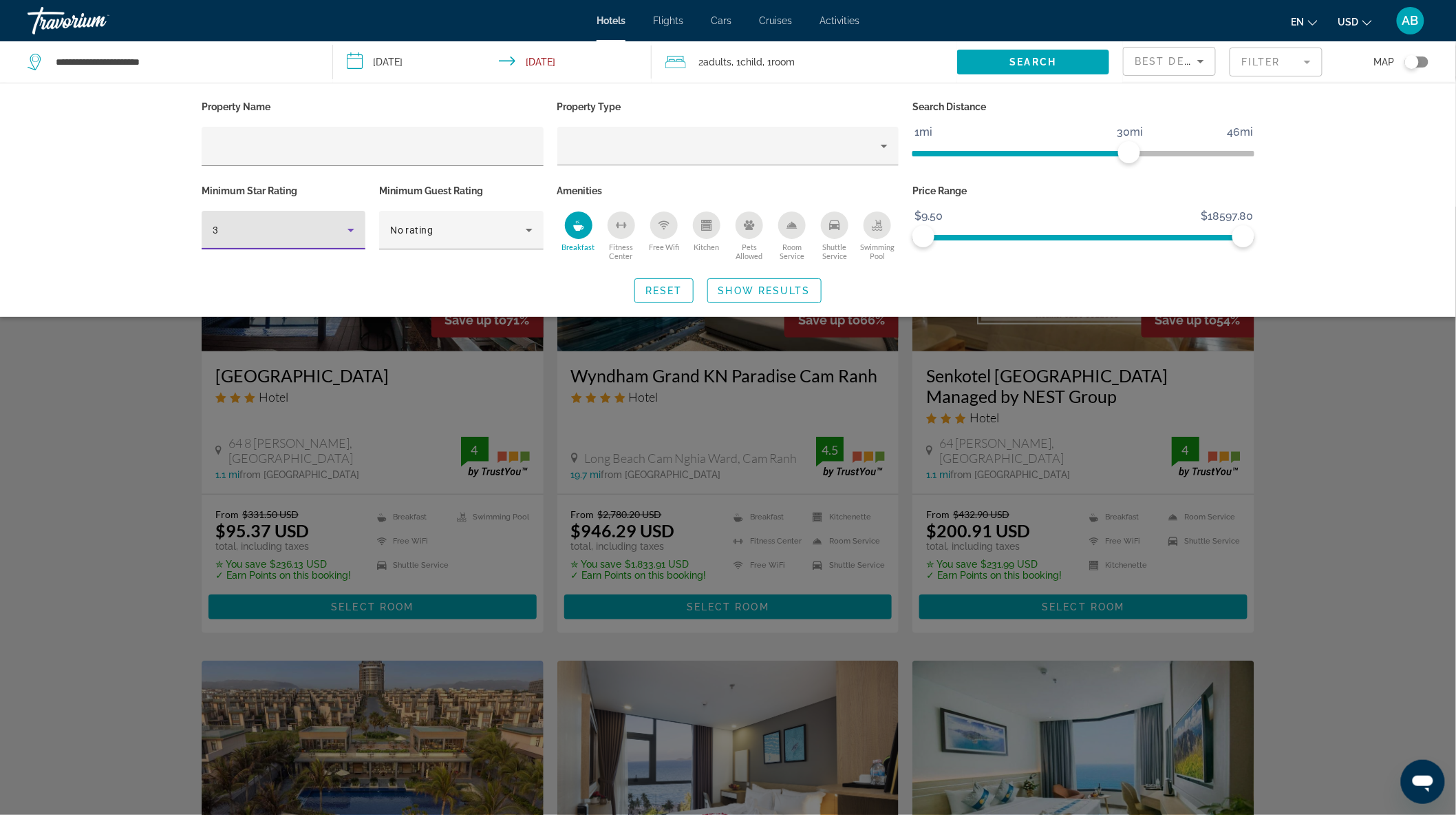
click at [351, 228] on icon "Hotel Filters" at bounding box center [351, 230] width 17 height 17
click at [253, 333] on mat-option "5" at bounding box center [283, 338] width 164 height 33
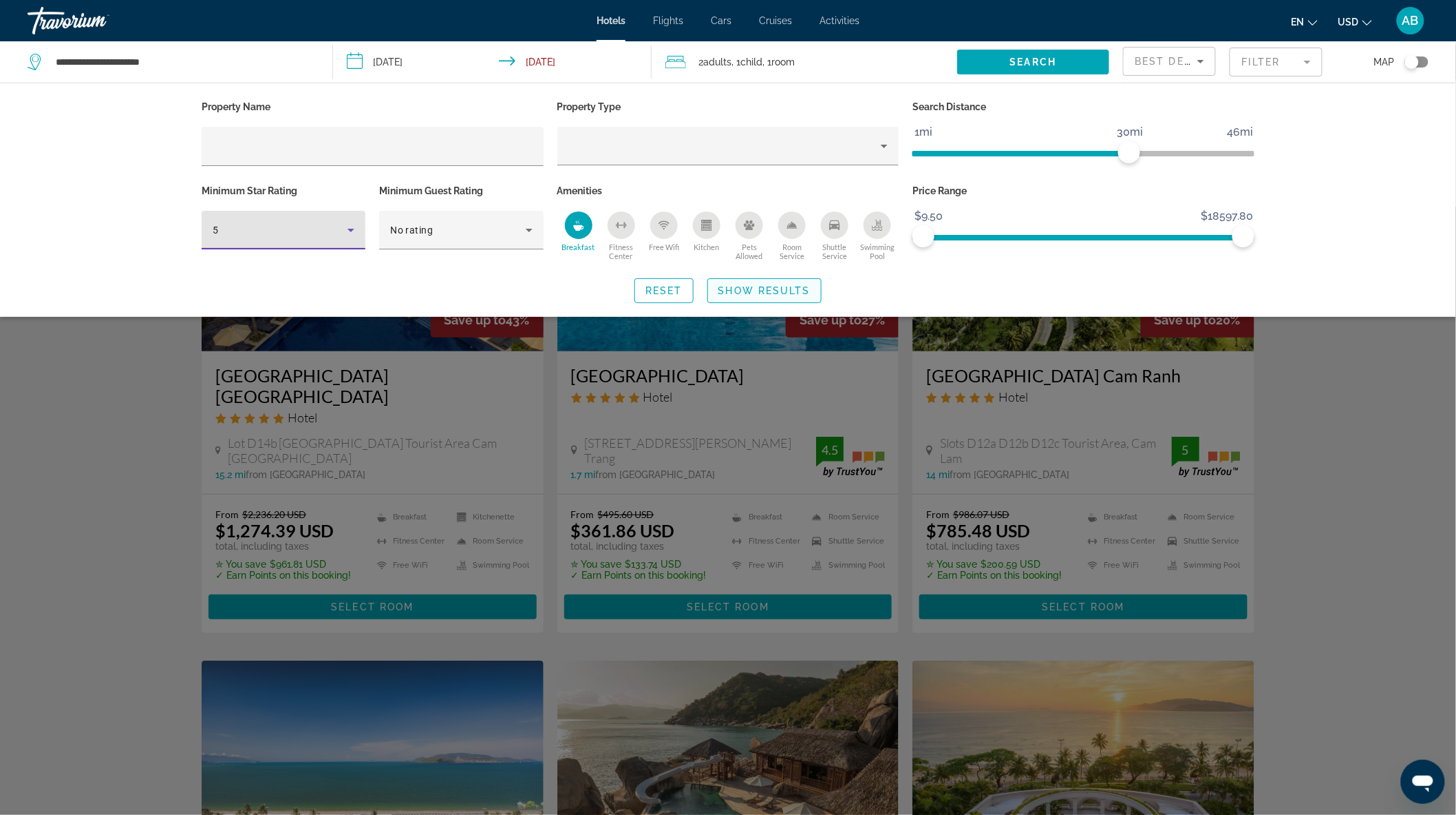
click at [755, 285] on span "Show Results" at bounding box center [764, 291] width 92 height 11
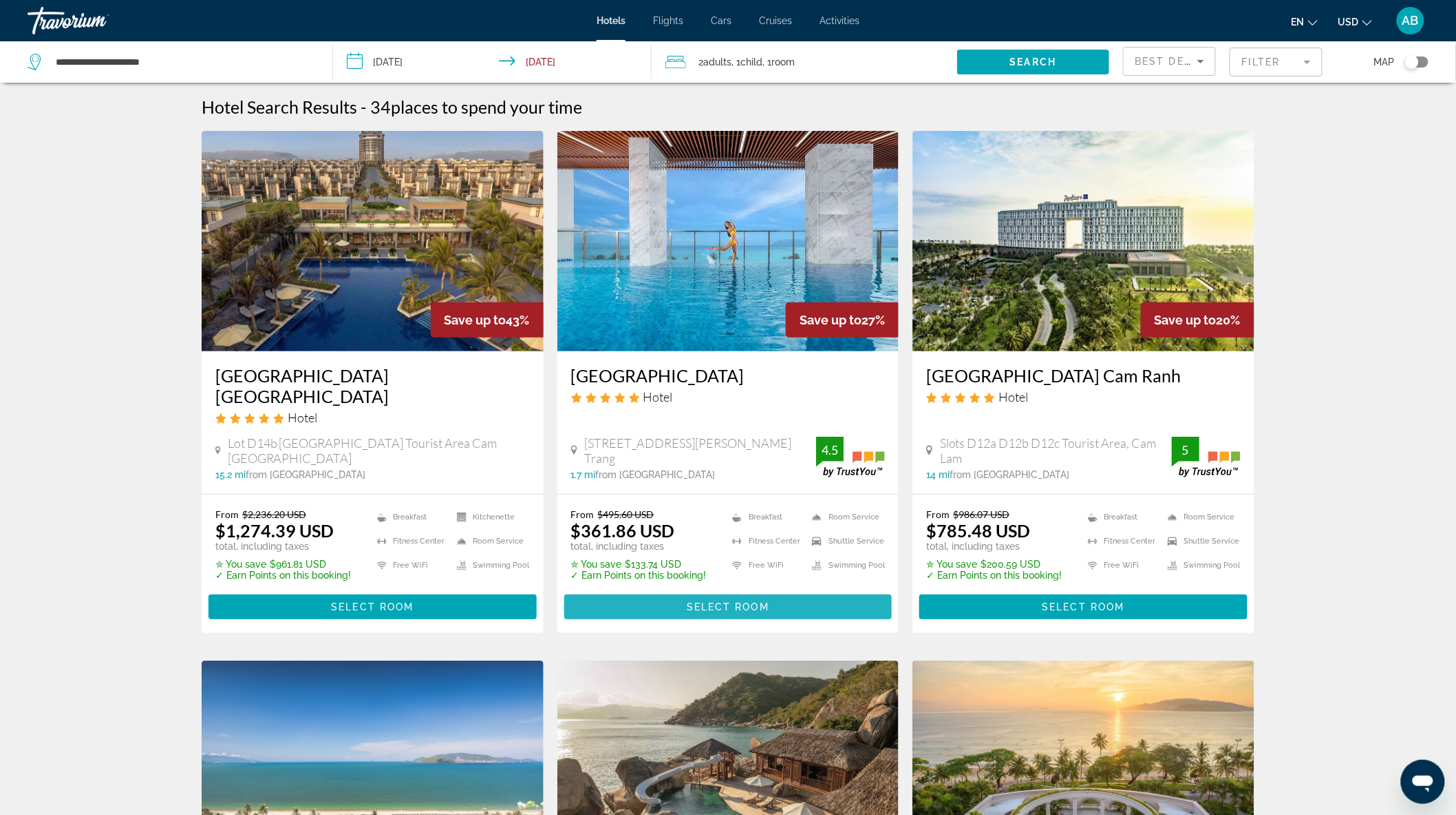
click at [754, 601] on span "Select Room" at bounding box center [728, 606] width 83 height 11
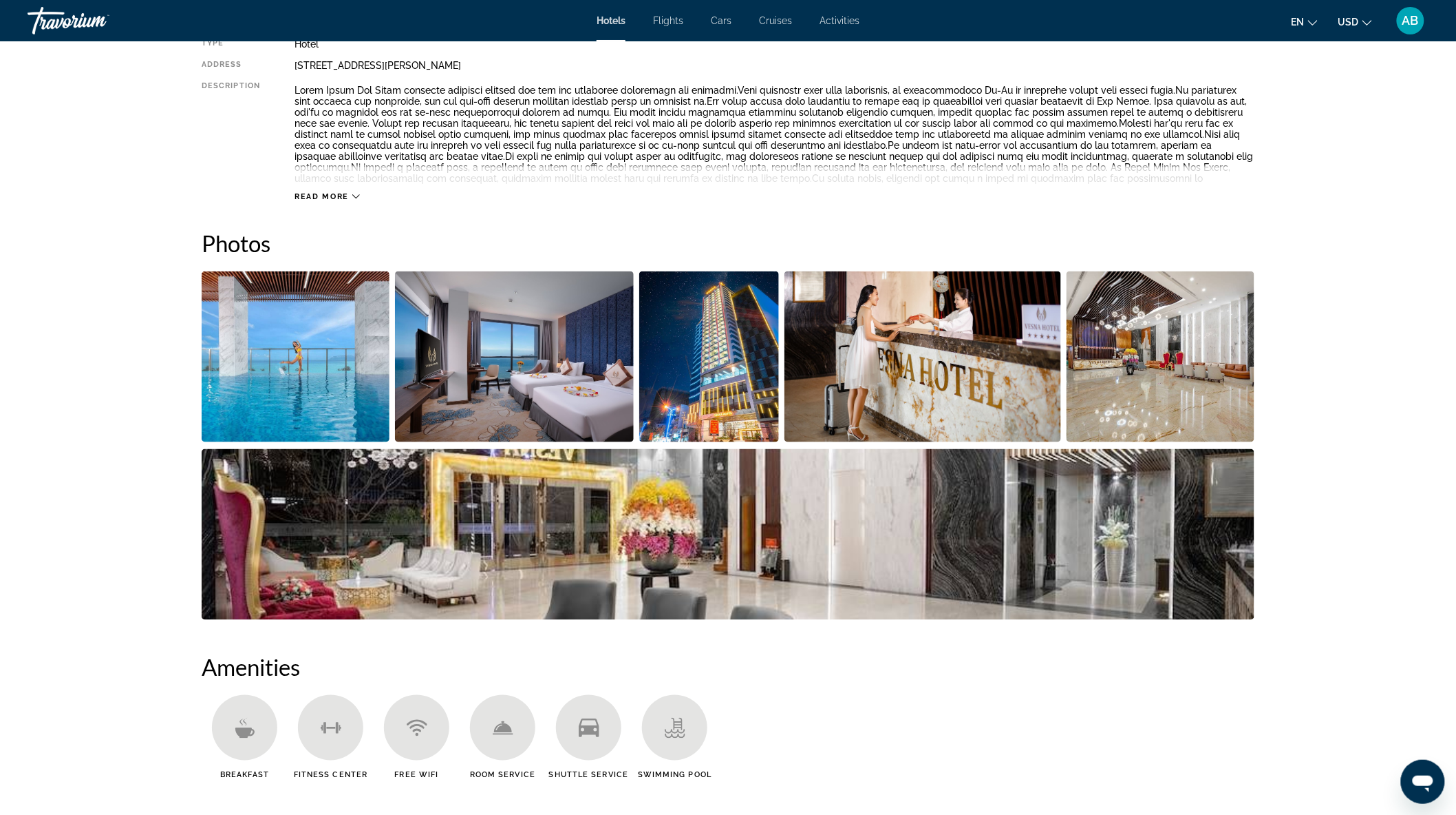
scroll to position [535, 0]
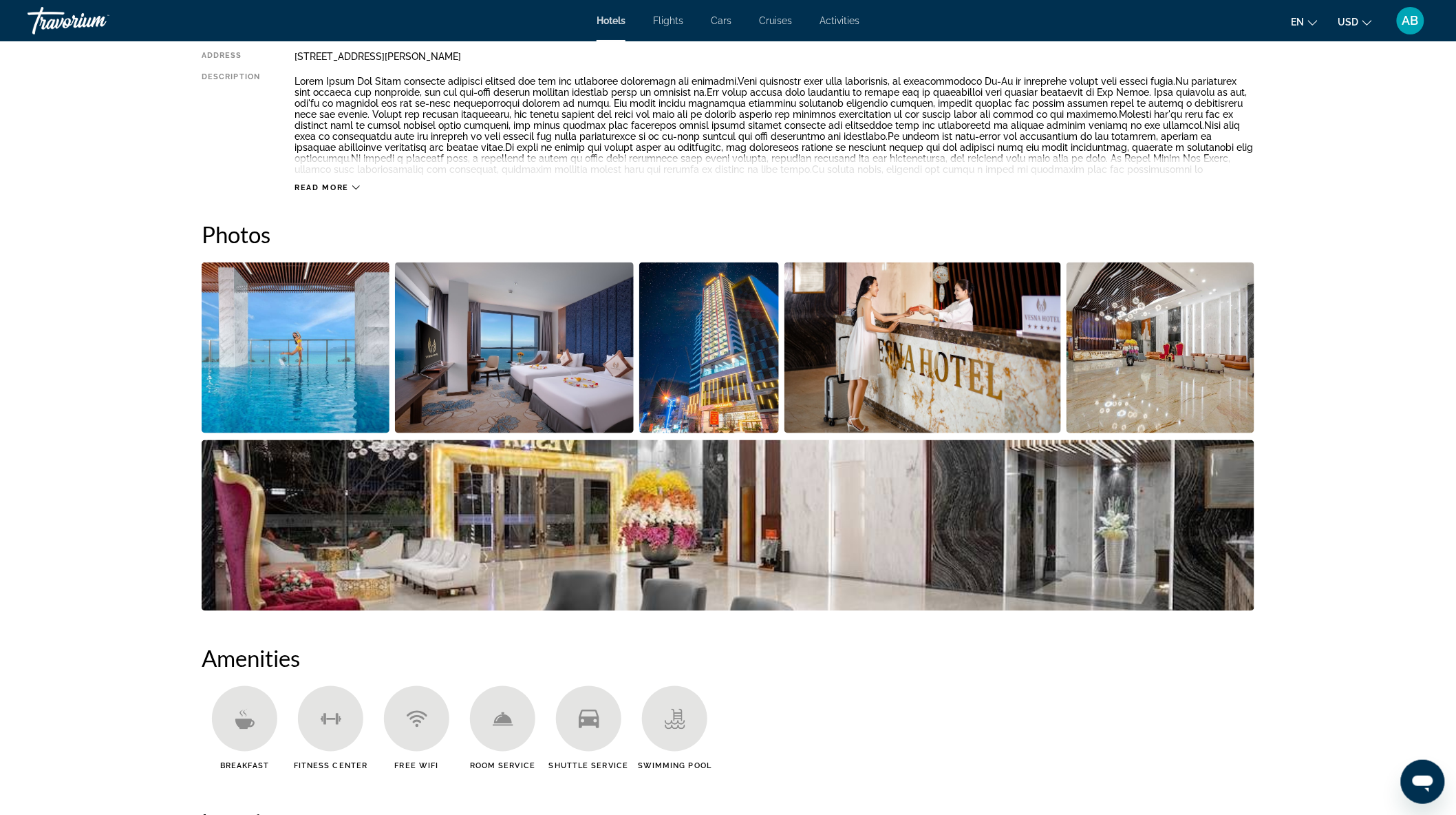
click at [318, 360] on img "Open full-screen image slider" at bounding box center [295, 347] width 188 height 171
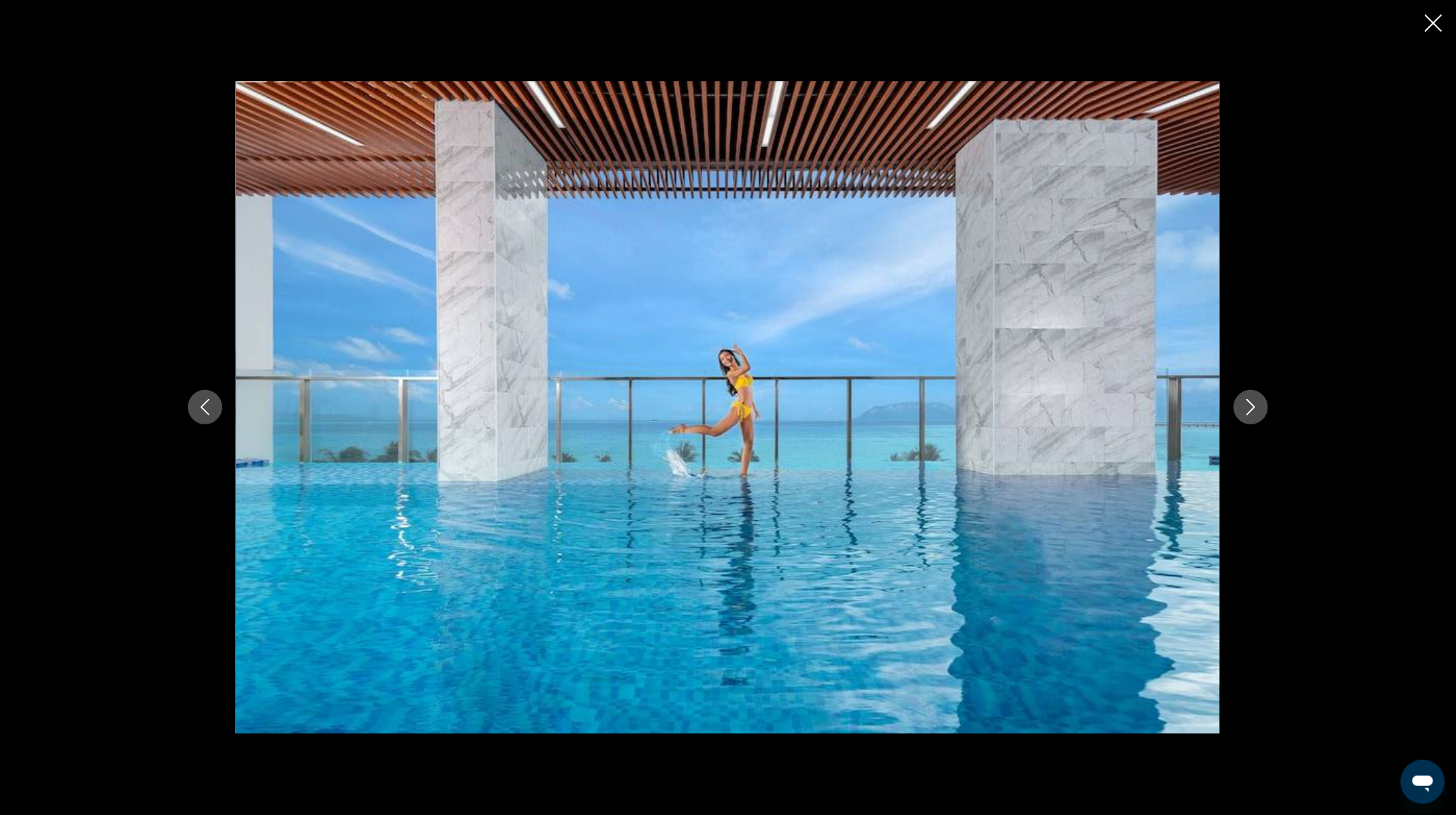
click at [1260, 412] on button "Next image" at bounding box center [1251, 407] width 35 height 35
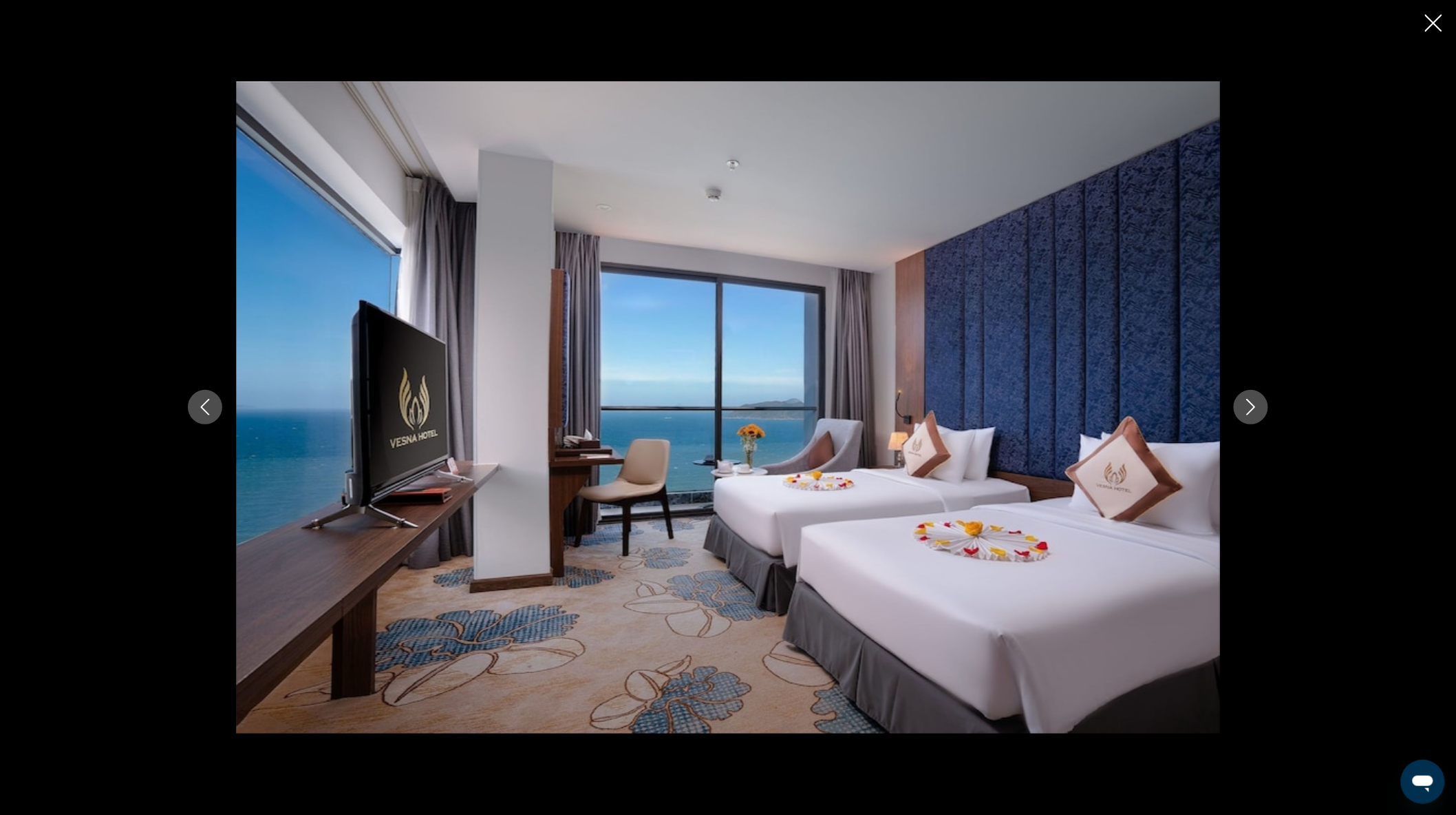
click at [1255, 408] on icon "Next image" at bounding box center [1251, 407] width 9 height 17
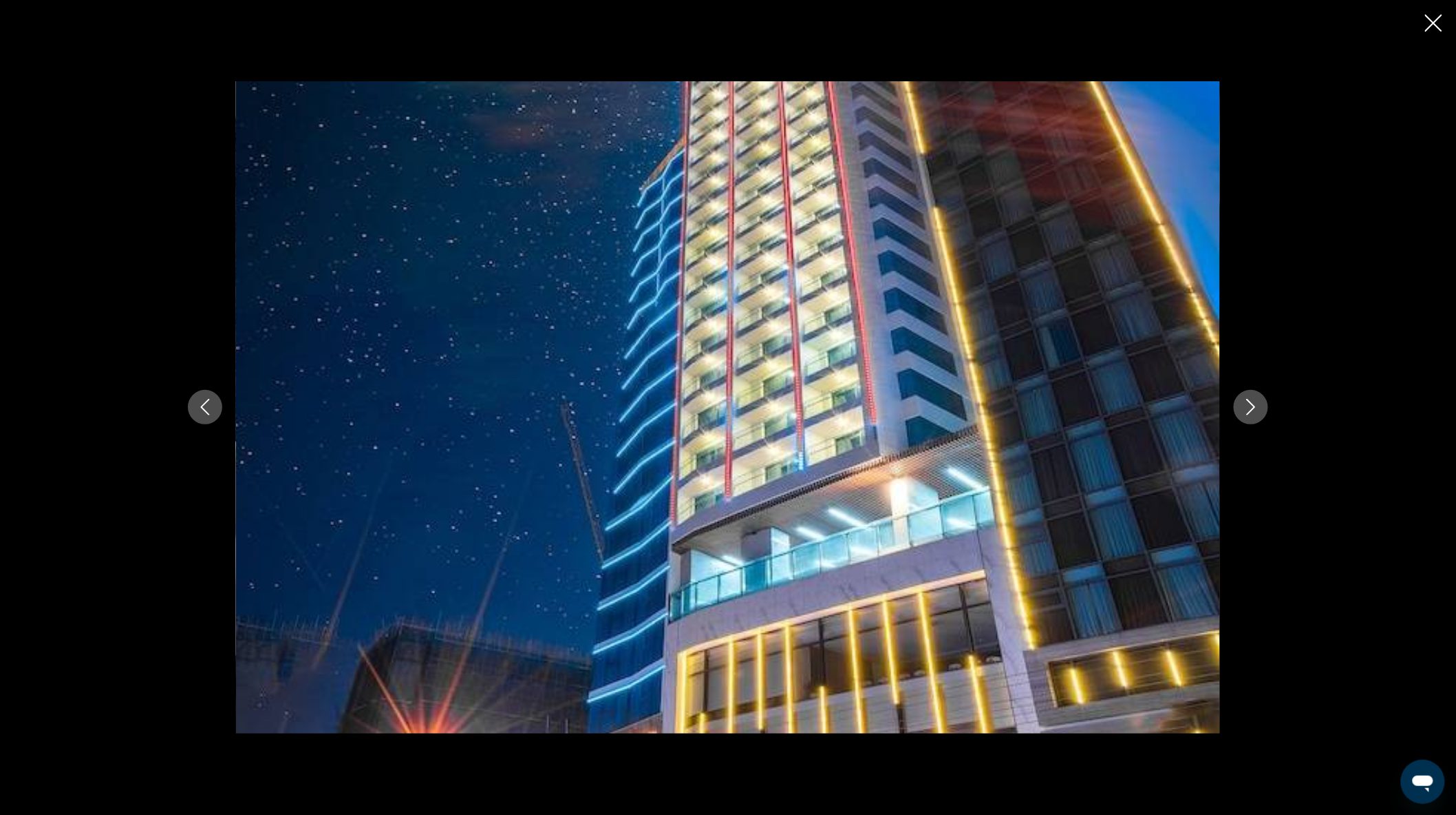
click at [1255, 408] on icon "Next image" at bounding box center [1251, 407] width 9 height 17
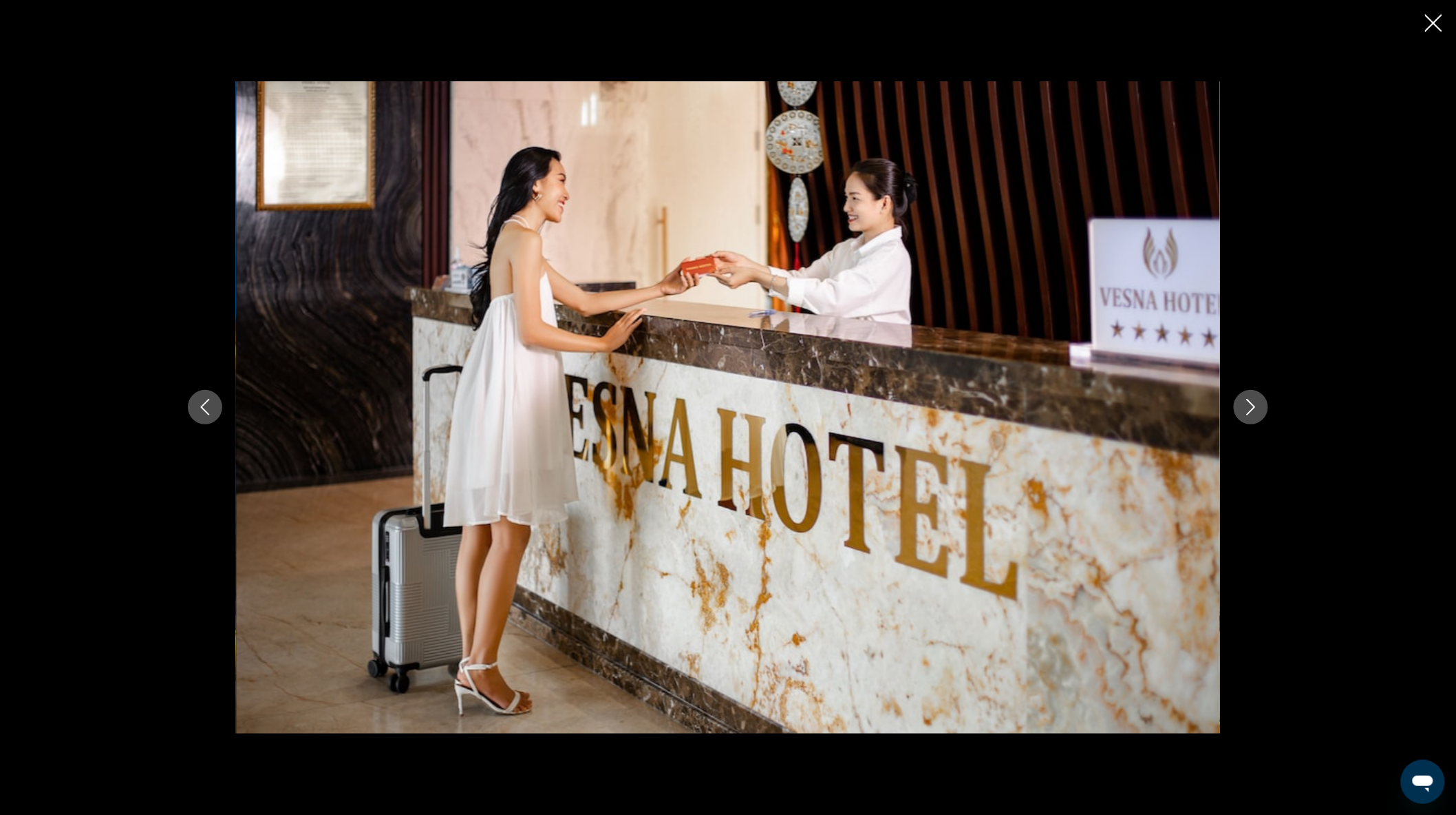
click at [1255, 408] on icon "Next image" at bounding box center [1251, 407] width 9 height 17
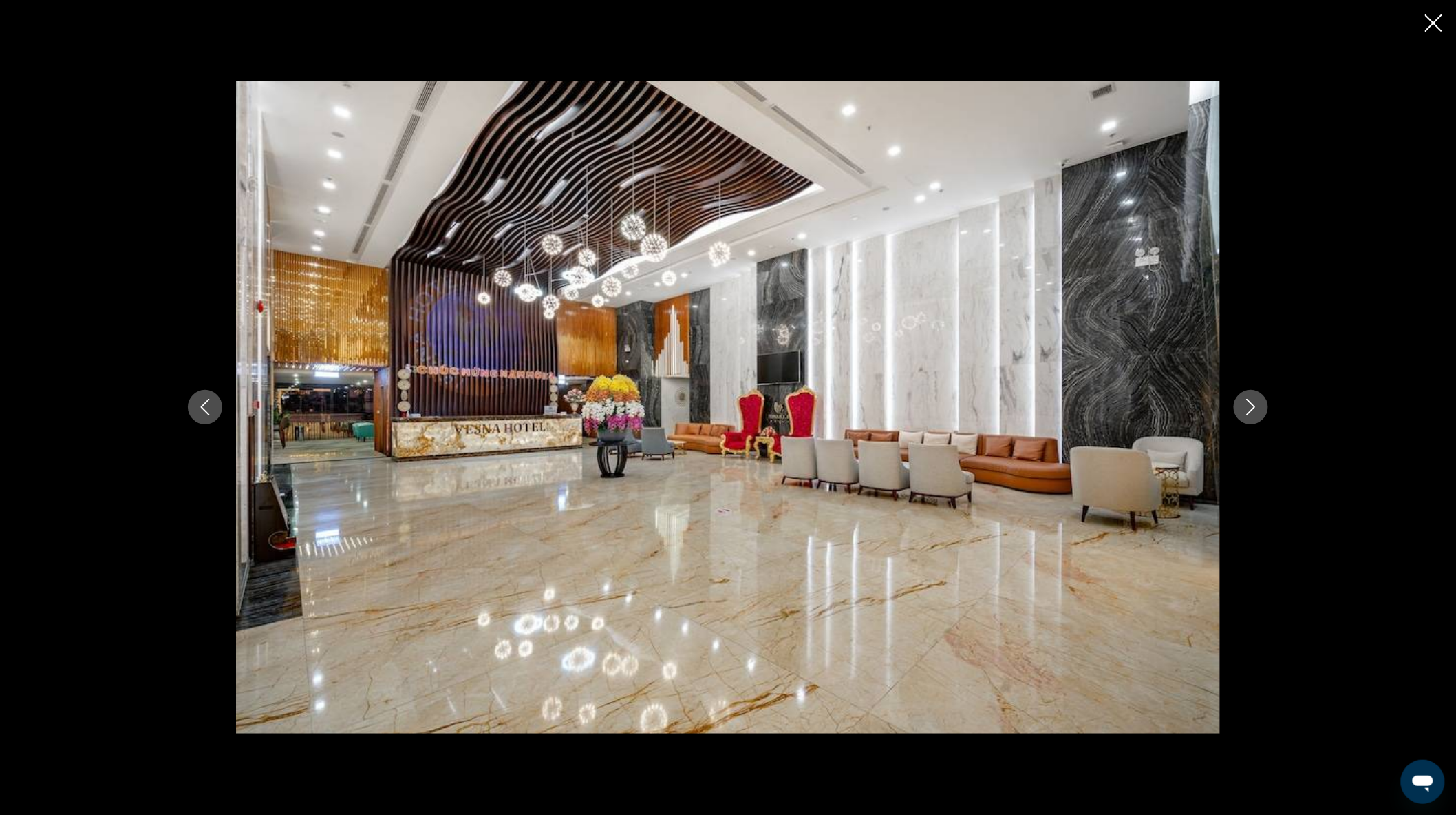
click at [1255, 408] on icon "Next image" at bounding box center [1251, 407] width 9 height 17
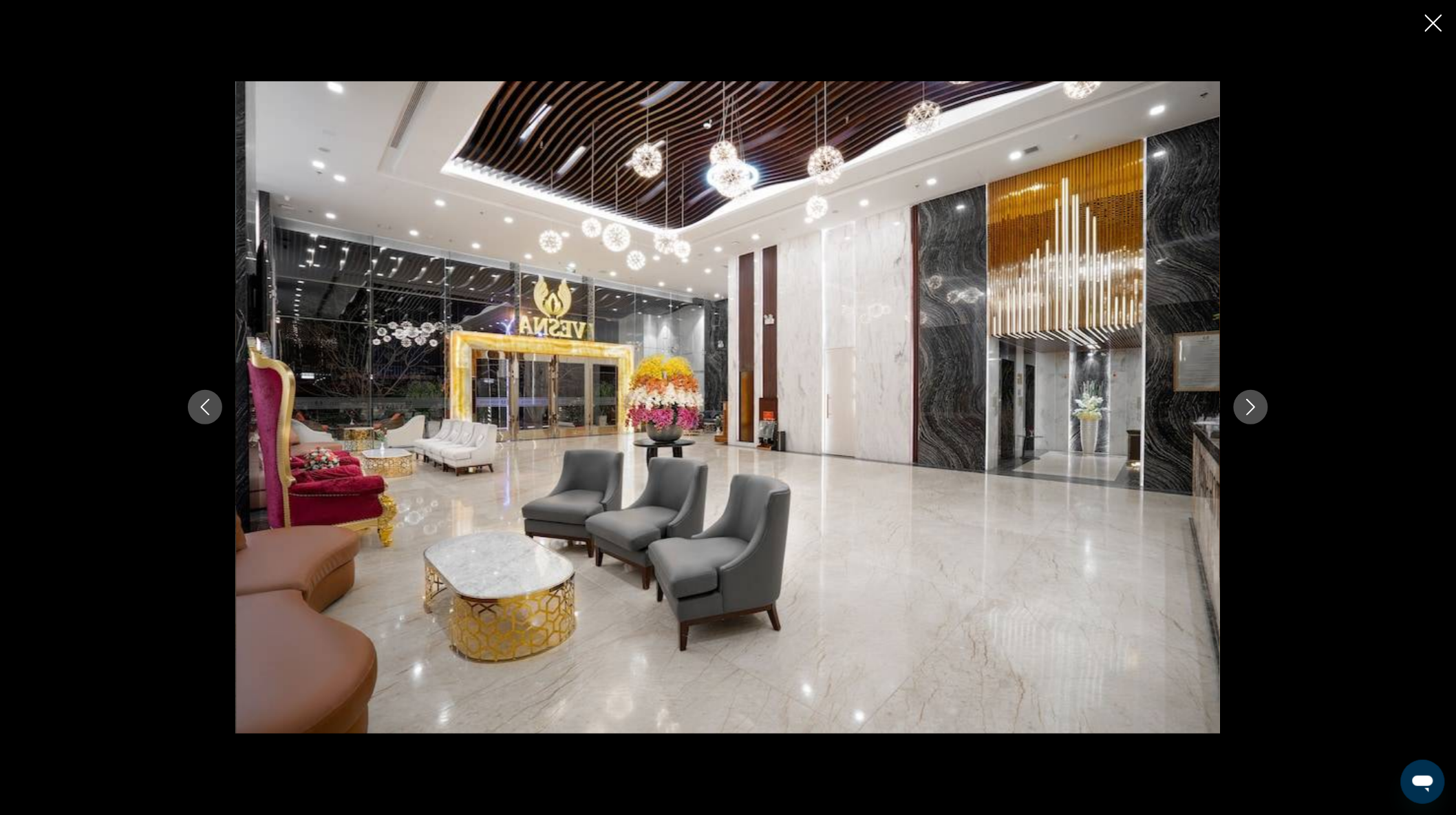
click at [1255, 408] on icon "Next image" at bounding box center [1251, 407] width 9 height 17
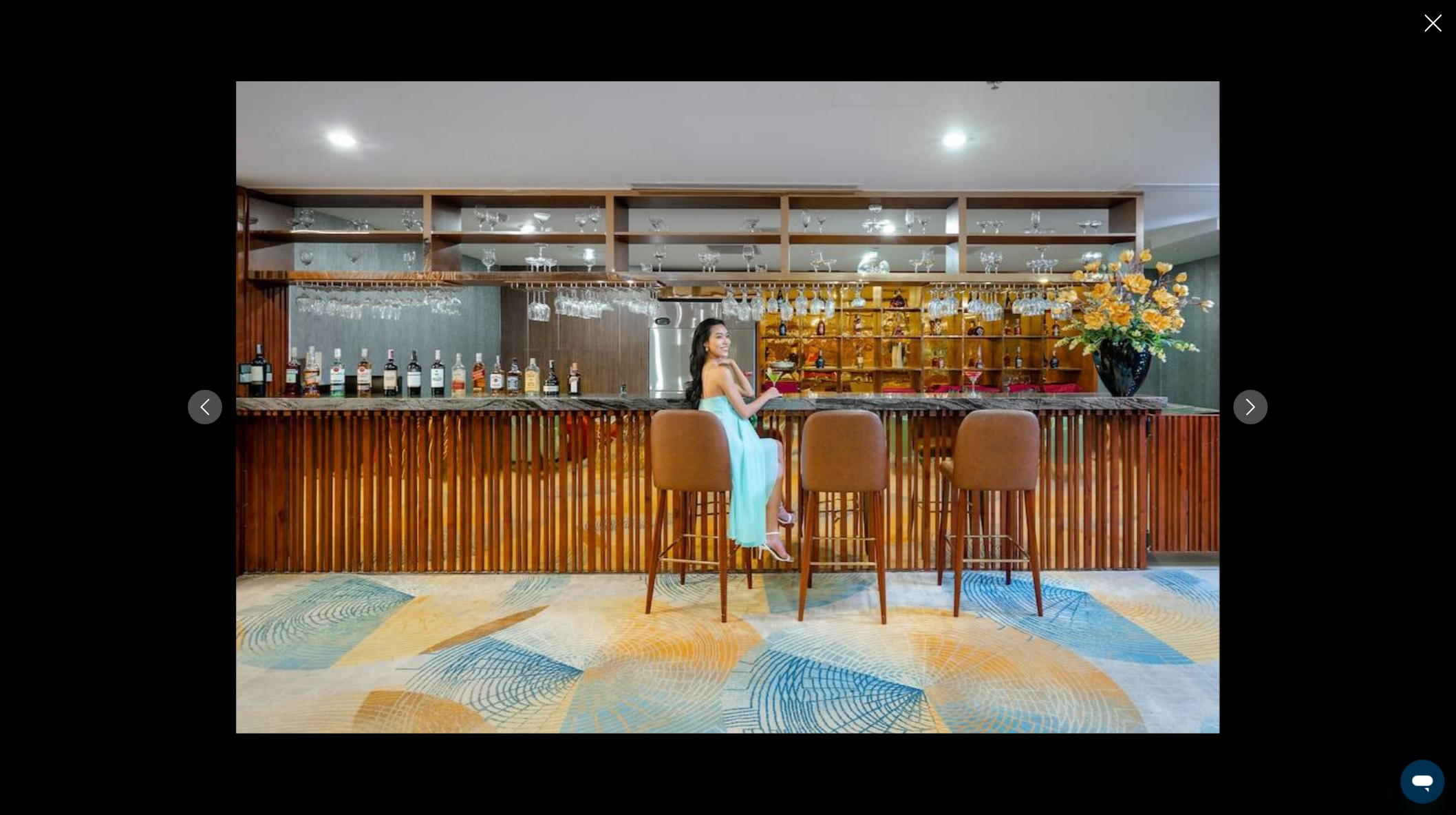
click at [1432, 20] on icon "Close slideshow" at bounding box center [1434, 23] width 17 height 17
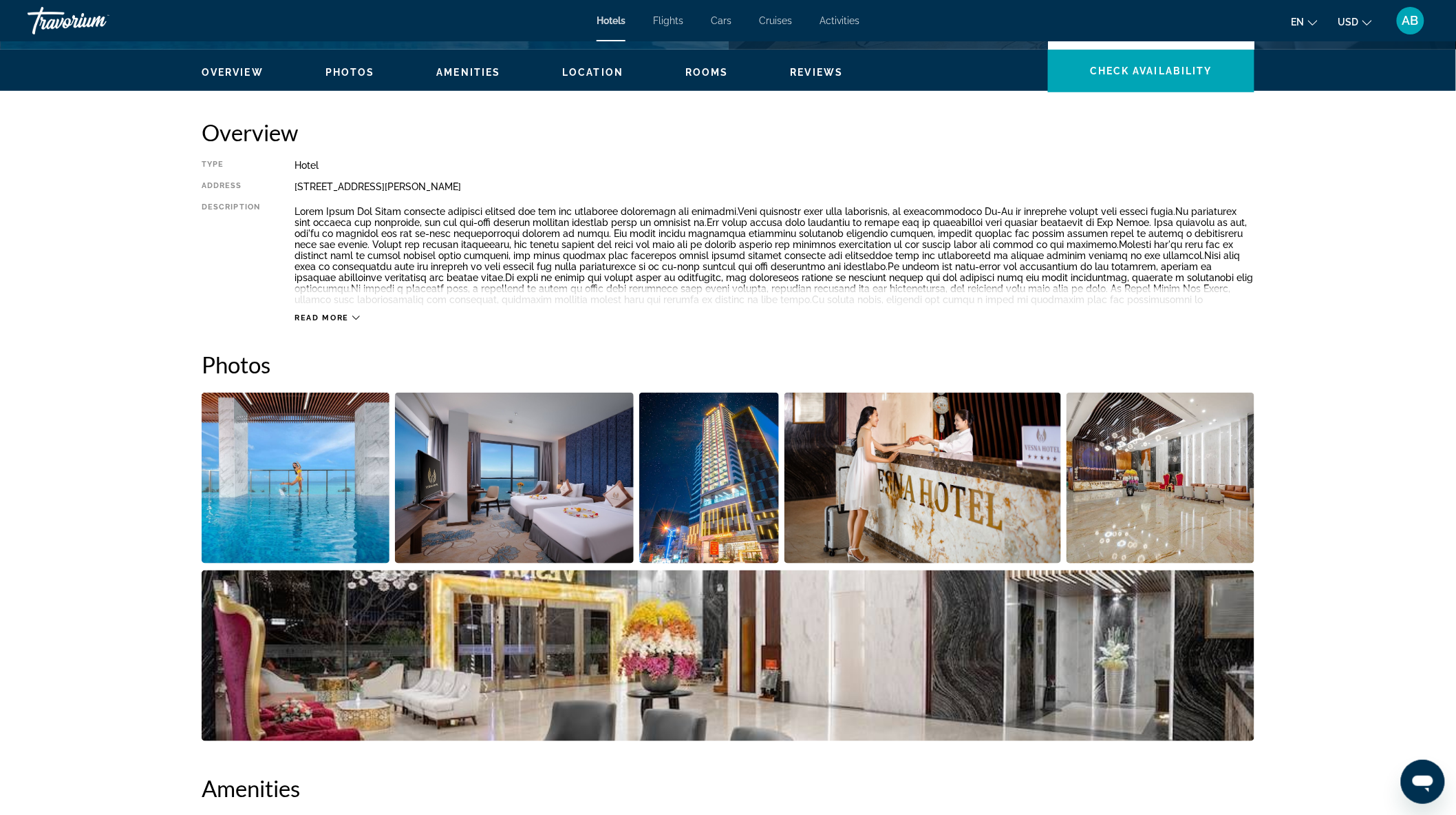
scroll to position [229, 0]
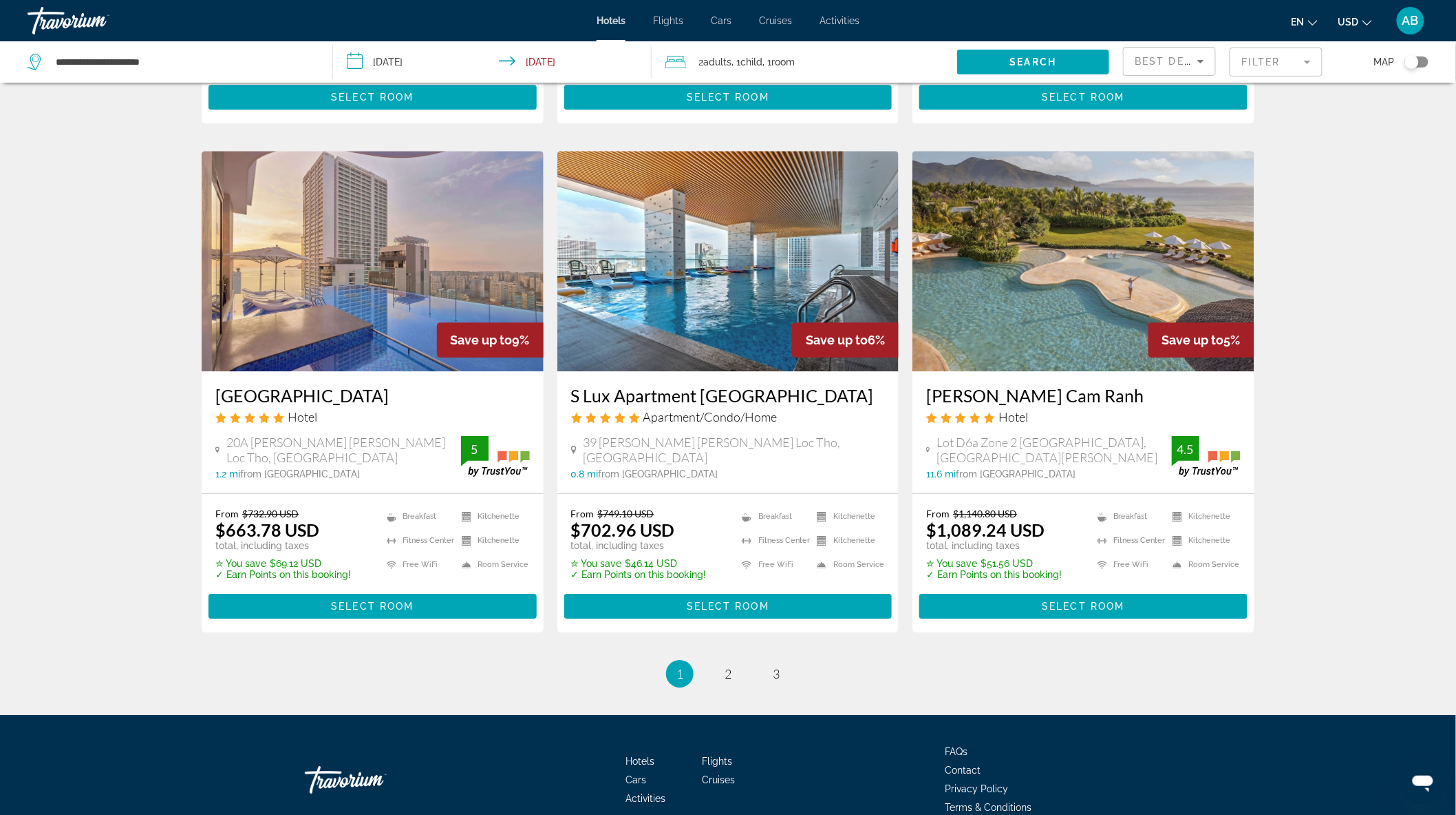
scroll to position [1575, 0]
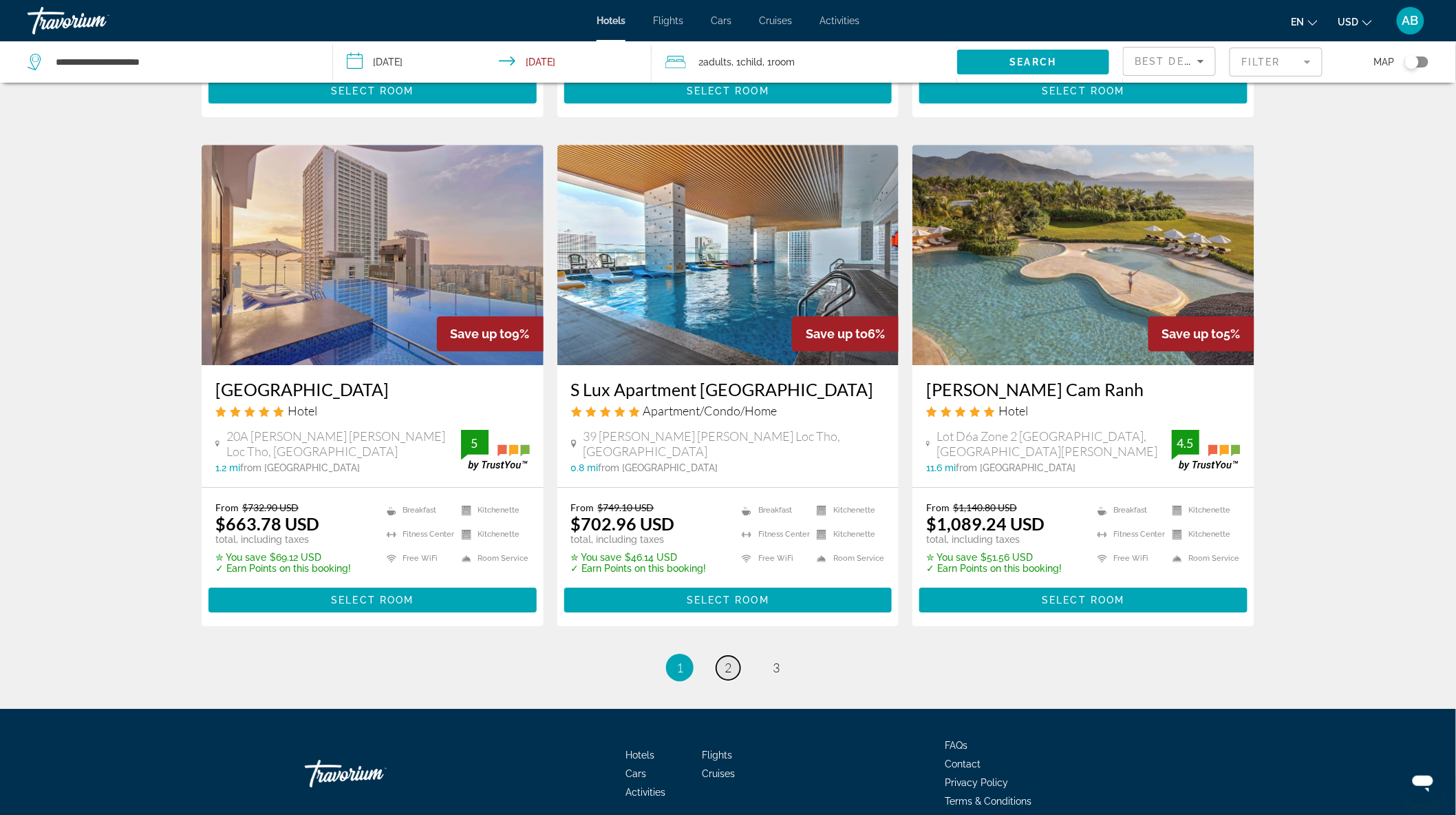
click at [730, 660] on span "2" at bounding box center [728, 667] width 7 height 15
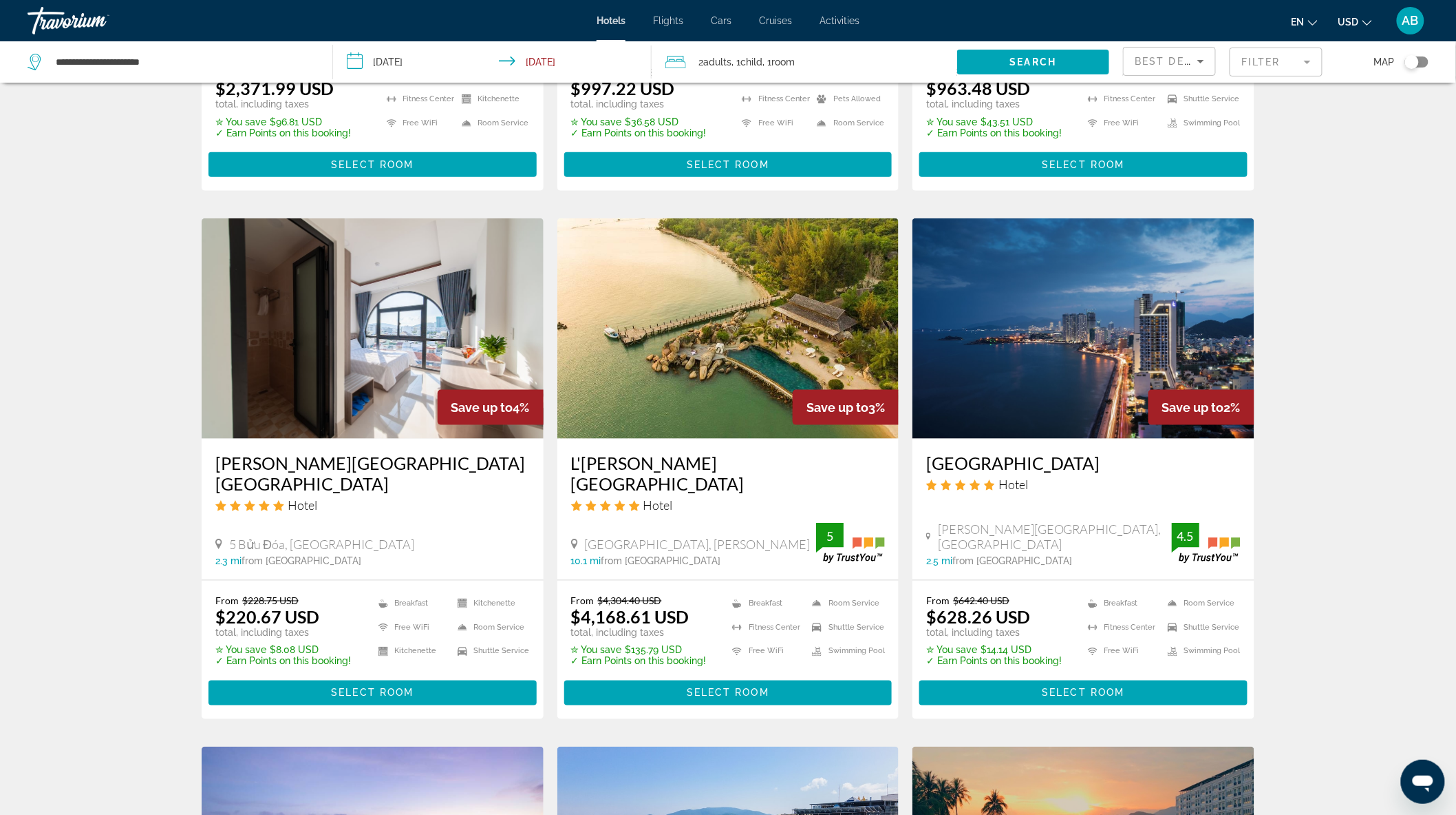
scroll to position [458, 0]
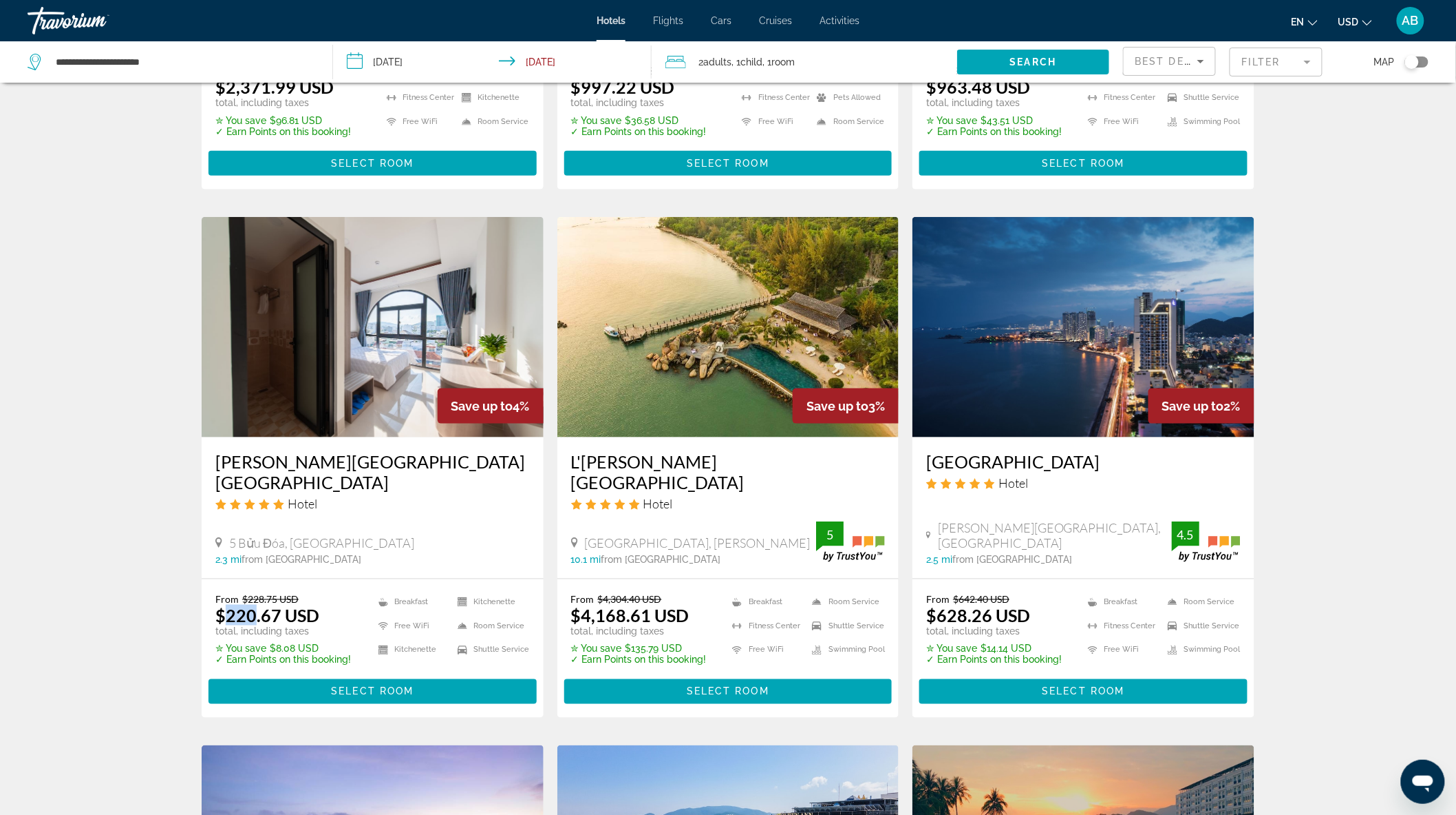
drag, startPoint x: 224, startPoint y: 582, endPoint x: 257, endPoint y: 580, distance: 33.1
click at [257, 605] on ins "$220.67 USD" at bounding box center [268, 615] width 104 height 20
click at [387, 496] on div "Hotel" at bounding box center [373, 503] width 315 height 15
click at [418, 675] on span "Main content" at bounding box center [372, 691] width 328 height 33
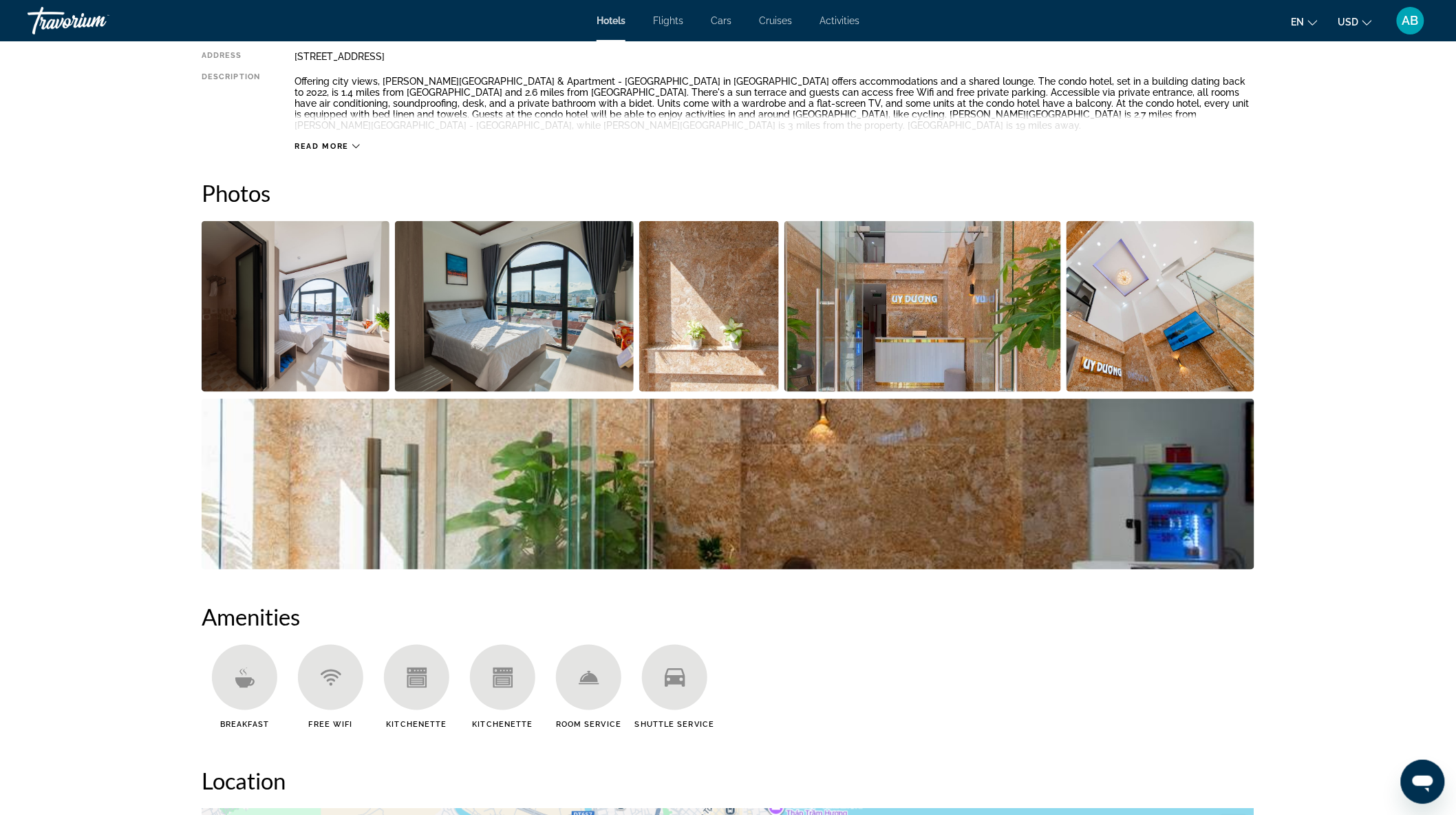
scroll to position [229, 0]
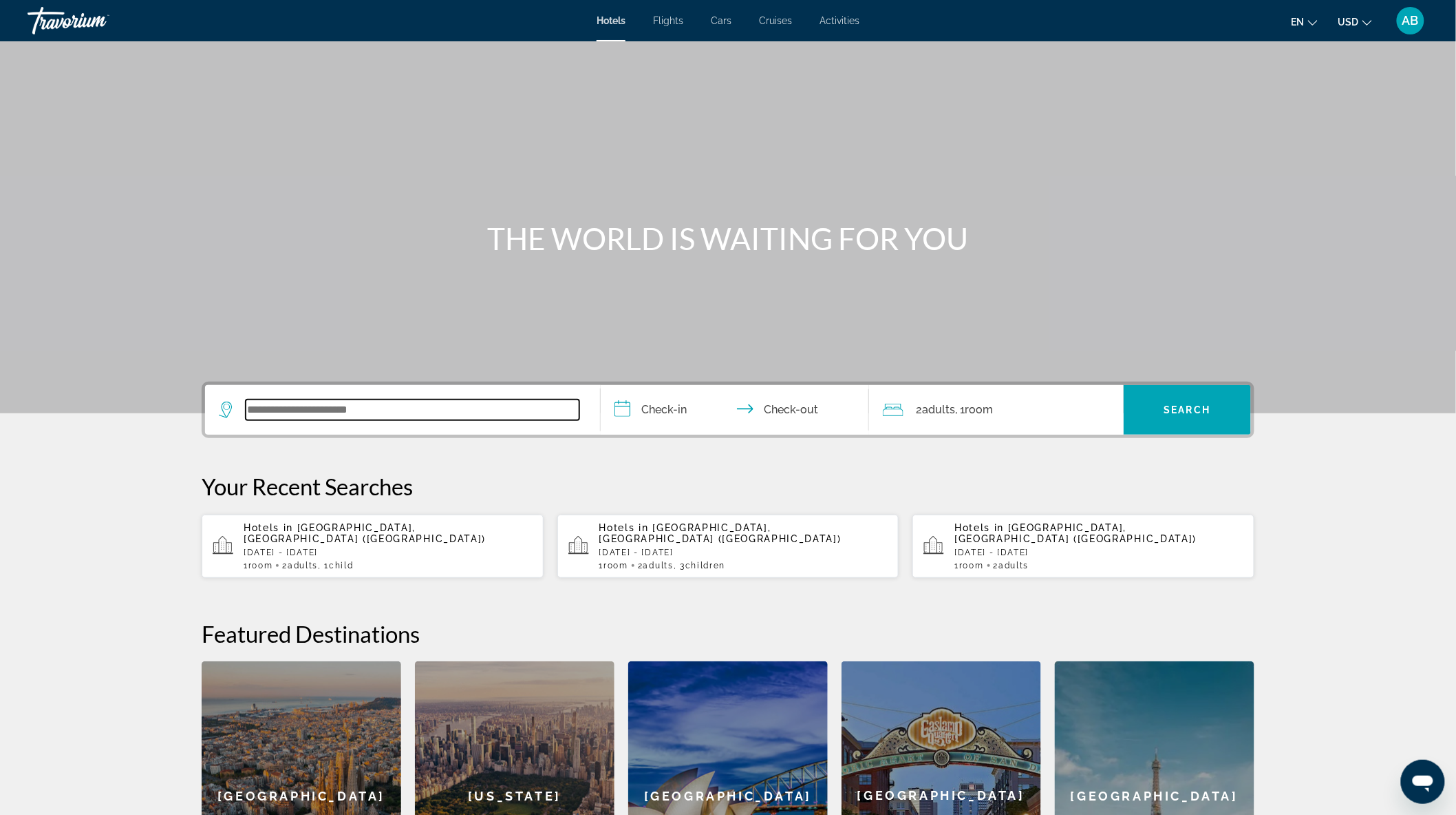
click at [346, 409] on input "Search widget" at bounding box center [412, 409] width 334 height 20
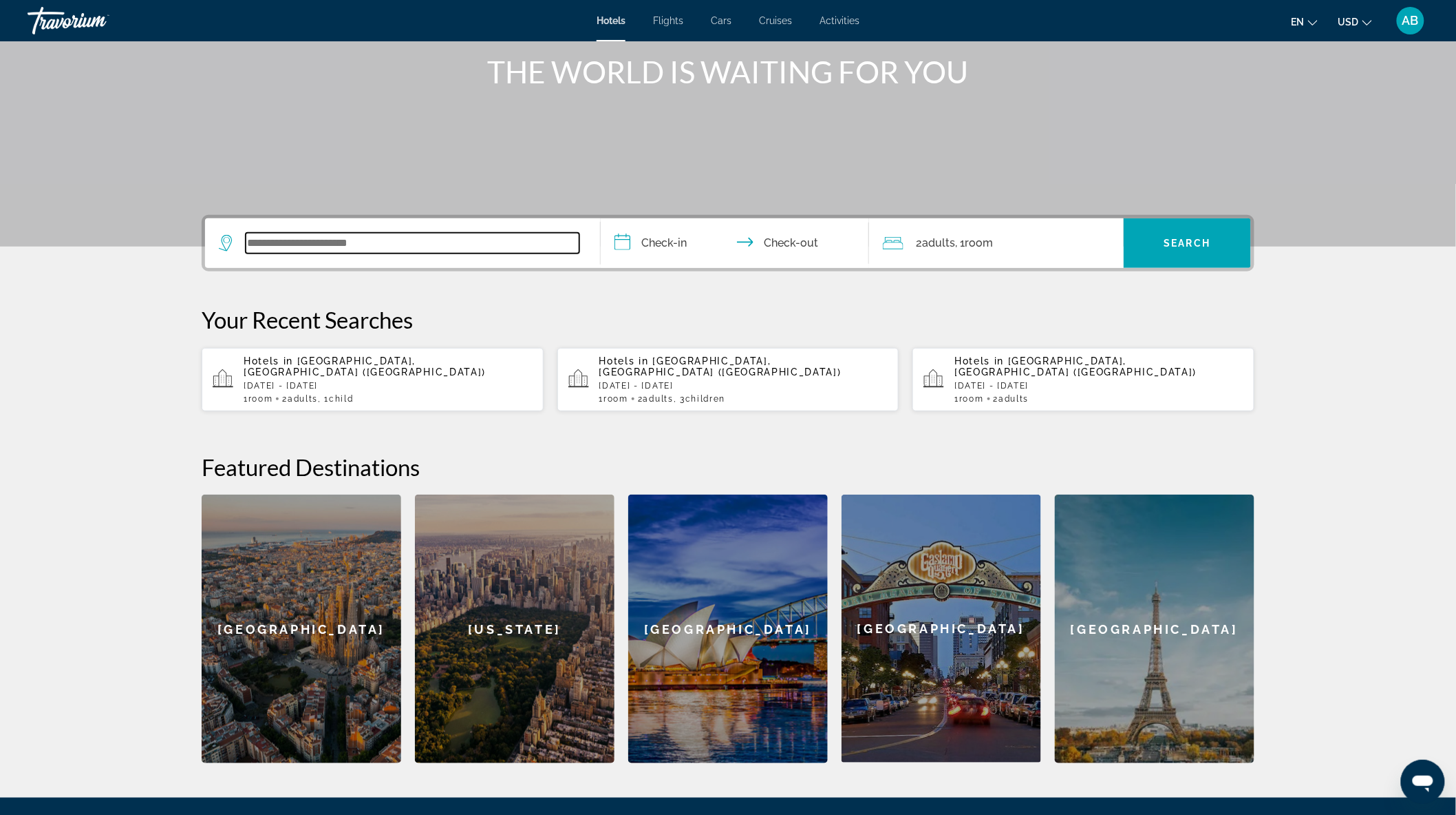
scroll to position [153, 0]
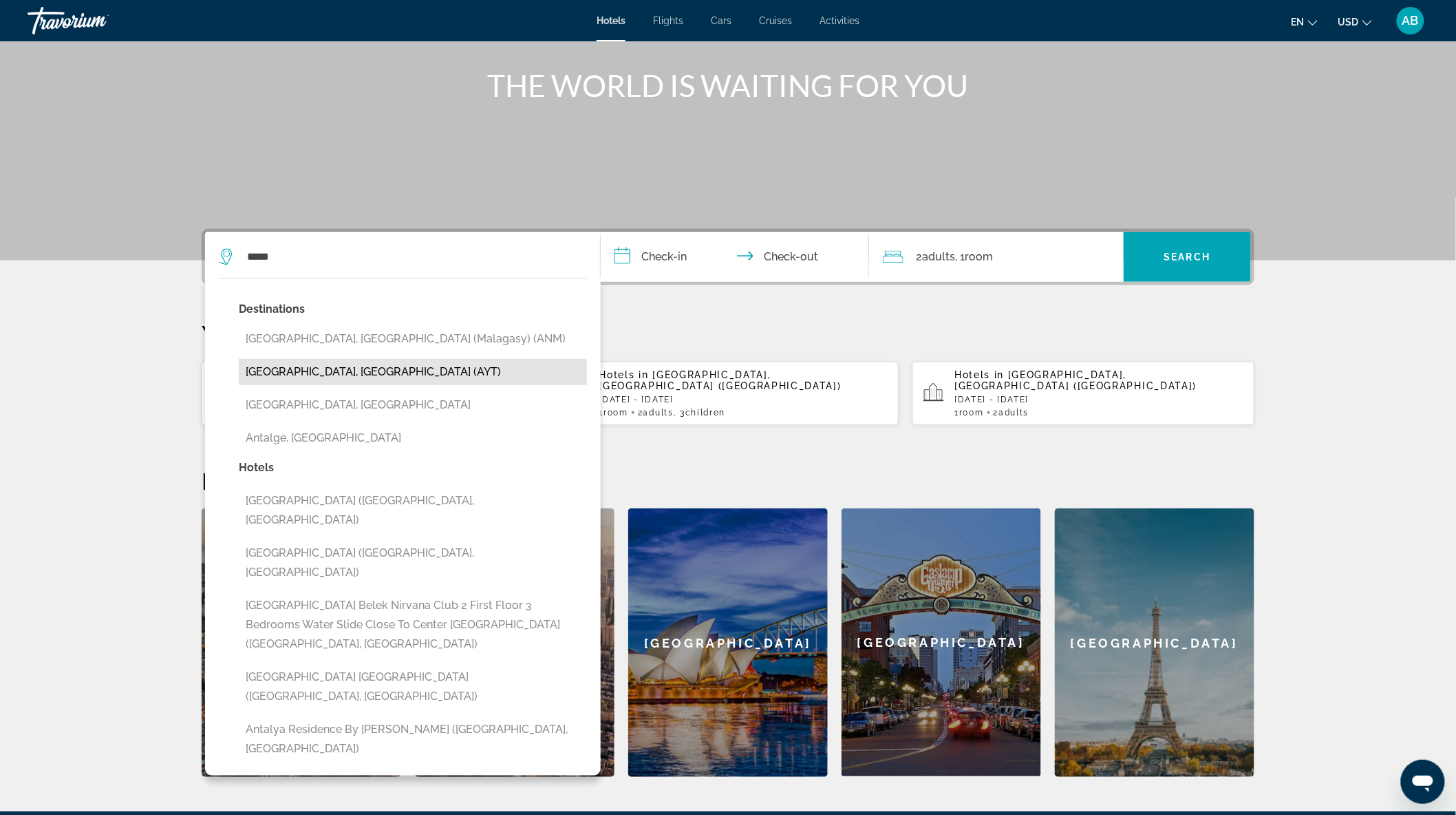
click at [359, 365] on button "Antalya, Turkey (AYT)" at bounding box center [412, 372] width 349 height 26
type input "**********"
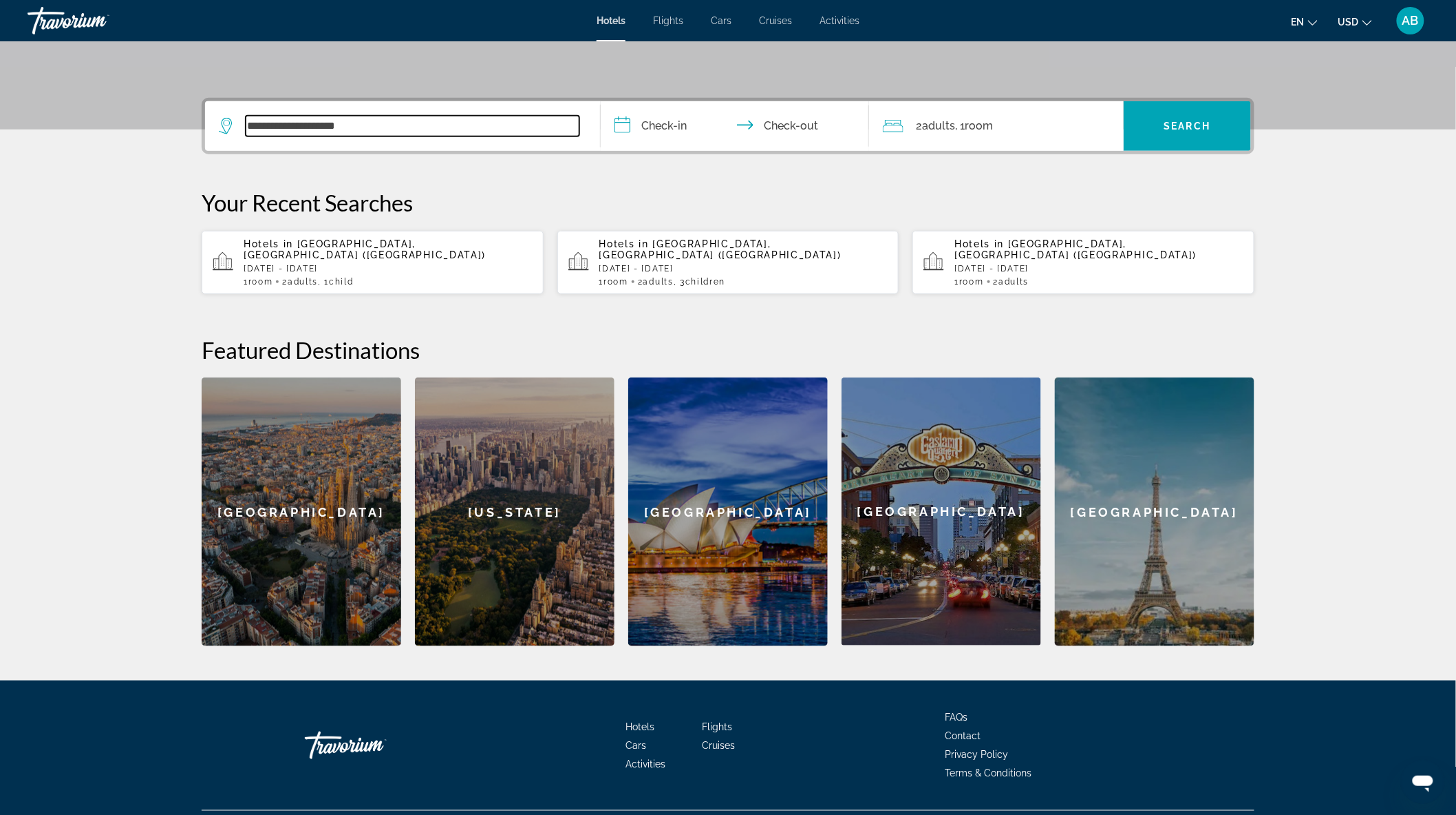
scroll to position [306, 0]
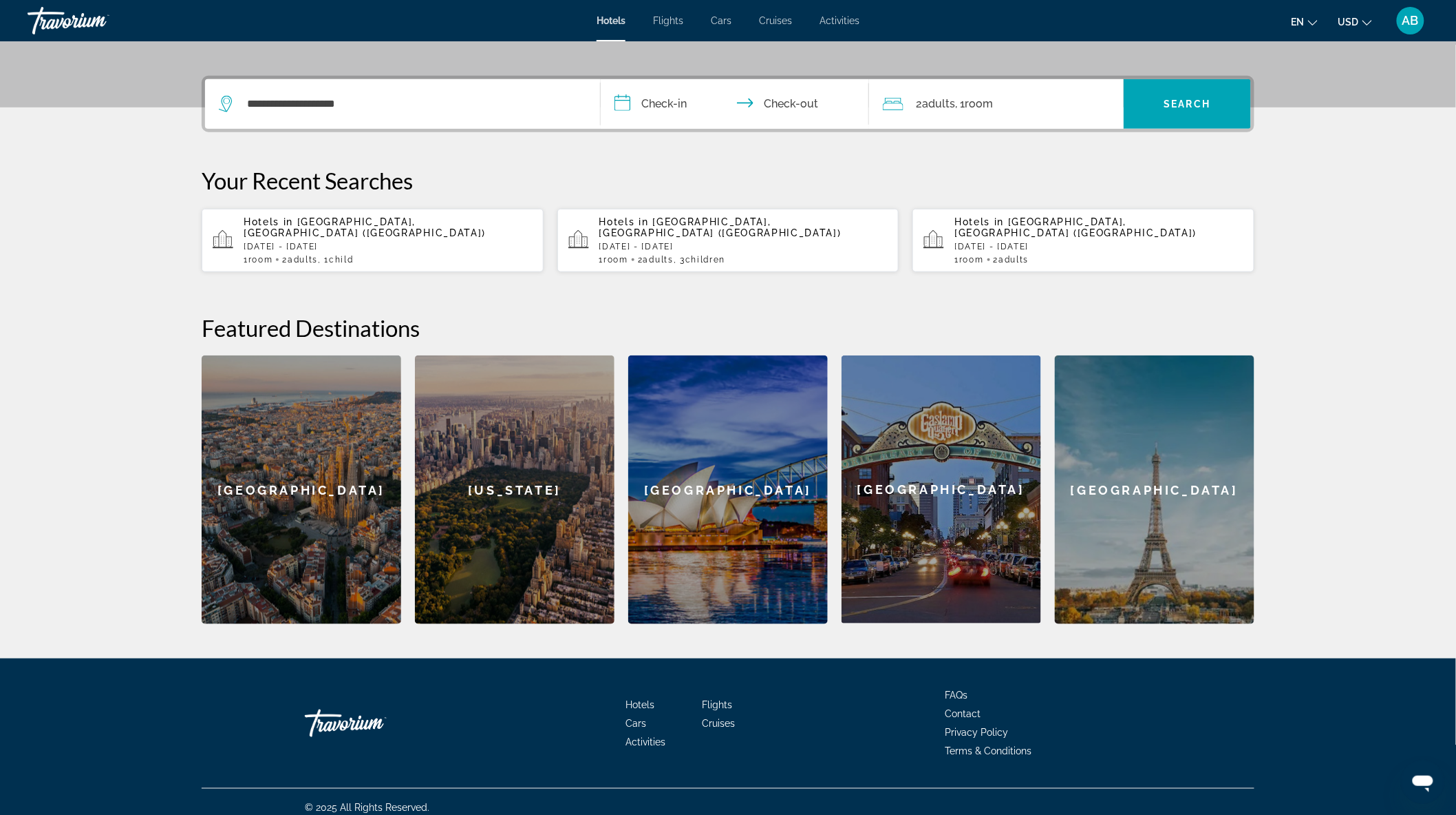
click at [663, 102] on input "**********" at bounding box center [737, 106] width 274 height 54
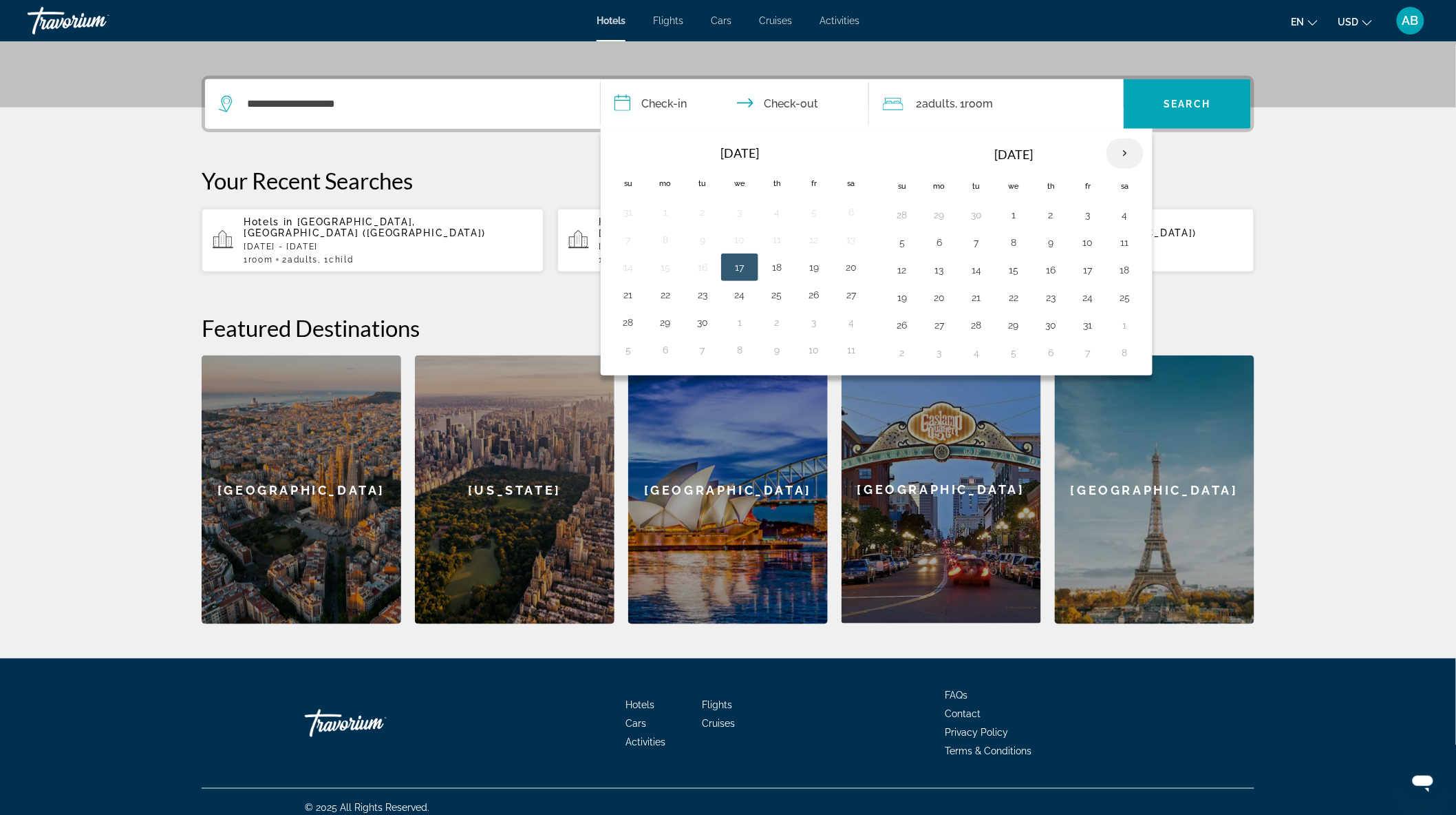
click at [1136, 146] on th "Next month" at bounding box center [1125, 154] width 37 height 30
click at [1133, 146] on th "Next month" at bounding box center [1125, 154] width 37 height 30
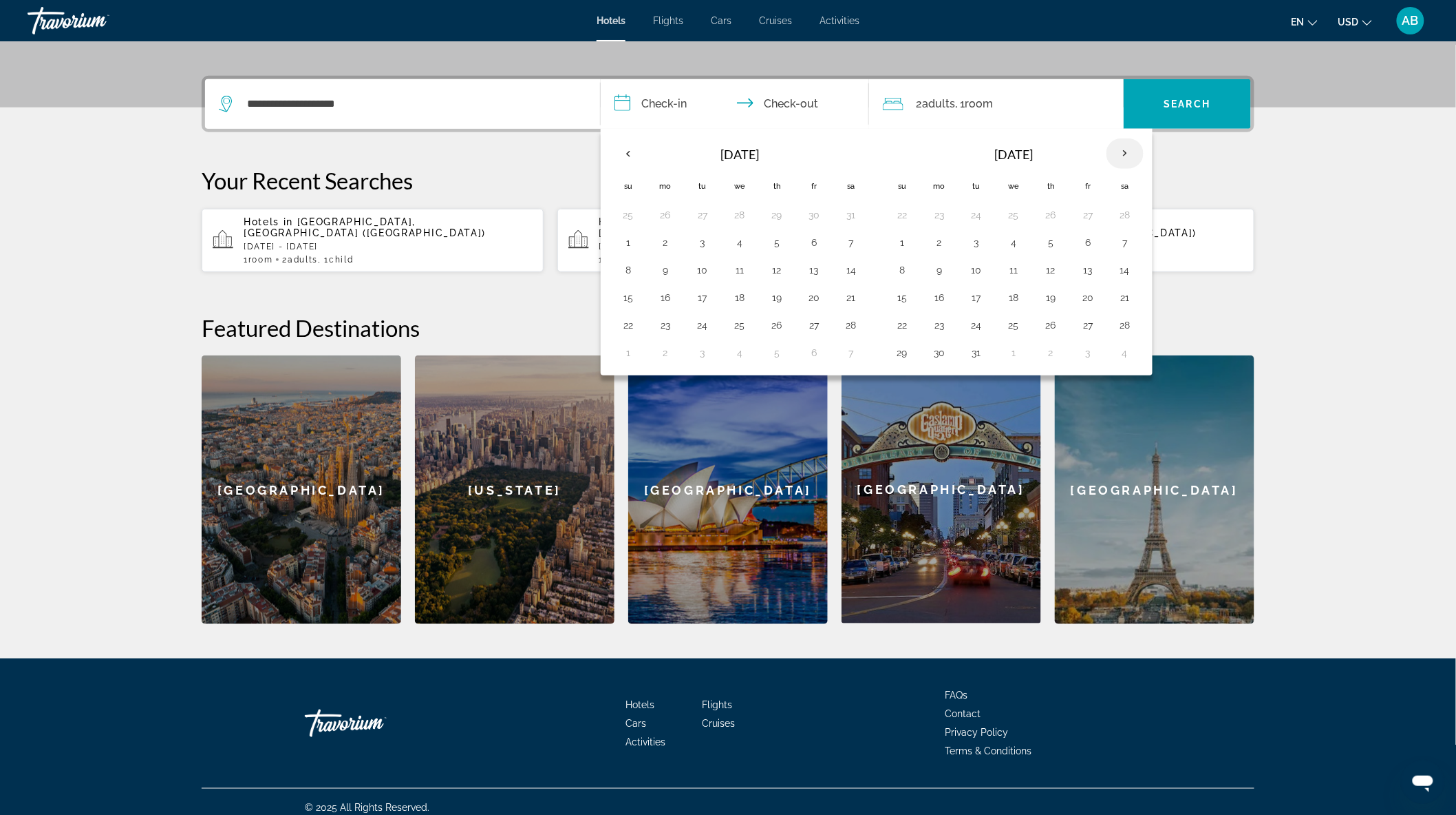
click at [1133, 146] on th "Next month" at bounding box center [1125, 154] width 37 height 30
click at [940, 270] on button "13" at bounding box center [940, 270] width 22 height 19
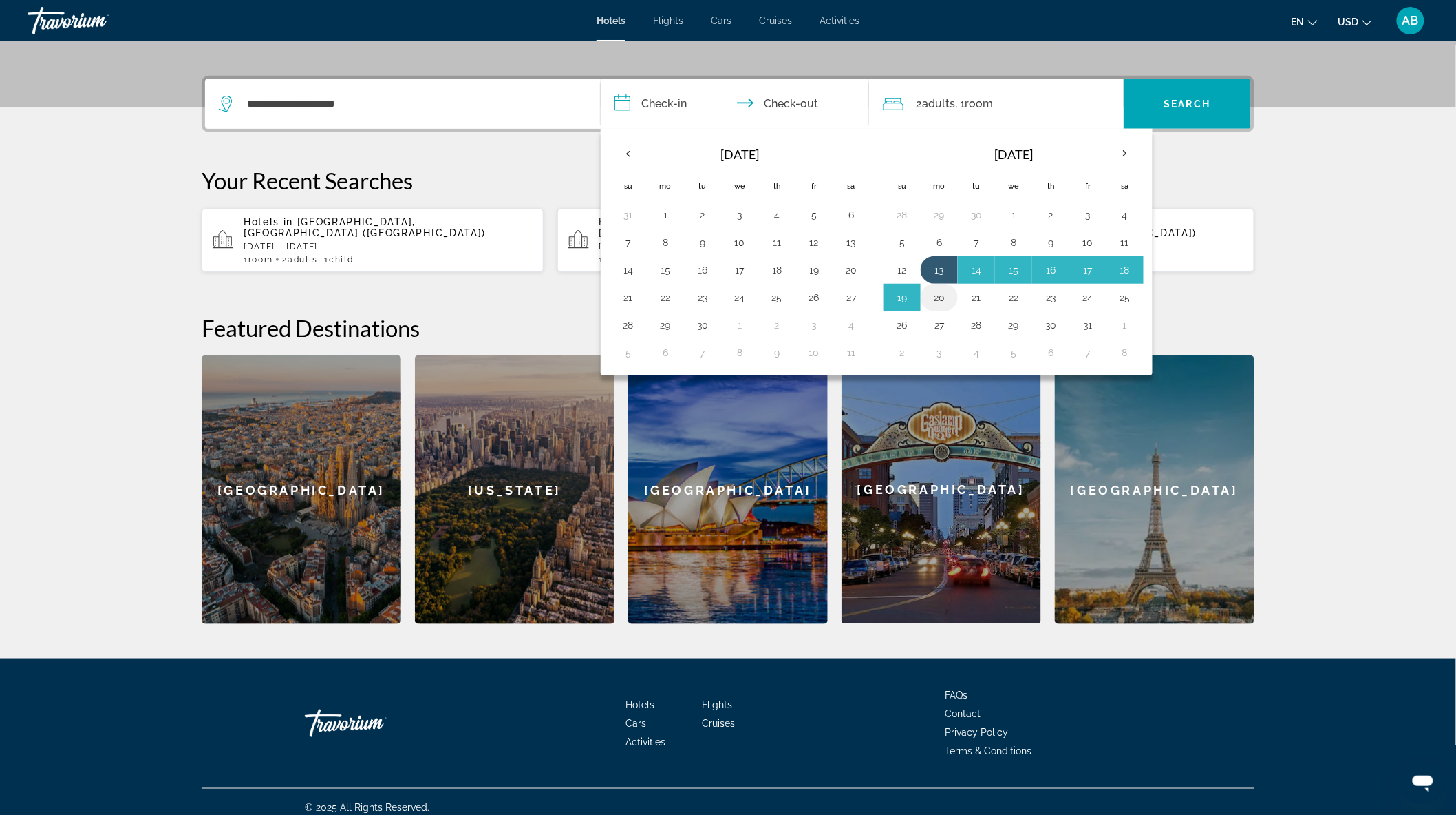
click at [940, 294] on button "20" at bounding box center [940, 298] width 22 height 19
type input "**********"
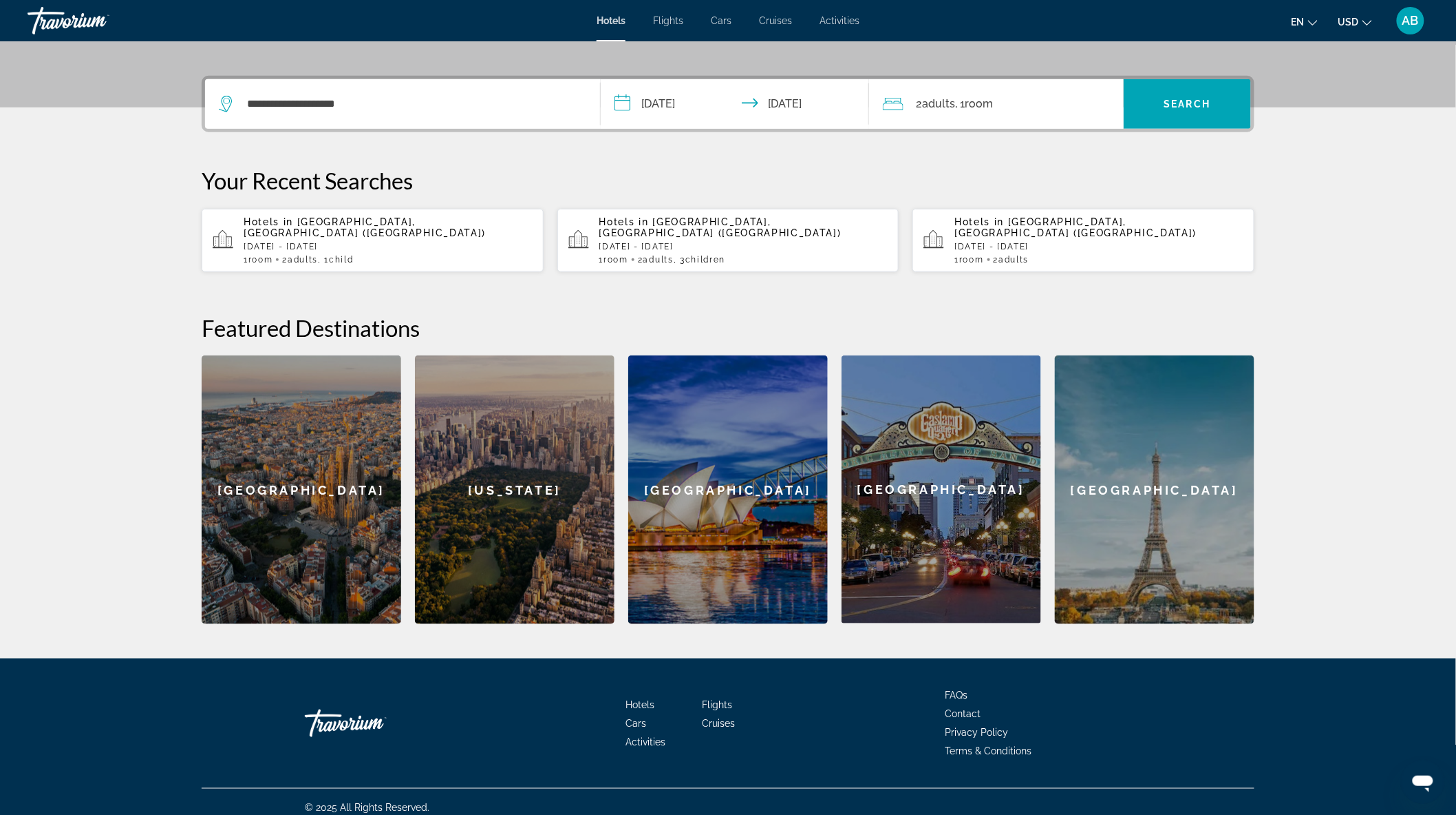
click at [962, 102] on span ", 1 Room rooms" at bounding box center [974, 104] width 38 height 19
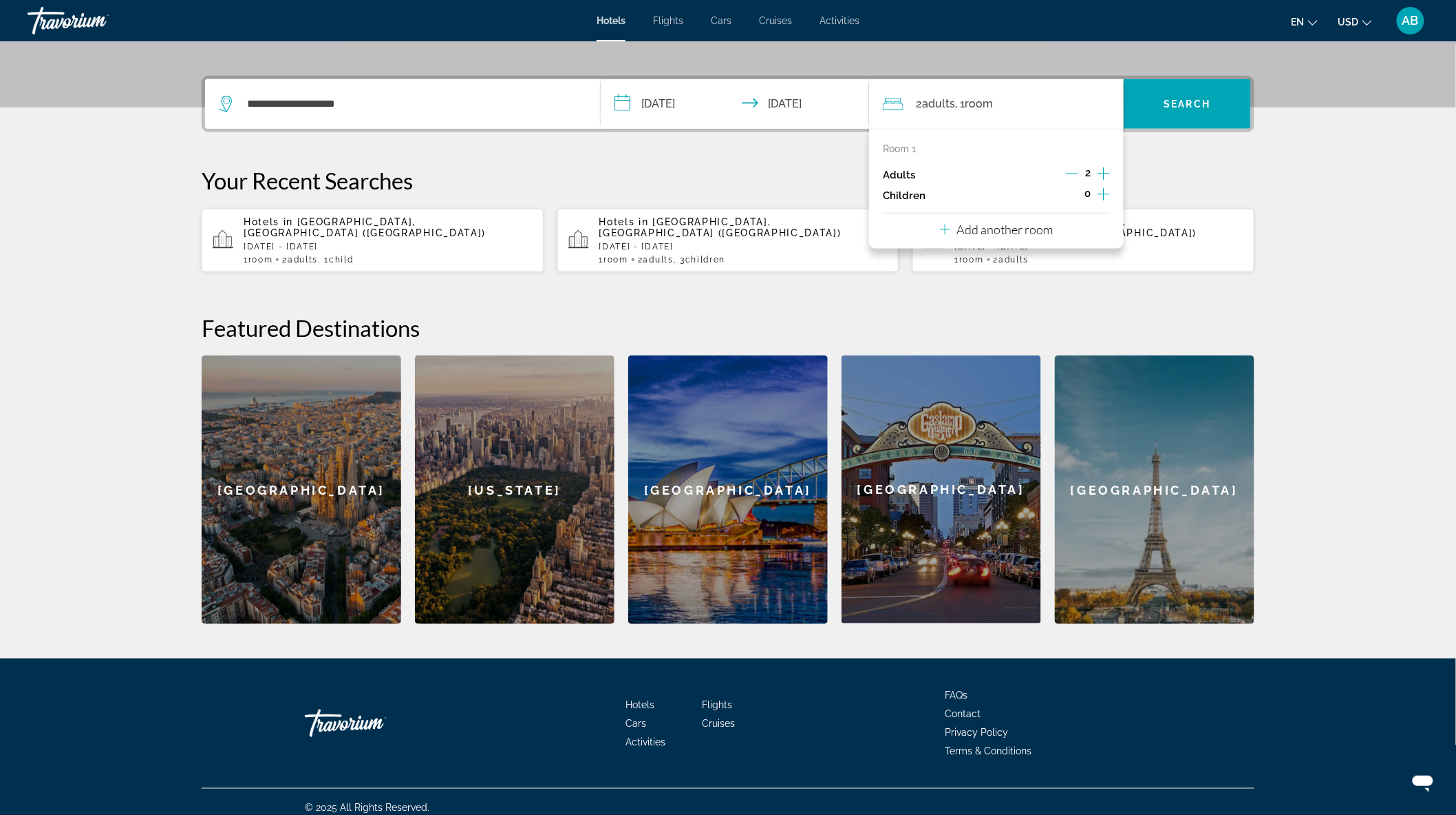
click at [1099, 195] on icon "Increment children" at bounding box center [1104, 194] width 13 height 17
click at [1101, 194] on icon "Increment children" at bounding box center [1104, 194] width 13 height 17
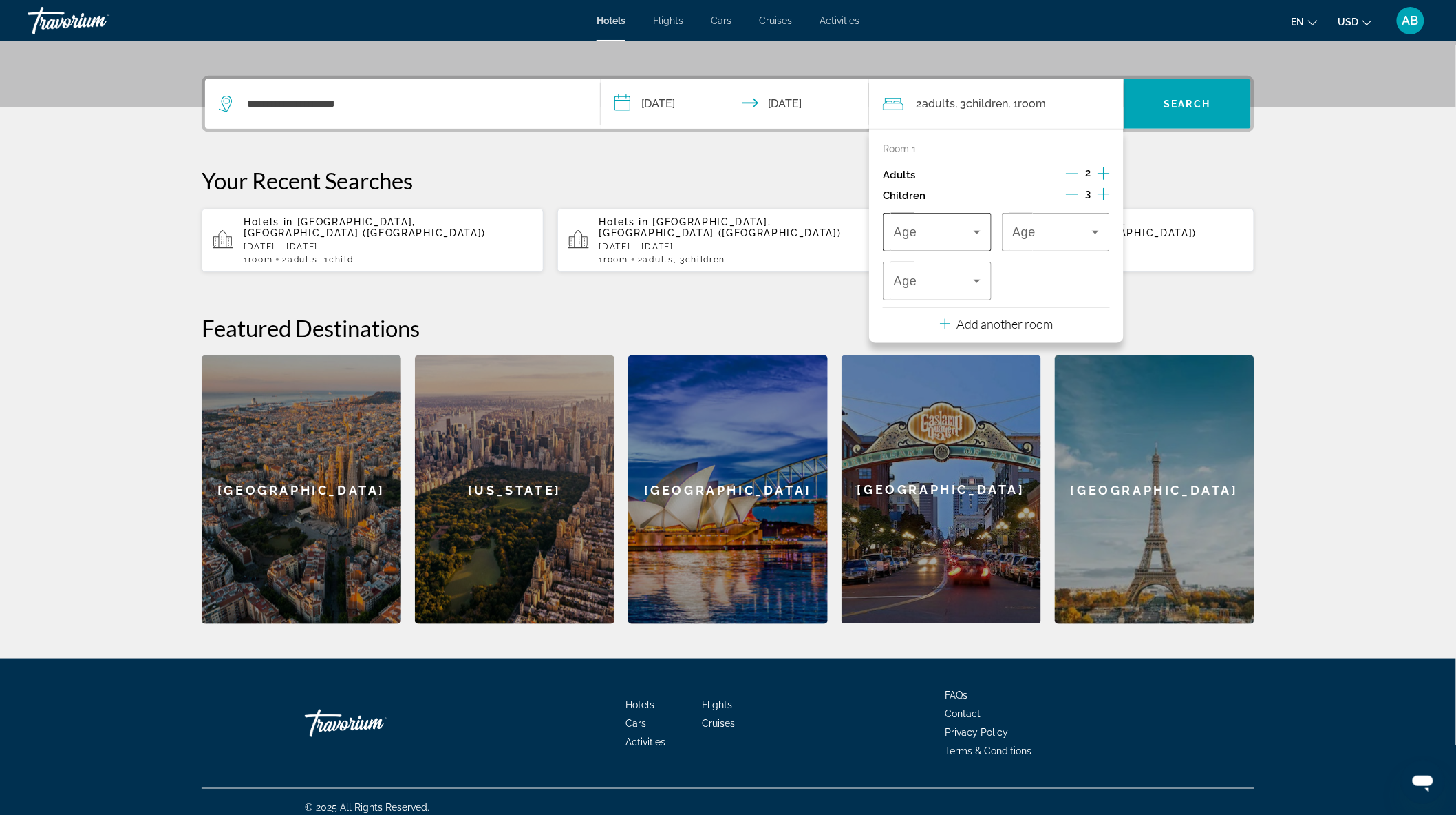
click at [971, 233] on icon "Travelers: 2 adults, 3 children" at bounding box center [977, 232] width 17 height 17
click at [913, 340] on mat-option "2" at bounding box center [937, 339] width 109 height 33
click at [1062, 237] on div "2" at bounding box center [1052, 232] width 79 height 17
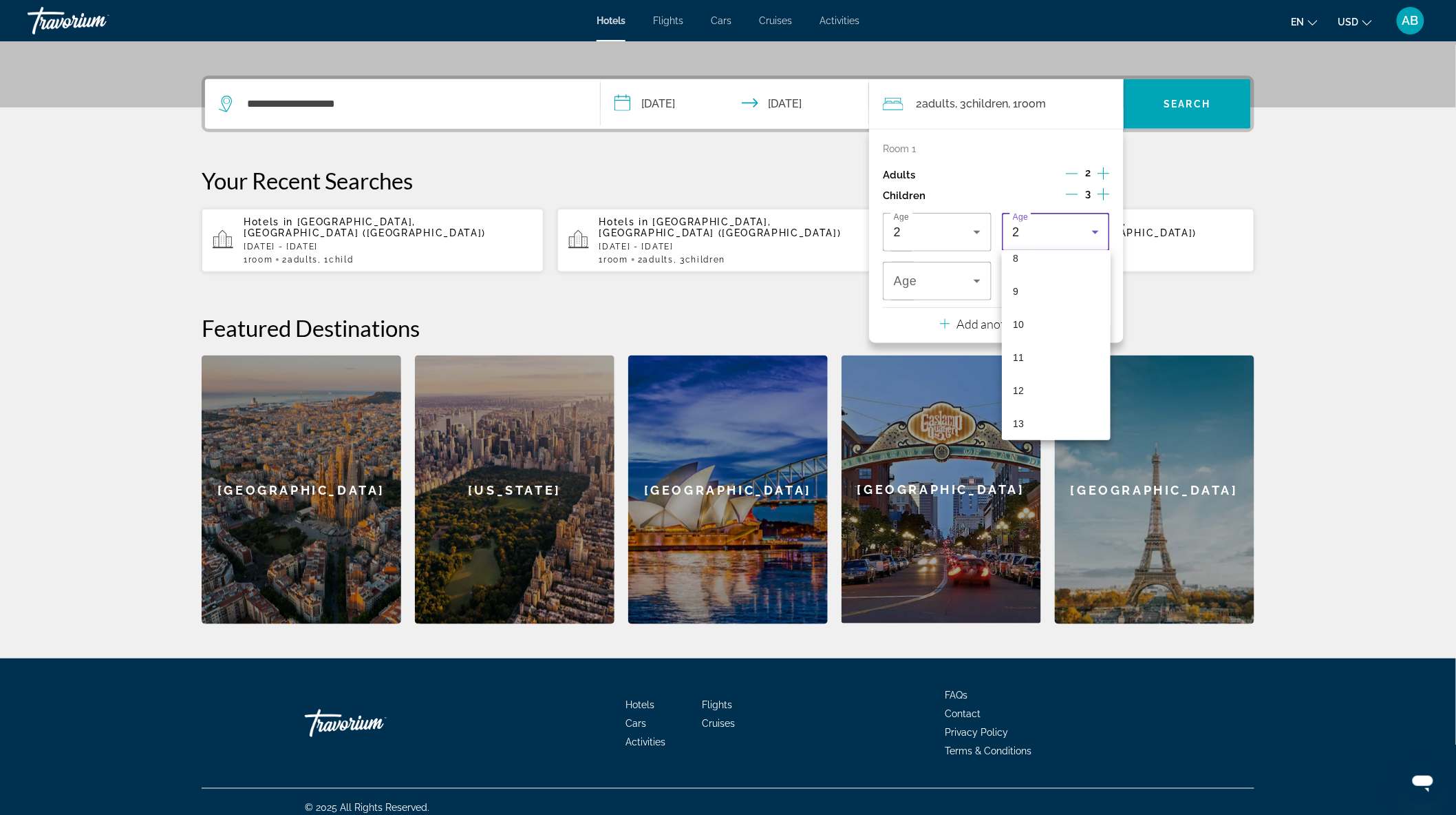
scroll to position [283, 0]
click at [1047, 384] on mat-option "12" at bounding box center [1056, 387] width 109 height 33
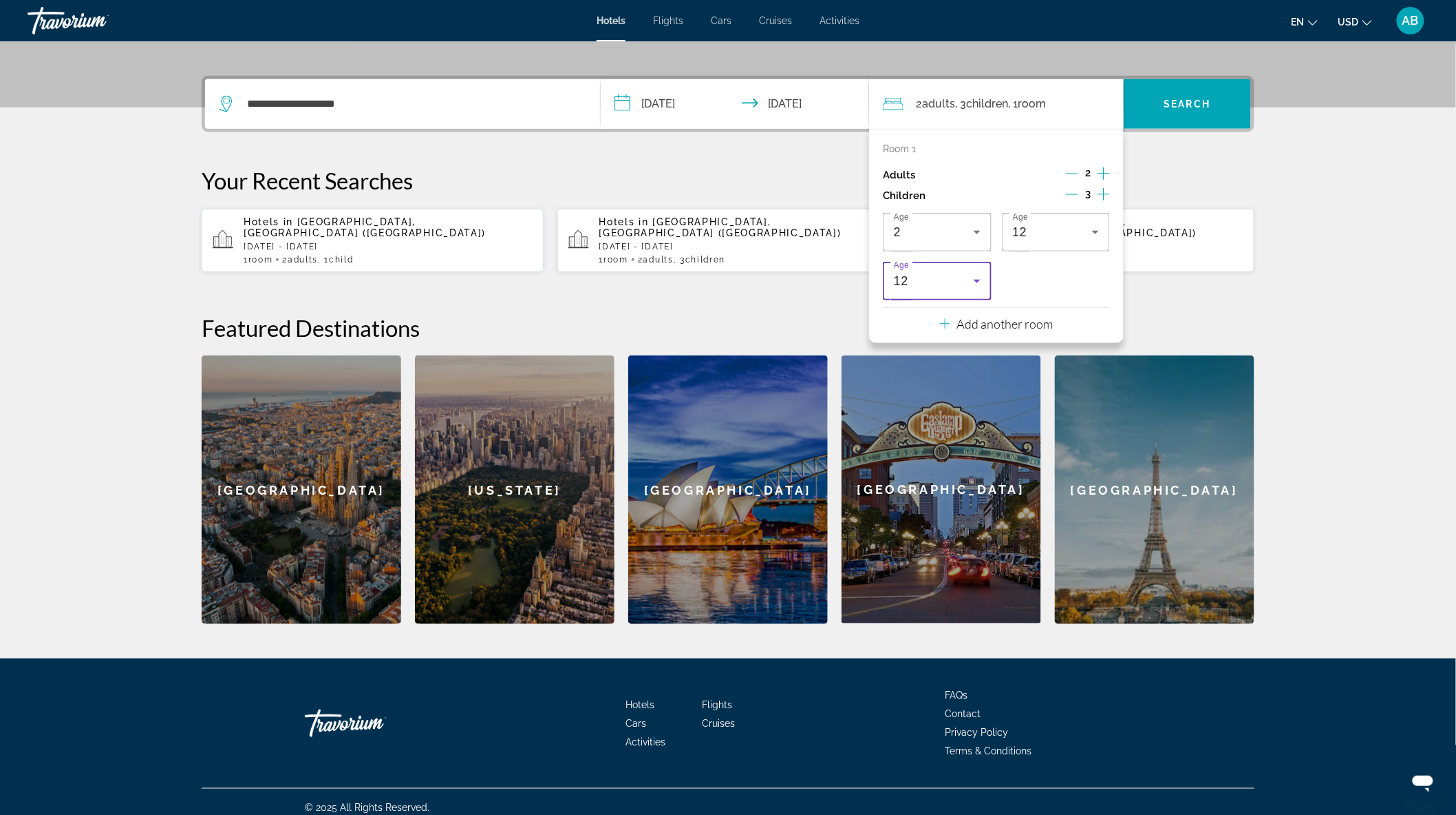
click at [948, 285] on div "12" at bounding box center [933, 280] width 79 height 17
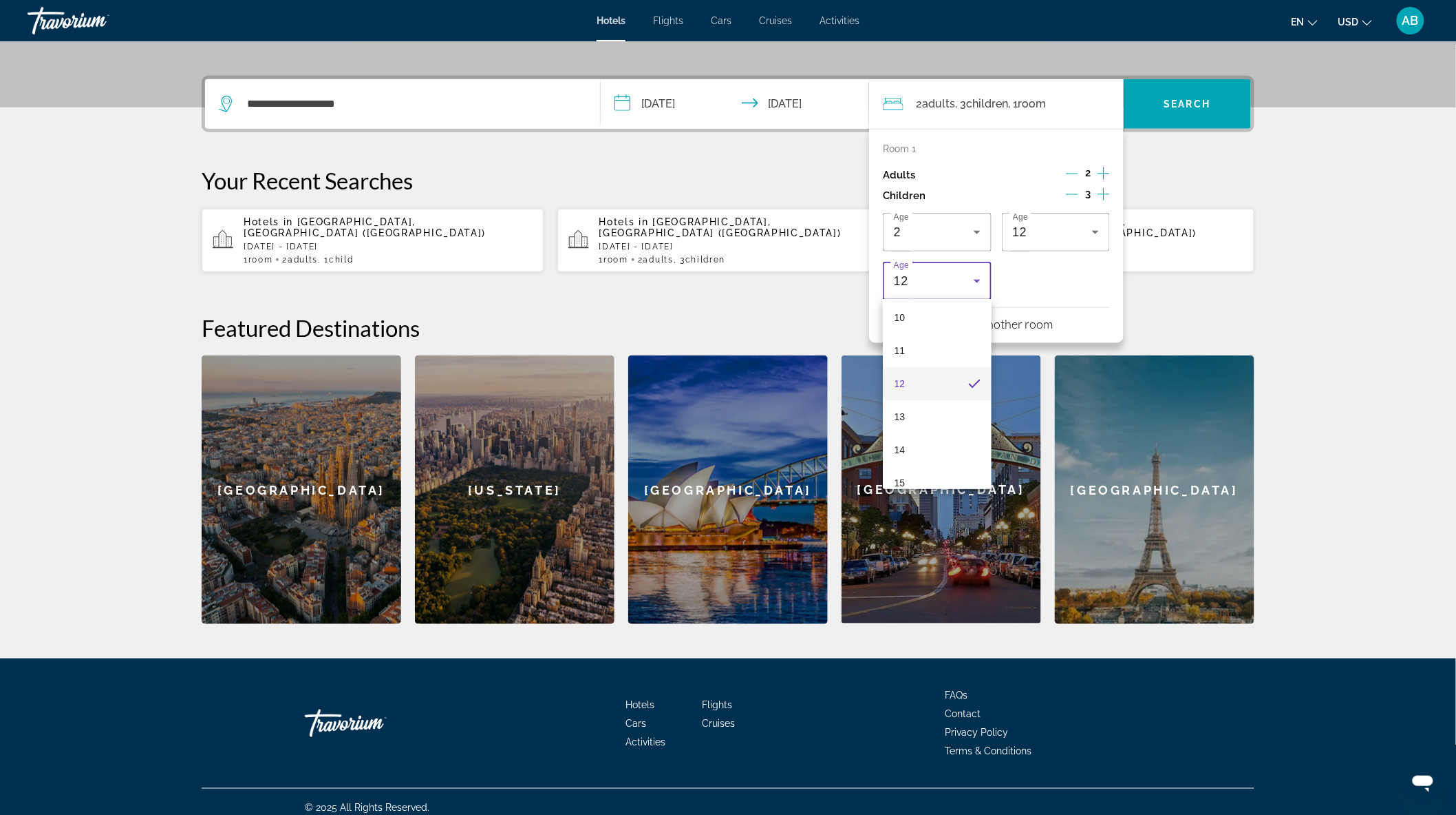
scroll to position [343, 0]
click at [944, 428] on mat-option "14" at bounding box center [937, 442] width 109 height 33
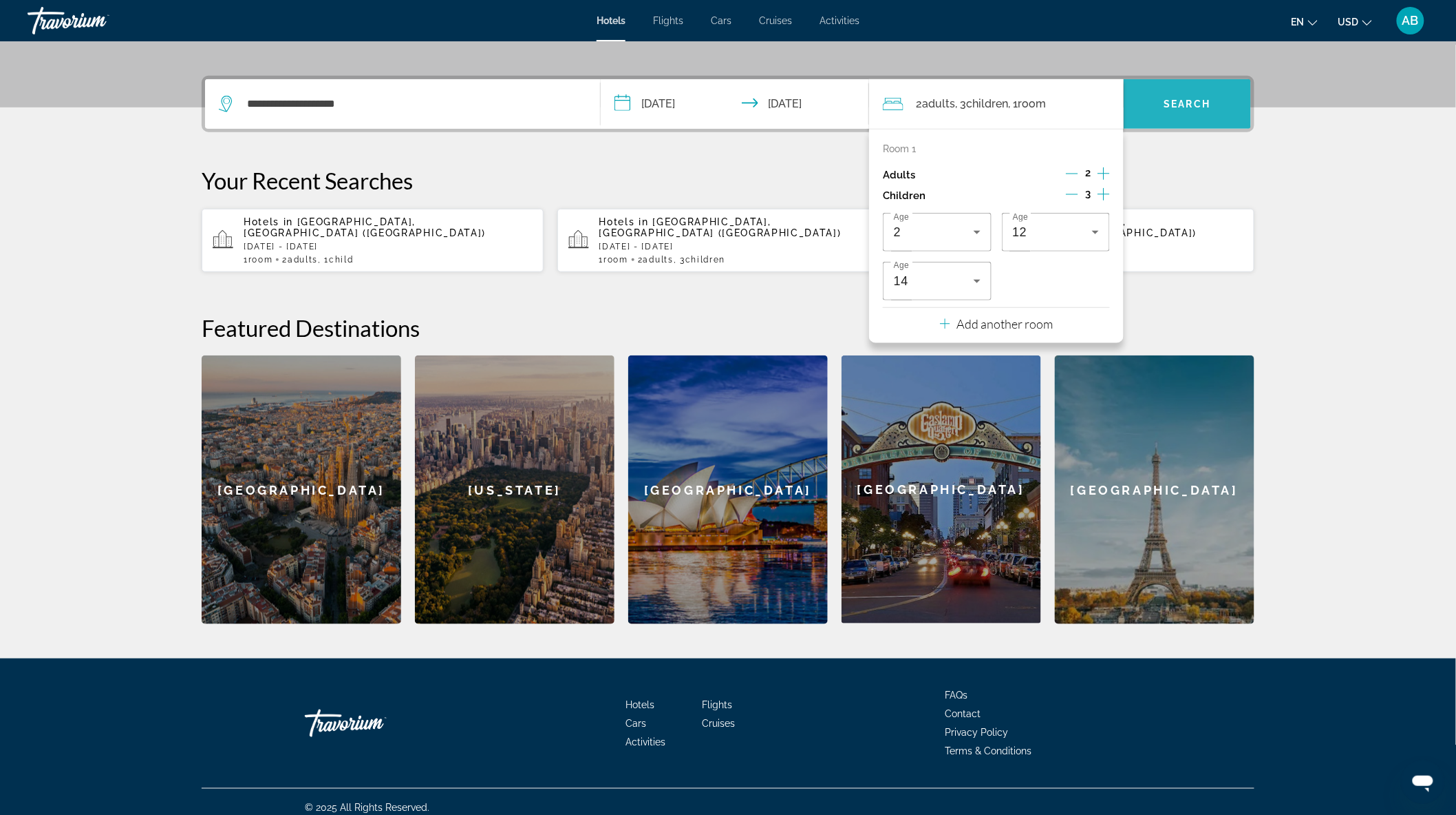
click at [1198, 106] on span "Search" at bounding box center [1188, 104] width 46 height 11
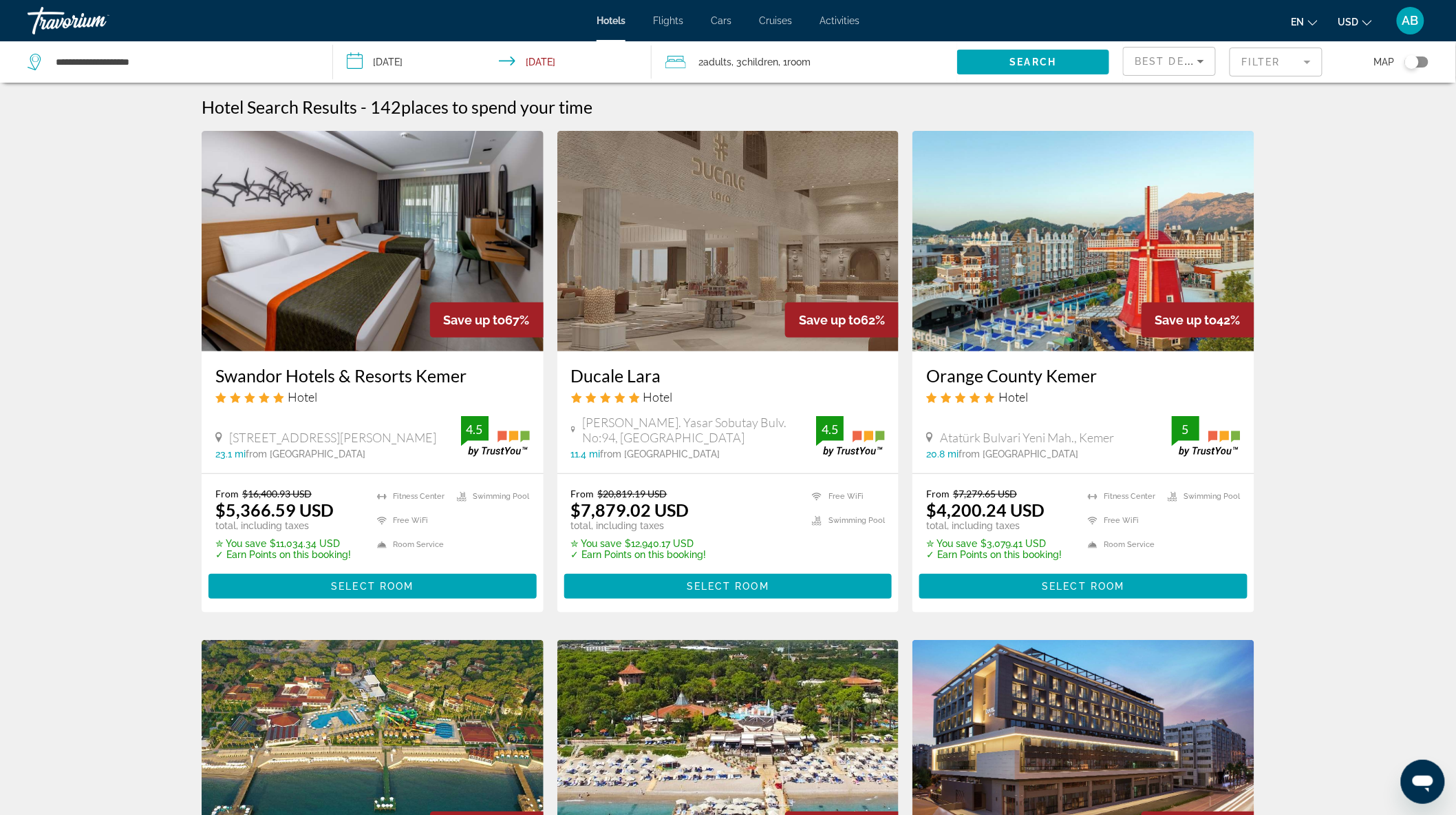
click at [1308, 60] on mat-form-field "Filter" at bounding box center [1277, 61] width 93 height 29
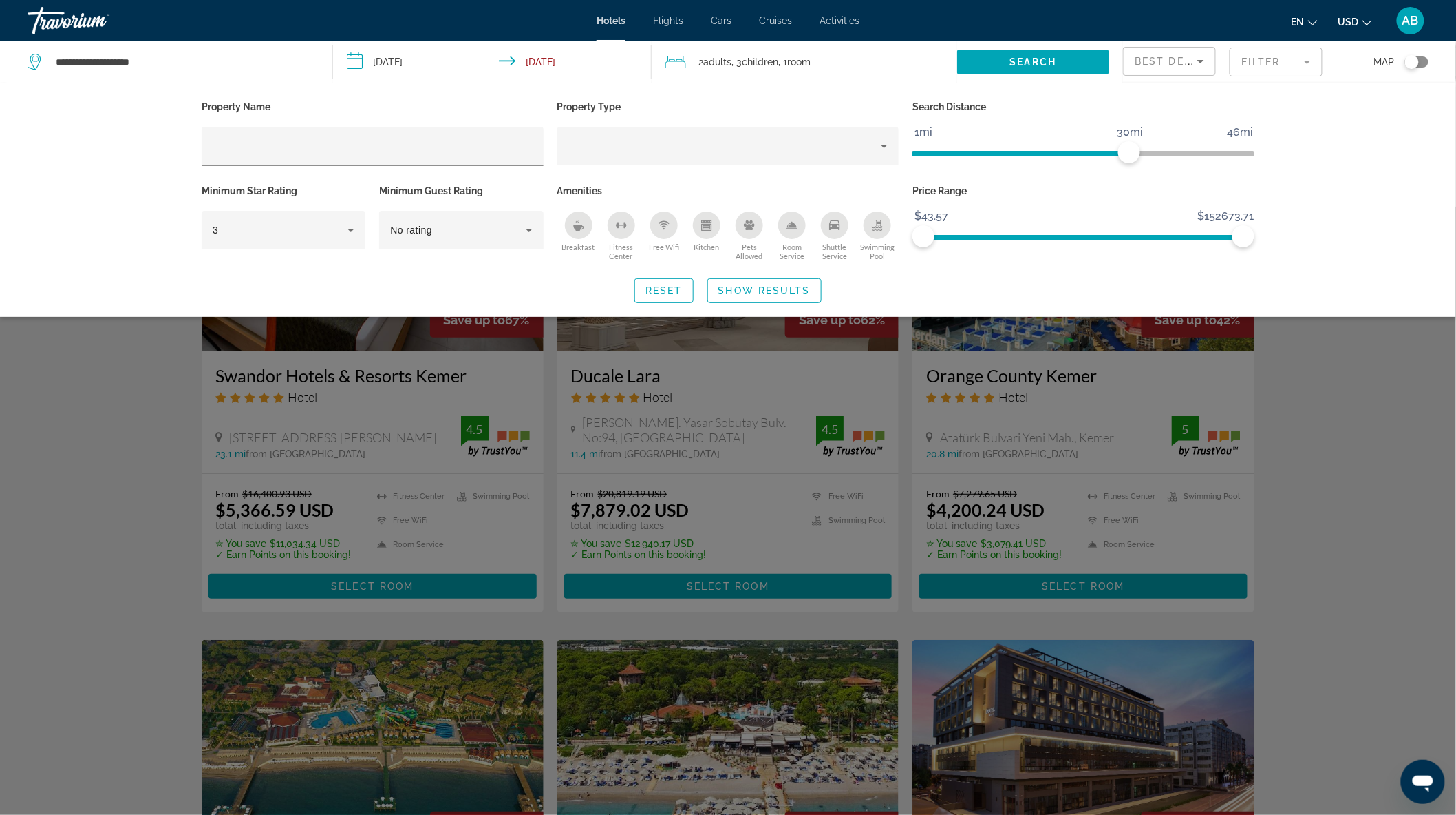
click at [574, 228] on icon "Breakfast" at bounding box center [578, 225] width 11 height 11
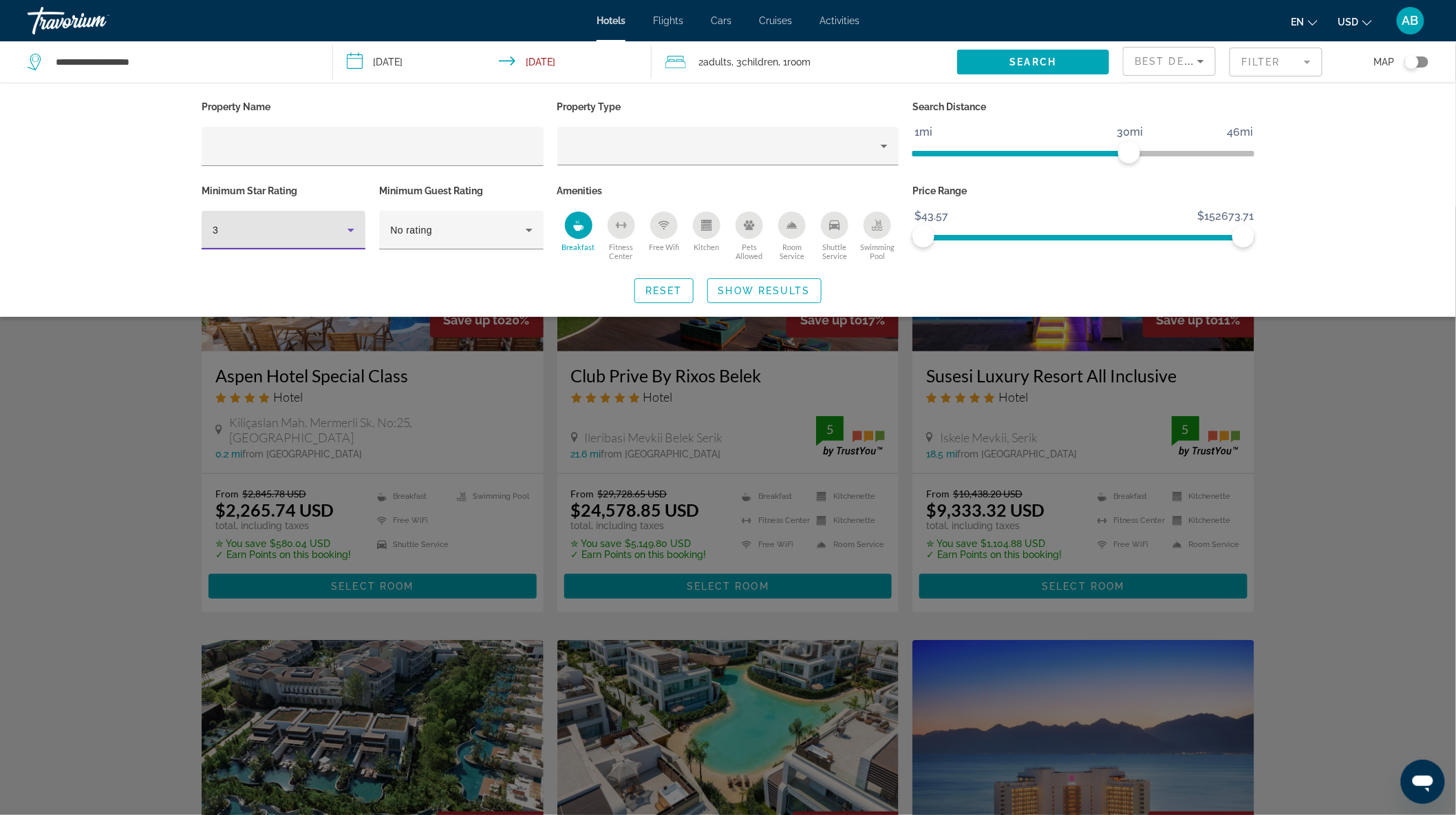
click at [351, 234] on icon "Hotel Filters" at bounding box center [351, 230] width 17 height 17
click at [250, 335] on mat-option "5" at bounding box center [283, 337] width 164 height 33
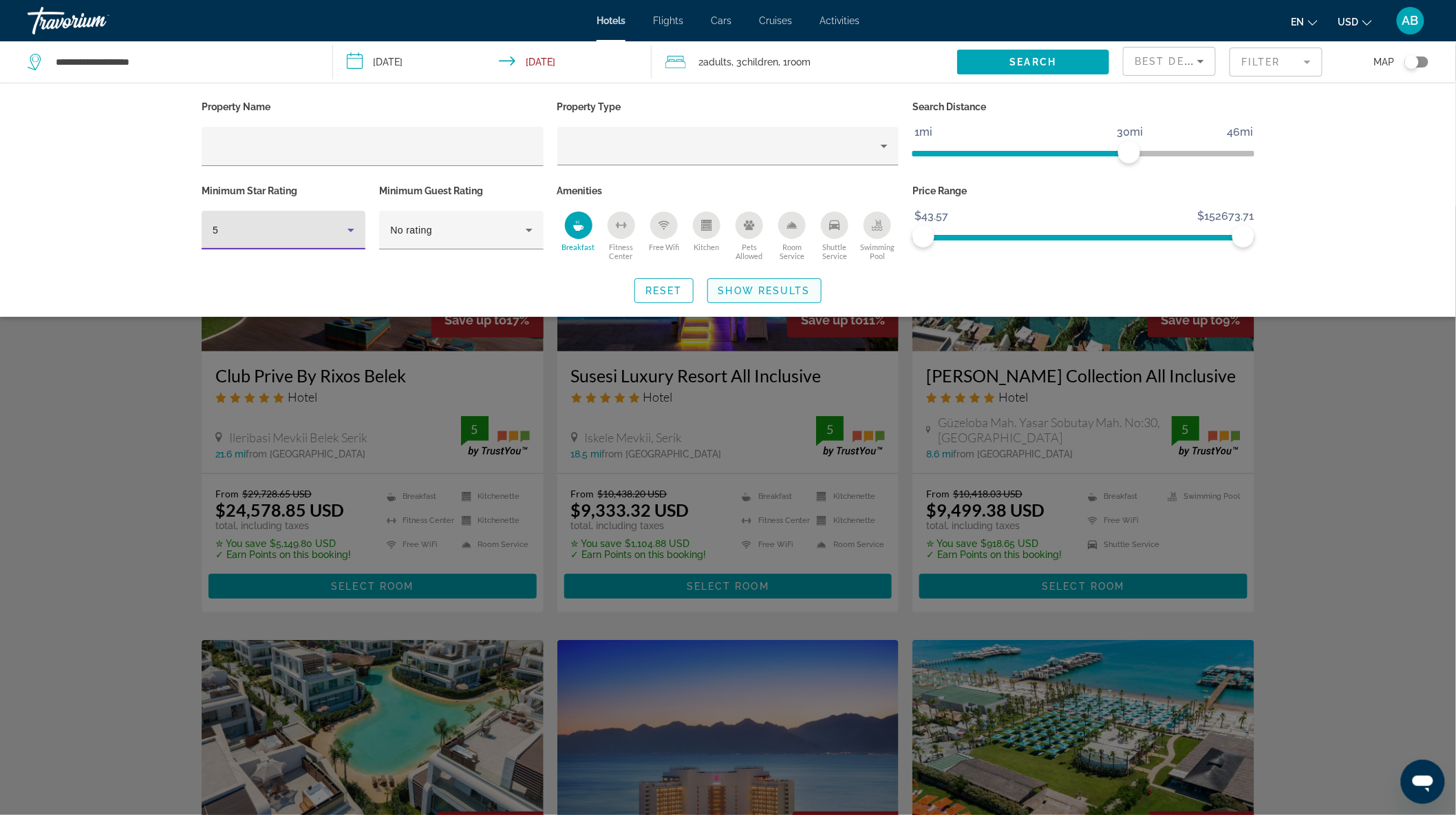
click at [762, 285] on span "Show Results" at bounding box center [764, 291] width 92 height 11
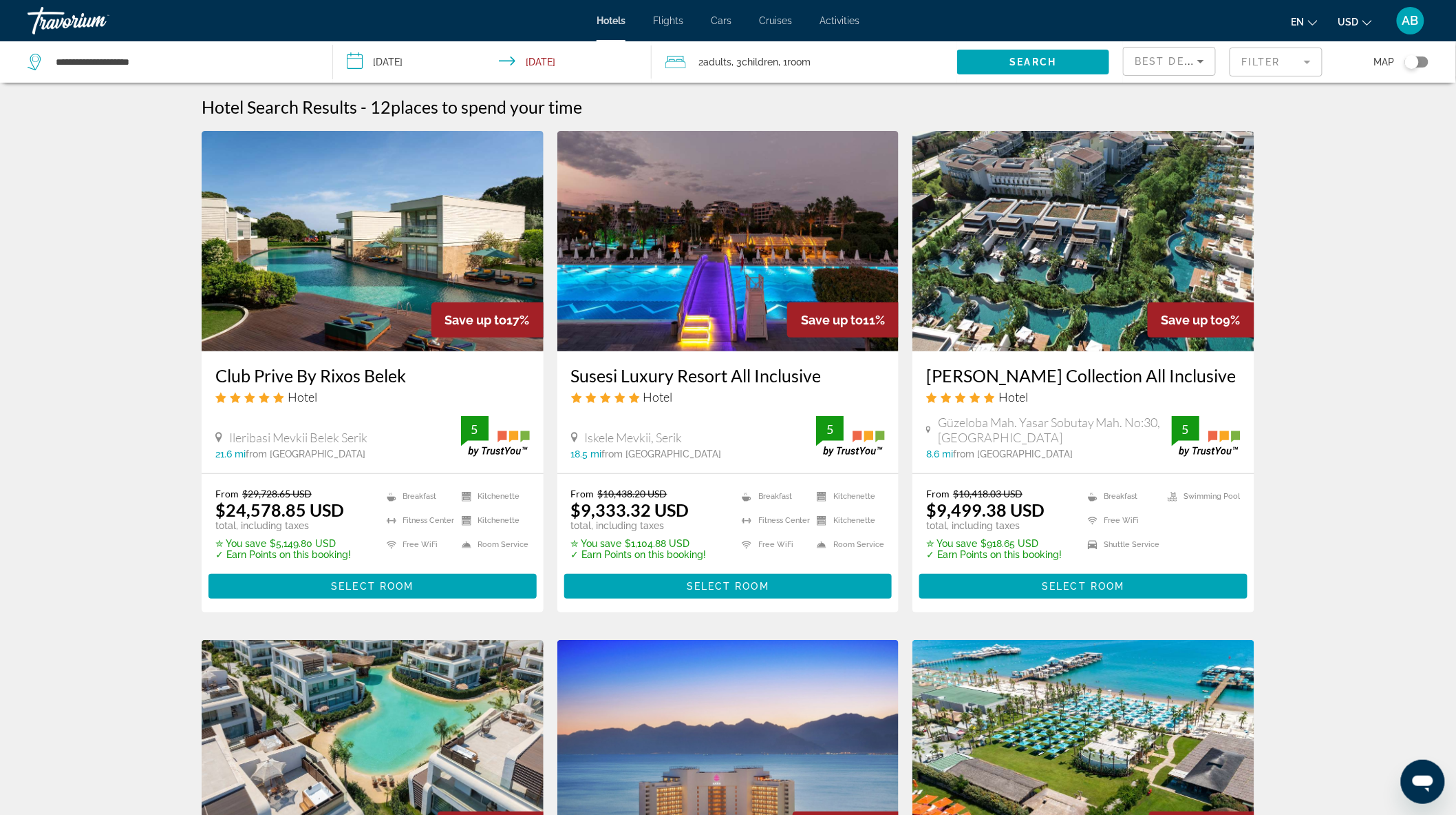
click at [388, 63] on input "**********" at bounding box center [495, 64] width 325 height 46
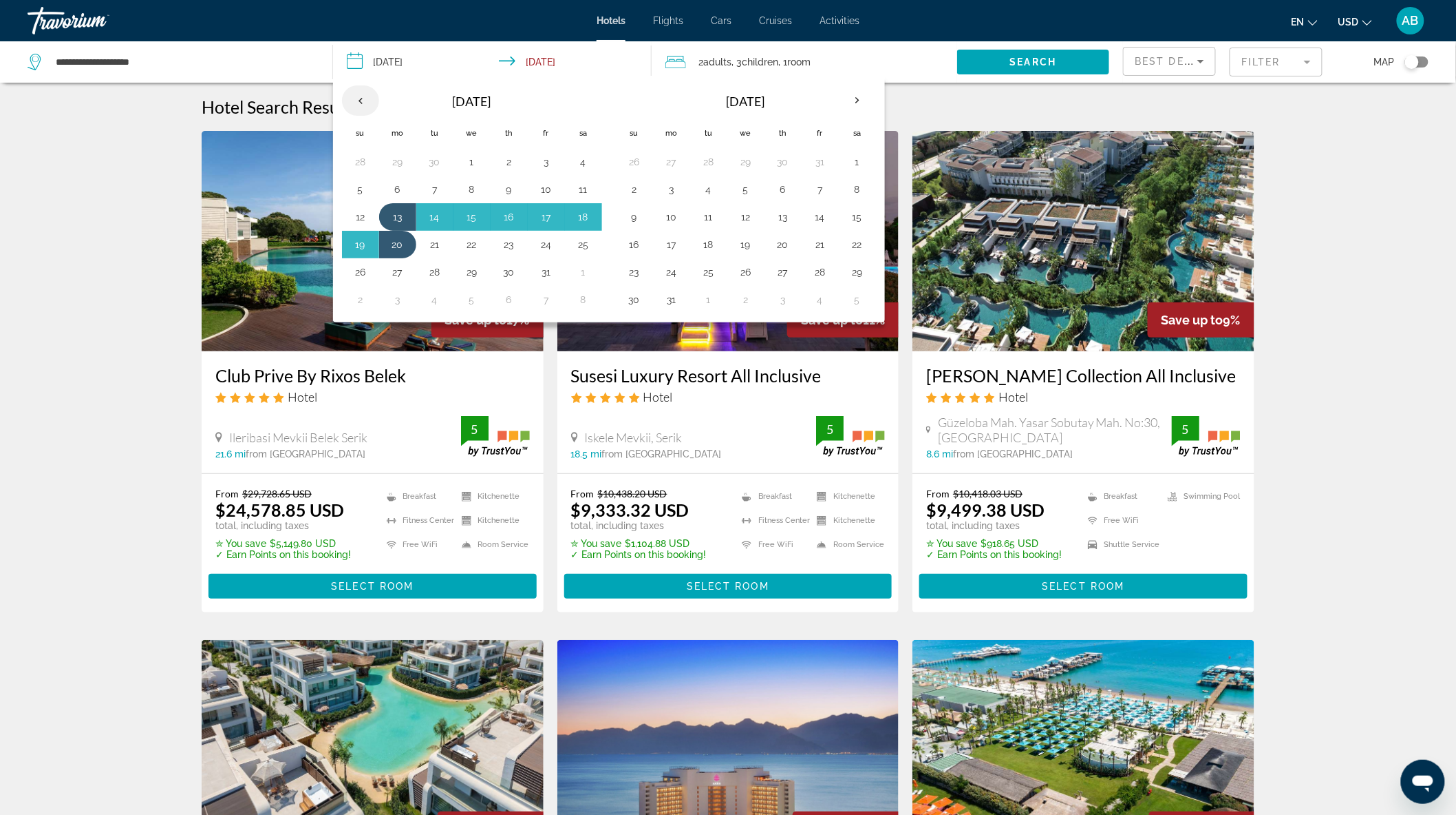
click at [355, 98] on th "Previous month" at bounding box center [360, 100] width 37 height 30
click at [355, 96] on th "Previous month" at bounding box center [360, 100] width 37 height 30
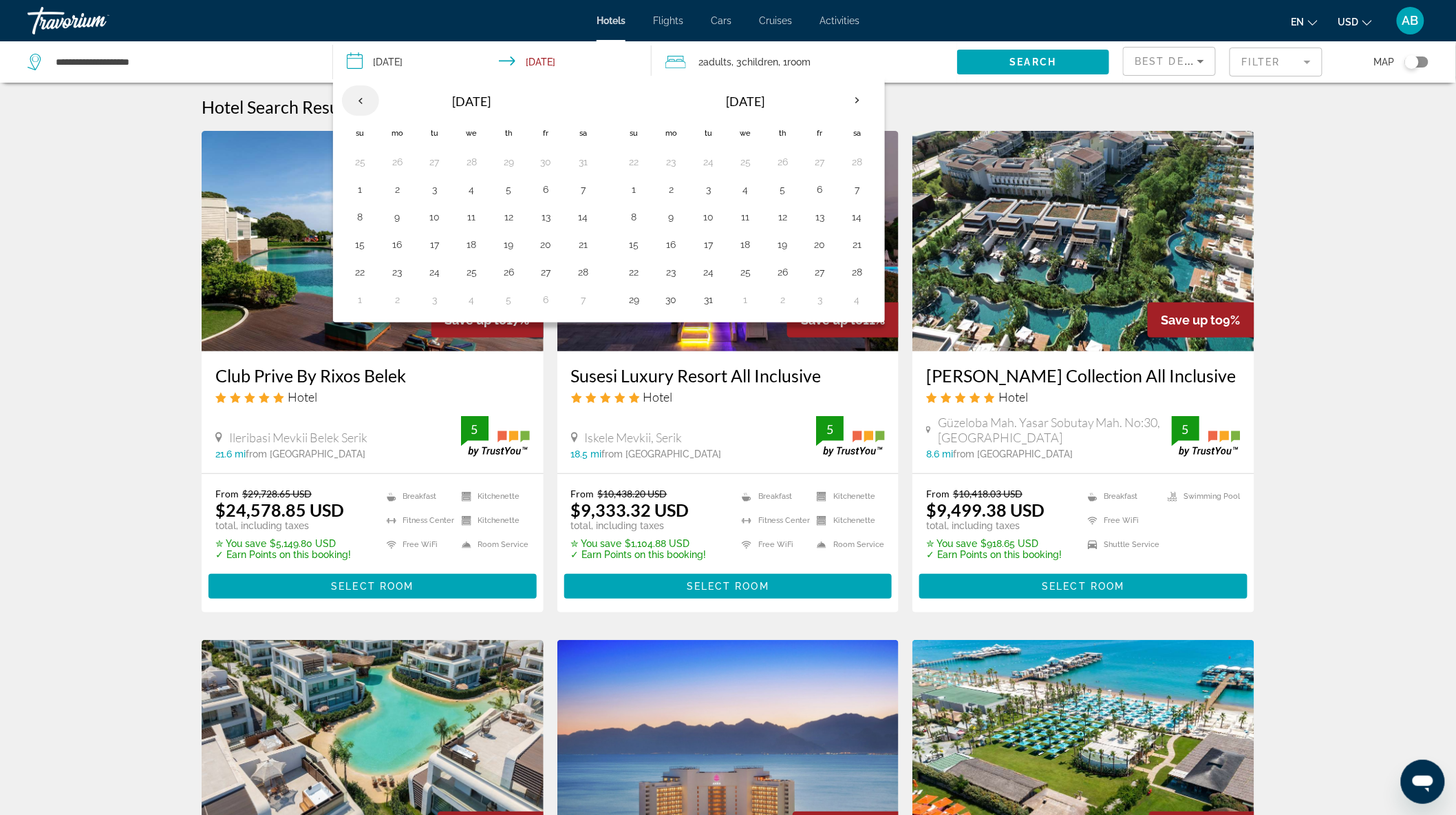
click at [355, 96] on th "Previous month" at bounding box center [360, 100] width 37 height 30
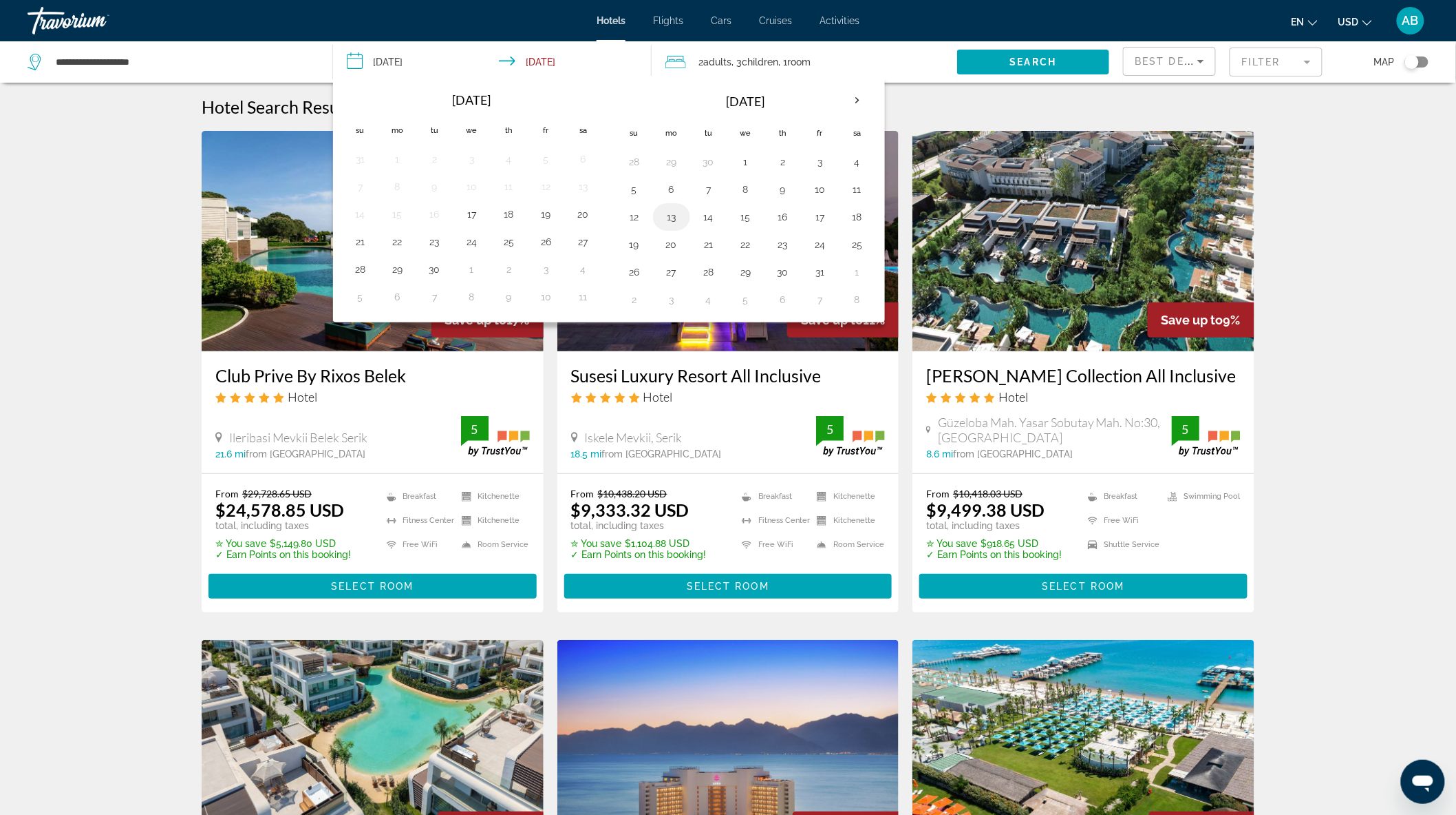
click at [671, 217] on button "13" at bounding box center [672, 217] width 22 height 19
click at [671, 244] on button "20" at bounding box center [672, 244] width 22 height 19
type input "**********"
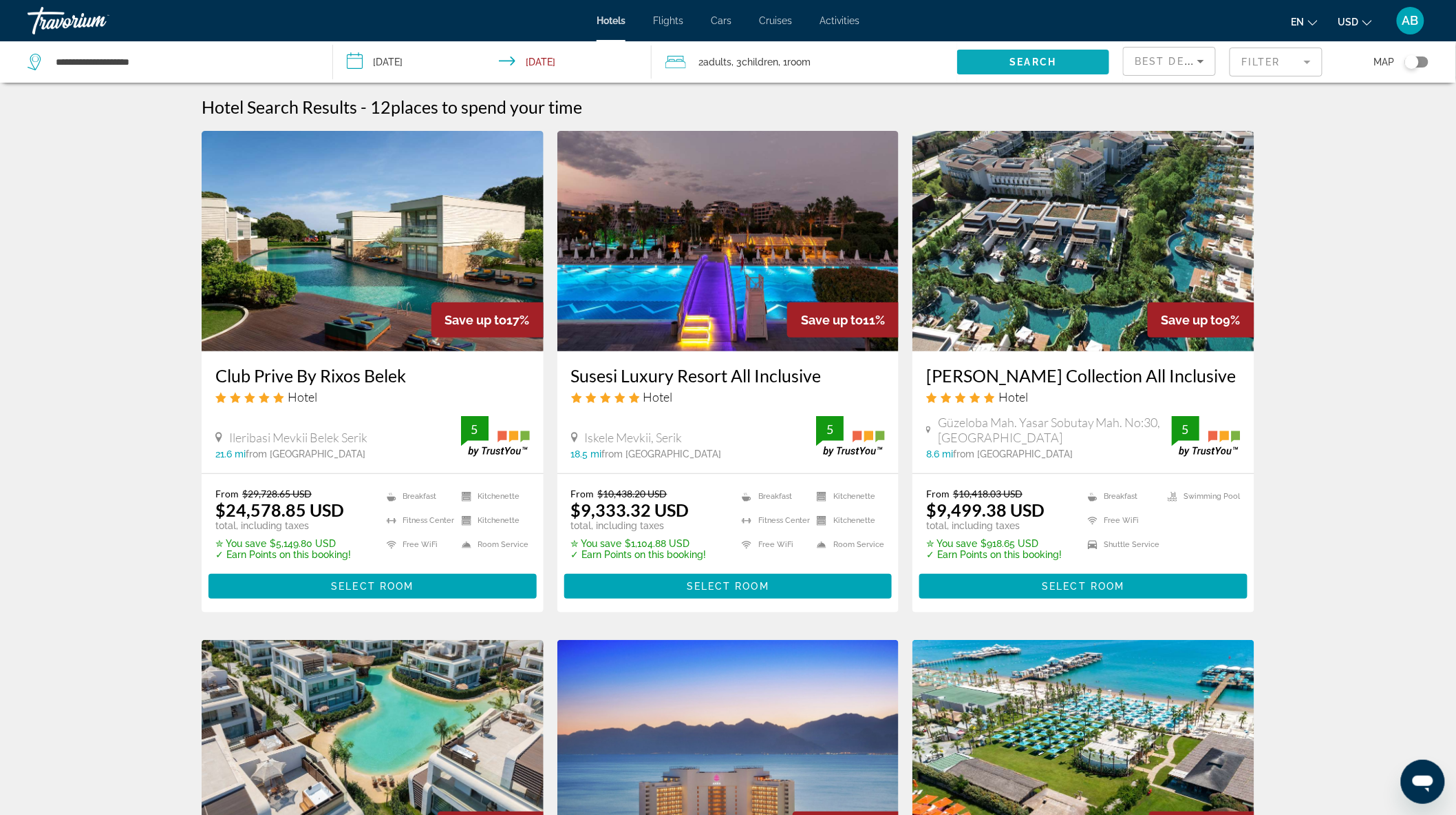
click at [1023, 58] on span "Search" at bounding box center [1033, 62] width 46 height 11
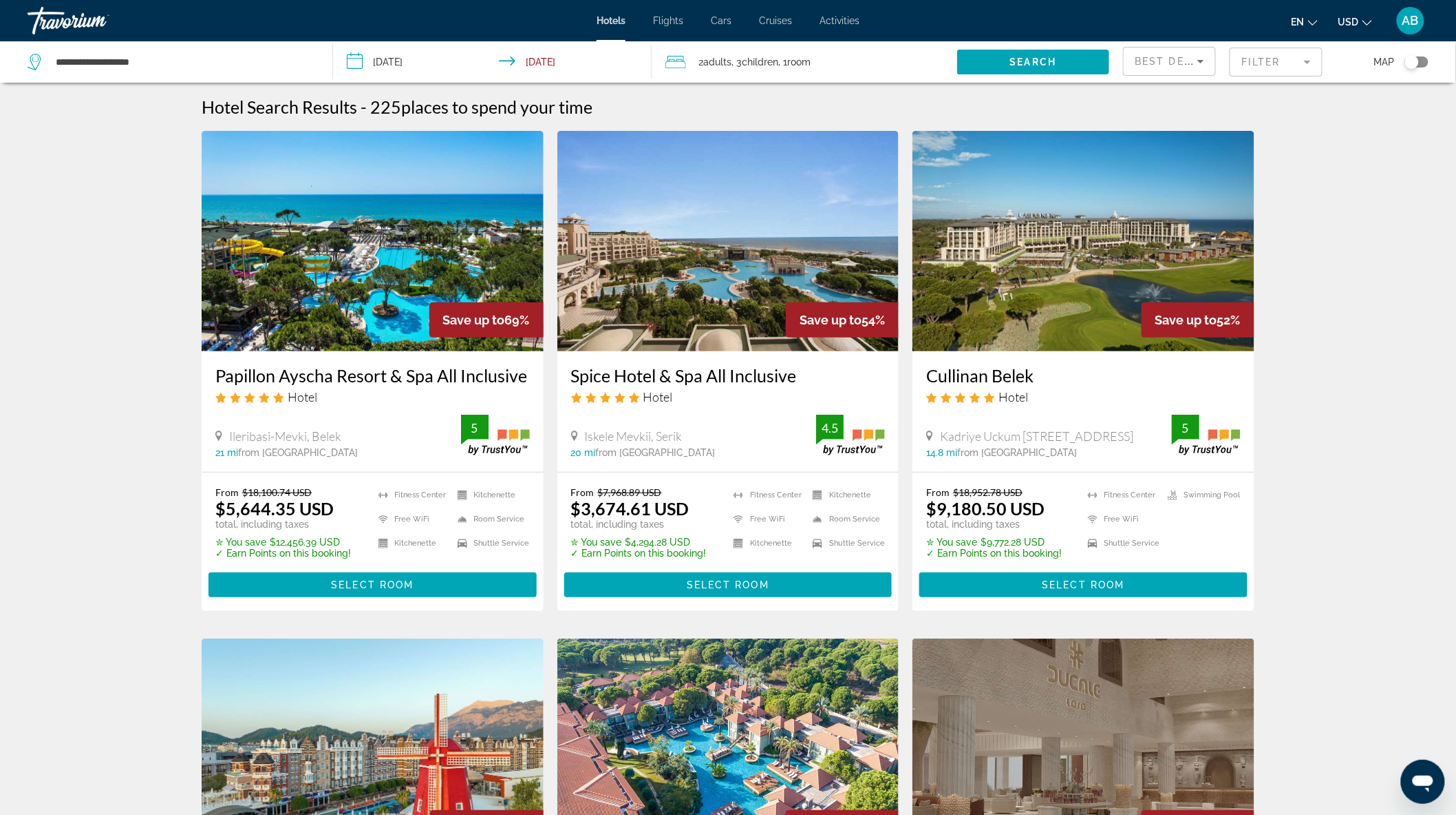
click at [1268, 59] on mat-form-field "Filter" at bounding box center [1277, 61] width 93 height 29
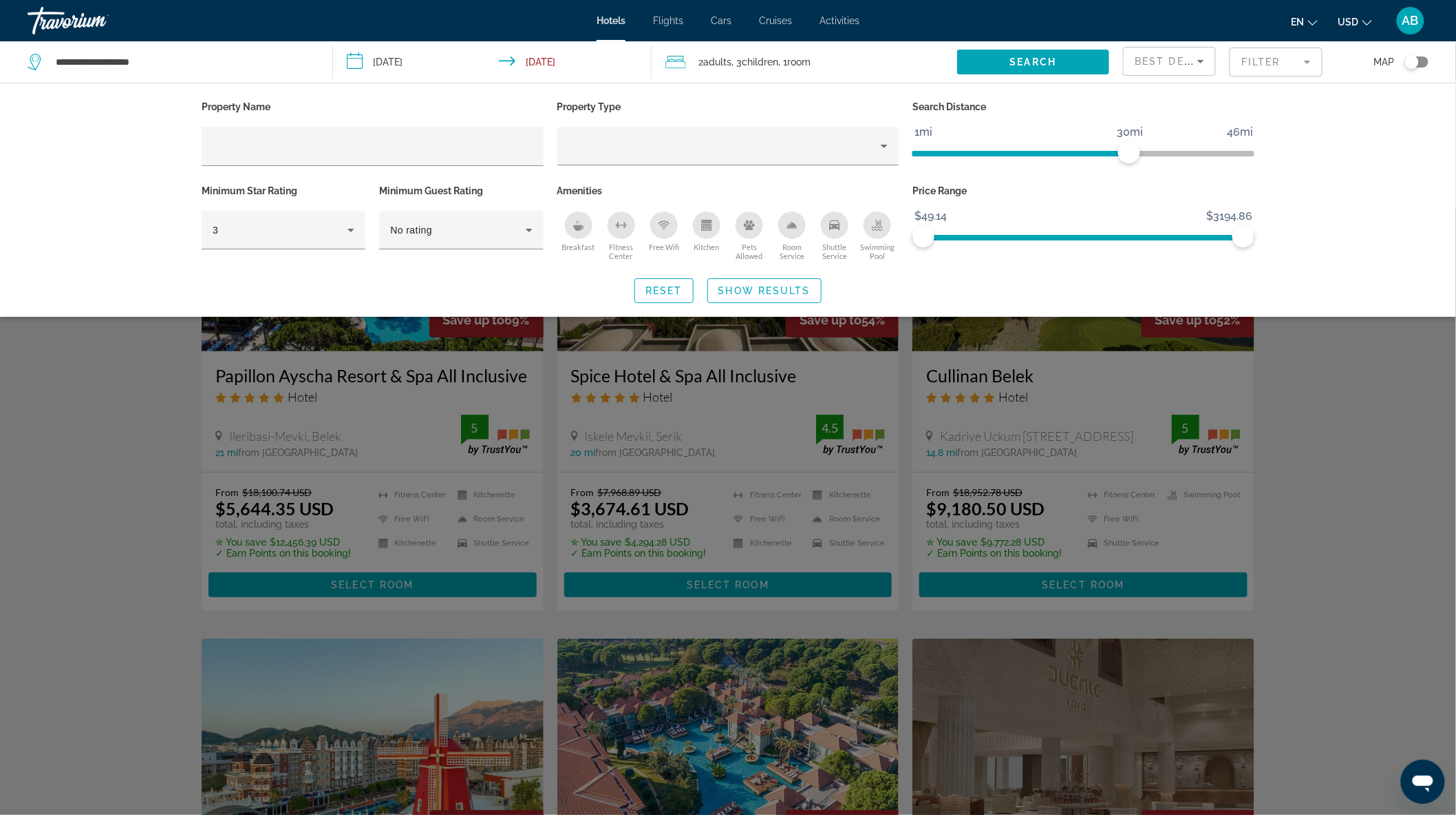
click at [1323, 405] on div "Search widget" at bounding box center [728, 510] width 1456 height 608
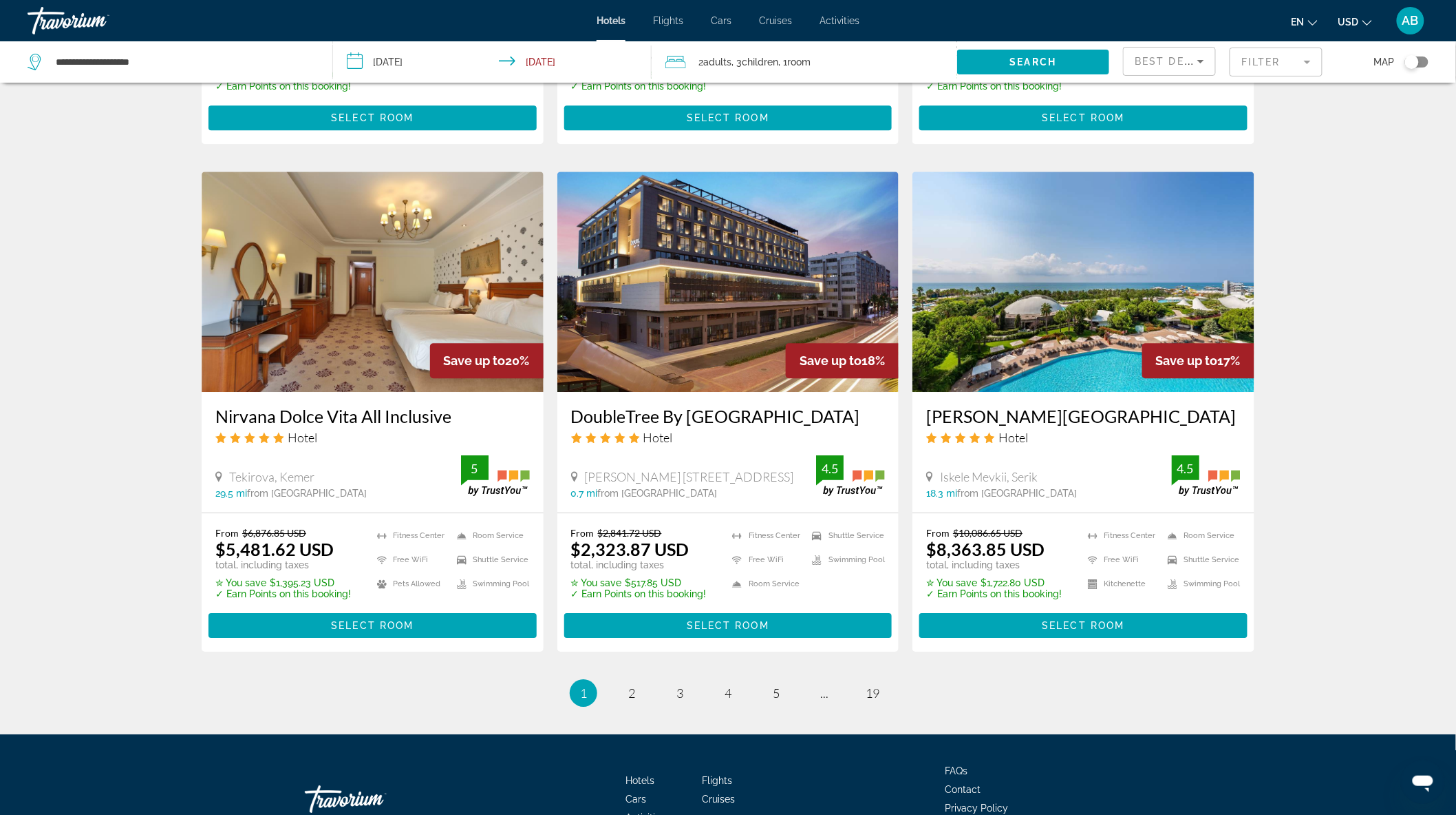
scroll to position [1530, 0]
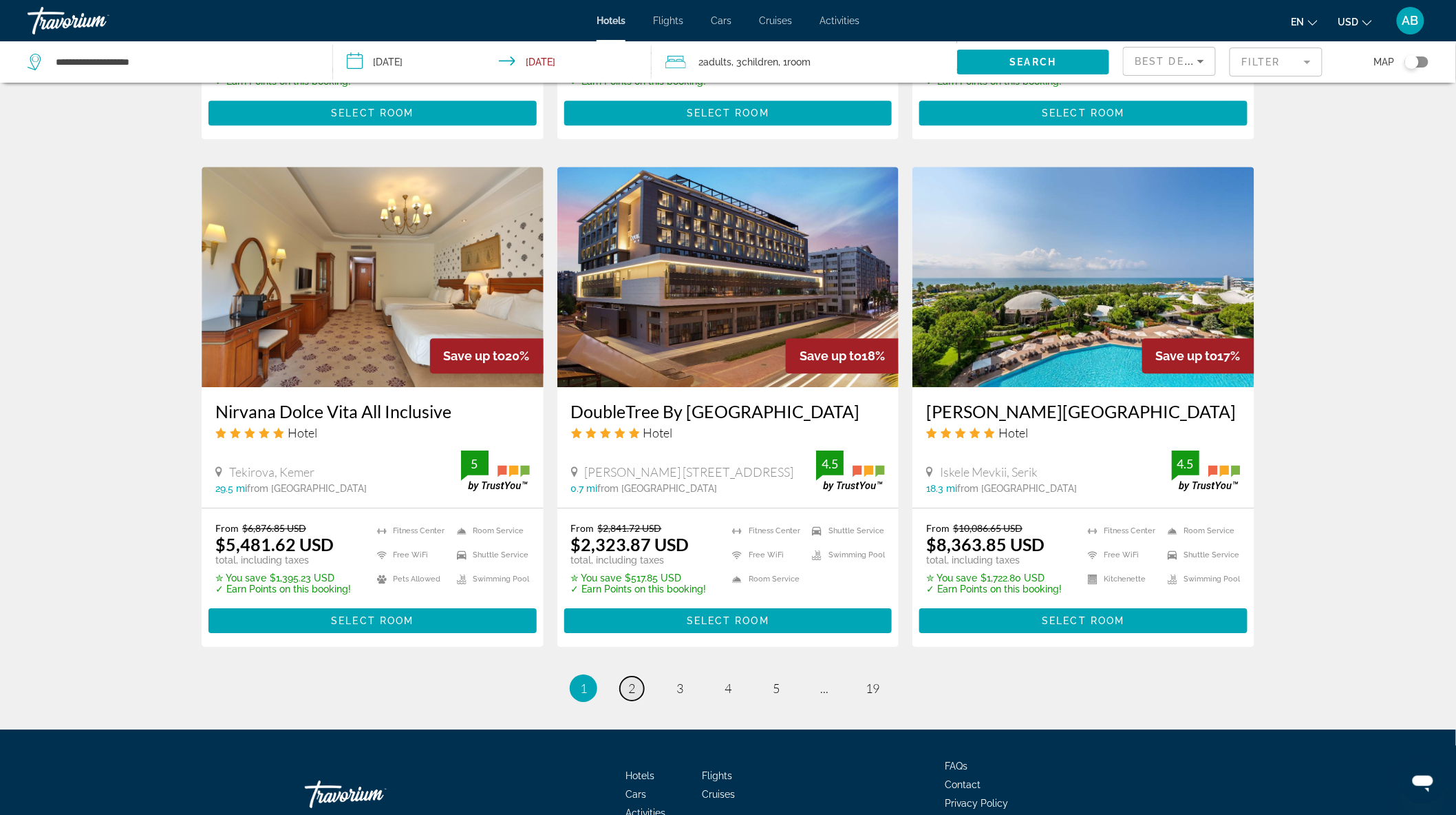
click at [630, 687] on span "2" at bounding box center [631, 687] width 7 height 15
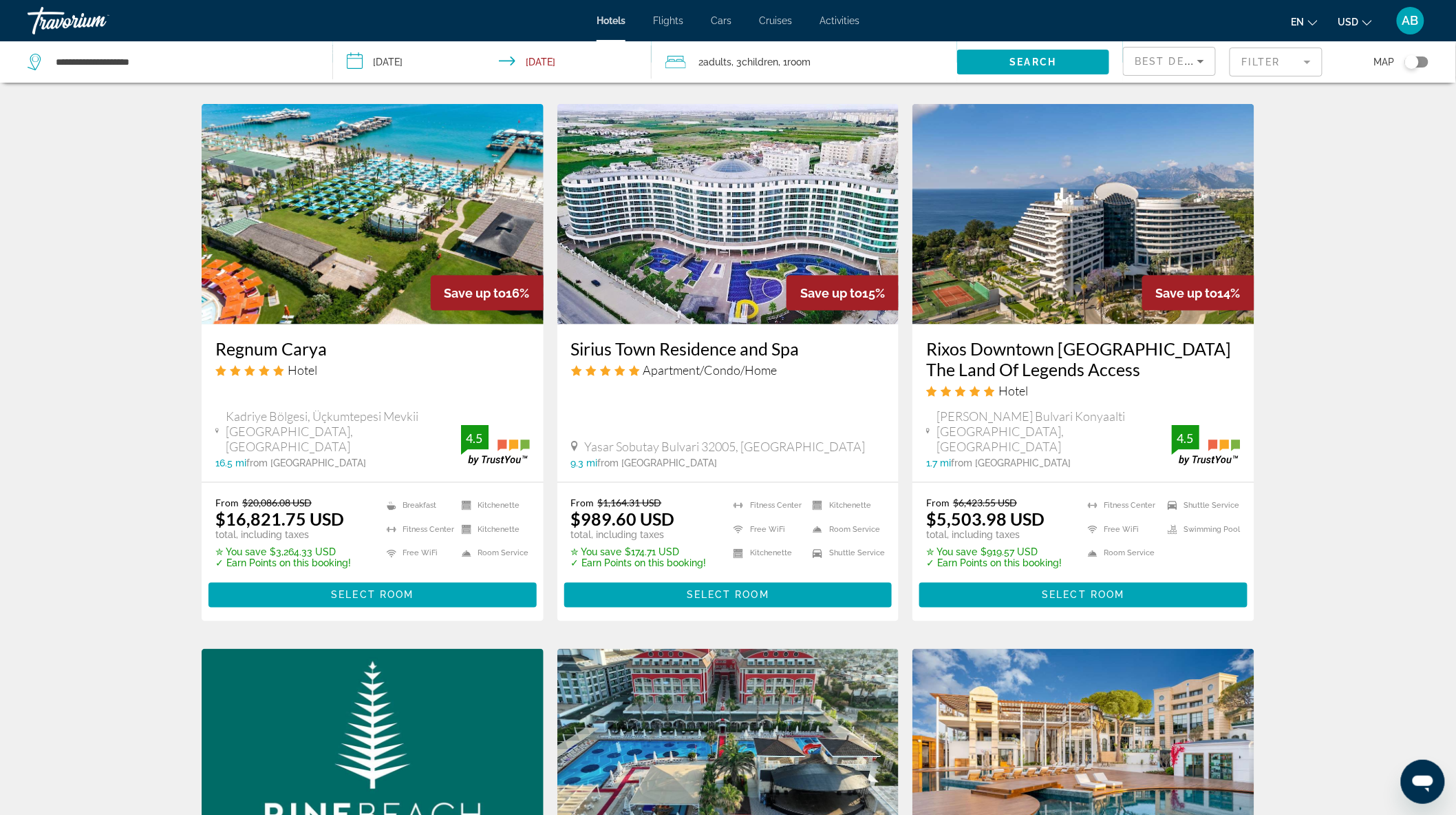
scroll to position [535, 0]
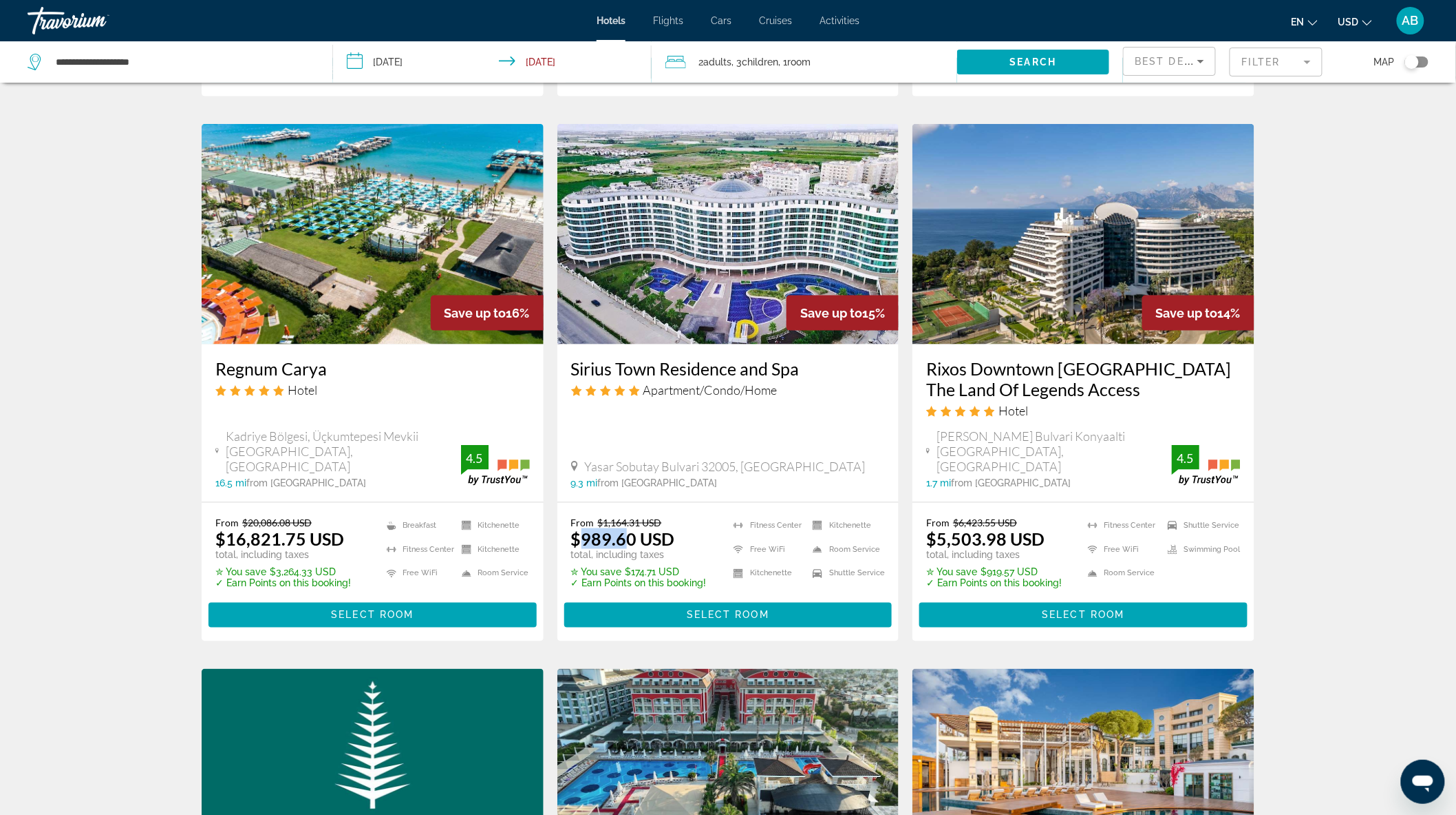
drag, startPoint x: 582, startPoint y: 527, endPoint x: 621, endPoint y: 530, distance: 39.1
click at [621, 530] on ins "$989.60 USD" at bounding box center [623, 539] width 104 height 20
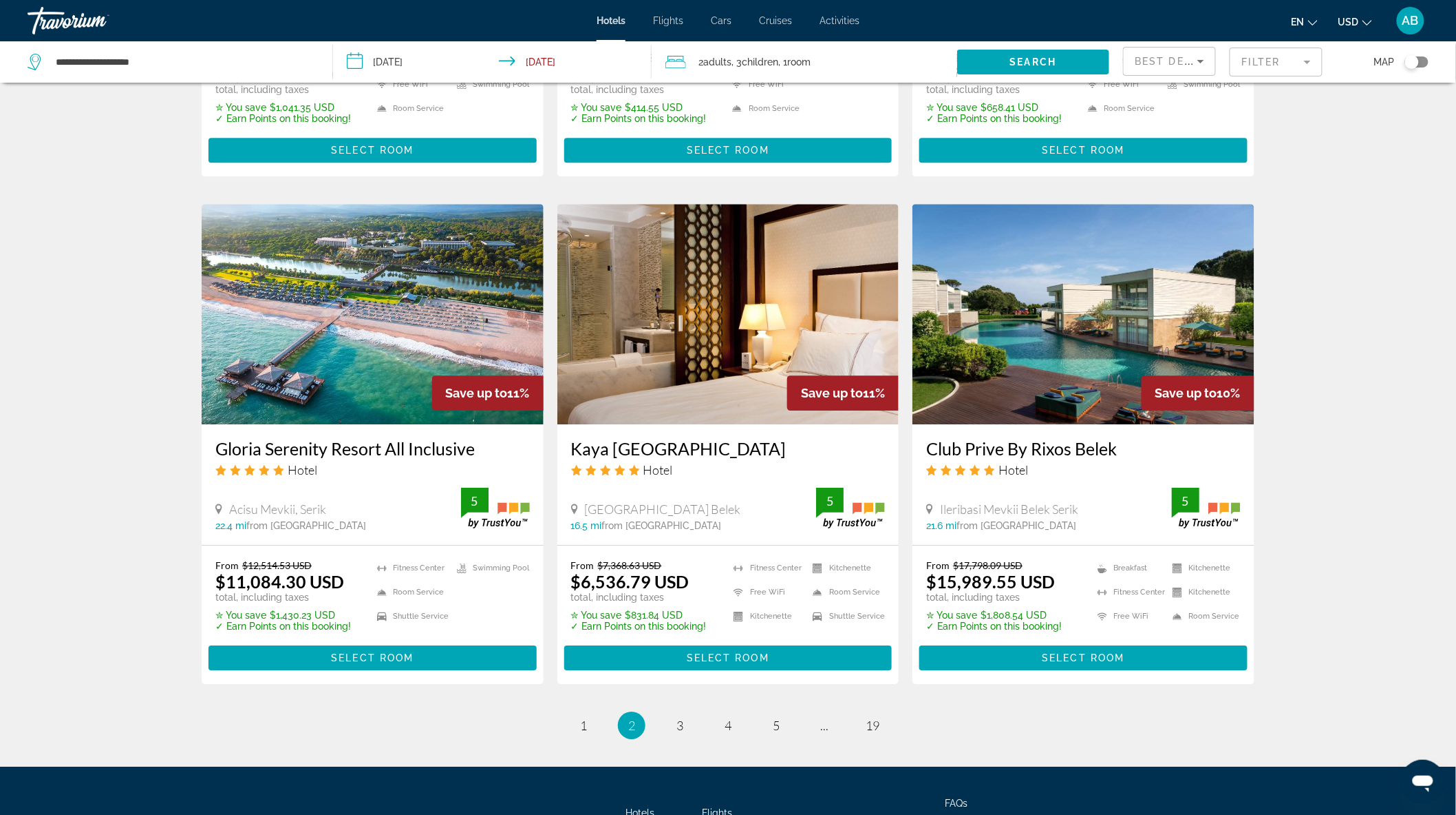
scroll to position [1530, 0]
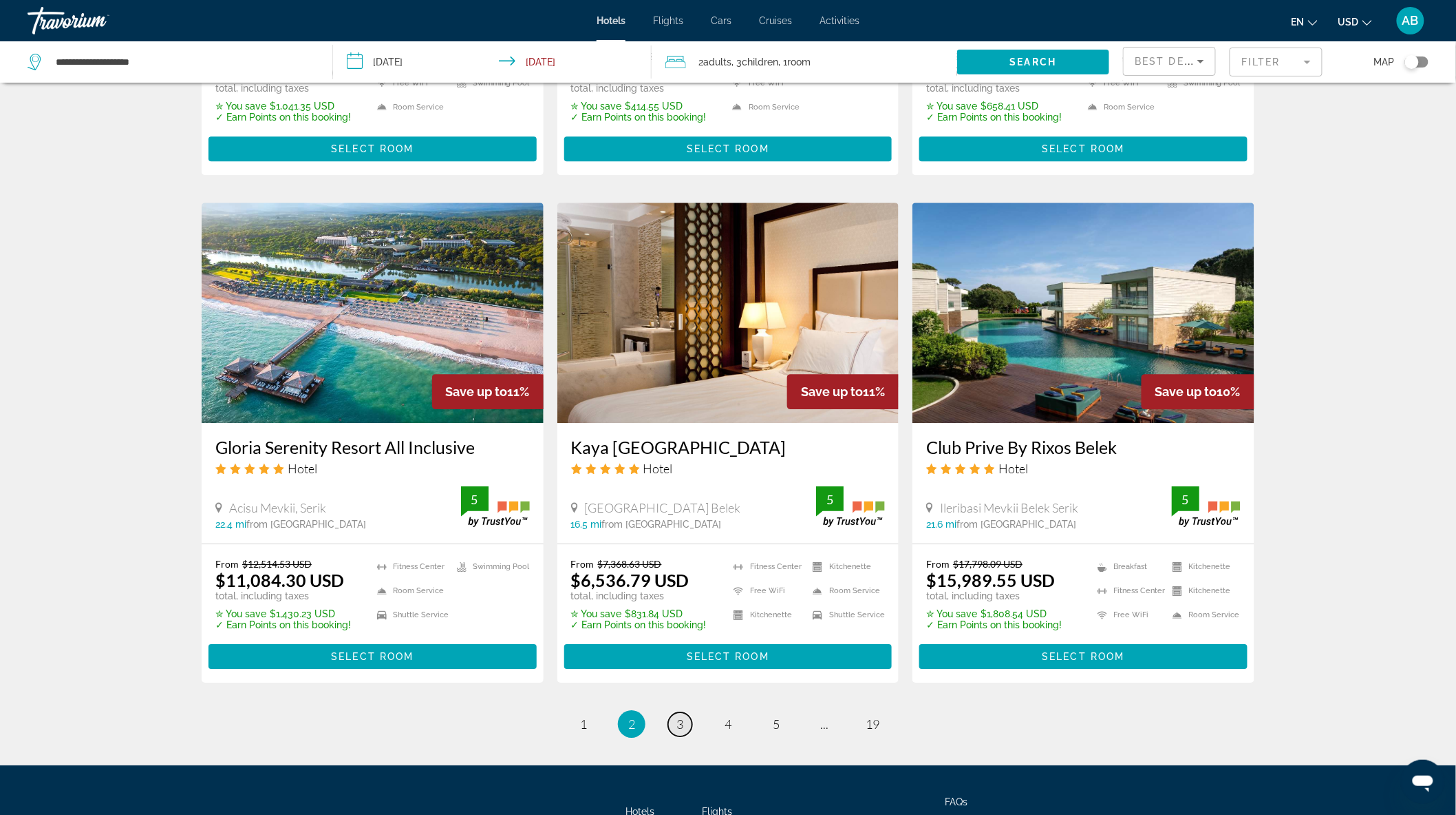
click at [683, 712] on link "page 3" at bounding box center [680, 724] width 24 height 24
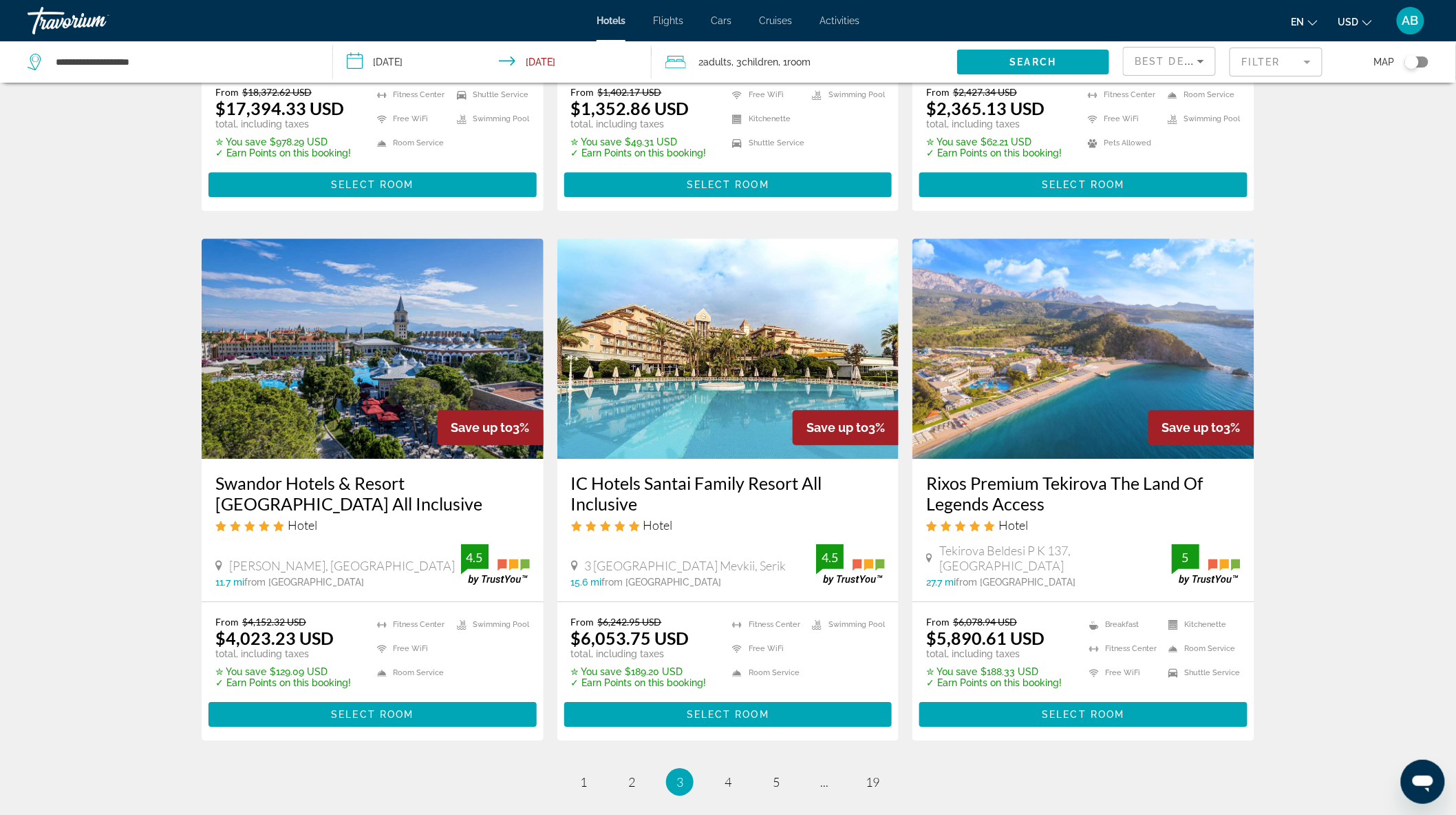
scroll to position [1606, 0]
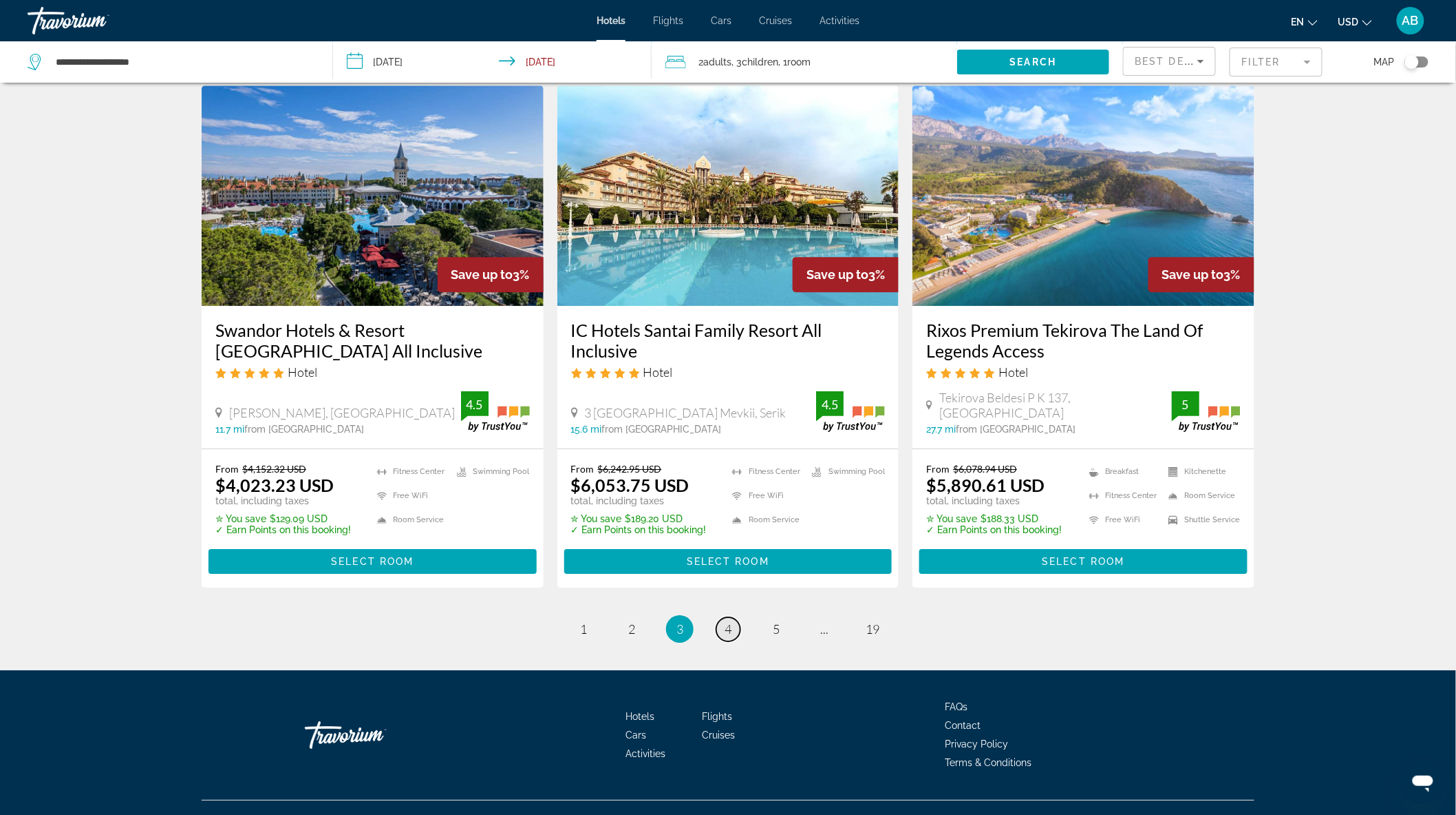
click at [734, 617] on link "page 4" at bounding box center [728, 629] width 24 height 24
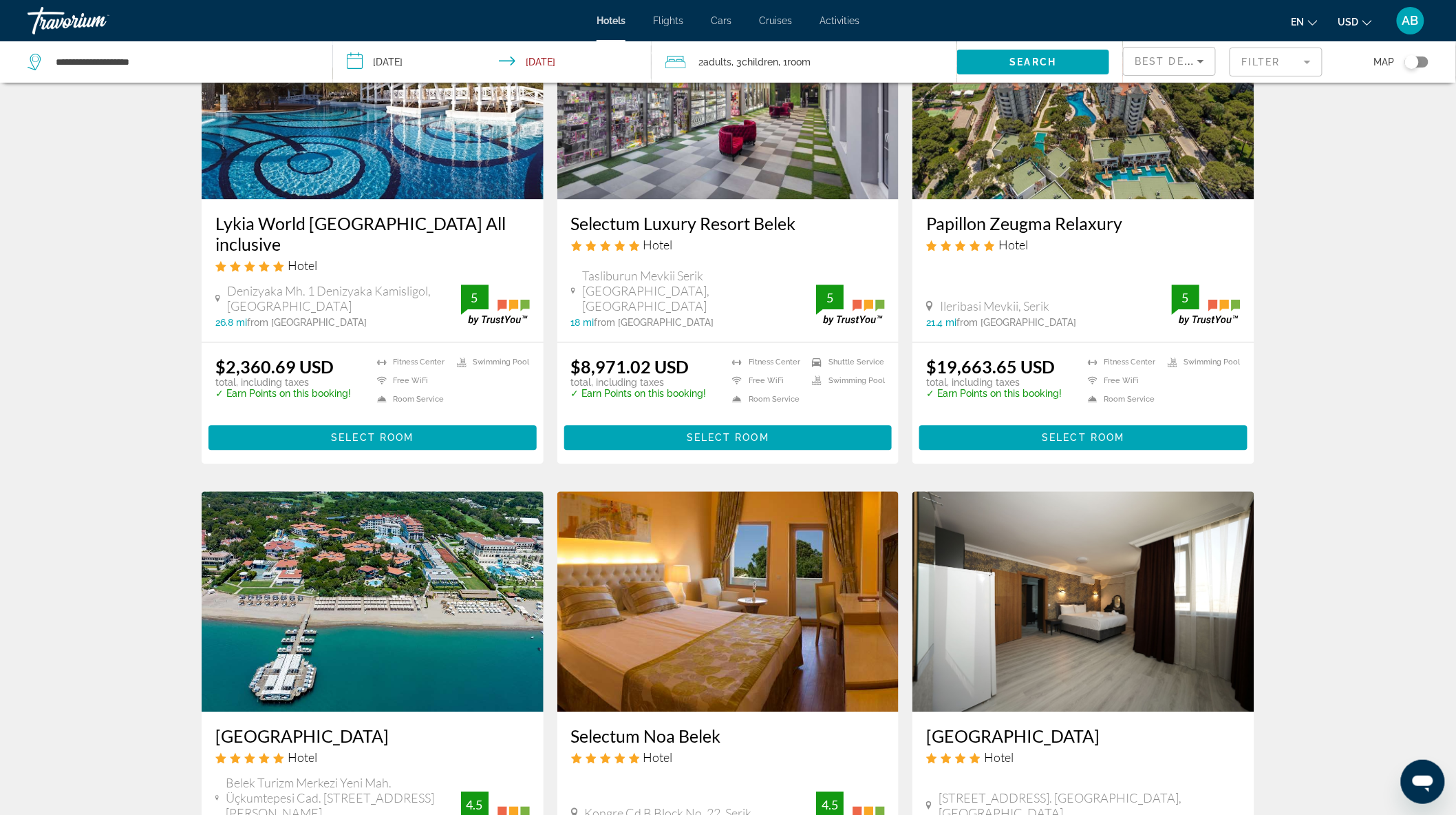
scroll to position [1224, 0]
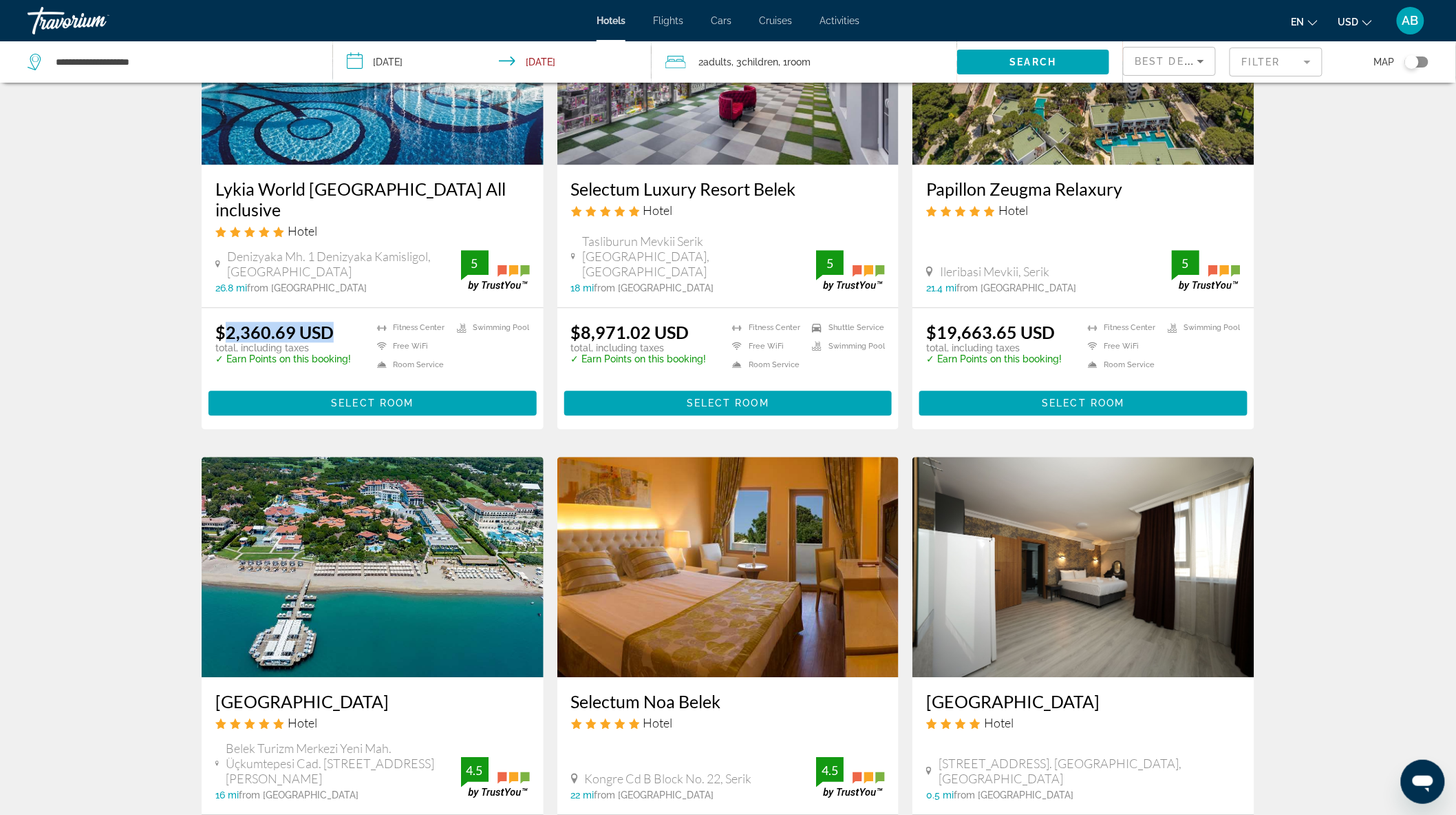
drag, startPoint x: 226, startPoint y: 310, endPoint x: 353, endPoint y: 316, distance: 127.1
click at [353, 321] on div "$2,360.69 USD total, including taxes ✓ Earn Points on this booking! Fitness Cen…" at bounding box center [373, 349] width 315 height 55
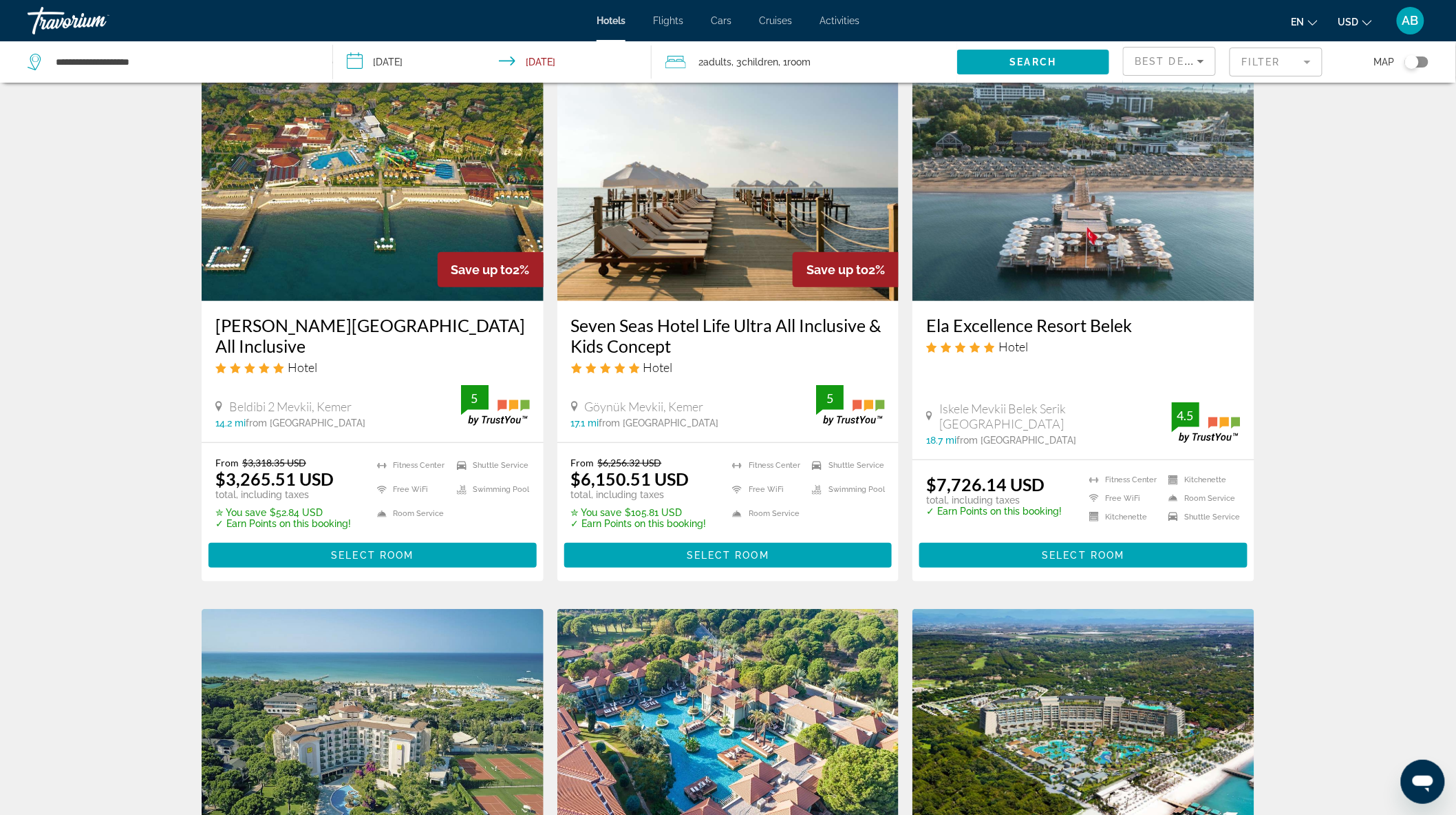
scroll to position [76, 0]
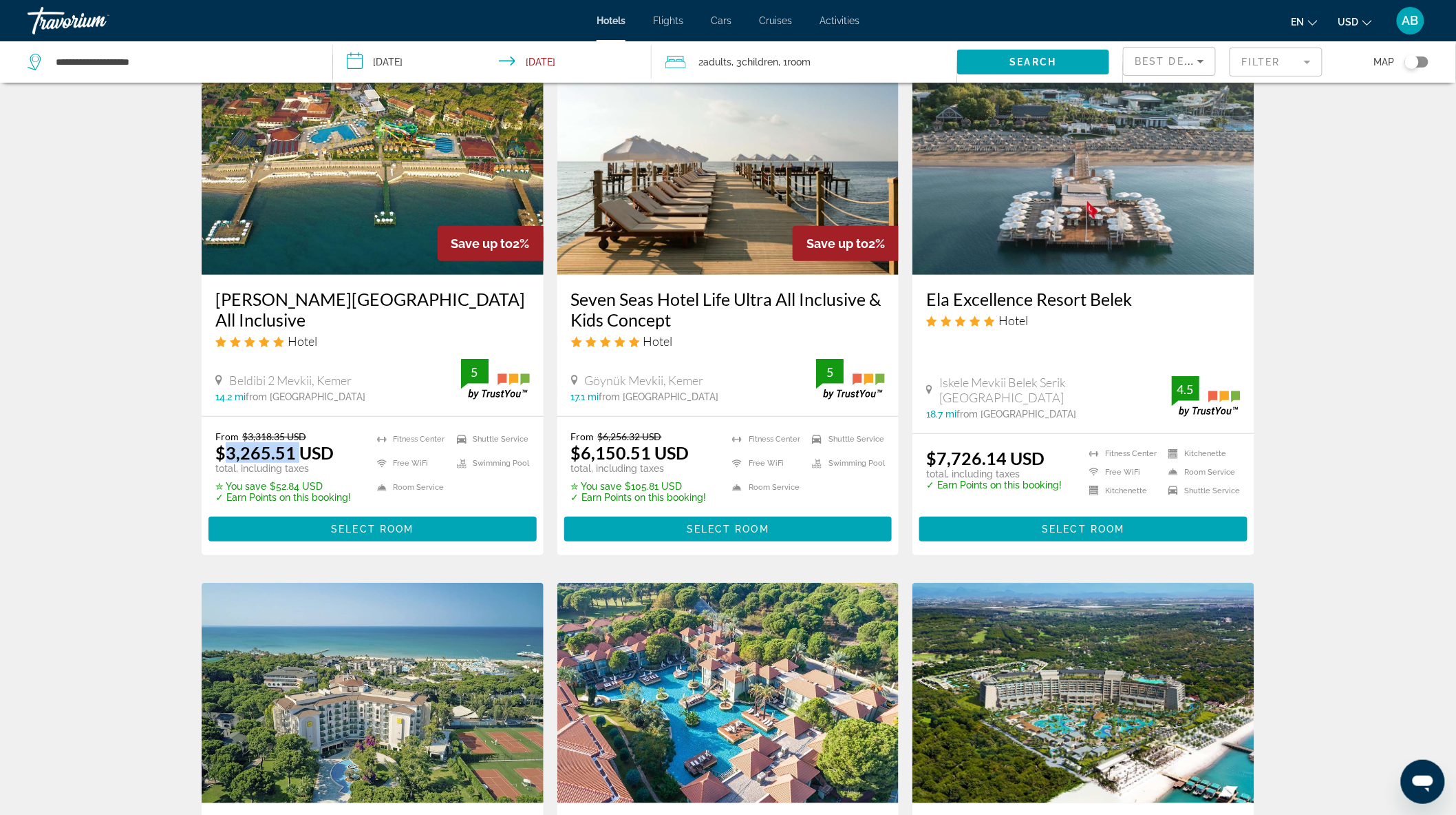
drag, startPoint x: 227, startPoint y: 454, endPoint x: 299, endPoint y: 453, distance: 72.0
click at [299, 453] on ins "$3,265.51 USD" at bounding box center [275, 452] width 118 height 20
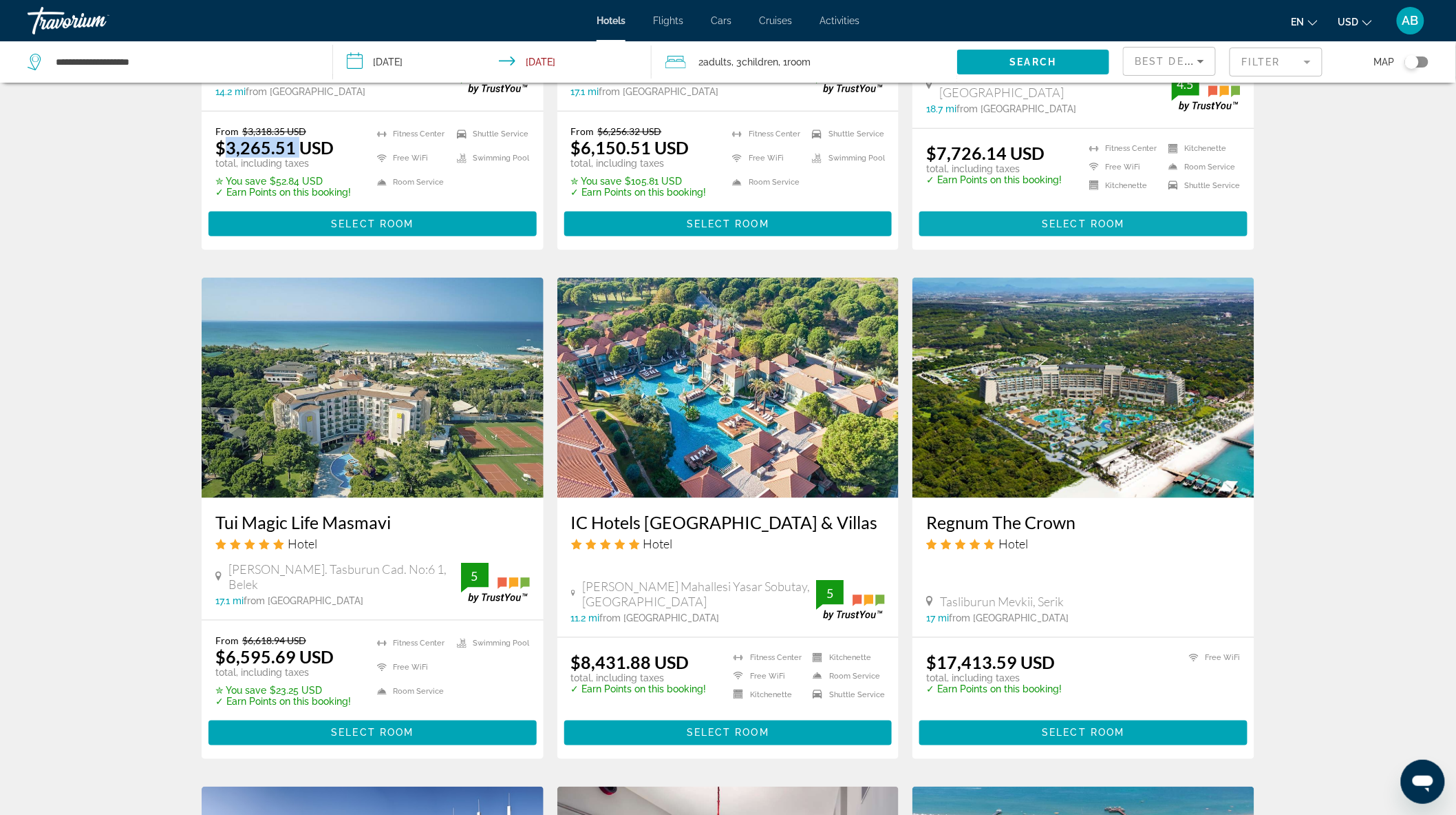
scroll to position [0, 0]
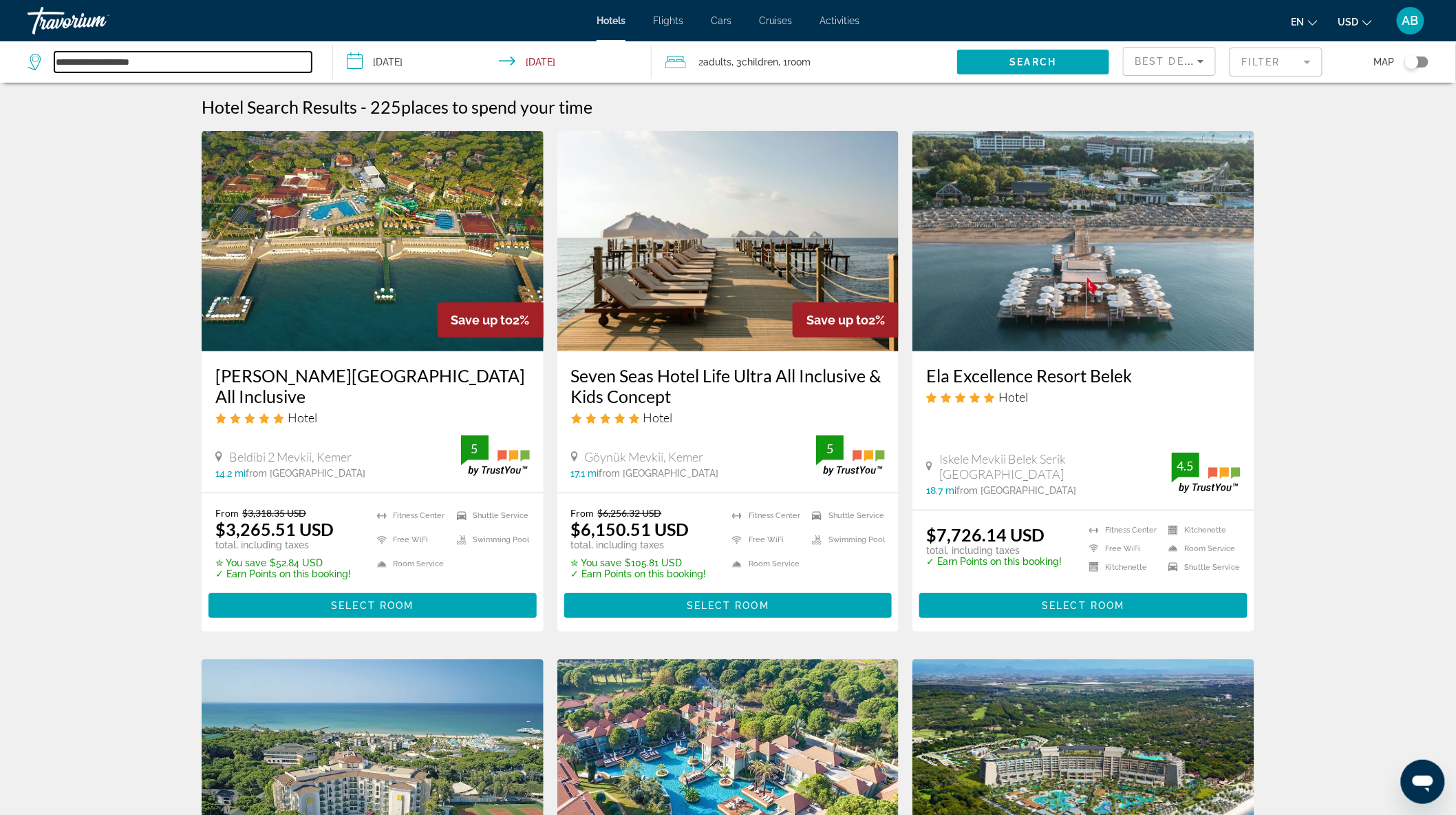
click at [187, 63] on input "**********" at bounding box center [183, 62] width 257 height 20
drag, startPoint x: 173, startPoint y: 57, endPoint x: 24, endPoint y: 57, distance: 149.0
click at [24, 57] on app-destination-search "**********" at bounding box center [166, 61] width 333 height 41
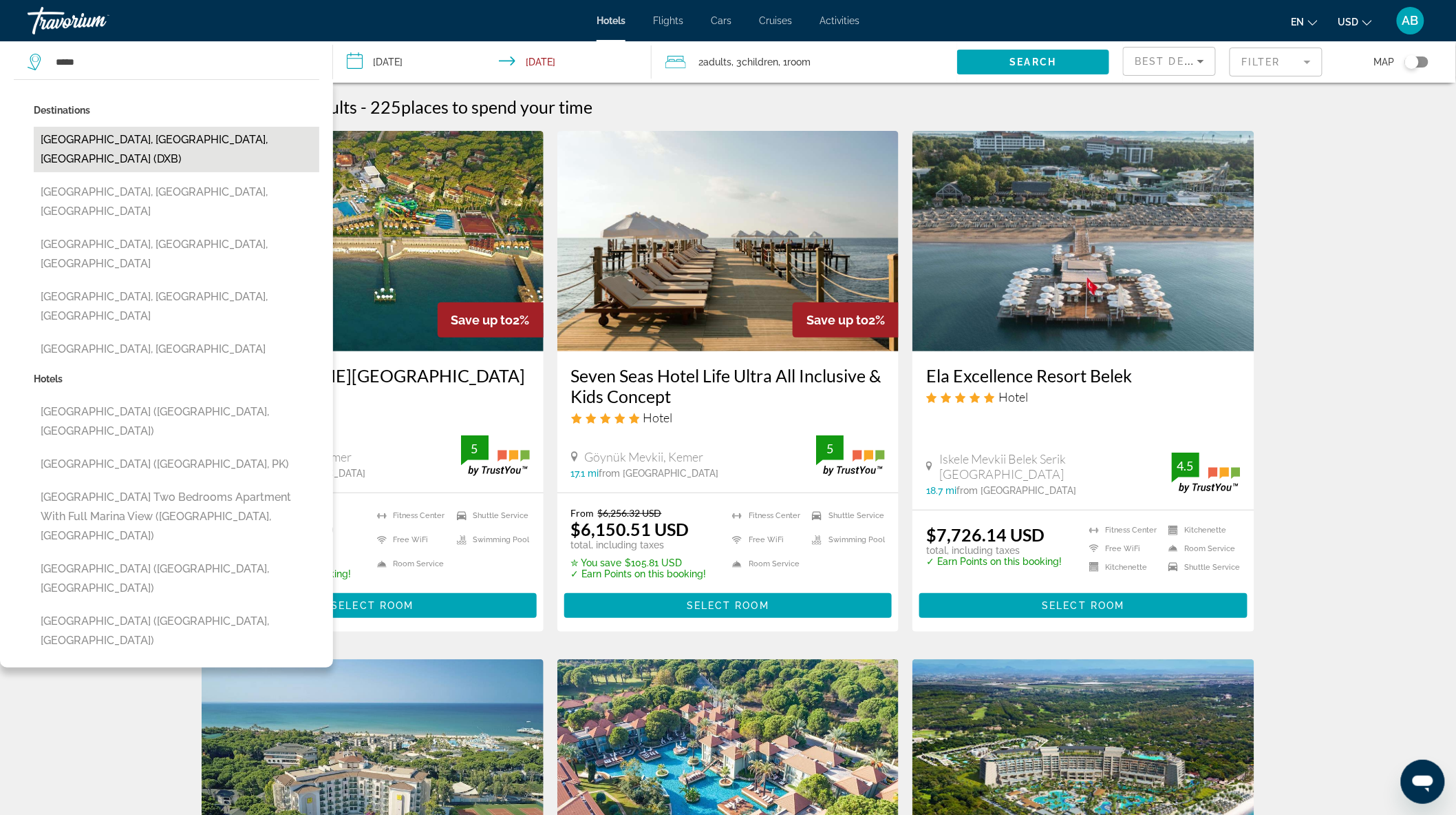
click at [222, 135] on button "Dubai, Dubai Emirate, United Arab Emirates (DXB)" at bounding box center [176, 150] width 286 height 46
type input "**********"
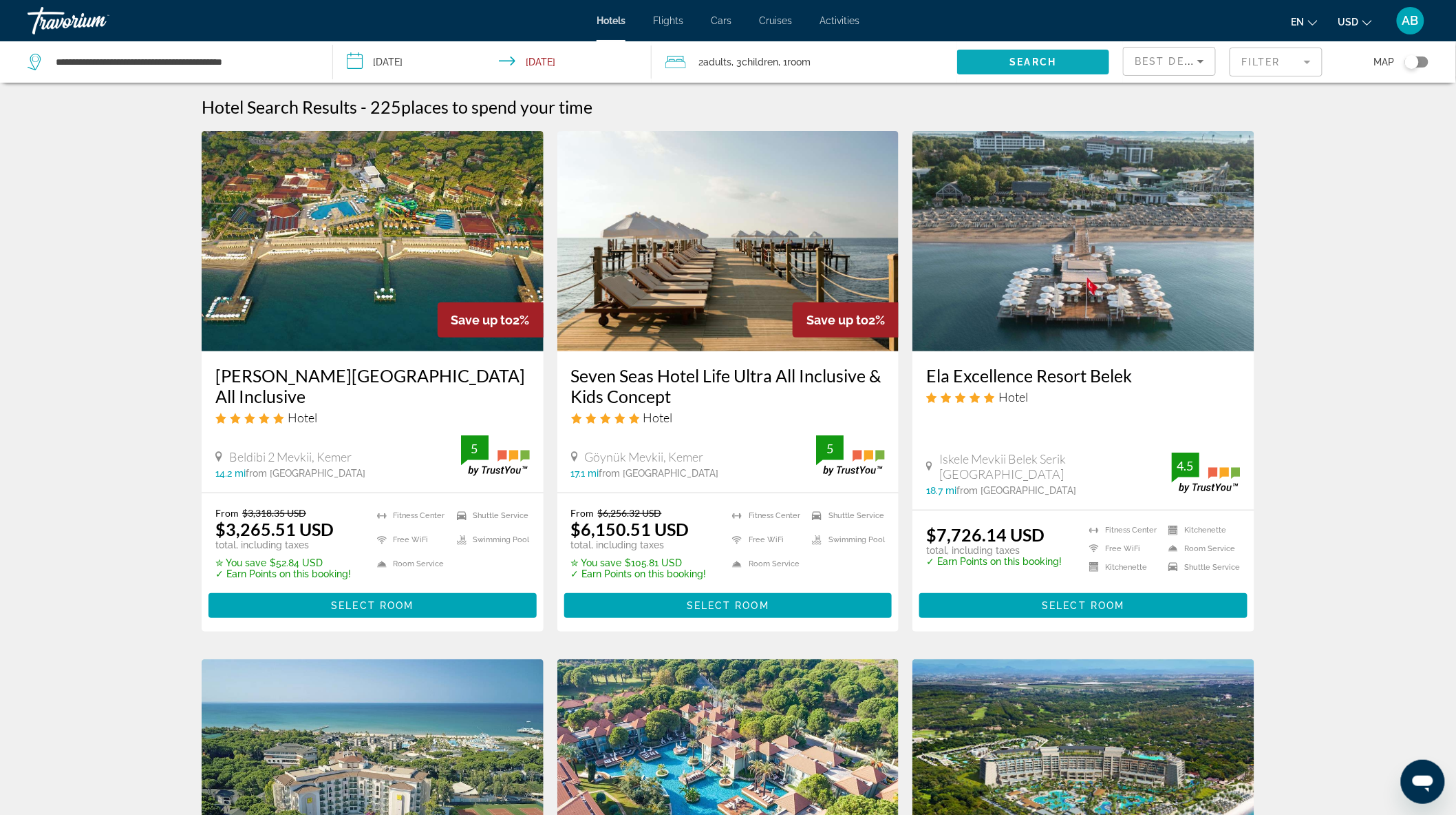
click at [1054, 54] on span "Search widget" at bounding box center [1033, 62] width 153 height 33
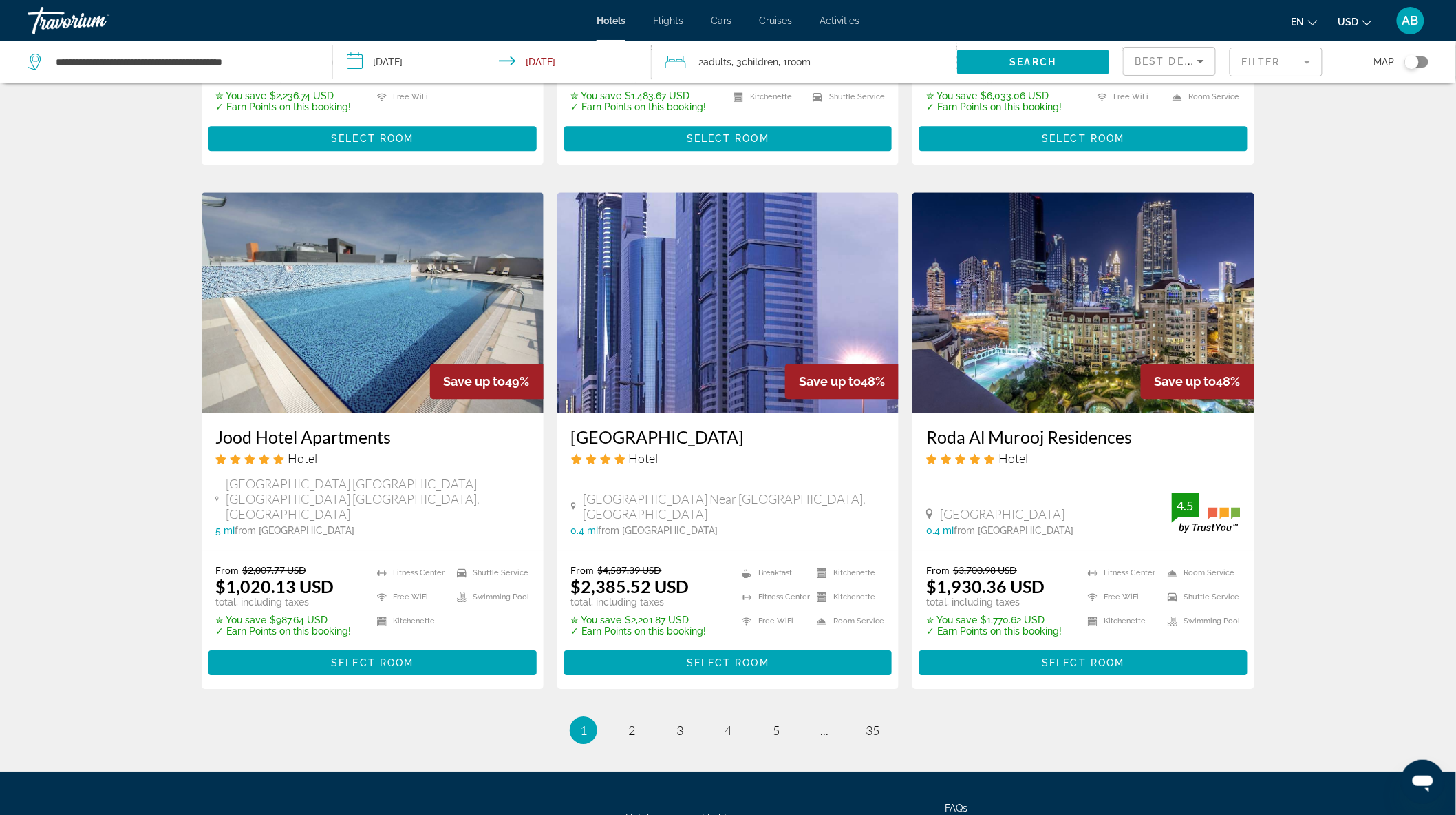
scroll to position [1530, 0]
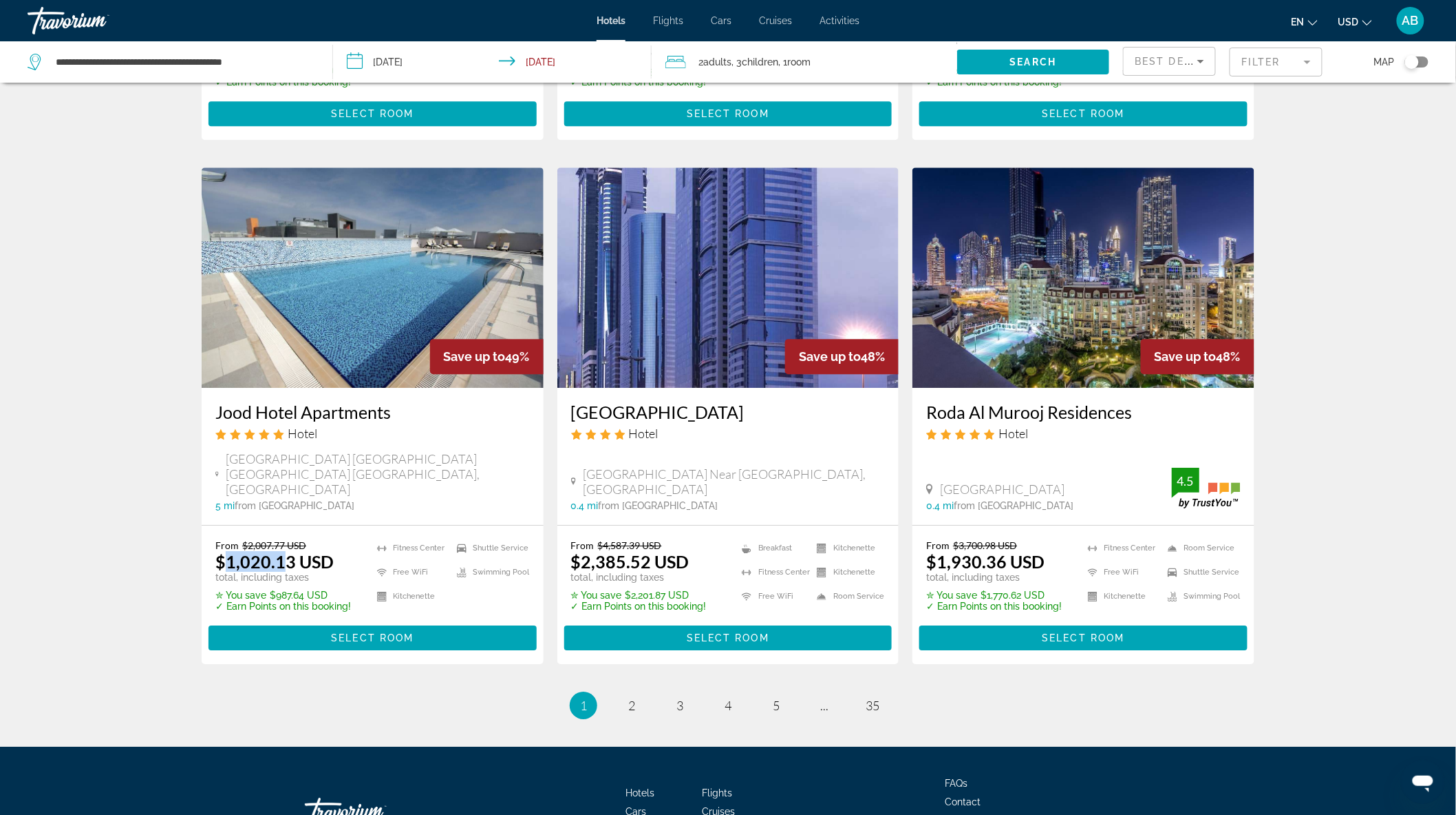
drag, startPoint x: 224, startPoint y: 521, endPoint x: 284, endPoint y: 522, distance: 60.0
click at [284, 551] on ins "$1,020.13 USD" at bounding box center [275, 561] width 118 height 20
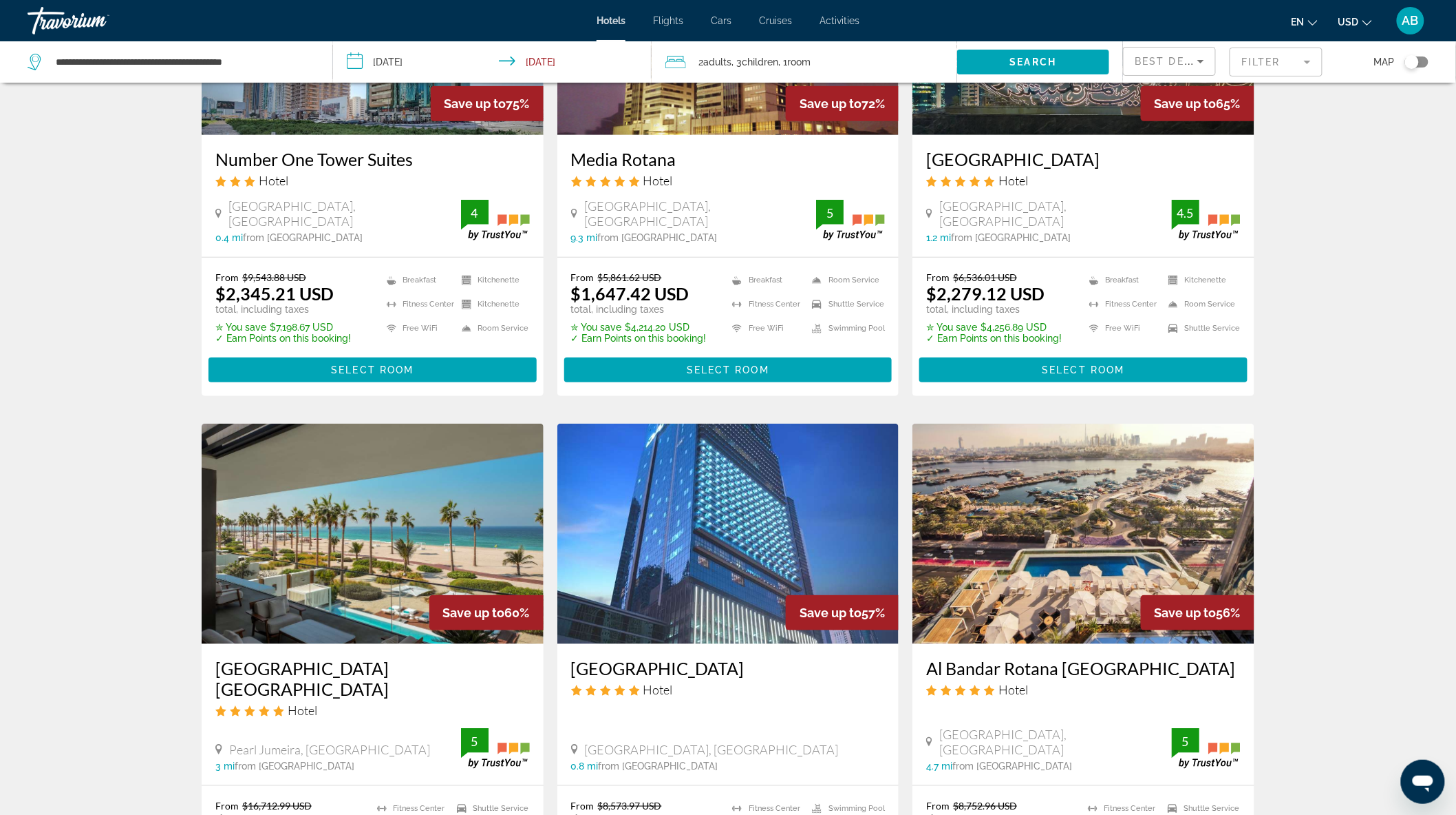
scroll to position [0, 0]
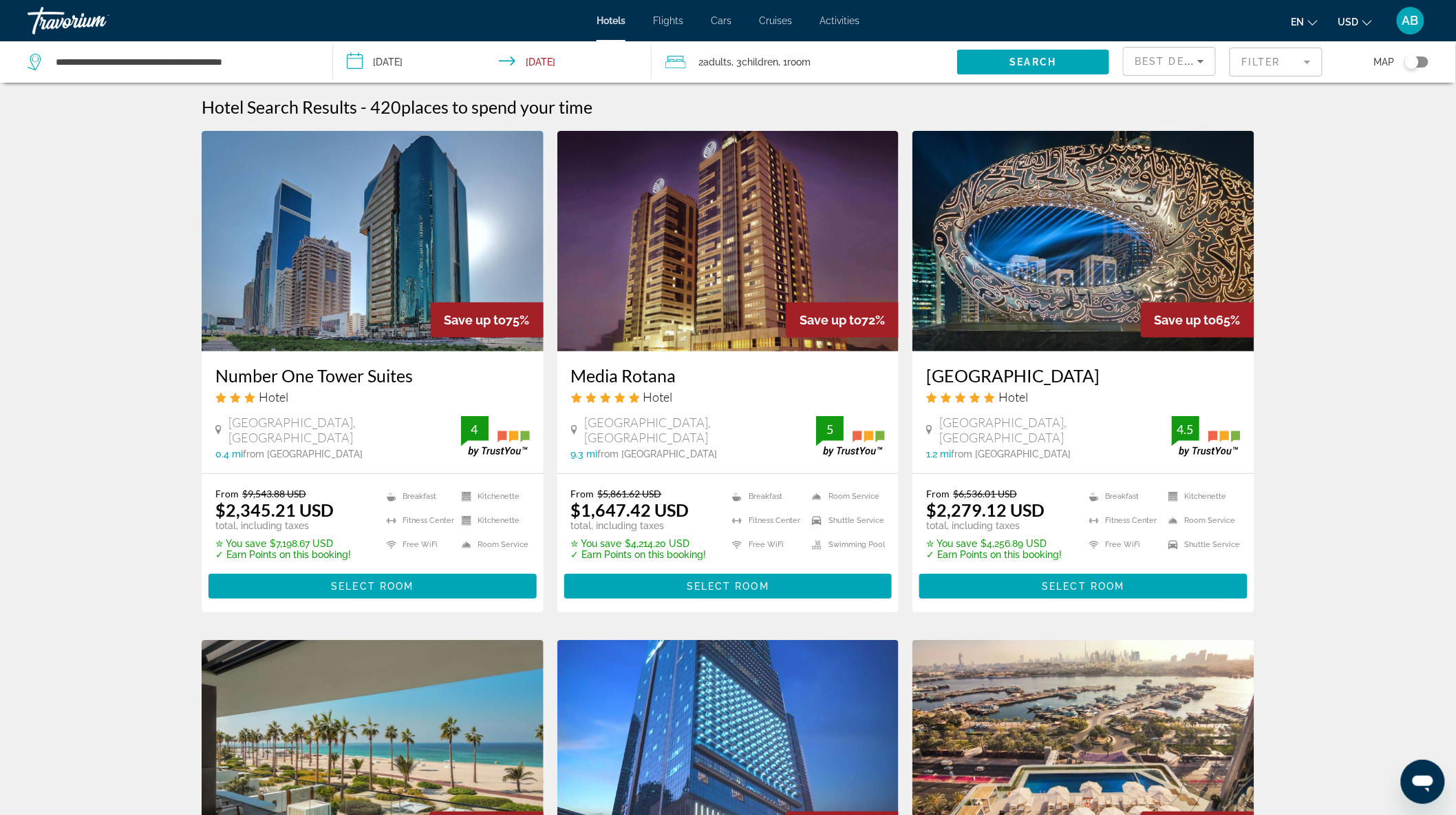
click at [1421, 57] on div "Toggle map" at bounding box center [1417, 62] width 24 height 11
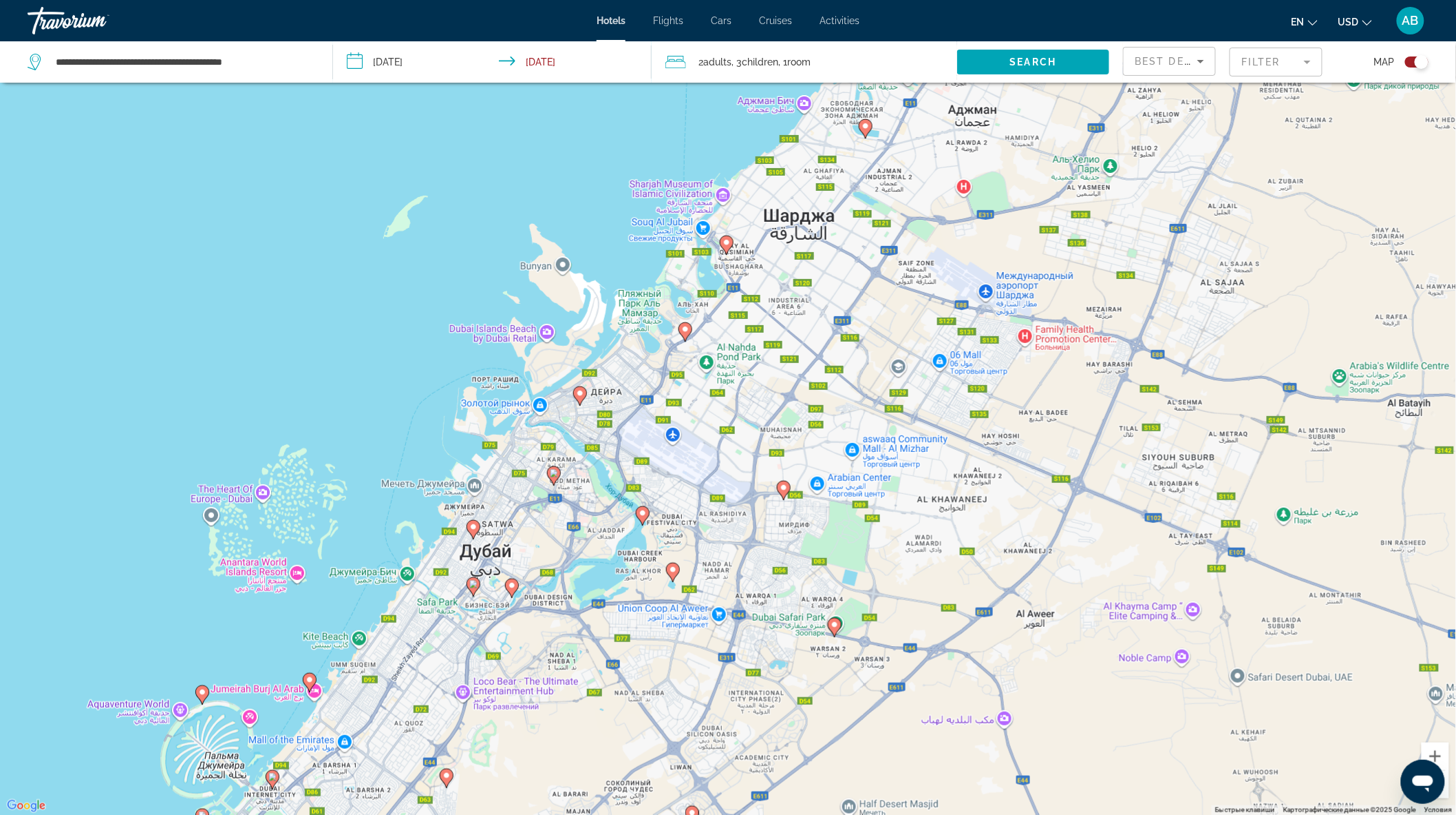
drag, startPoint x: 612, startPoint y: 304, endPoint x: 1061, endPoint y: 450, distance: 472.1
click at [1061, 450] on div "Чтобы активировать перетаскивание с помощью клавиатуры, нажмите Alt + Ввод. Пос…" at bounding box center [728, 407] width 1456 height 815
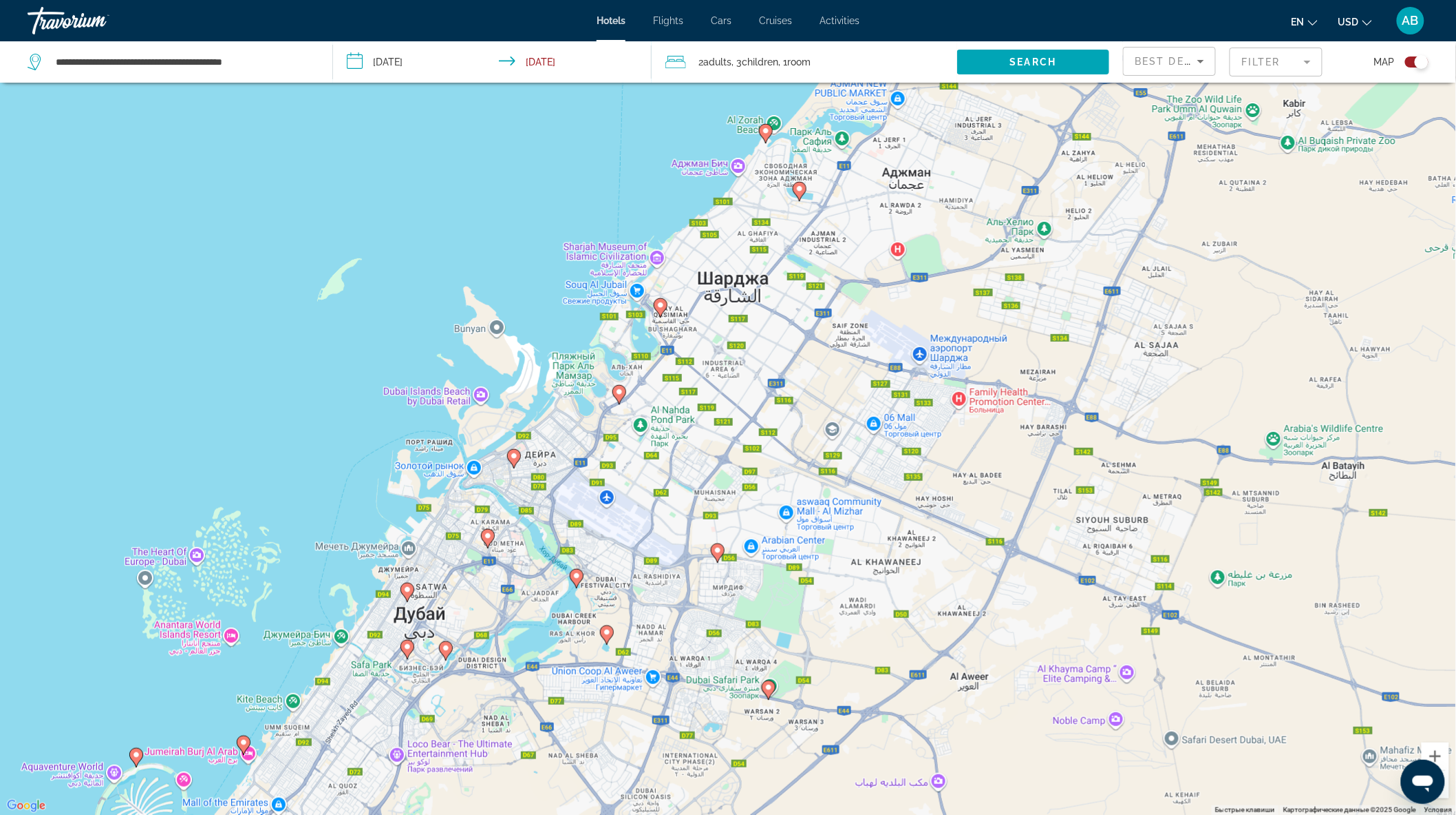
drag, startPoint x: 722, startPoint y: 550, endPoint x: 500, endPoint y: 677, distance: 255.8
click at [500, 679] on div "Чтобы активировать перетаскивание с помощью клавиатуры, нажмите Alt + Ввод. Пос…" at bounding box center [728, 407] width 1456 height 815
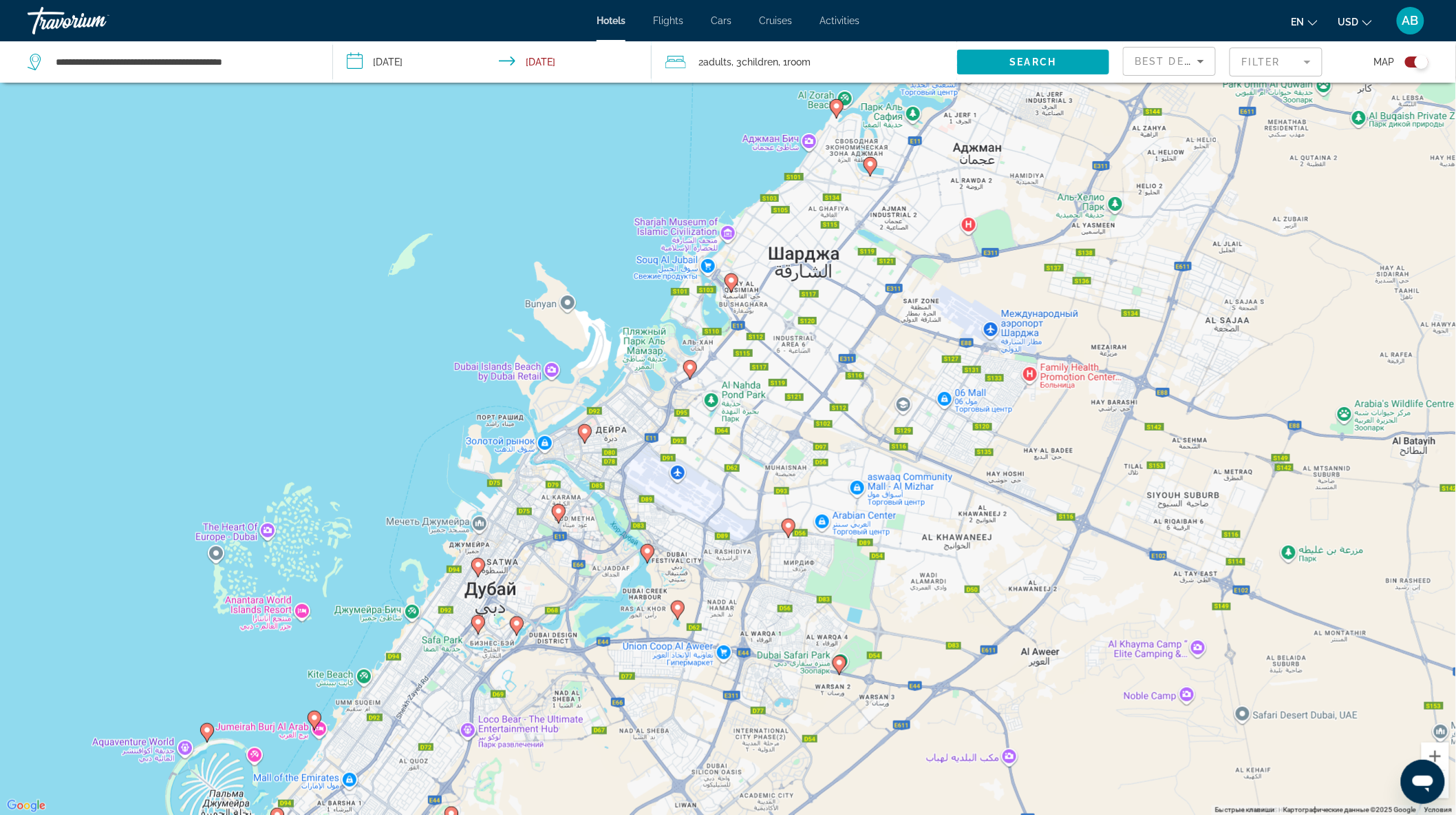
drag, startPoint x: 821, startPoint y: 336, endPoint x: 908, endPoint y: 297, distance: 95.3
click at [908, 297] on div "Чтобы активировать перетаскивание с помощью клавиатуры, нажмите Alt + Ввод. Пос…" at bounding box center [728, 407] width 1456 height 815
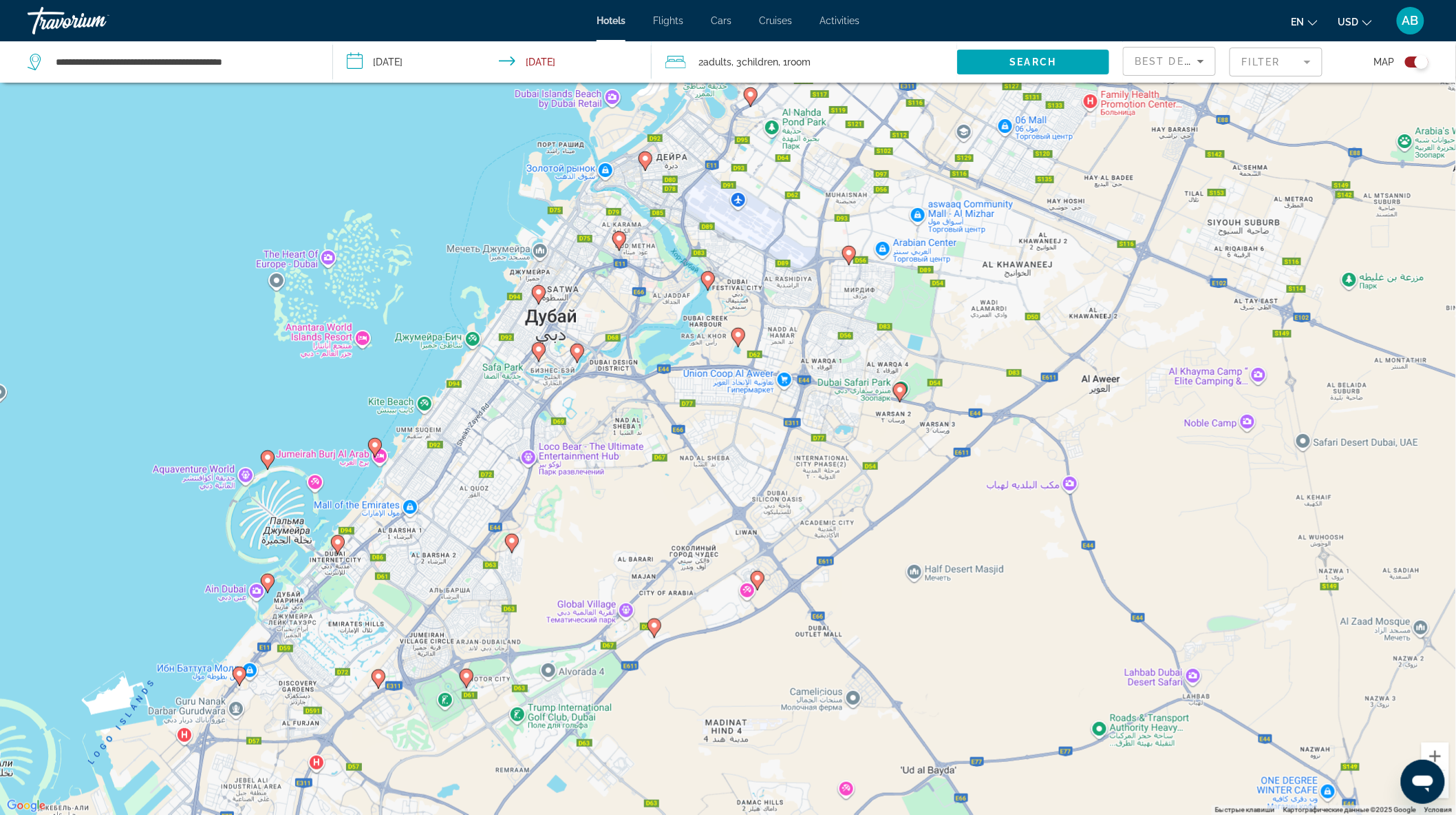
drag, startPoint x: 754, startPoint y: 568, endPoint x: 793, endPoint y: 287, distance: 283.7
click at [809, 289] on div "Чтобы активировать перетаскивание с помощью клавиатуры, нажмите Alt + Ввод. Пос…" at bounding box center [728, 407] width 1456 height 815
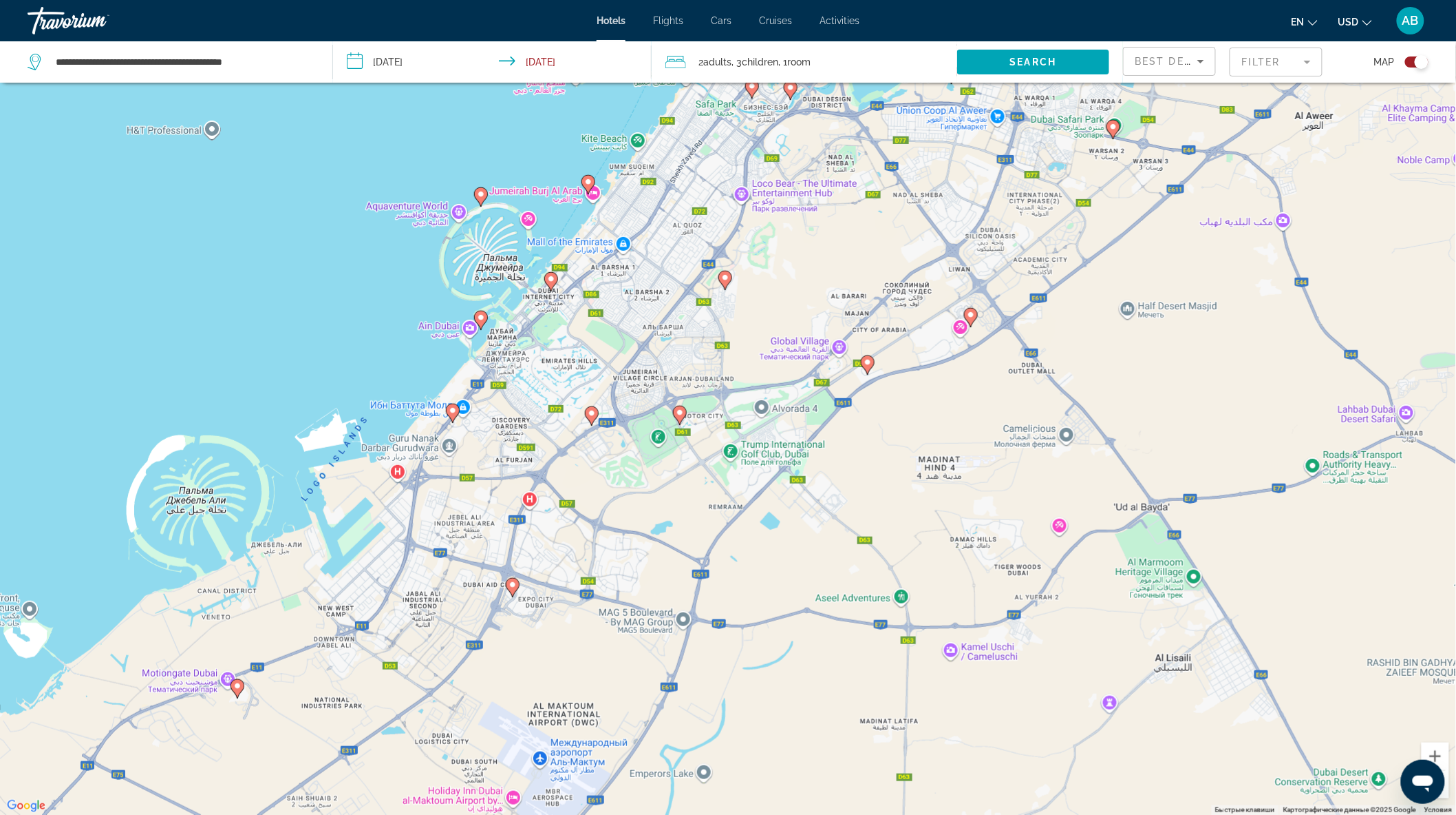
drag, startPoint x: 745, startPoint y: 635, endPoint x: 960, endPoint y: 414, distance: 308.3
click at [960, 414] on div "Чтобы активировать перетаскивание с помощью клавиатуры, нажмите Alt + Ввод. Пос…" at bounding box center [728, 407] width 1456 height 815
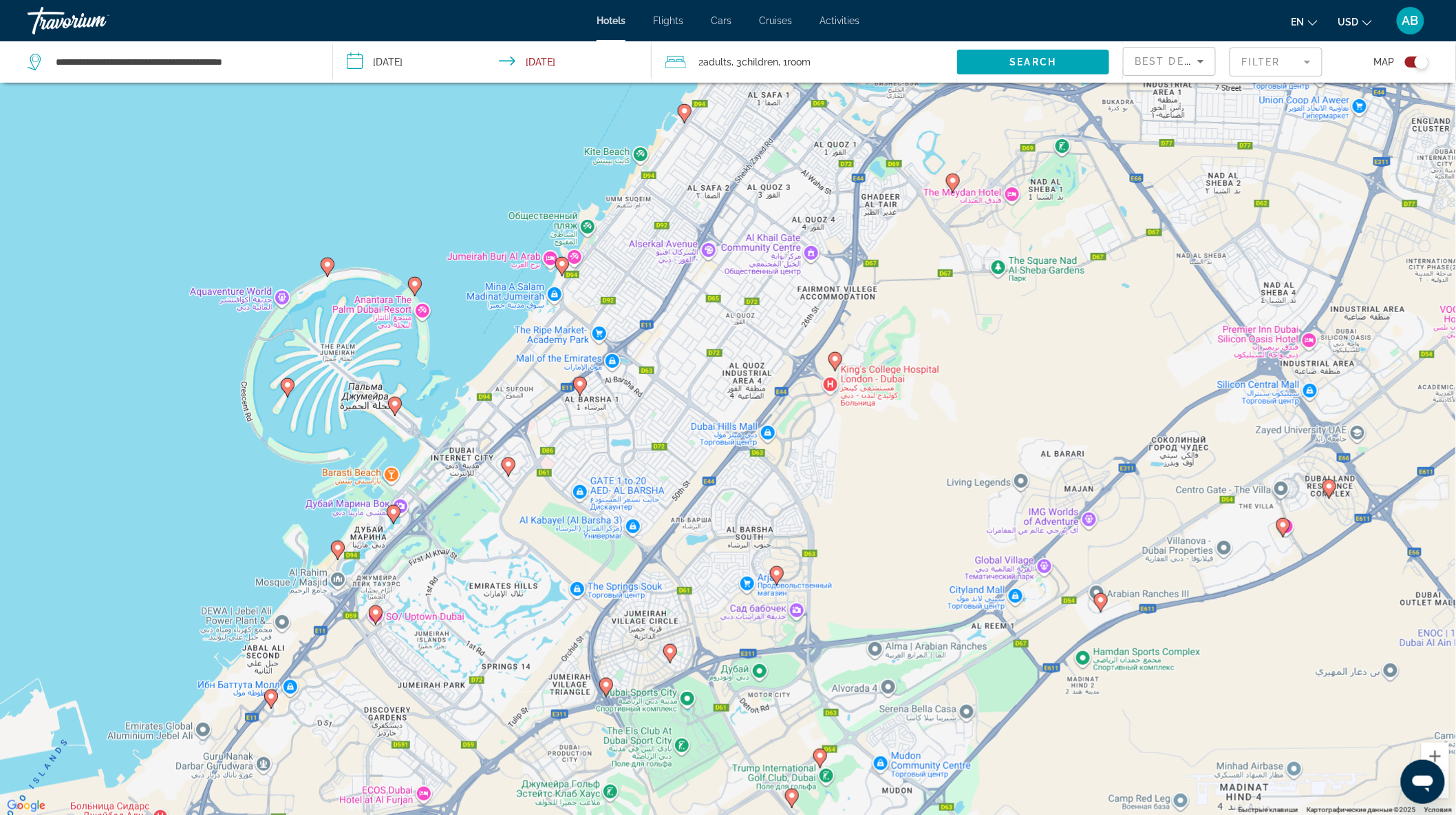
drag, startPoint x: 562, startPoint y: 293, endPoint x: 510, endPoint y: 617, distance: 328.1
click at [510, 617] on div "Чтобы активировать перетаскивание с помощью клавиатуры, нажмите Alt + Ввод. Пос…" at bounding box center [728, 407] width 1456 height 815
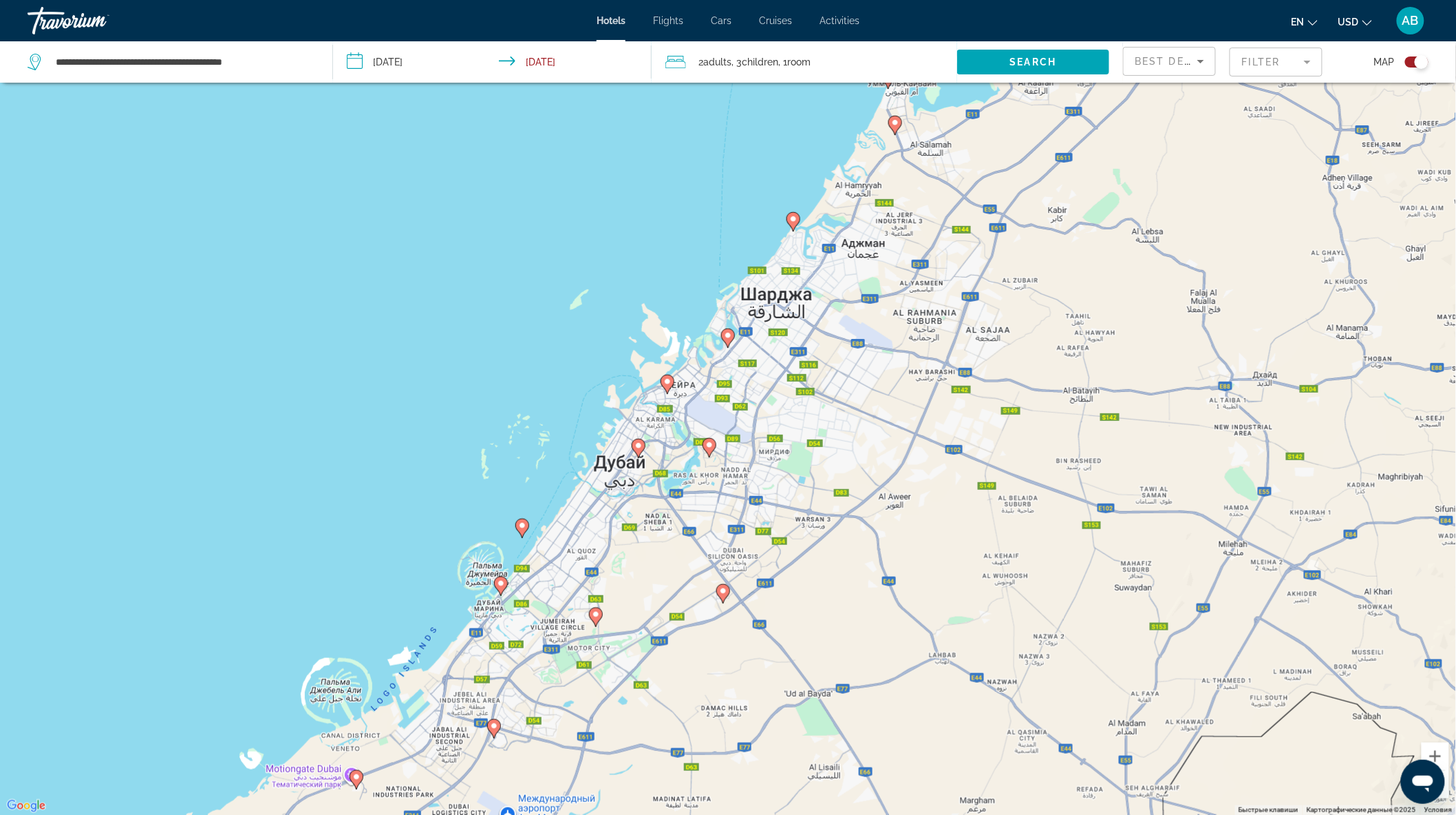
click at [1412, 57] on div "Toggle map" at bounding box center [1417, 62] width 24 height 11
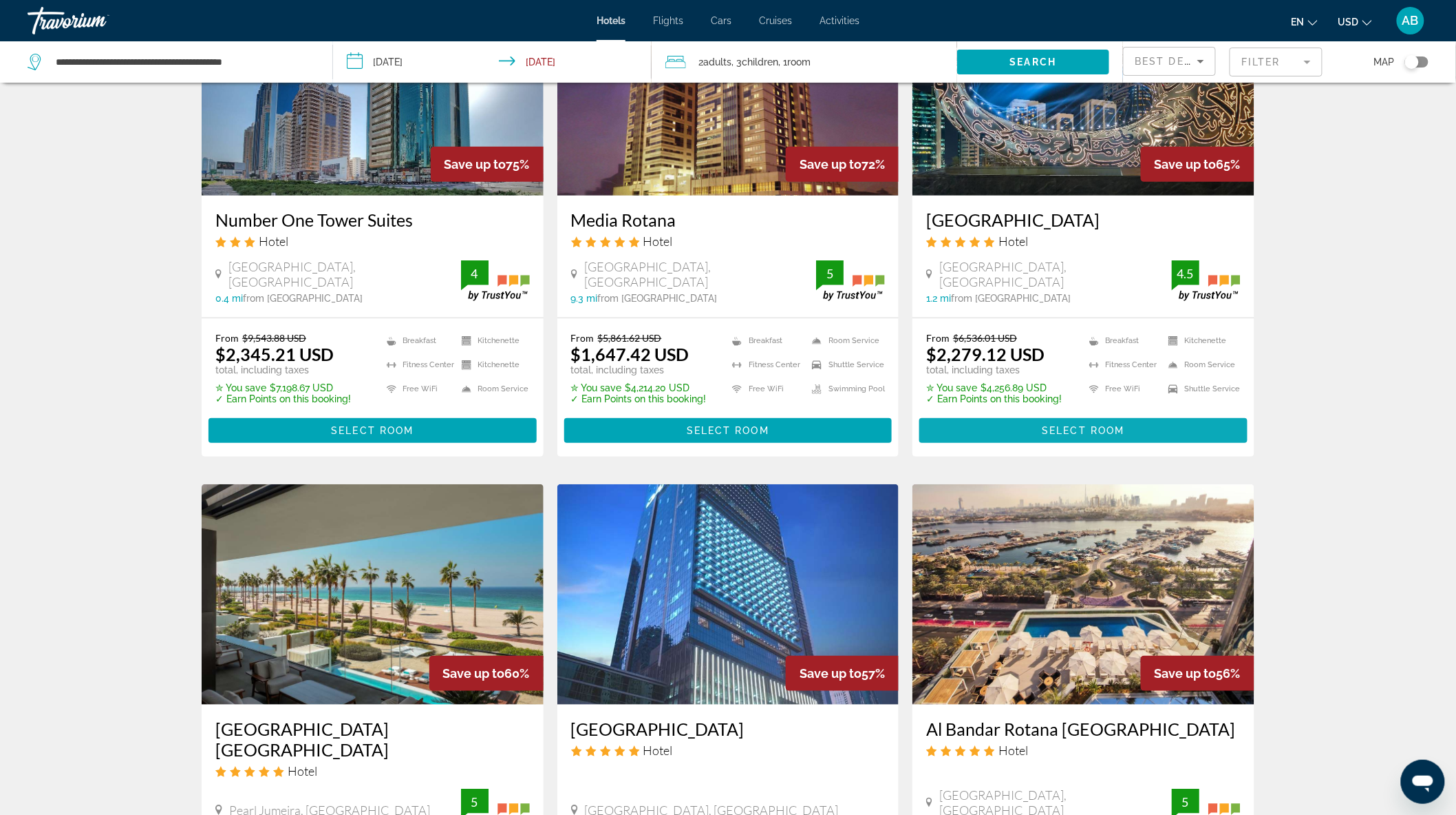
scroll to position [0, 0]
